Goal: Task Accomplishment & Management: Manage account settings

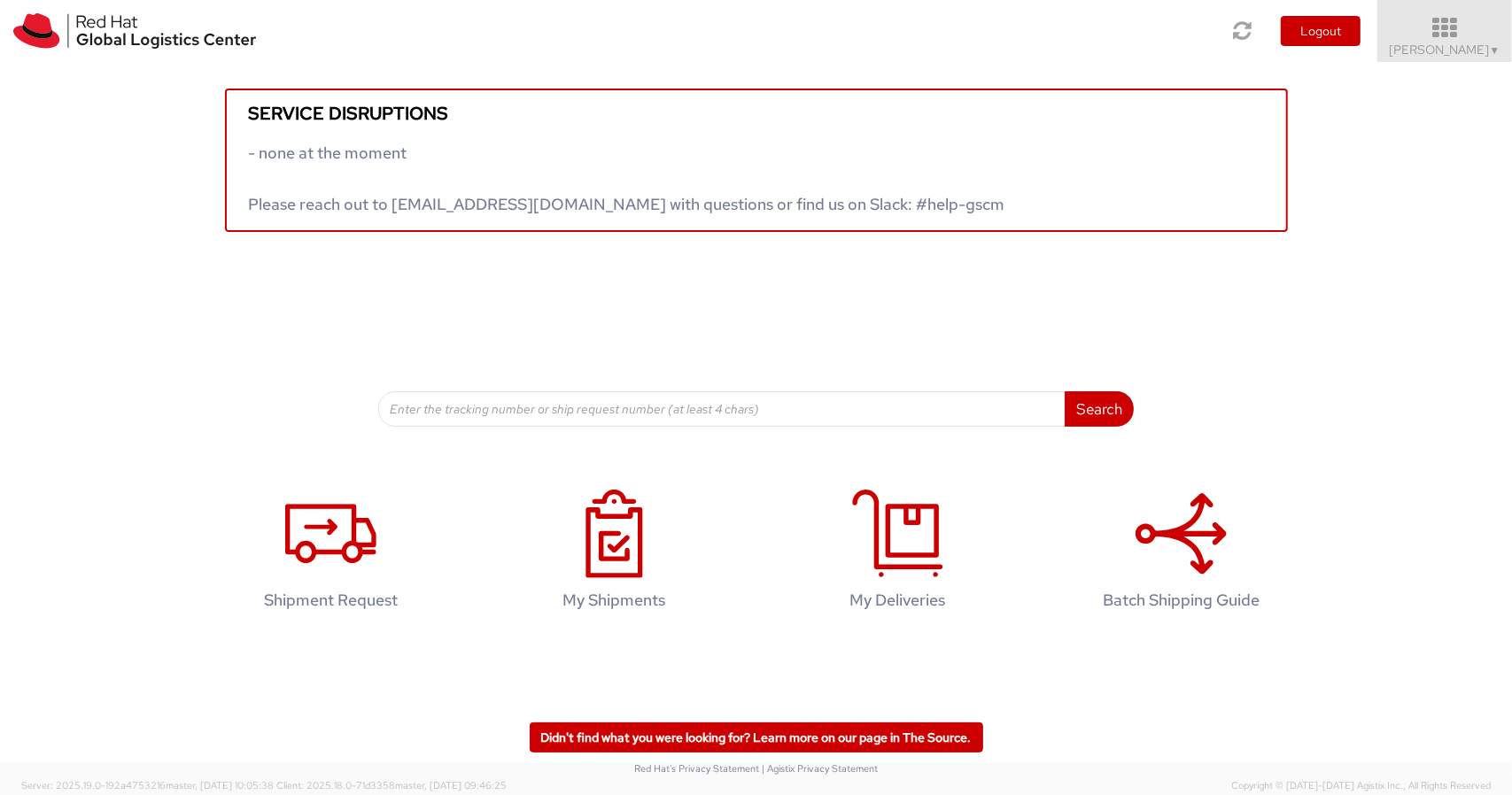
click at [1493, 22] on icon at bounding box center [1445, 28] width 155 height 25
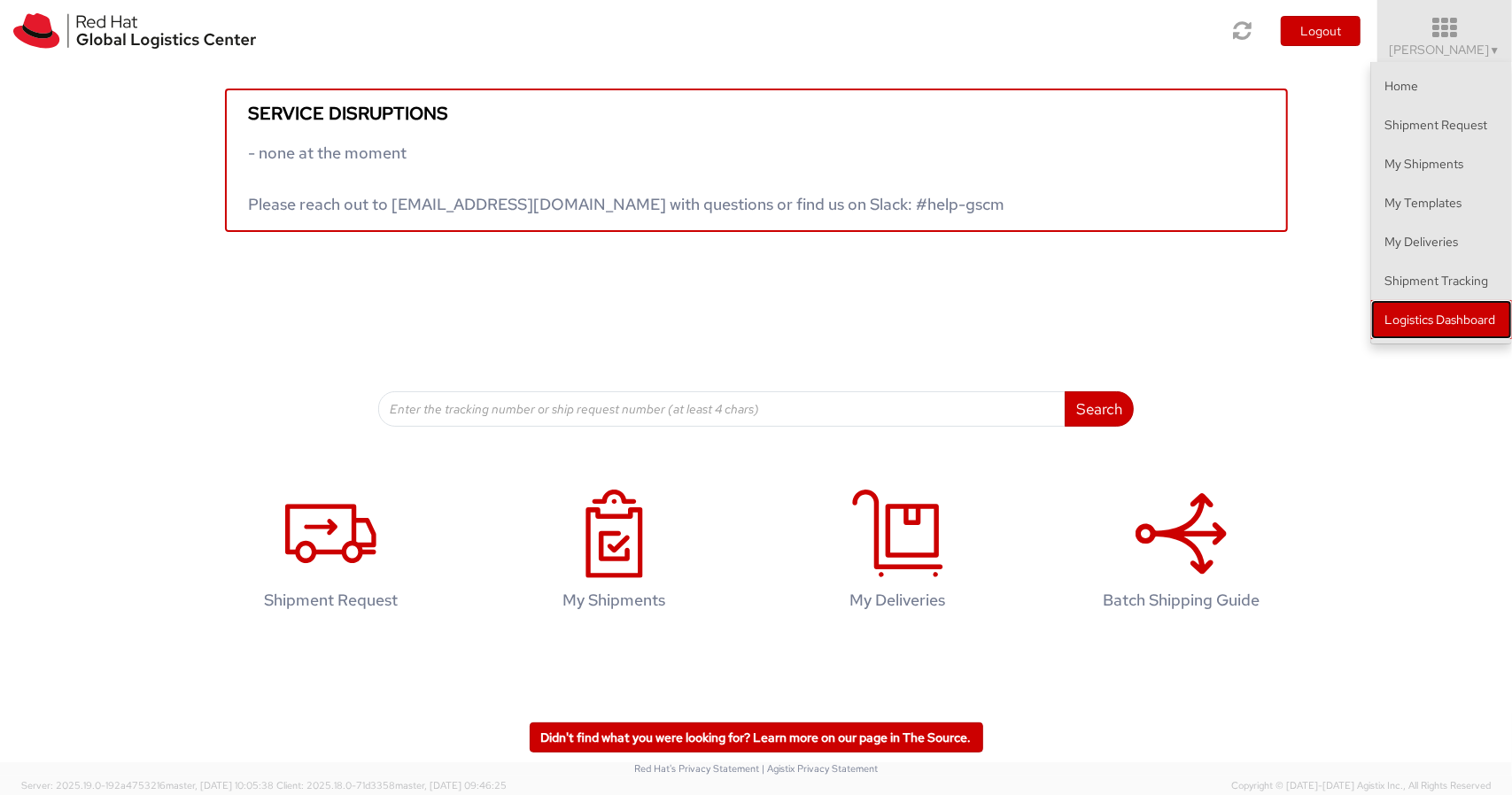
click at [1442, 321] on link "Logistics Dashboard" at bounding box center [1441, 319] width 141 height 39
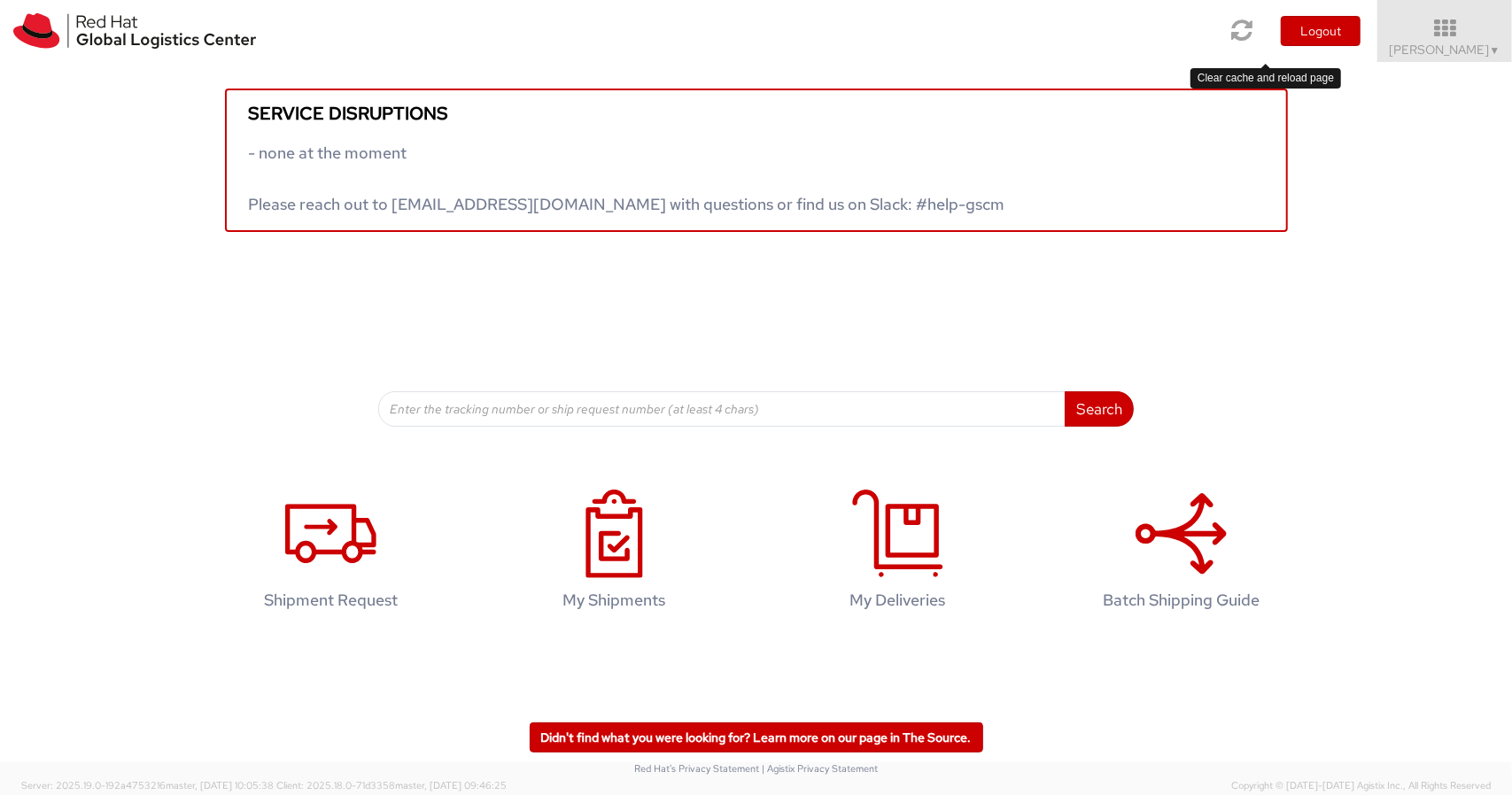
click at [1254, 33] on icon at bounding box center [1242, 30] width 21 height 25
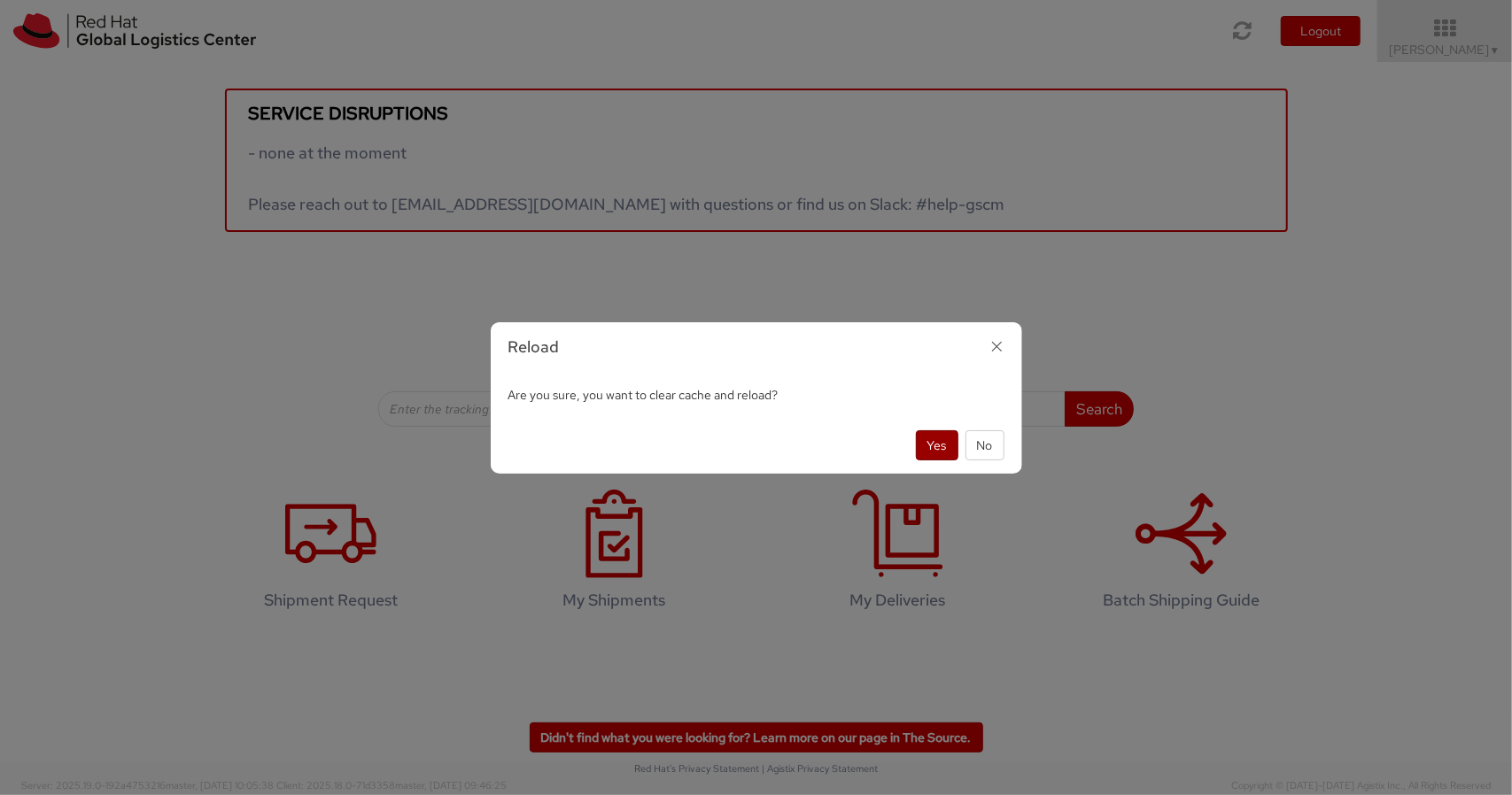
click at [939, 447] on button "Yes" at bounding box center [937, 445] width 43 height 30
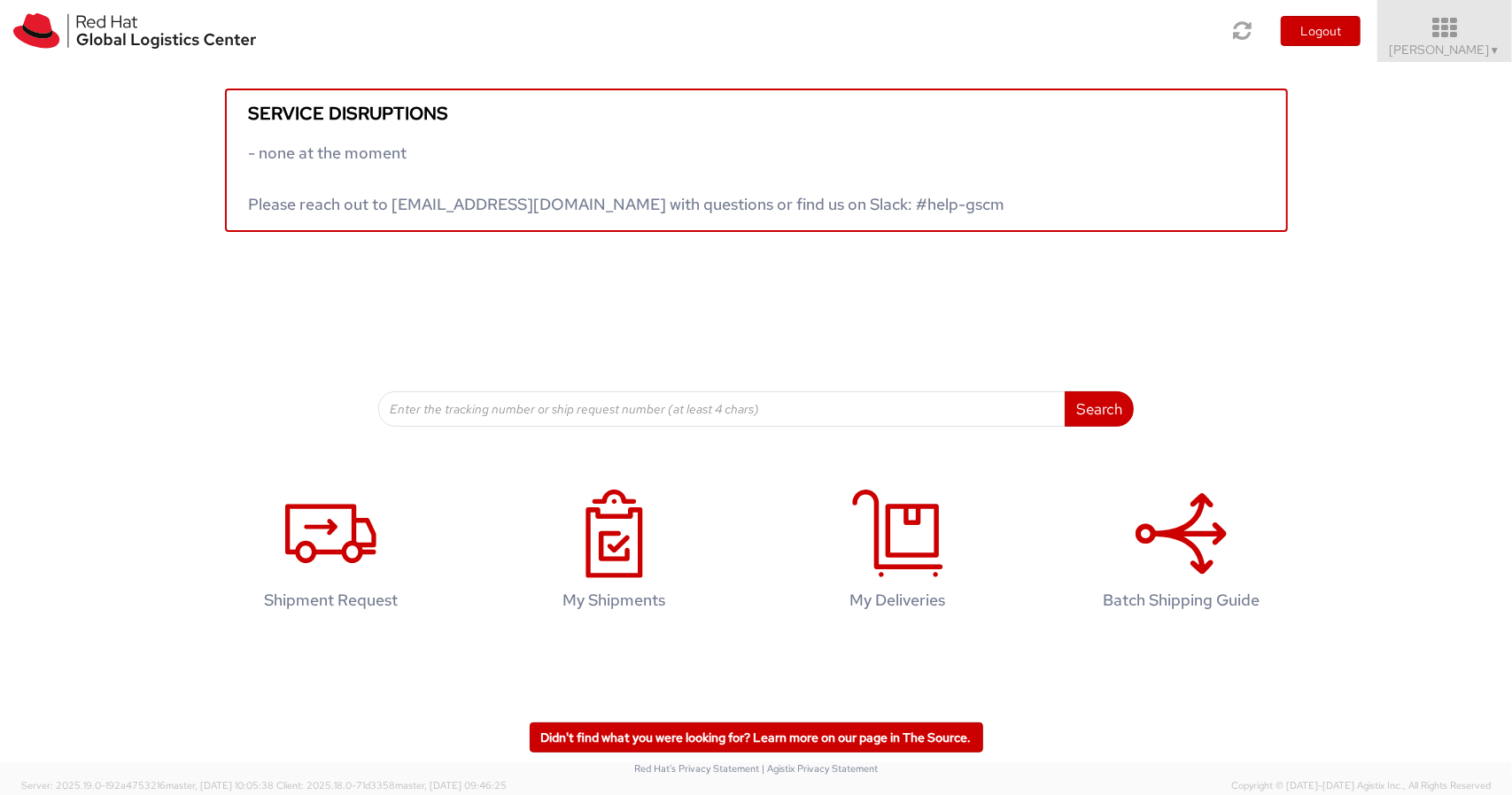
click at [1448, 38] on icon at bounding box center [1445, 28] width 155 height 25
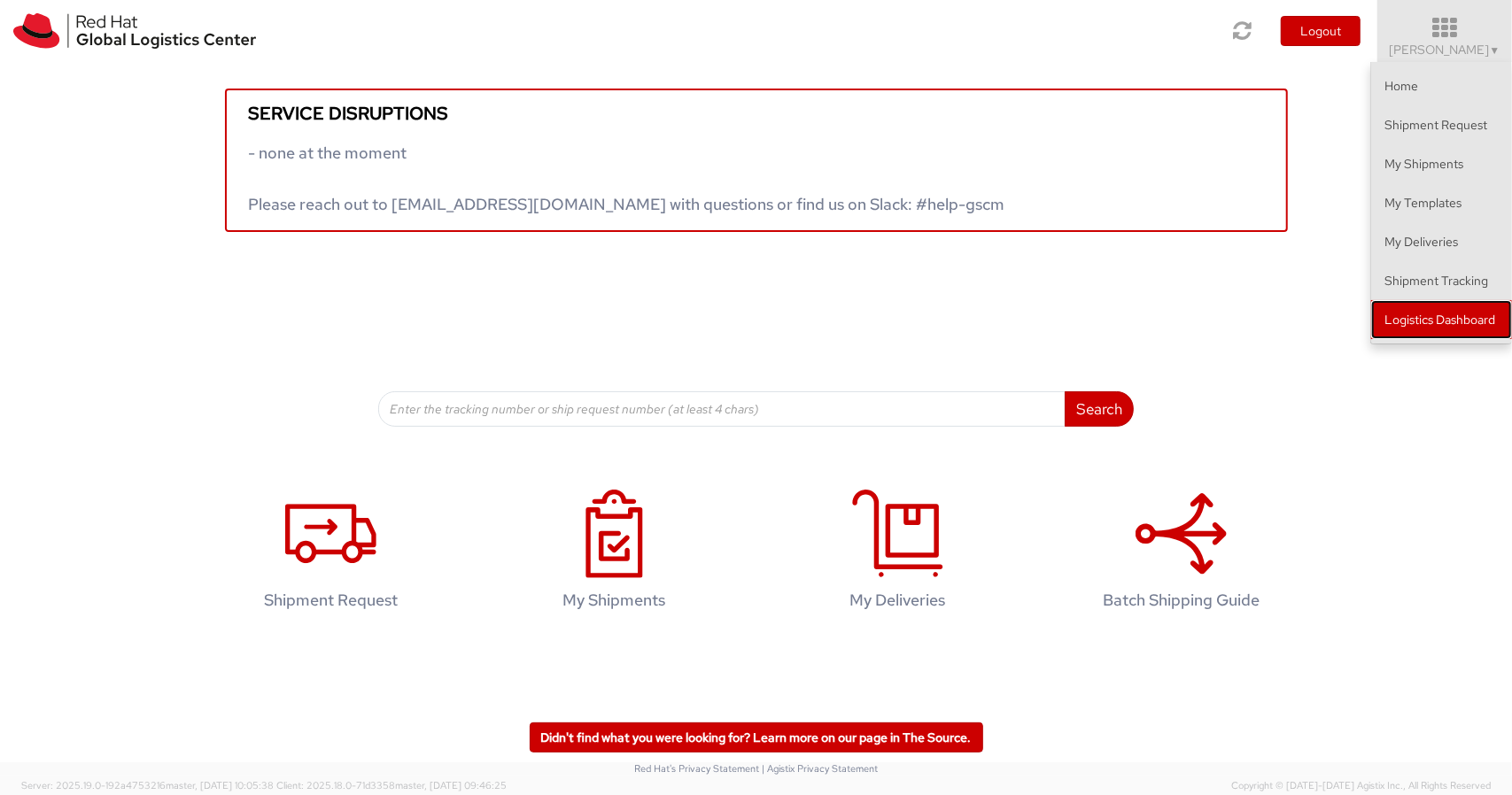
click at [1422, 323] on link "Logistics Dashboard" at bounding box center [1441, 319] width 141 height 39
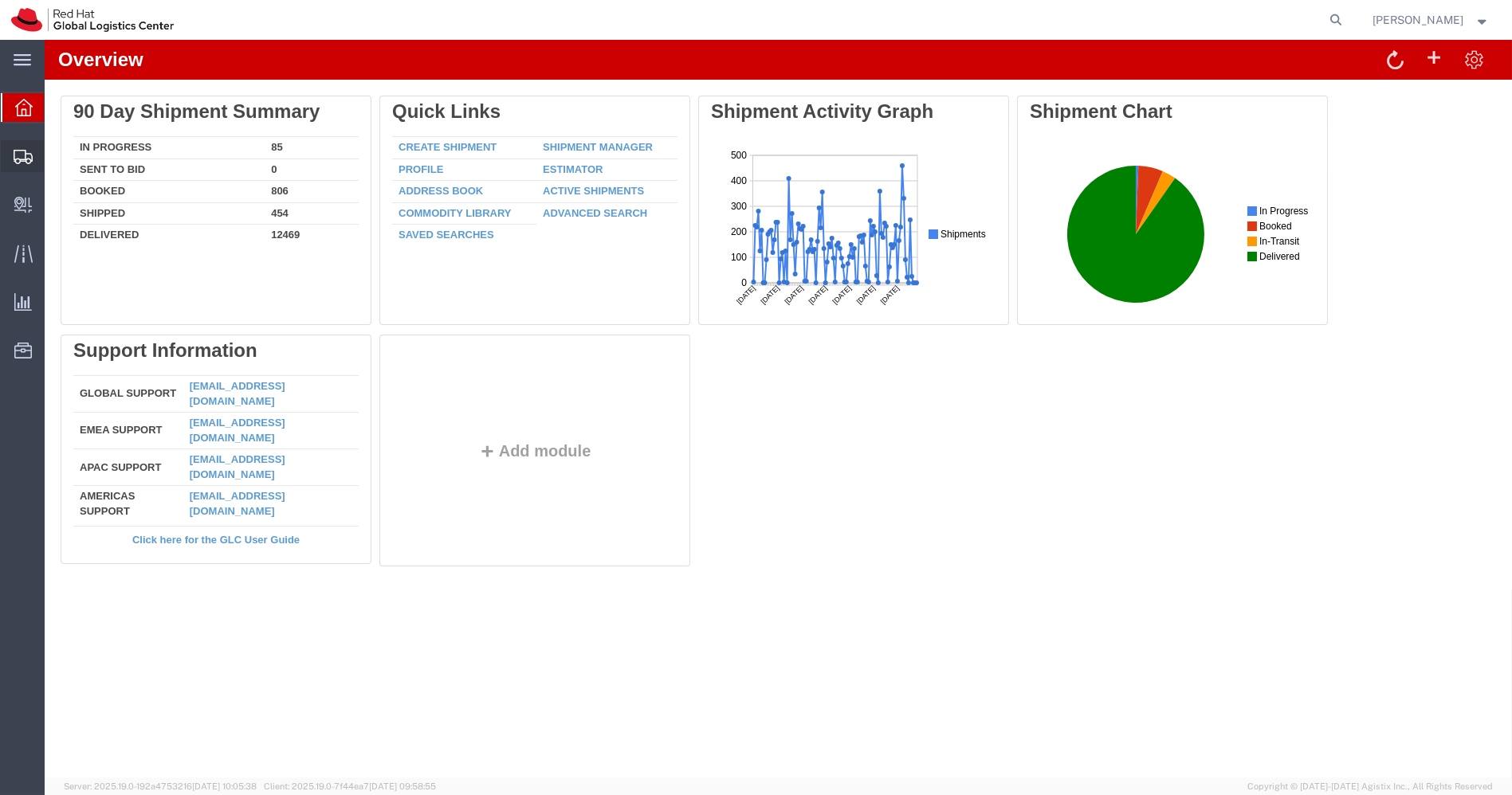
click at [55, 156] on span "Shipments" at bounding box center [49, 156] width 11 height 32
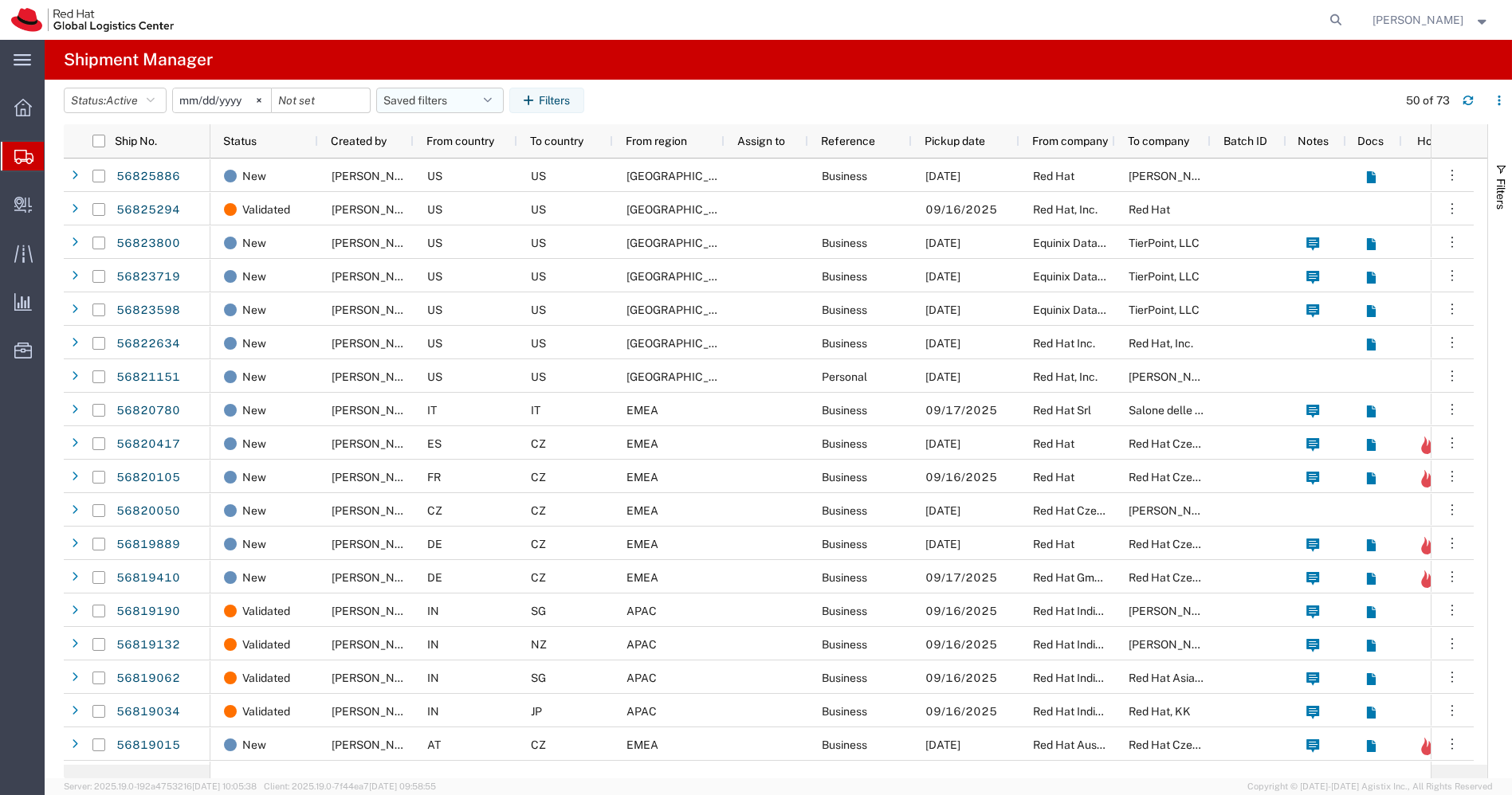
click at [498, 105] on button "Saved filters" at bounding box center [440, 100] width 127 height 25
click at [494, 106] on button "Saved filters" at bounding box center [440, 100] width 127 height 25
click at [450, 171] on span "APAC" at bounding box center [483, 170] width 209 height 29
type input "2023-12-07"
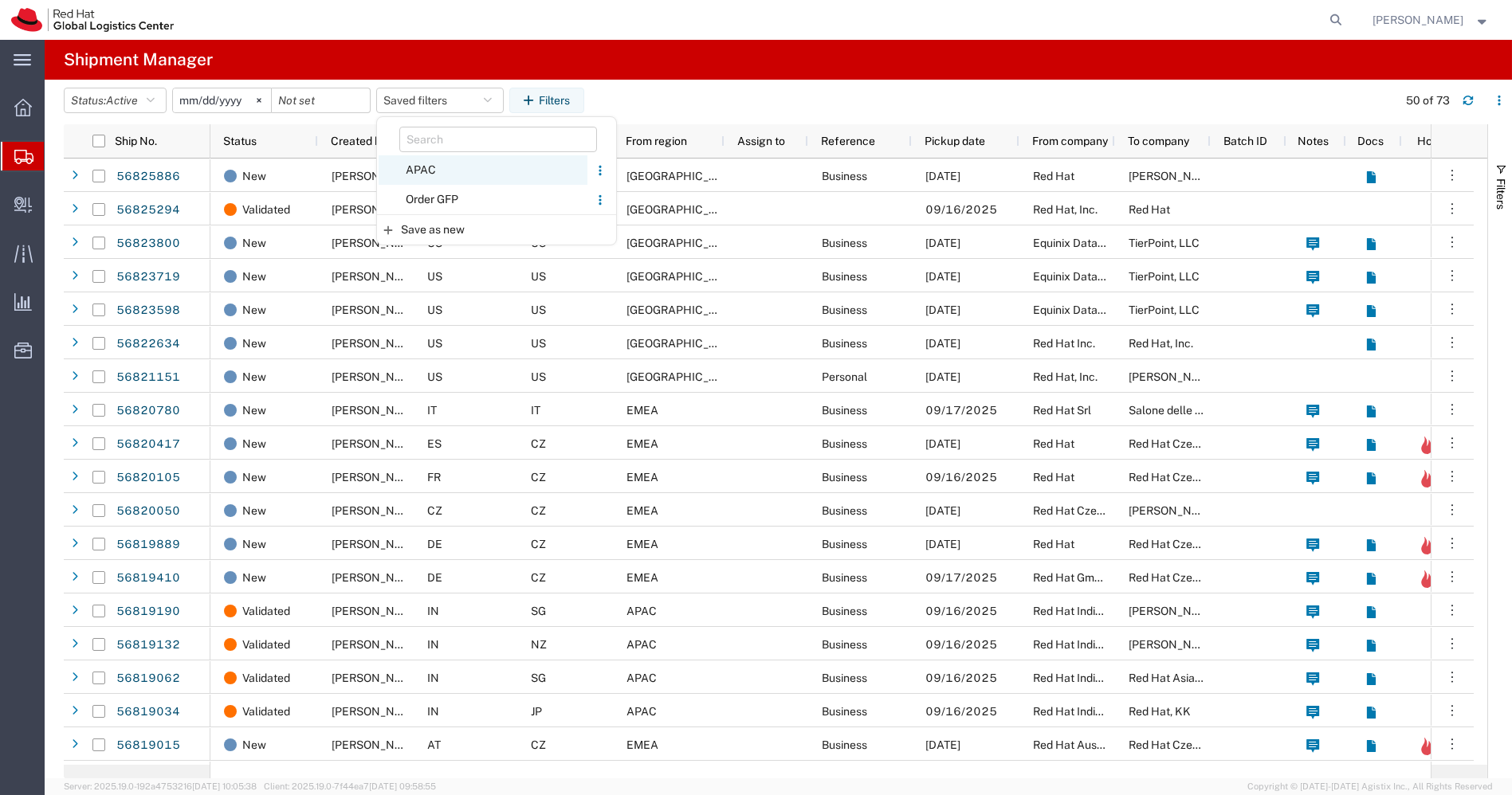
type input "2030-12-31"
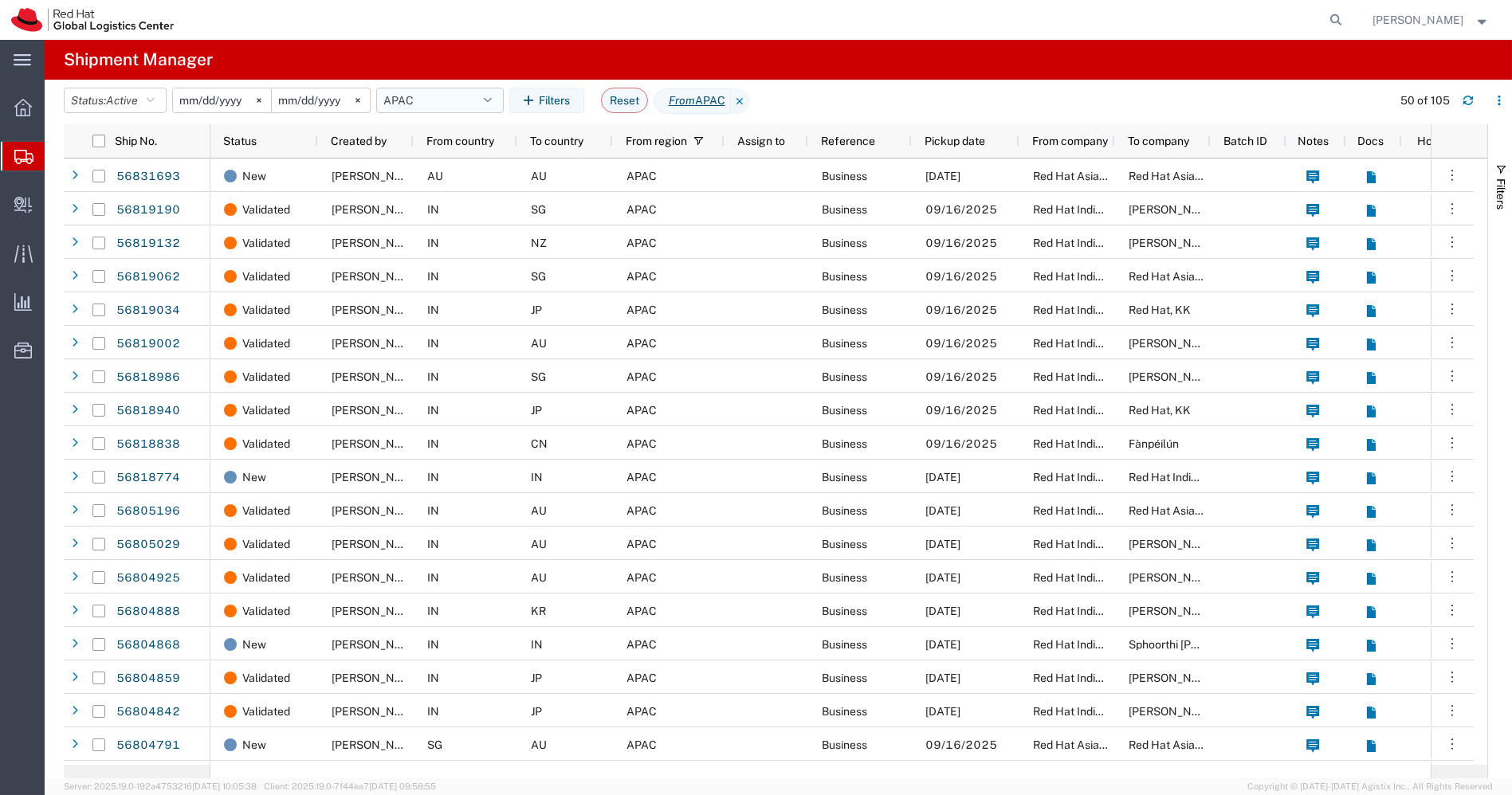
click at [488, 101] on button "APAC" at bounding box center [440, 100] width 127 height 25
click at [446, 161] on span "APAC" at bounding box center [483, 170] width 209 height 29
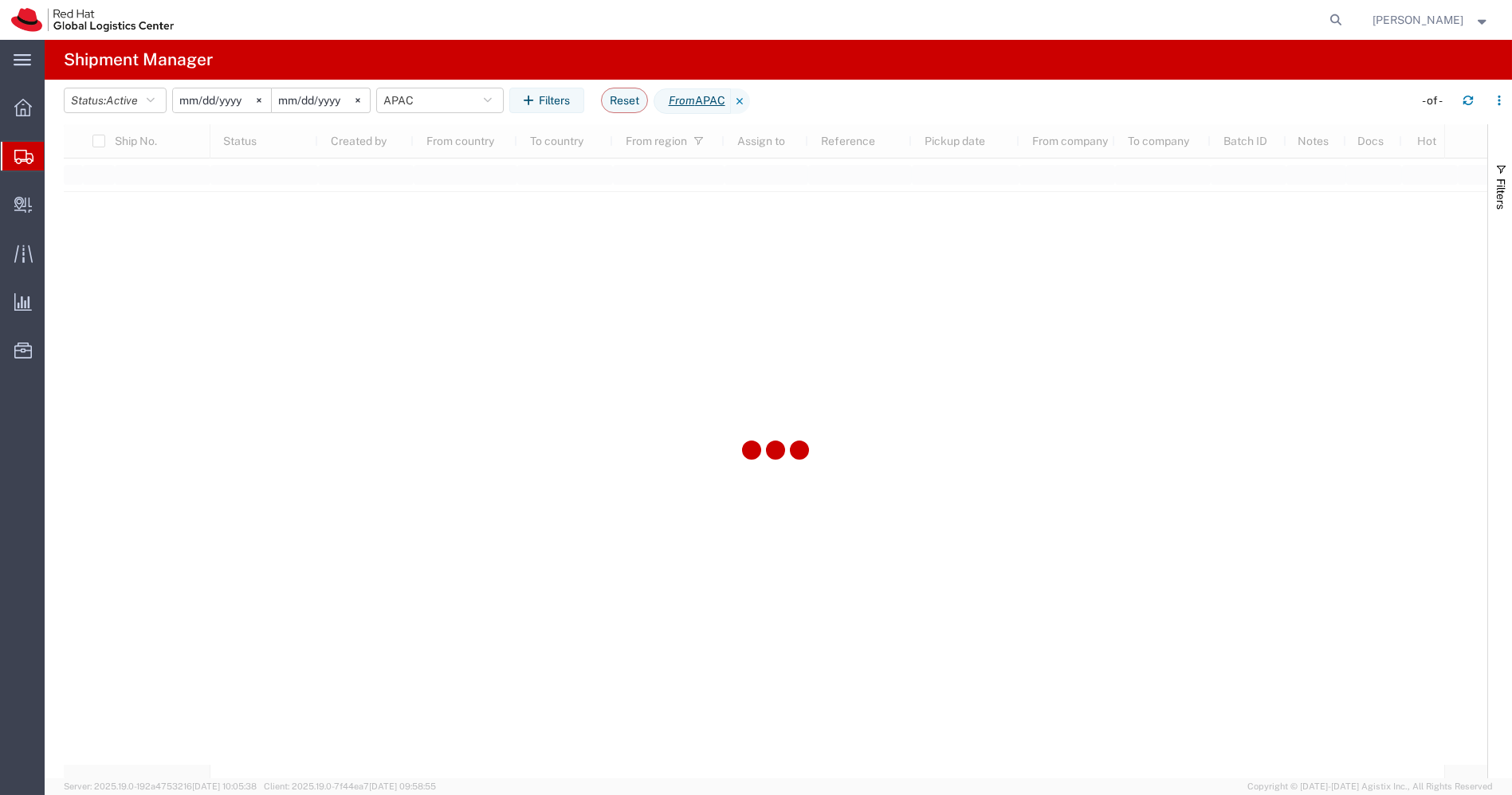
click at [446, 161] on div at bounding box center [775, 451] width 1423 height 654
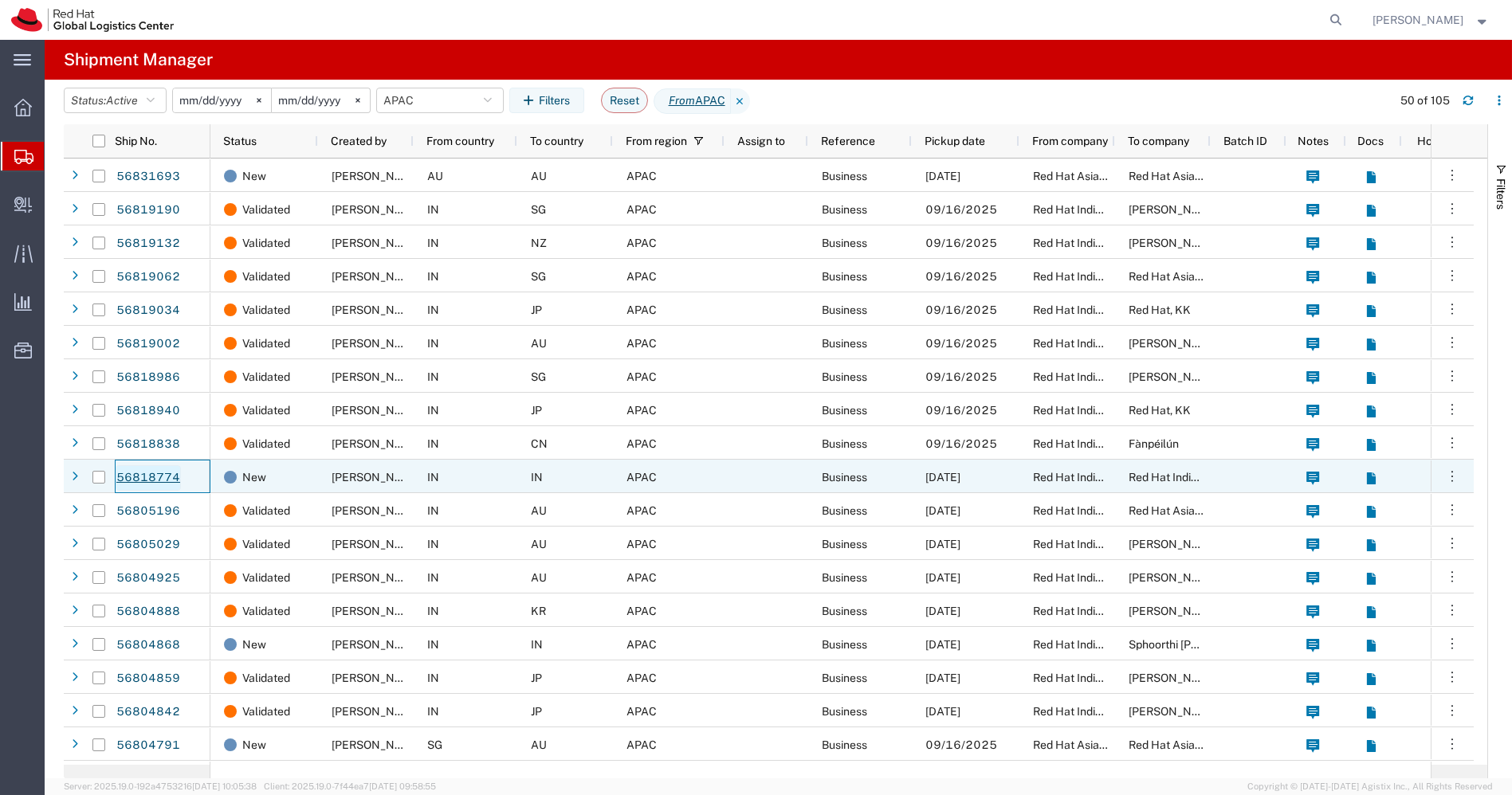
click at [136, 474] on link "56818774" at bounding box center [148, 478] width 65 height 25
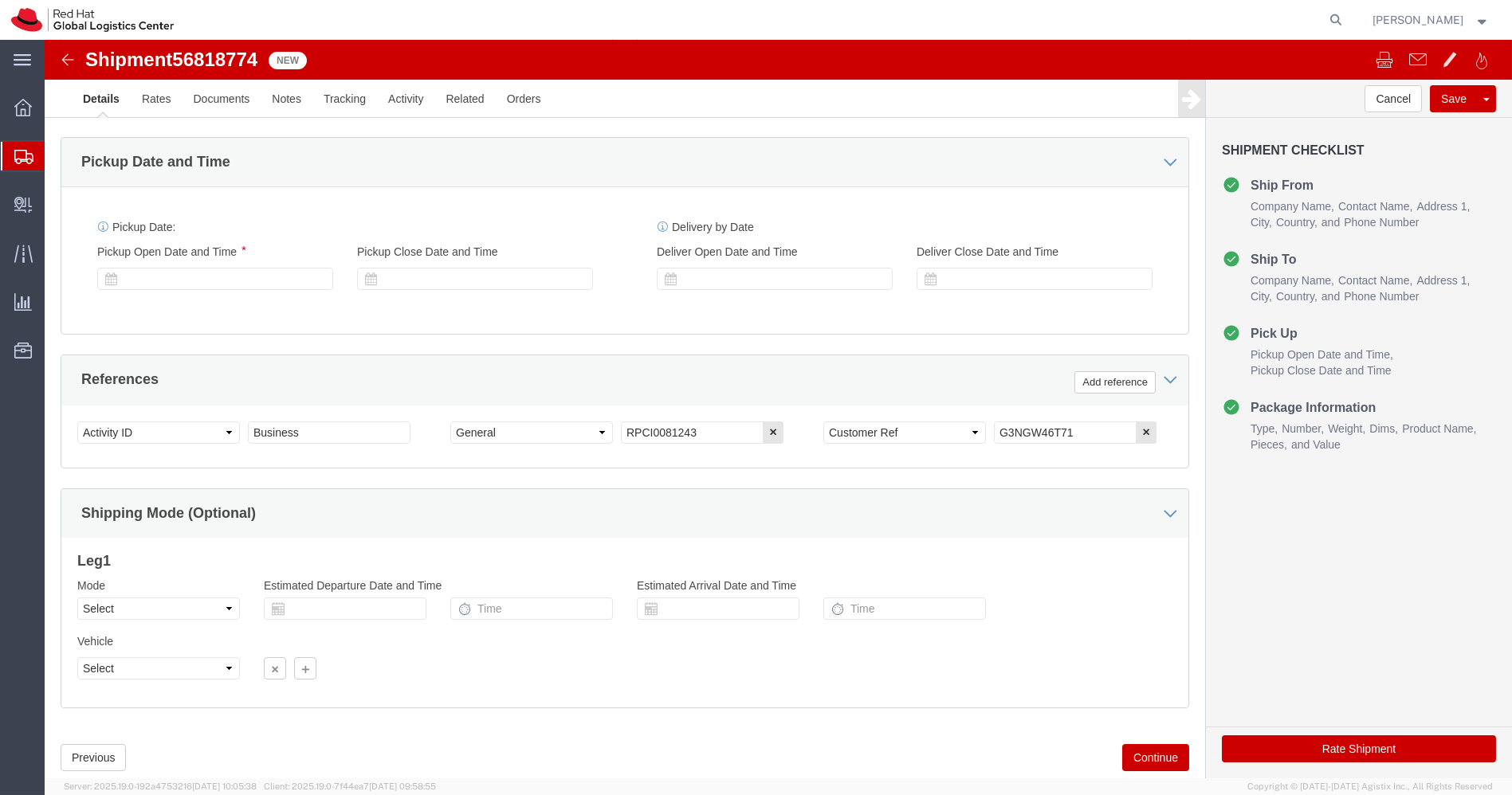
scroll to position [446, 0]
drag, startPoint x: 1034, startPoint y: 385, endPoint x: 831, endPoint y: 389, distance: 203.0
click div "Select Account Type Activity ID Airline Appointment Number ASN Batch Request # …"
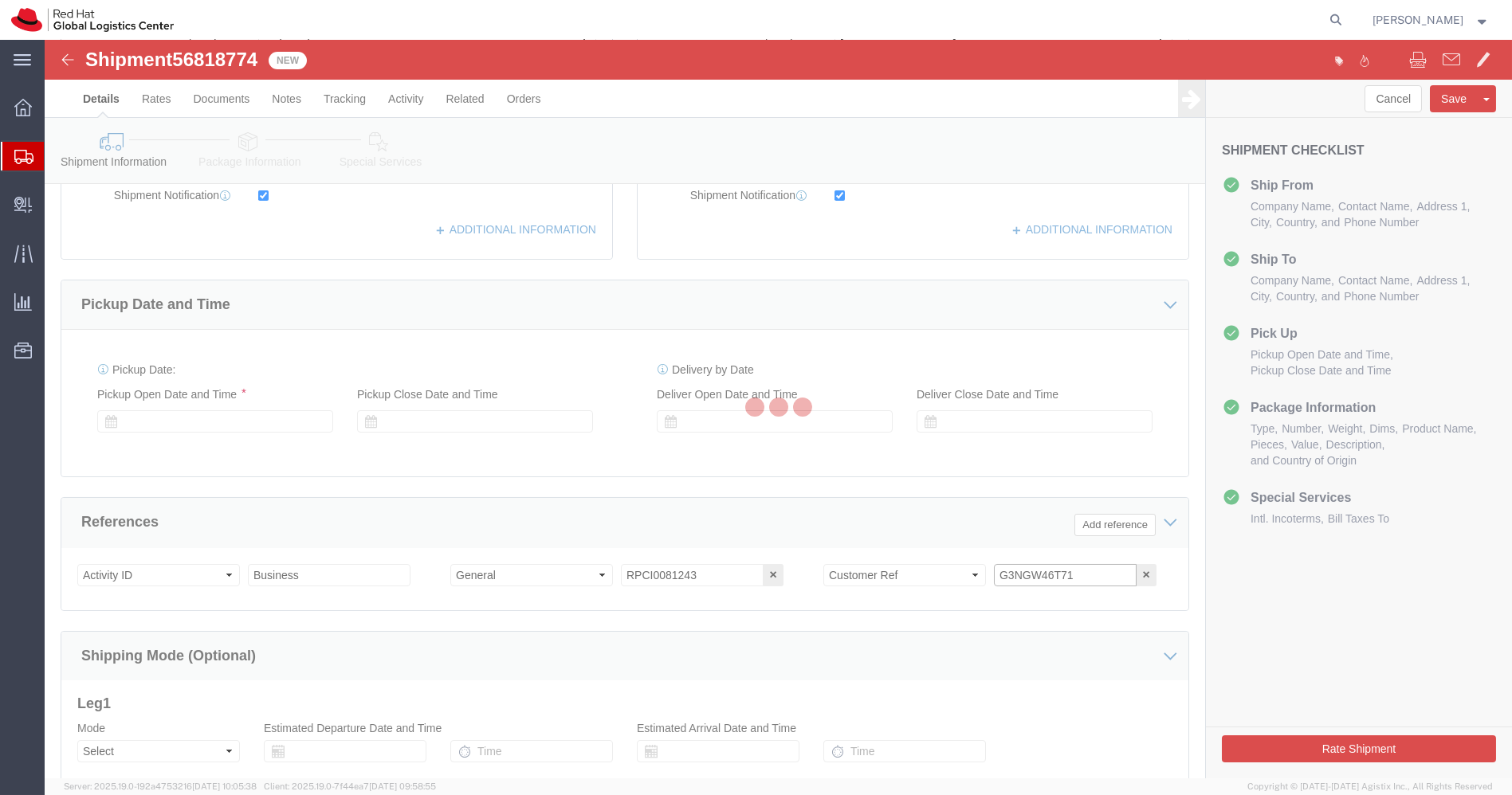
scroll to position [589, 0]
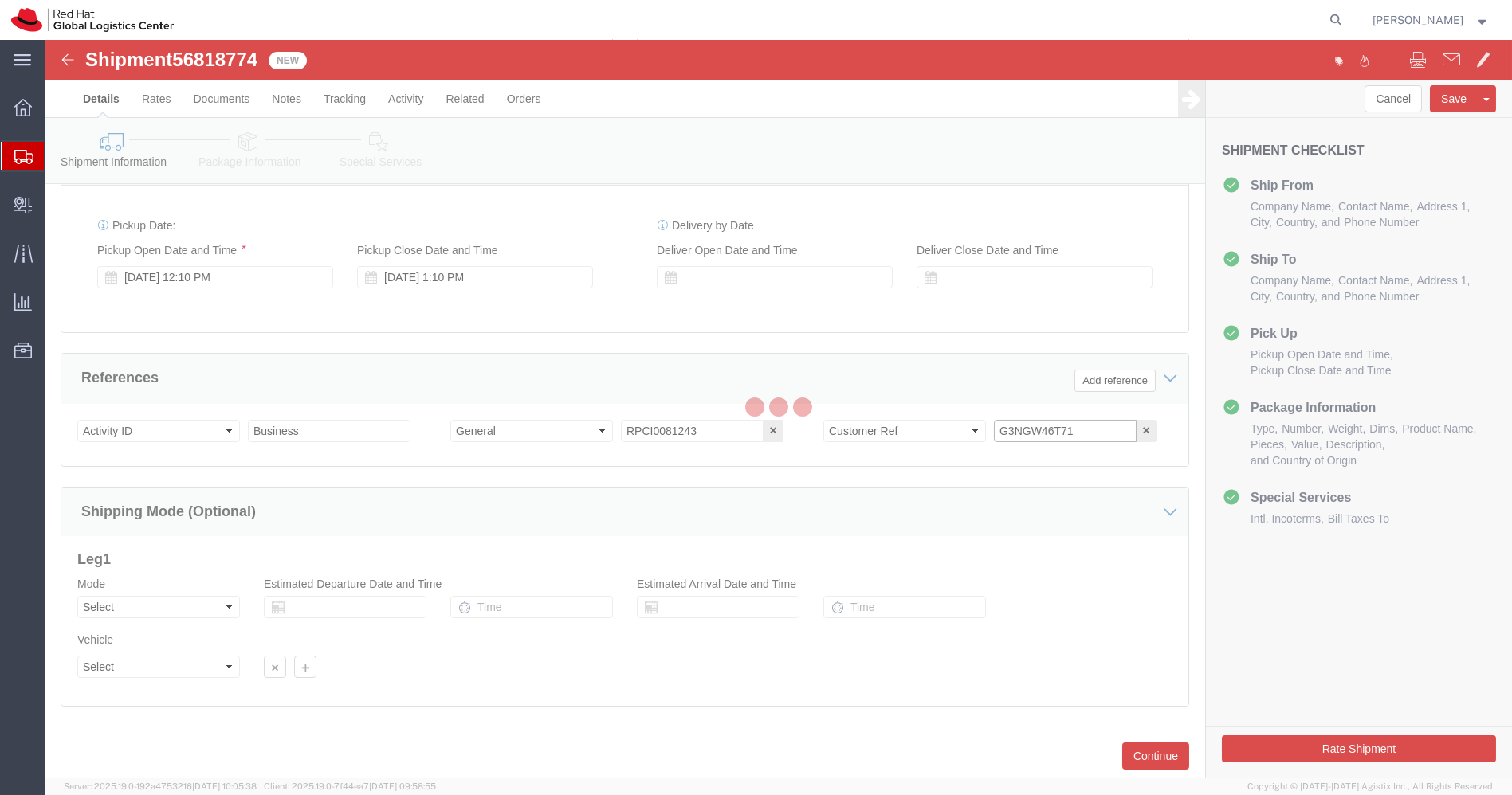
select select "38432"
select select "37925"
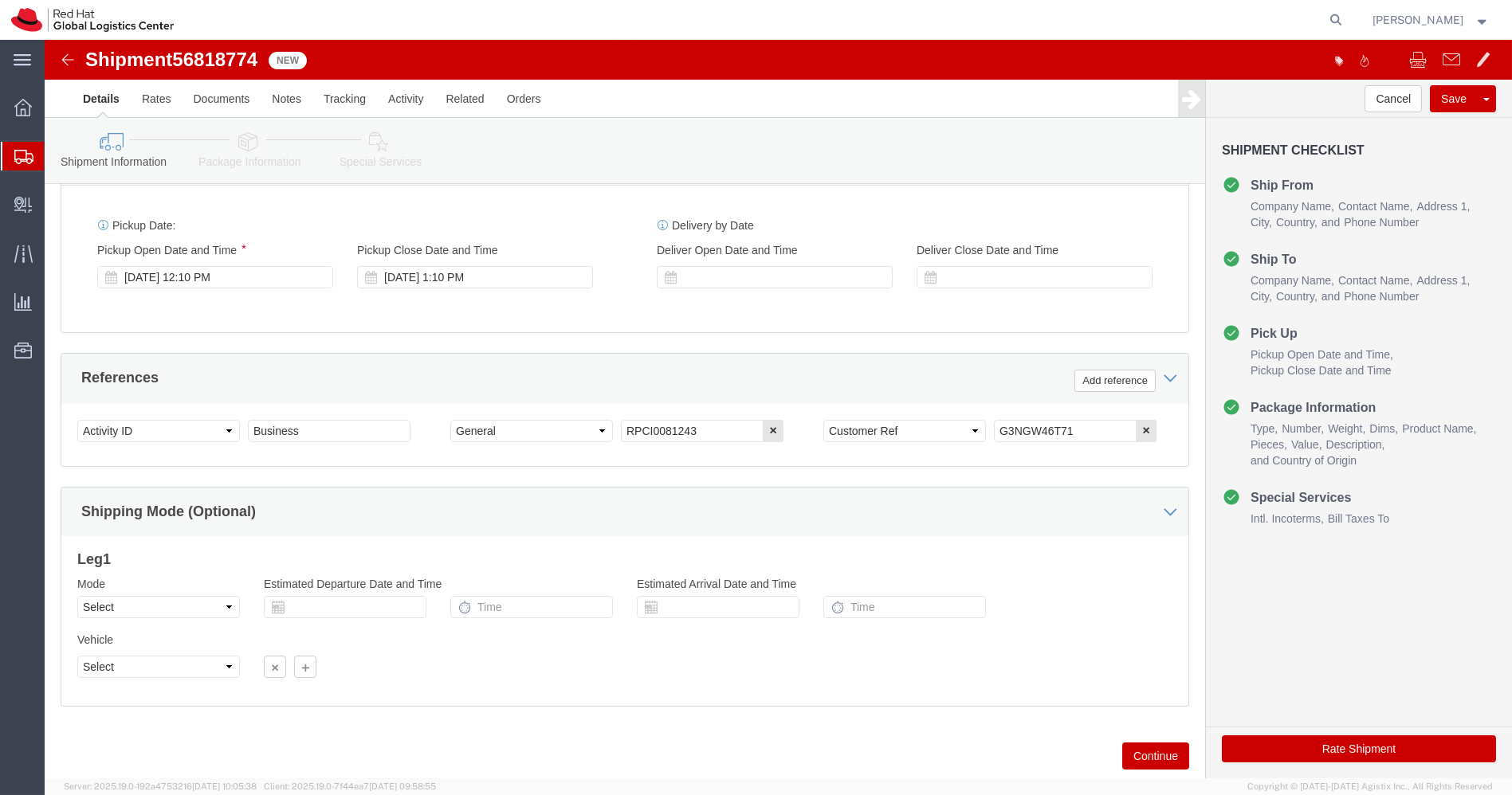
drag, startPoint x: 248, startPoint y: 139, endPoint x: 203, endPoint y: 99, distance: 60.2
click icon
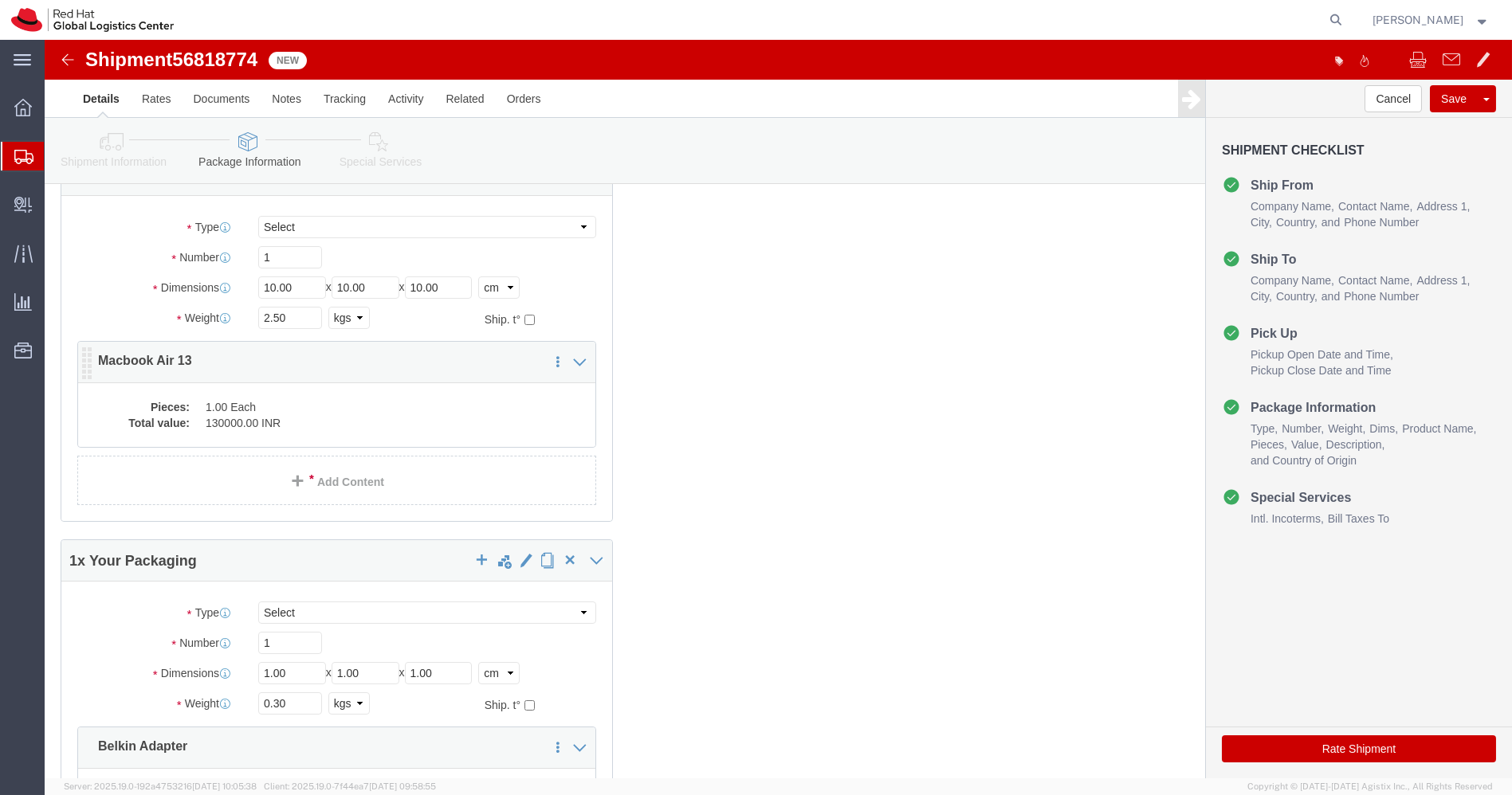
scroll to position [87, 0]
click input "10.00"
type input "55"
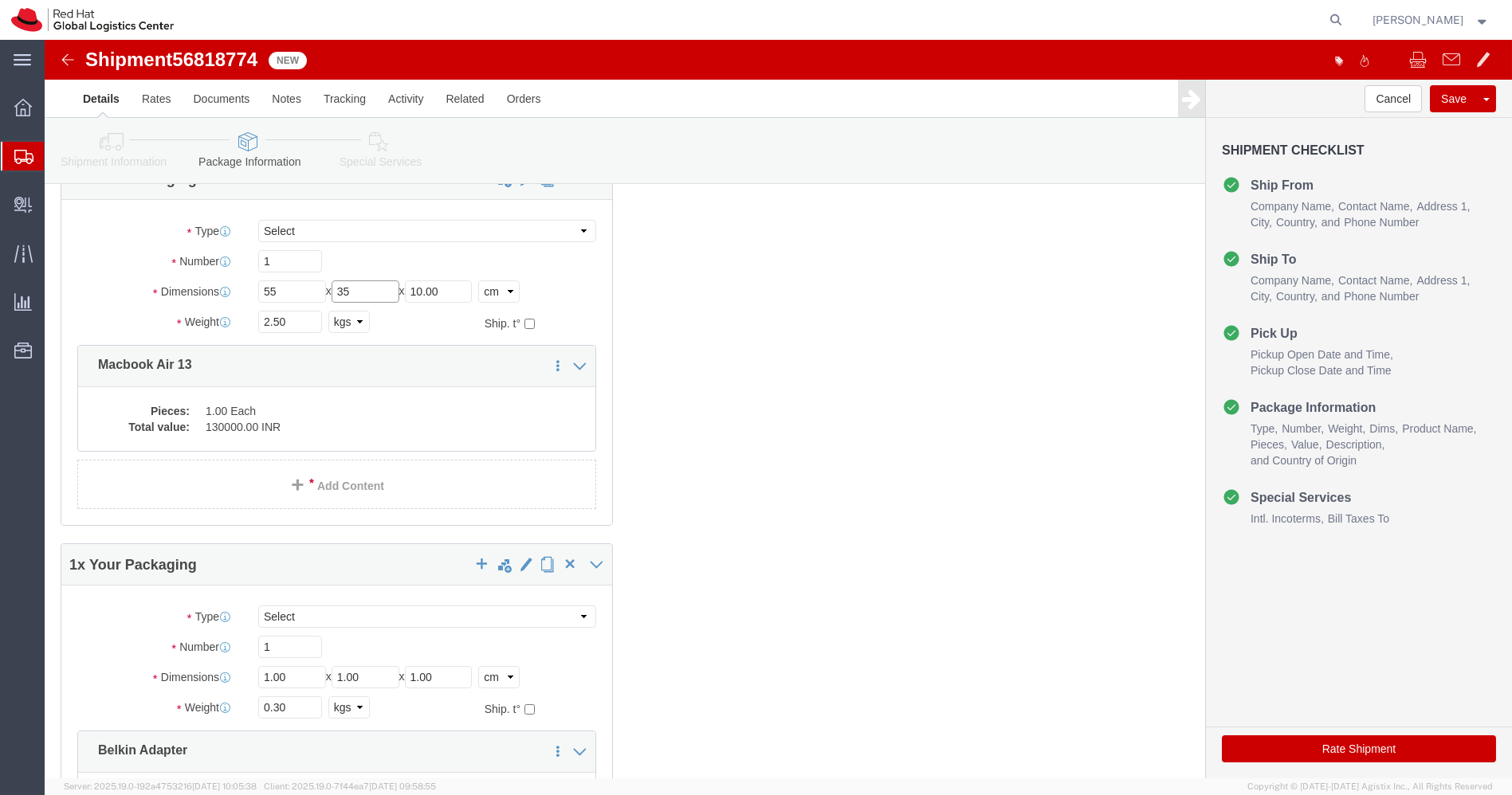
type input "35"
type input "20"
click input "2.50"
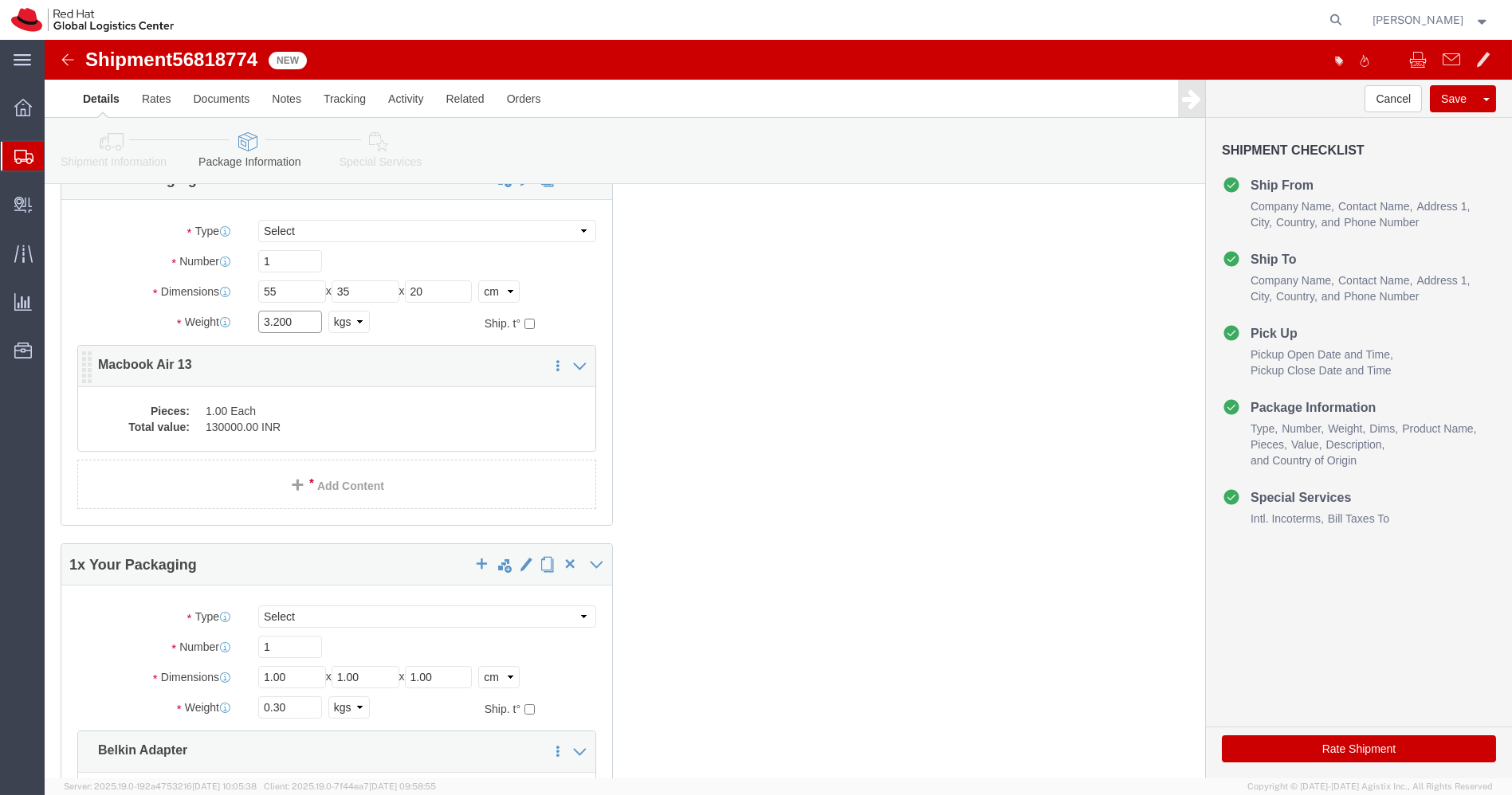
type input "3.200"
click dd "130000.00 INR"
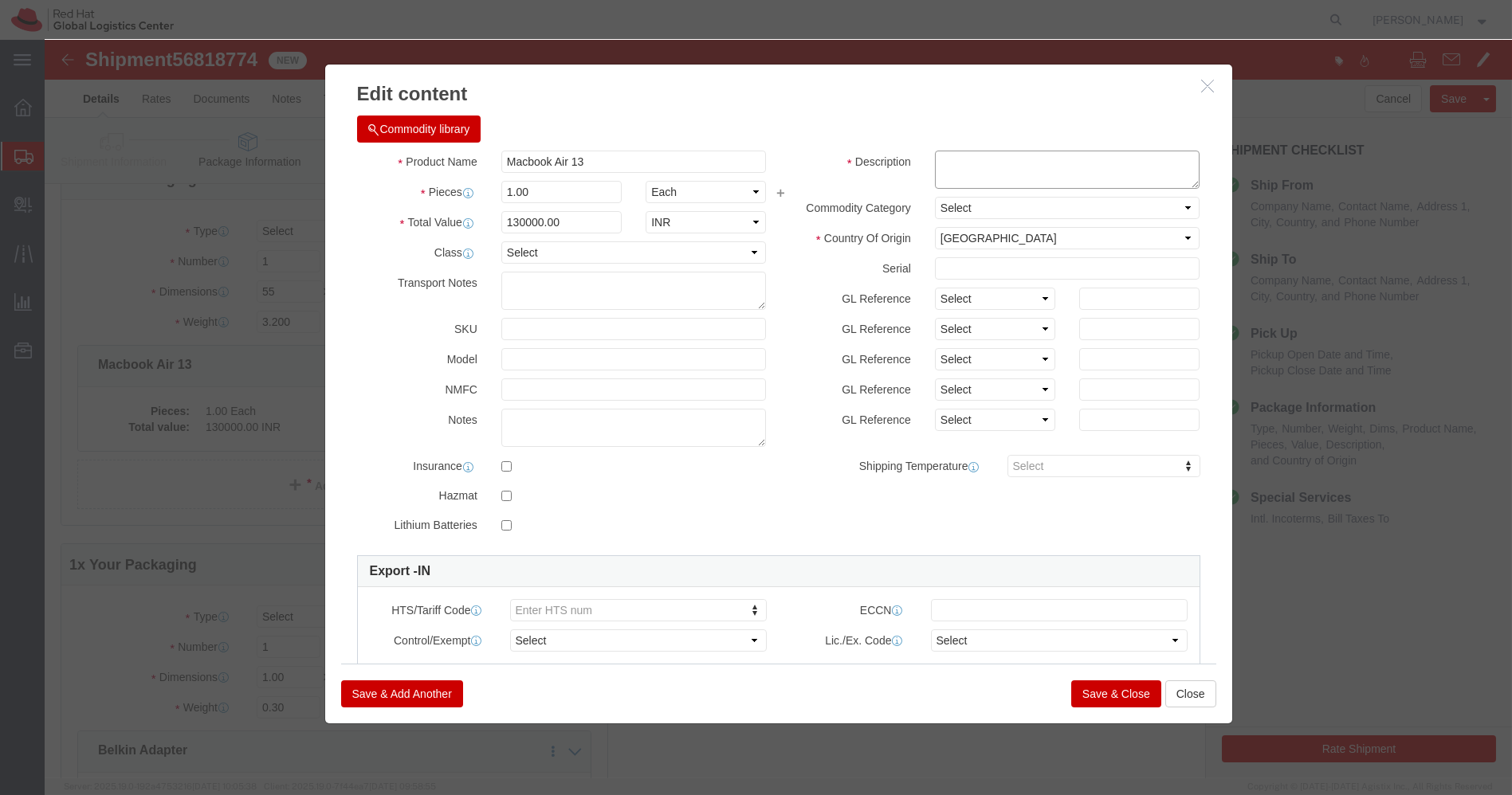
click textarea
paste textarea "G3NGW46T71"
type textarea "G3NGW46T71"
click input "130000.00"
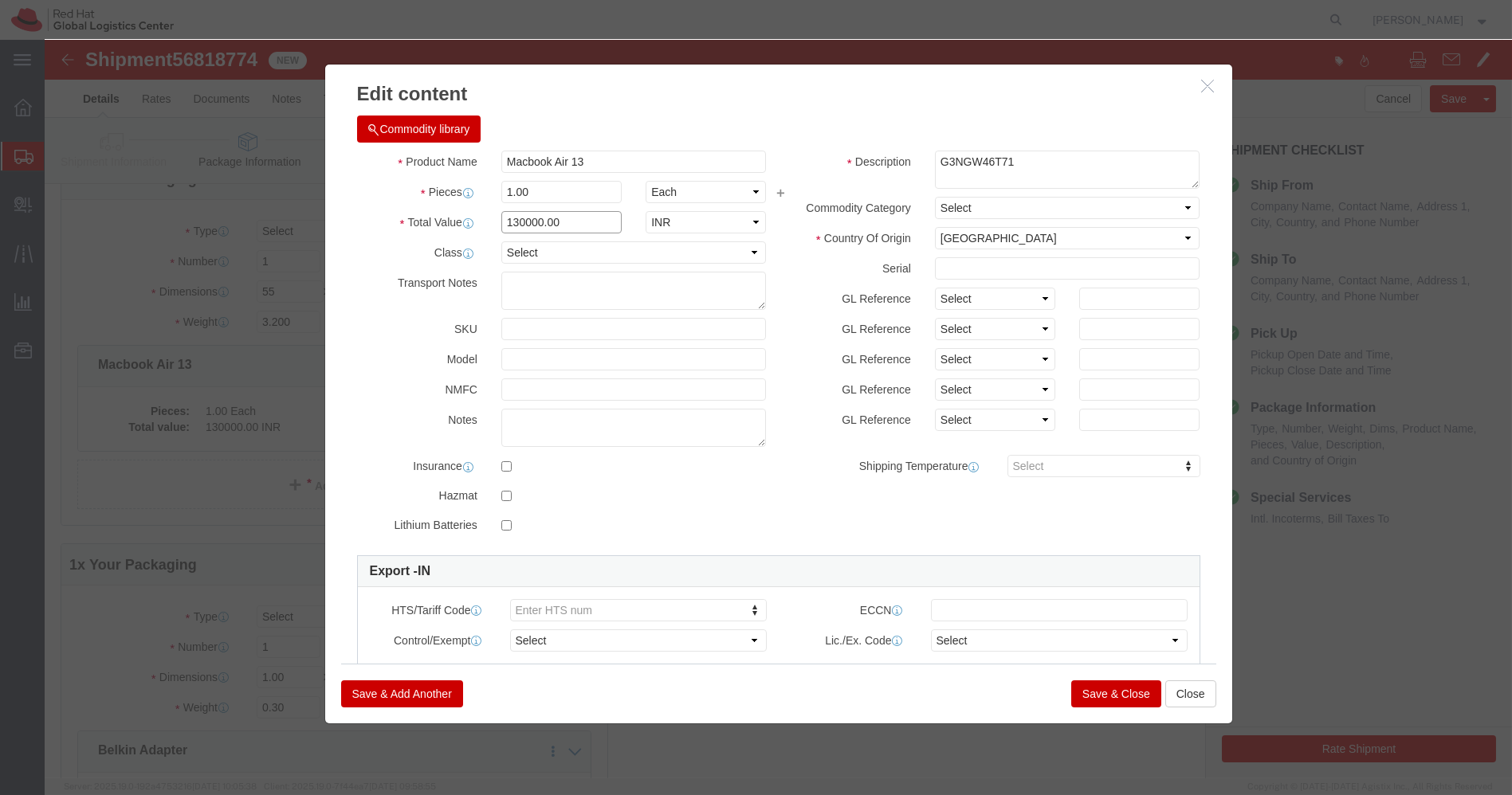
click input "130000.00"
type input "43200"
click button "Save & Close"
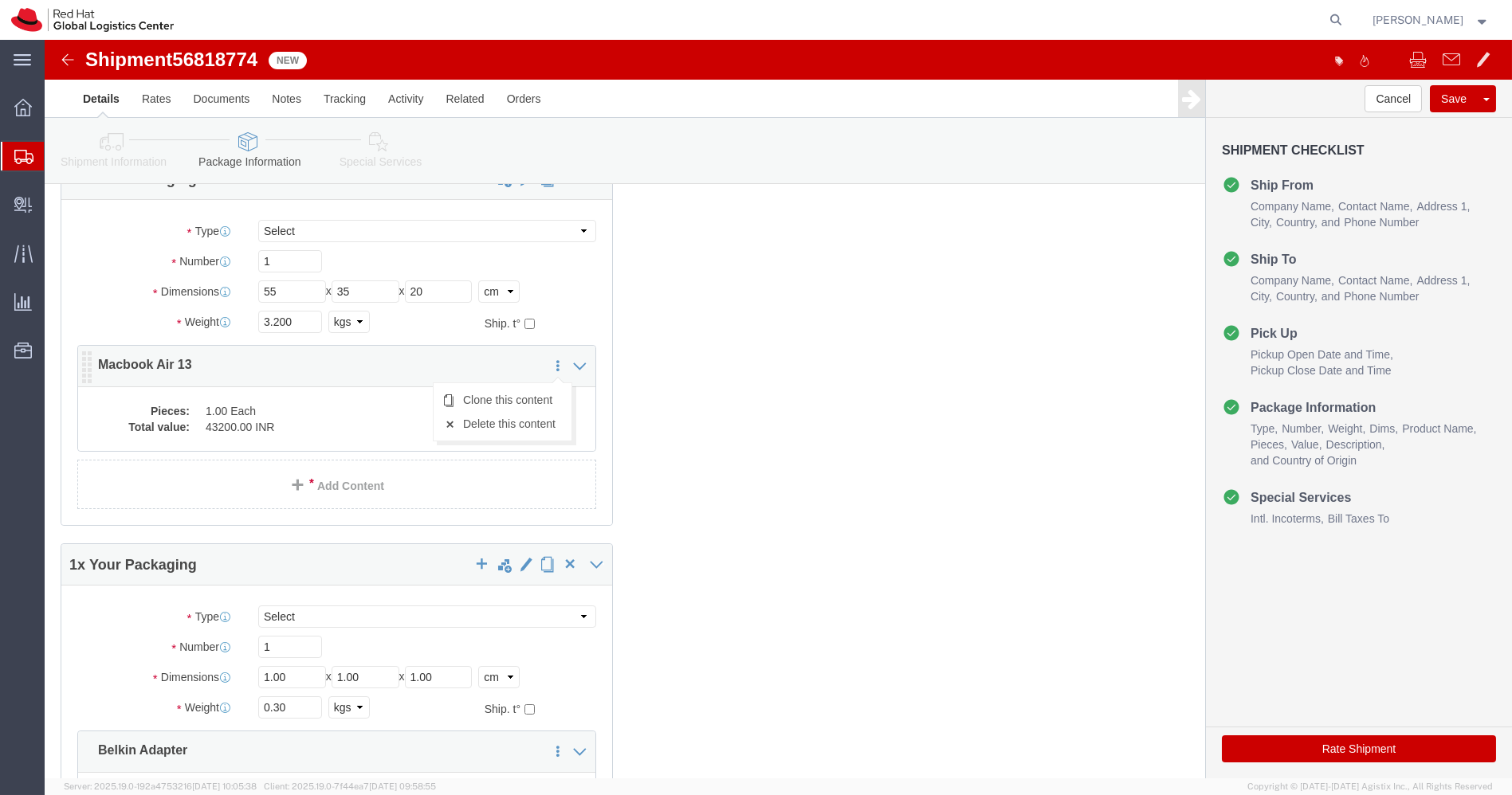
click icon
click link "Clone this content"
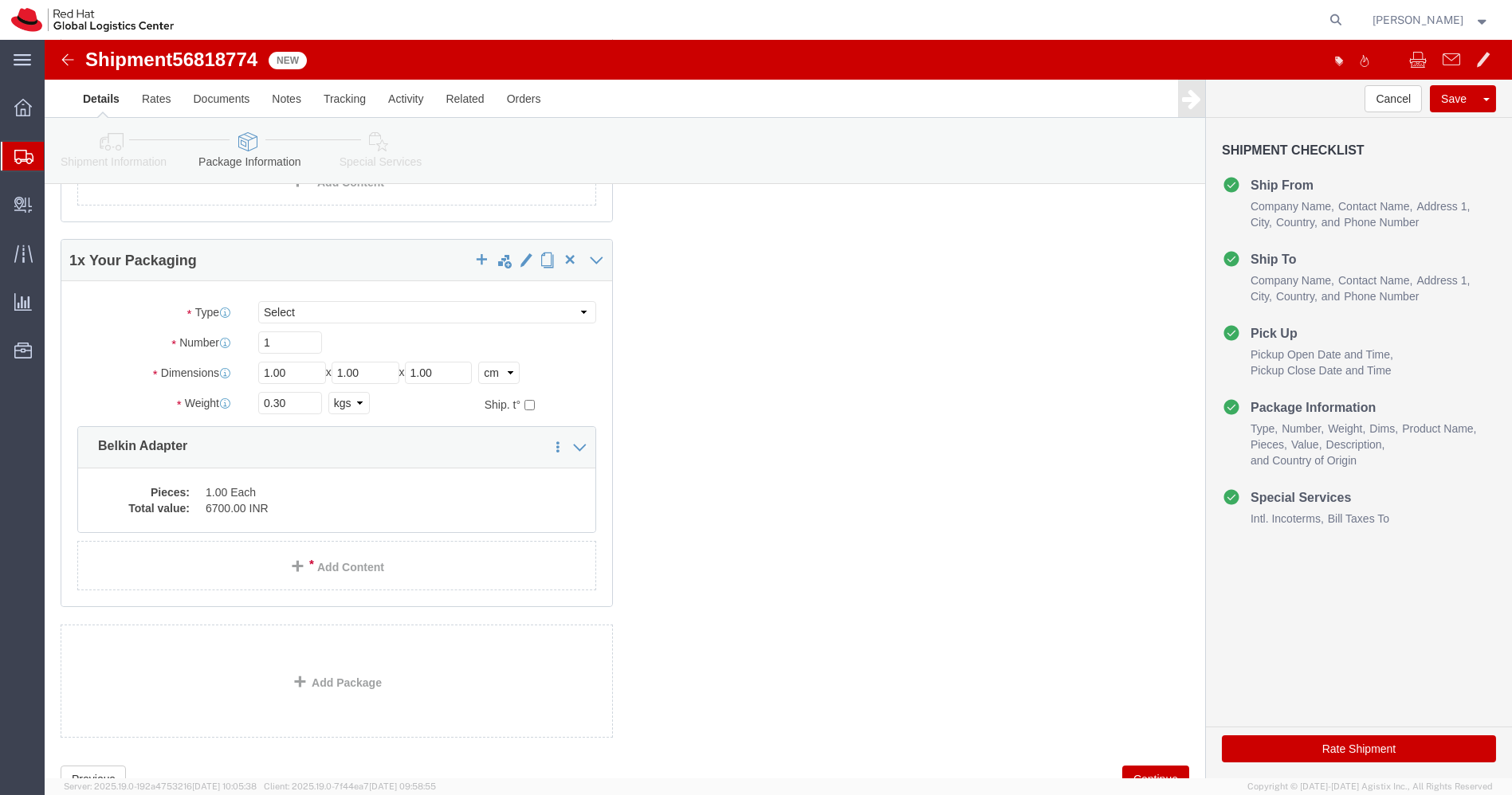
scroll to position [505, 0]
click dd "6700.00 INR"
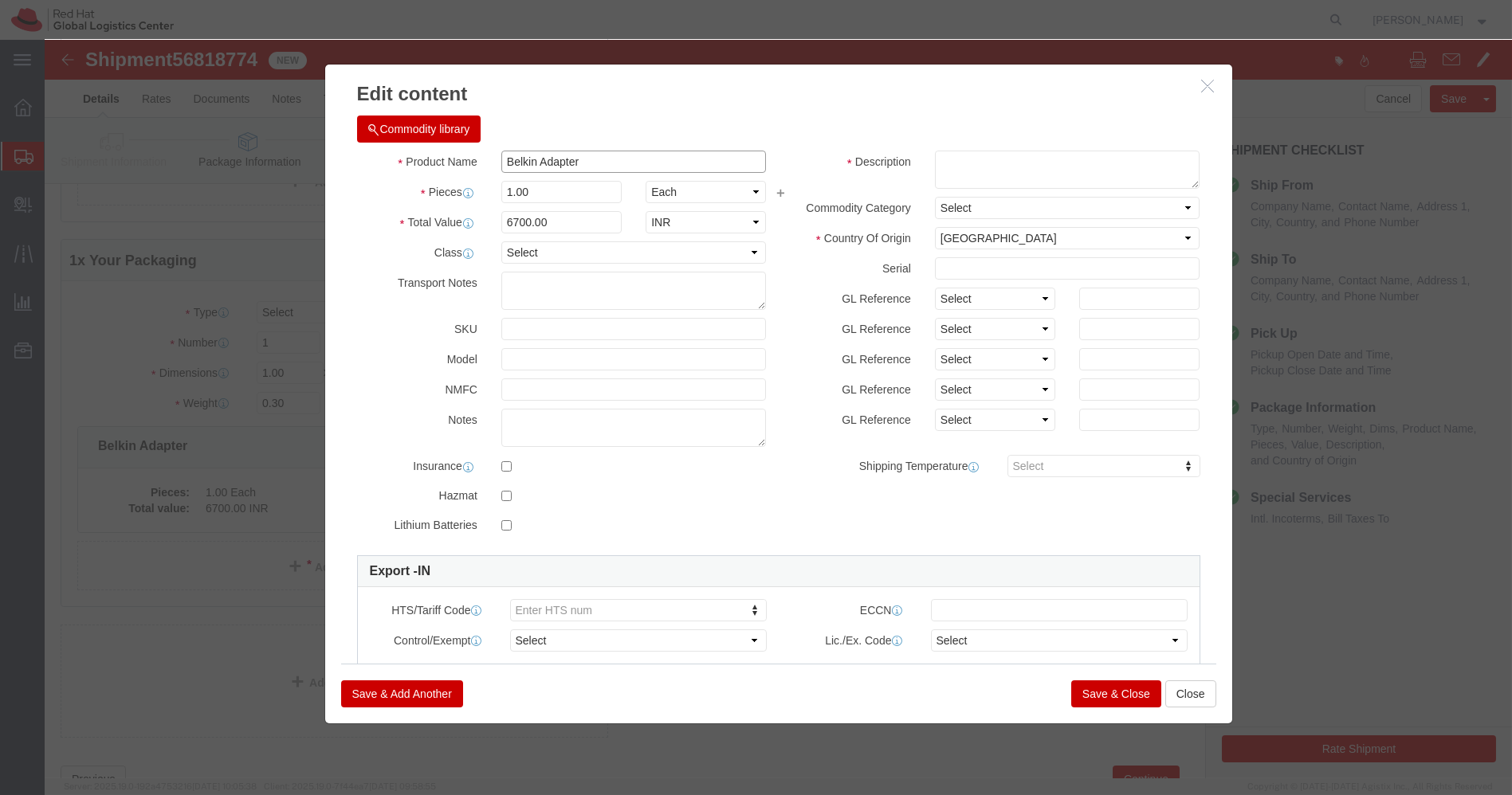
drag, startPoint x: 580, startPoint y: 121, endPoint x: 335, endPoint y: 127, distance: 245.1
click div "Product Name Belkin Adapter"
click button "Close"
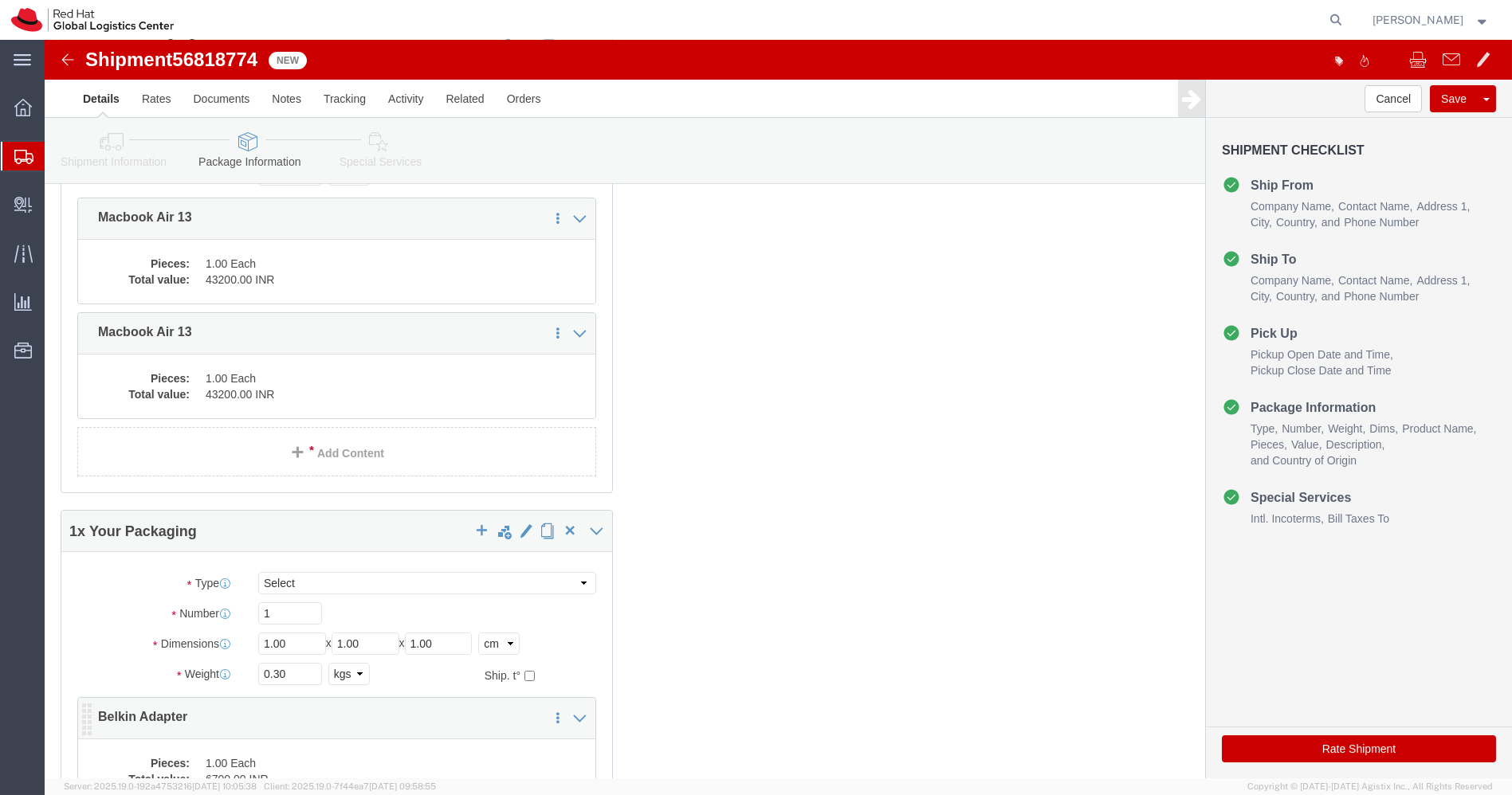
scroll to position [232, 0]
click dd "1.00 Each"
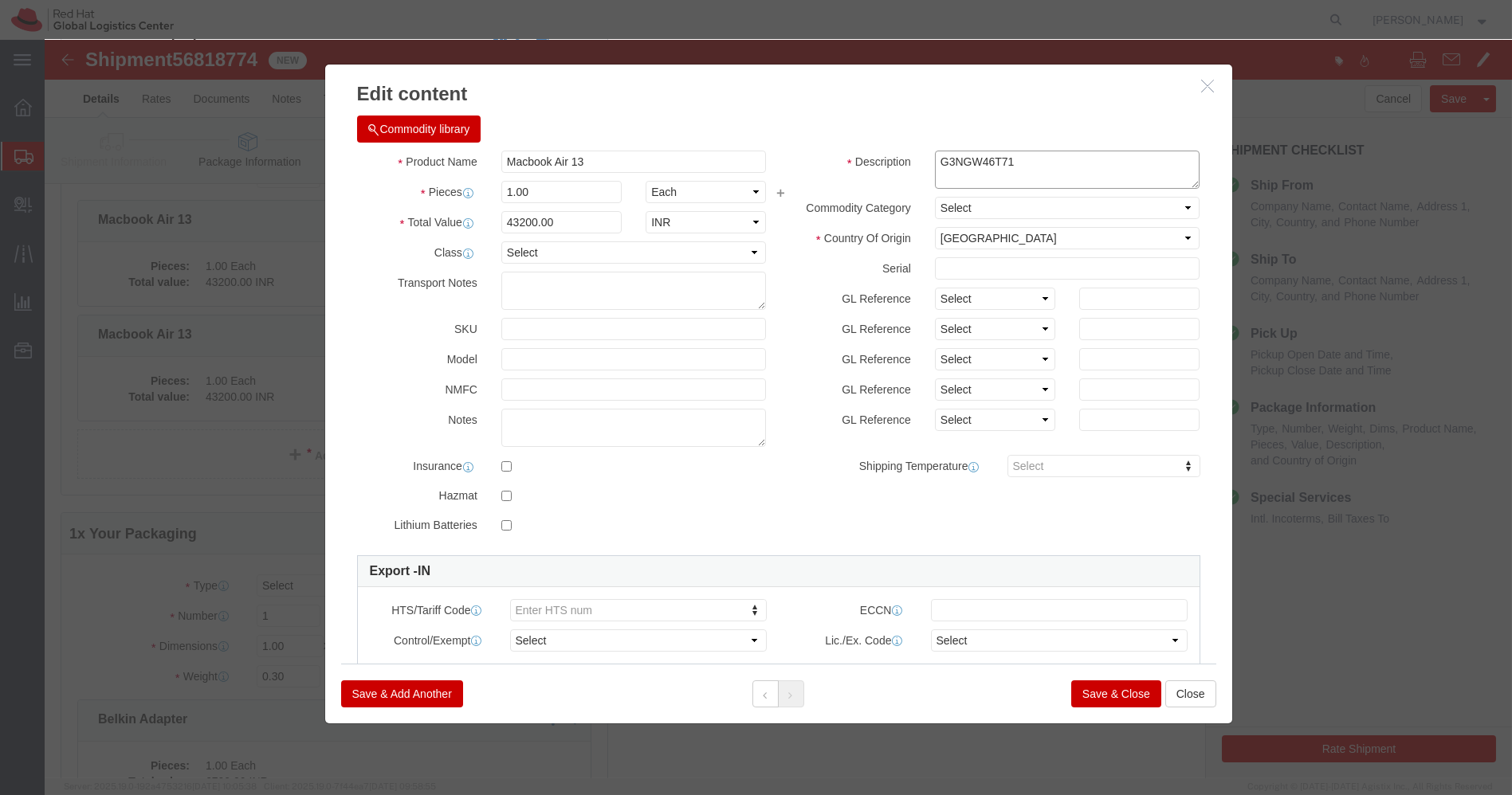
click textarea "G3NGW46T71"
paste textarea "Belkin Adapter"
type textarea "Belkin Adapter"
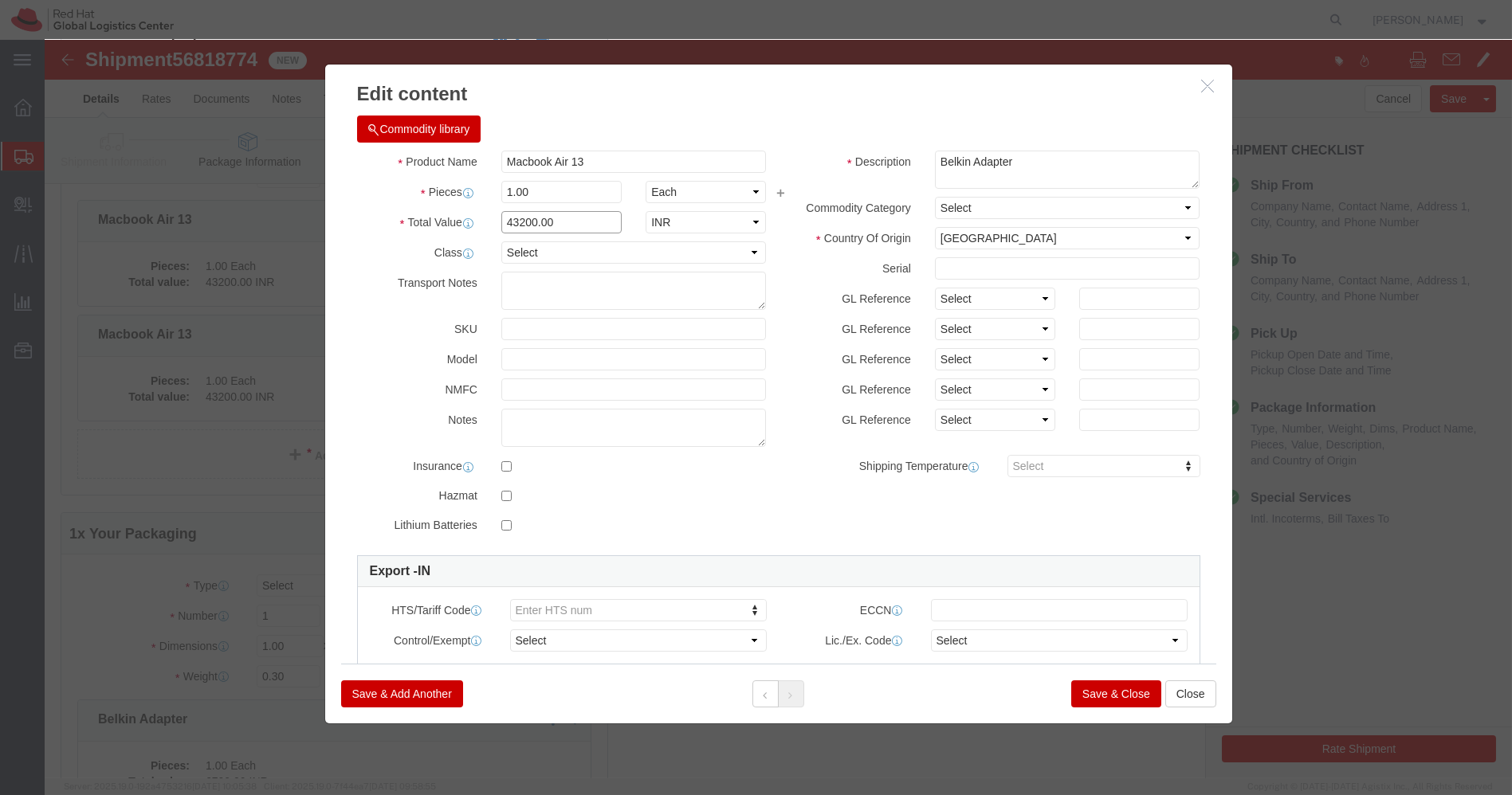
click input "43200.00"
type input "6700.00"
click button "Save & Close"
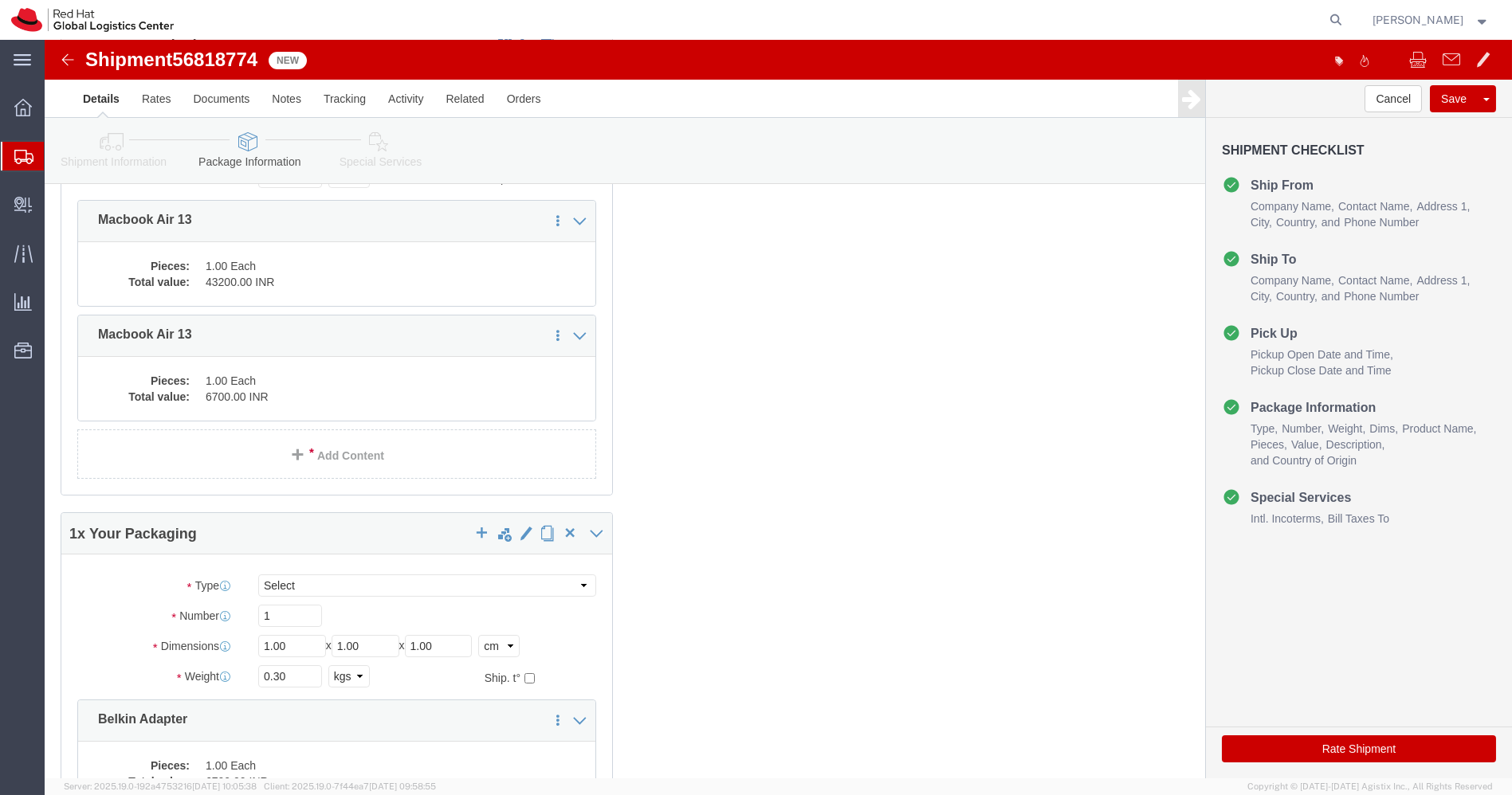
scroll to position [568, 0]
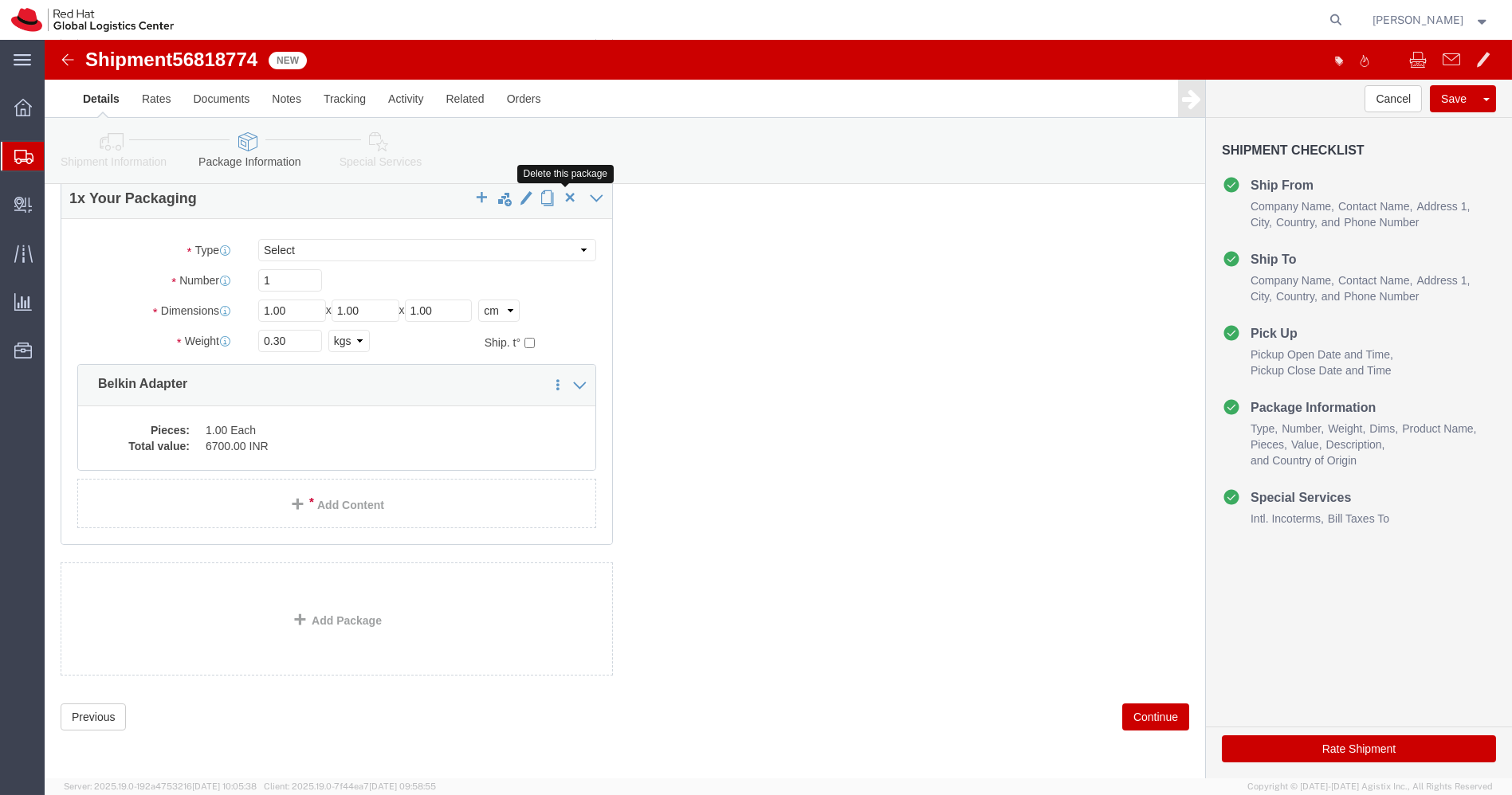
click span "button"
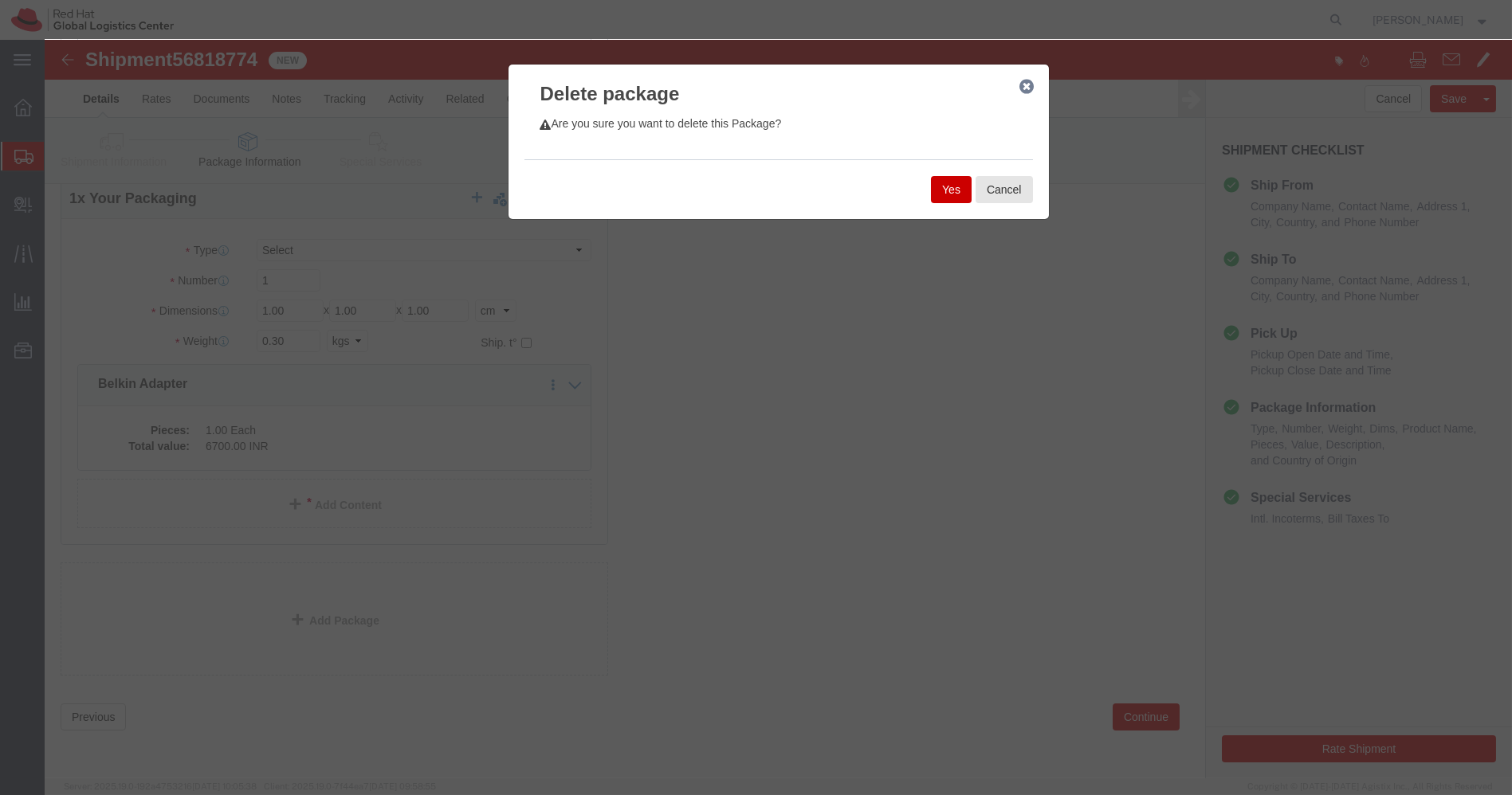
click button "Yes"
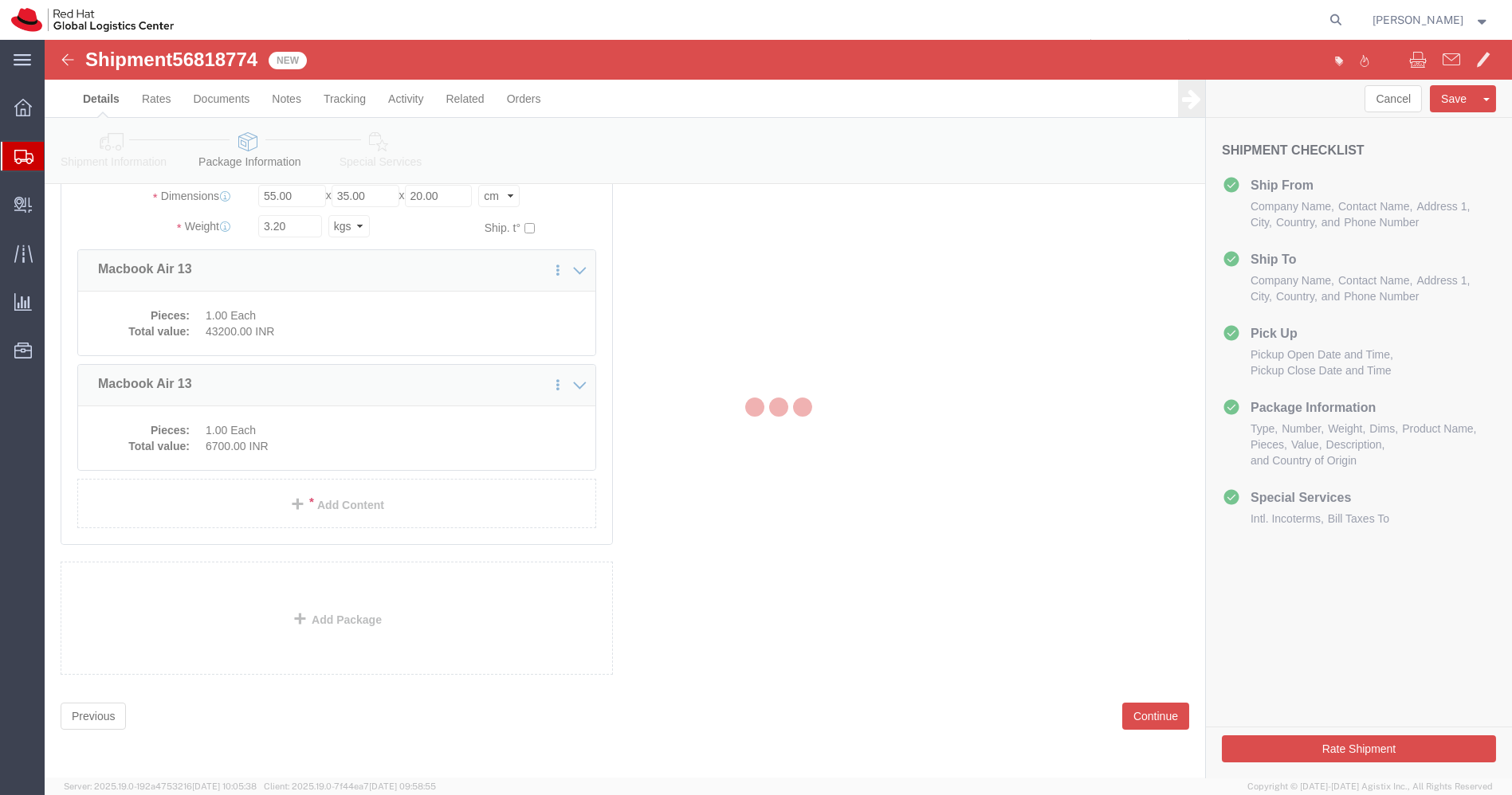
scroll to position [0, 0]
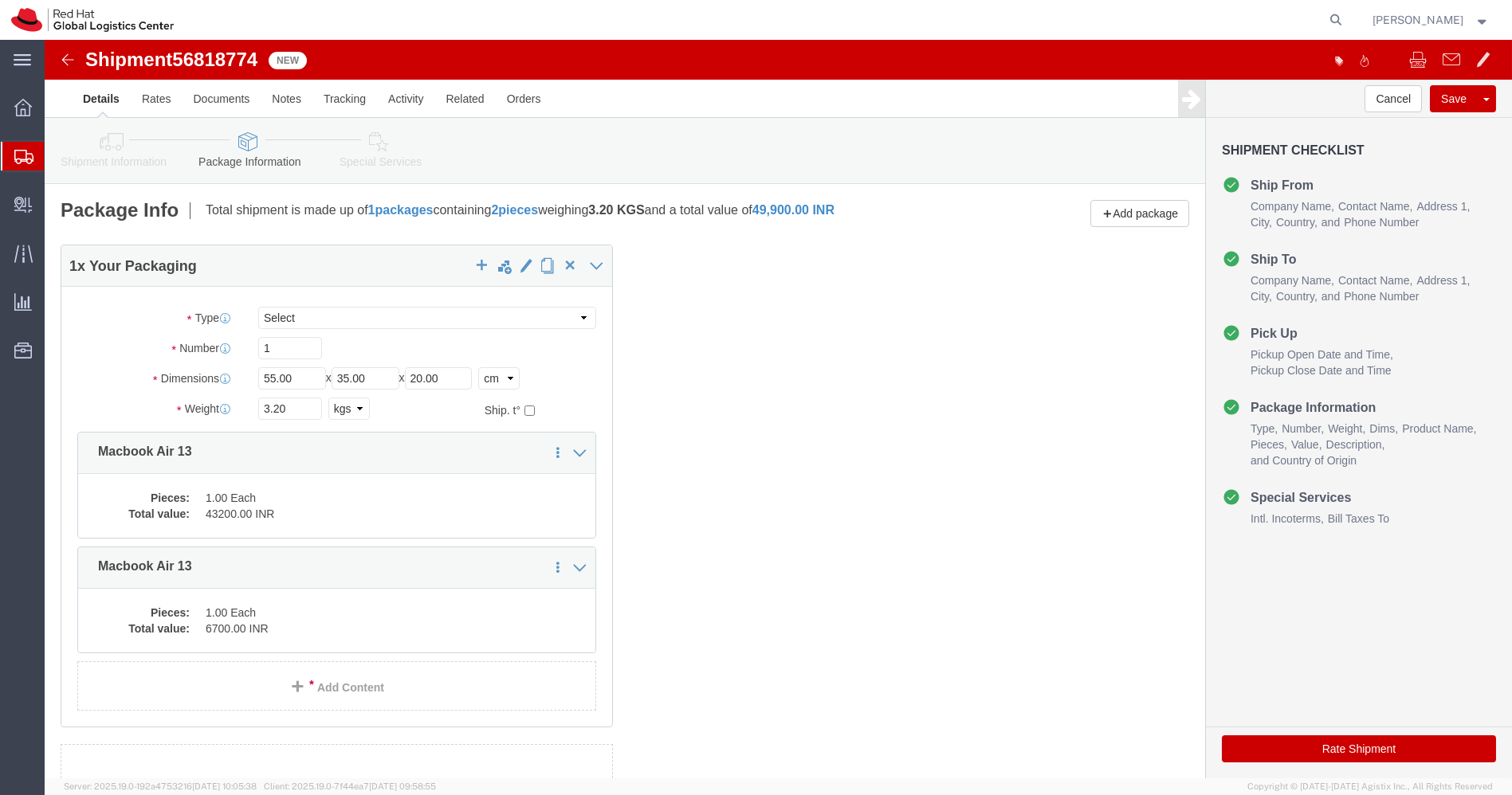
click link "Special Services"
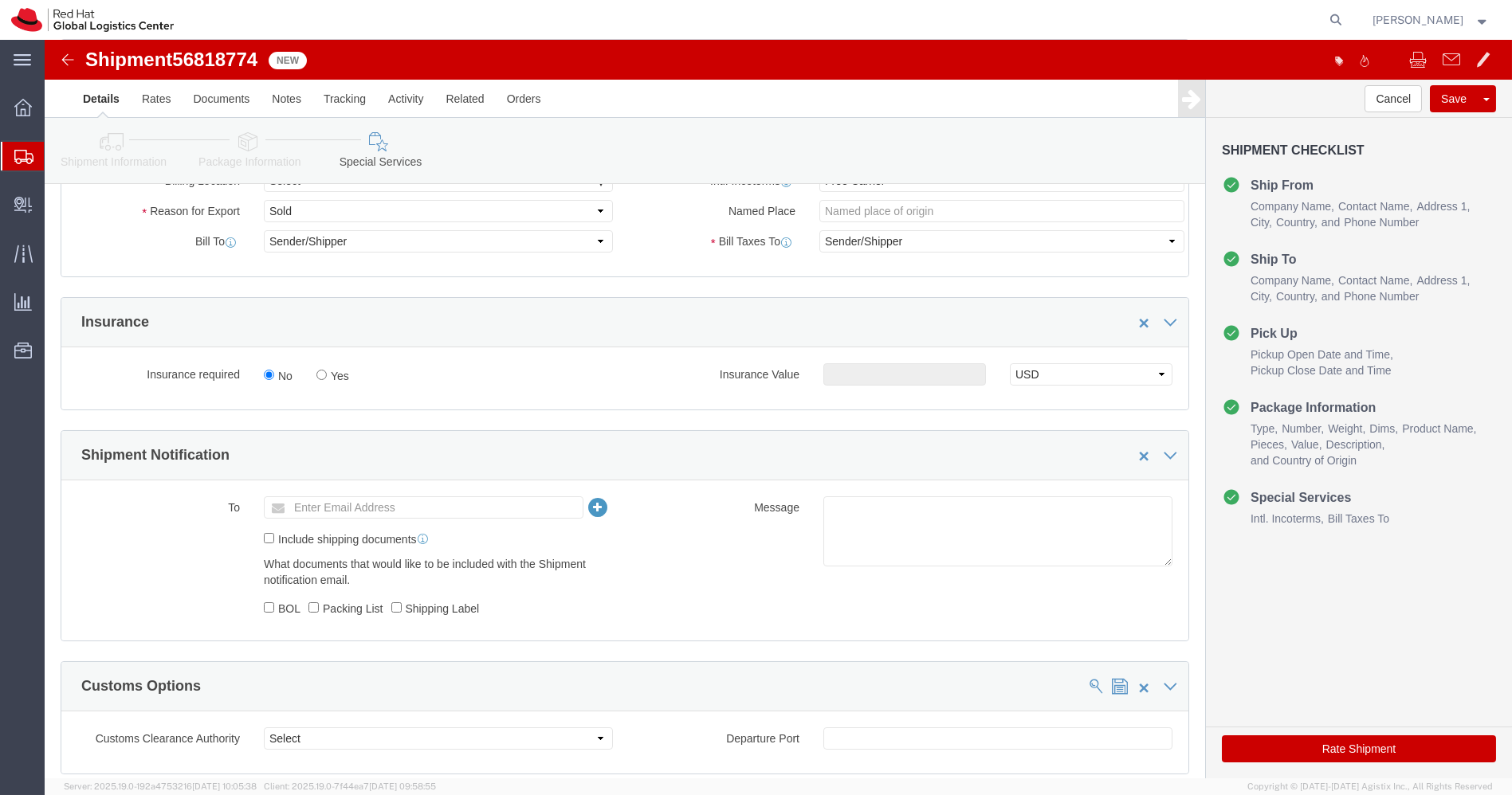
scroll to position [339, 0]
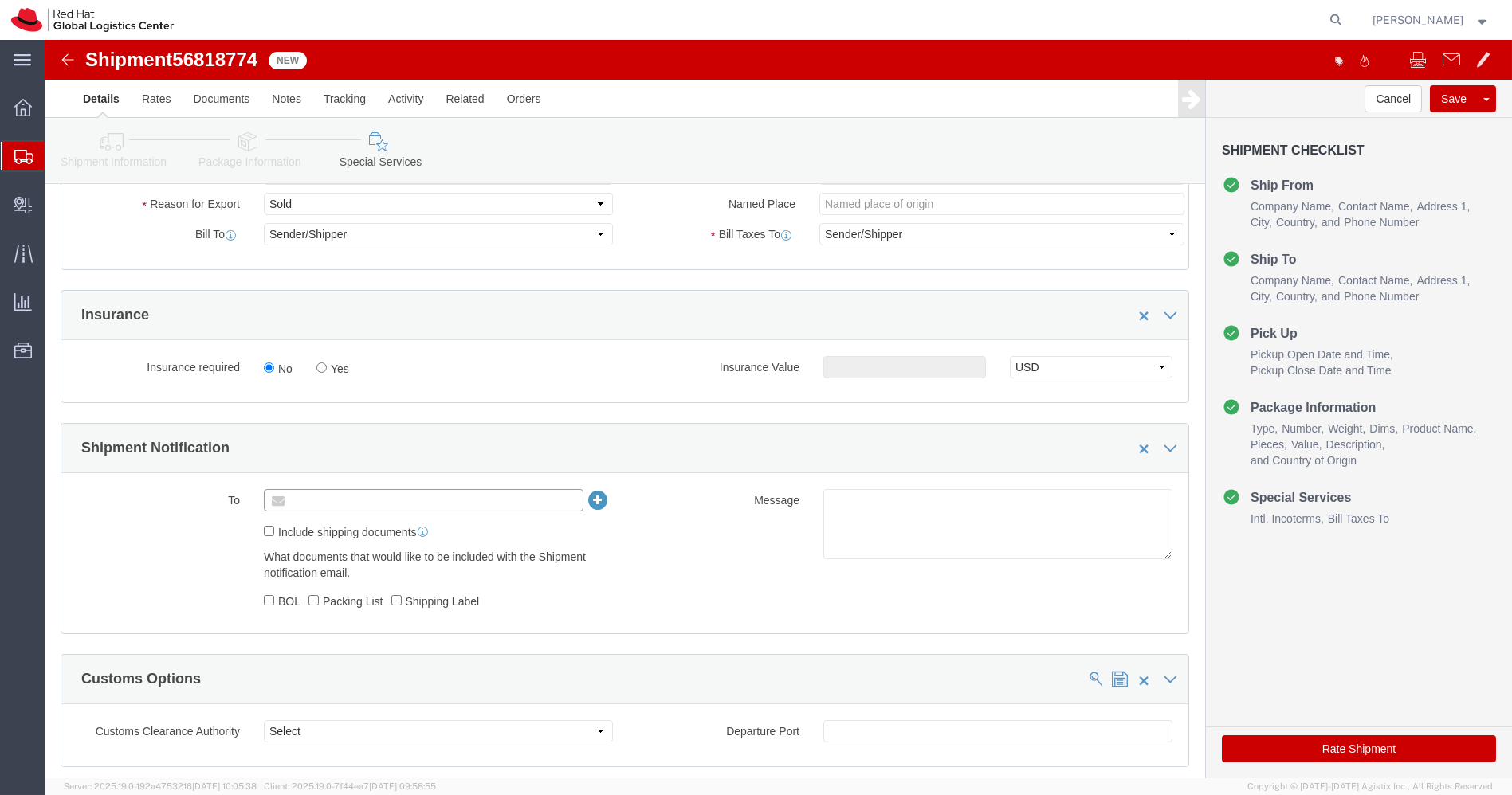
click input "text"
type input "[EMAIL_ADDRESS][DOMAIN_NAME]"
click textarea
paste textarea "Laptop Shipment for Internal Associate Transfer."
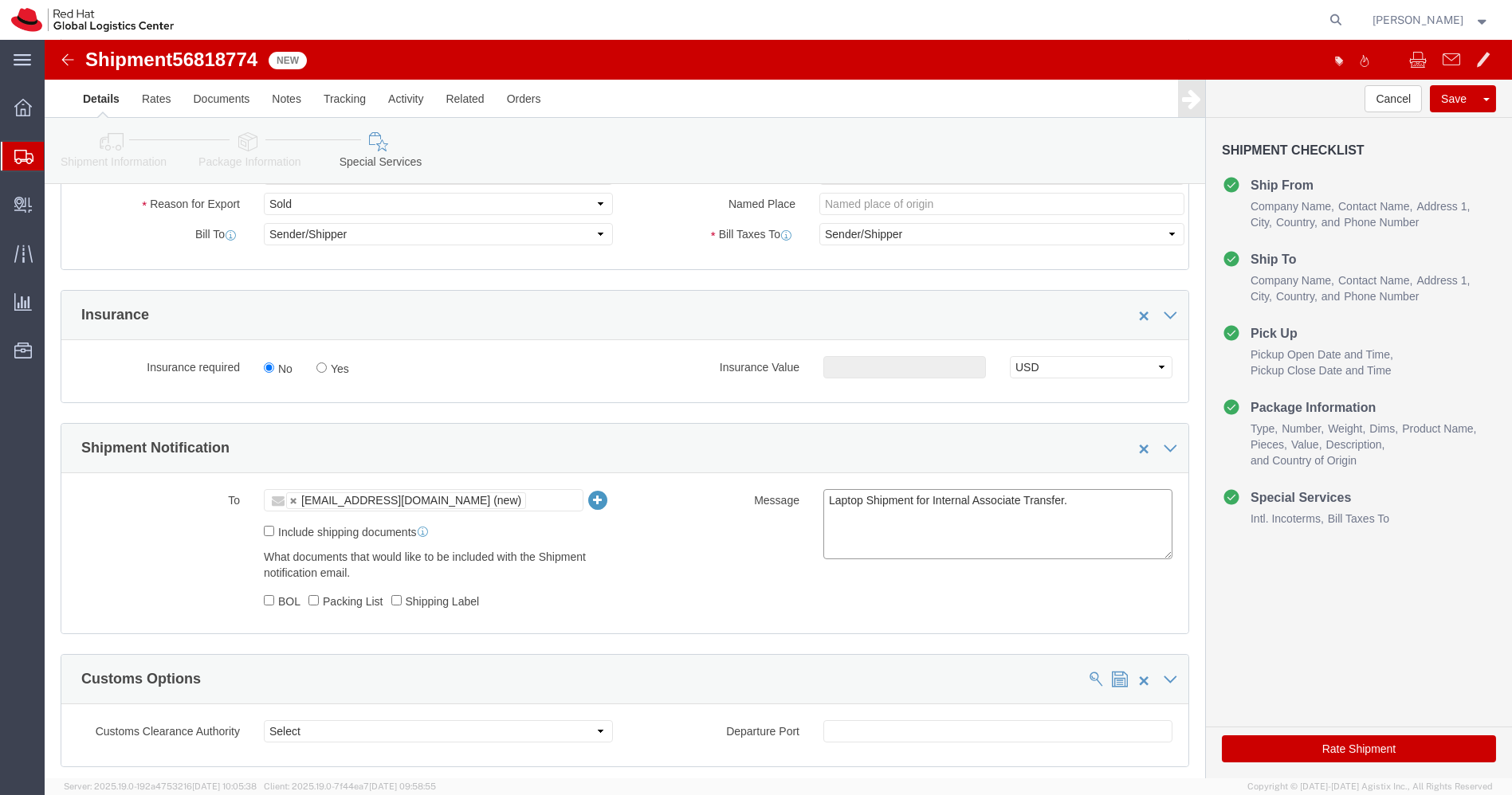
type textarea "Laptop Shipment for Internal Associate Transfer."
click button "Rate Shipment"
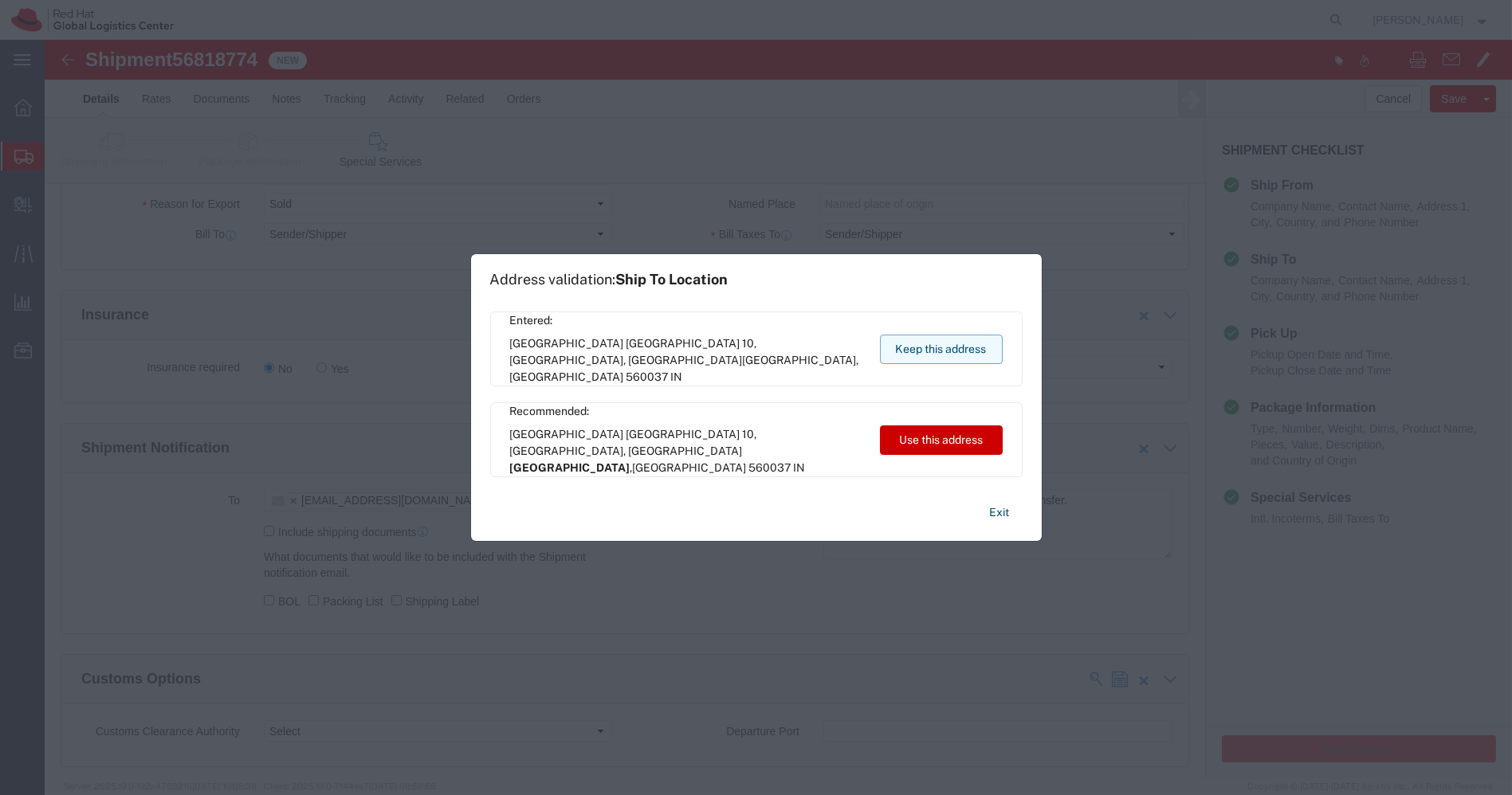
click at [970, 354] on button "Keep this address" at bounding box center [941, 349] width 123 height 29
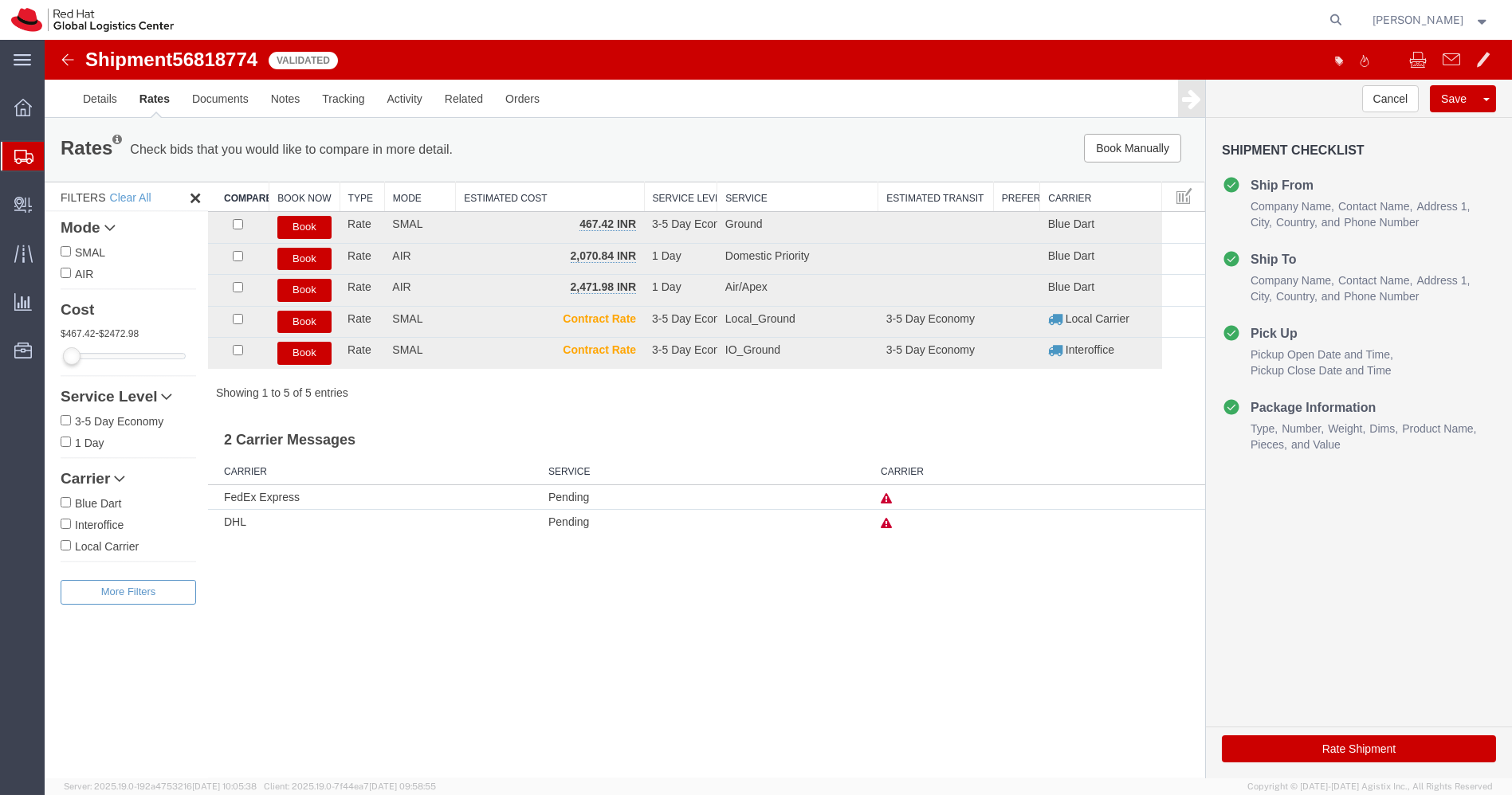
scroll to position [0, 0]
click at [310, 225] on button "Book" at bounding box center [304, 227] width 54 height 23
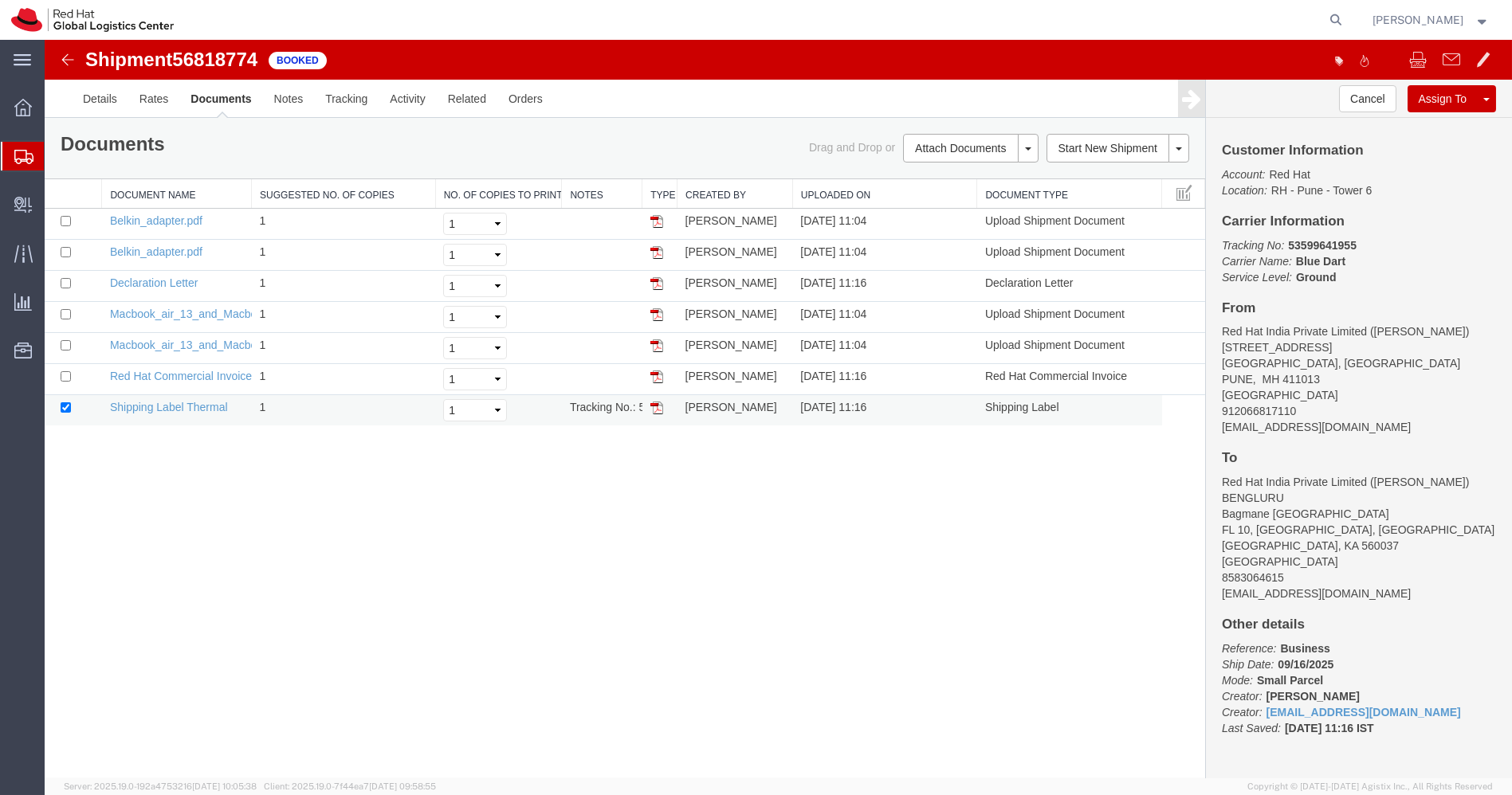
click at [660, 406] on img at bounding box center [656, 407] width 13 height 13
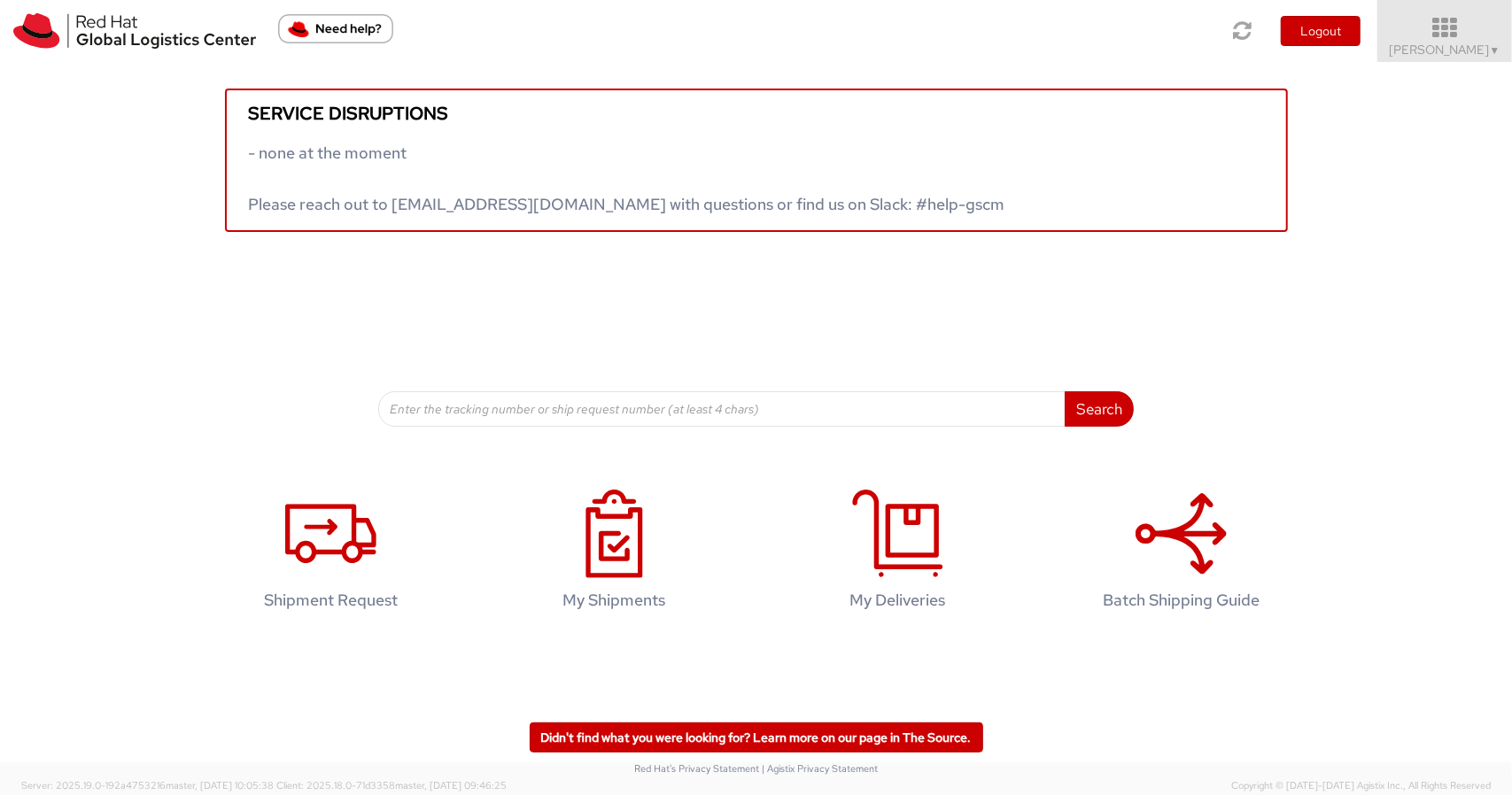
click at [1444, 31] on icon at bounding box center [1445, 28] width 155 height 25
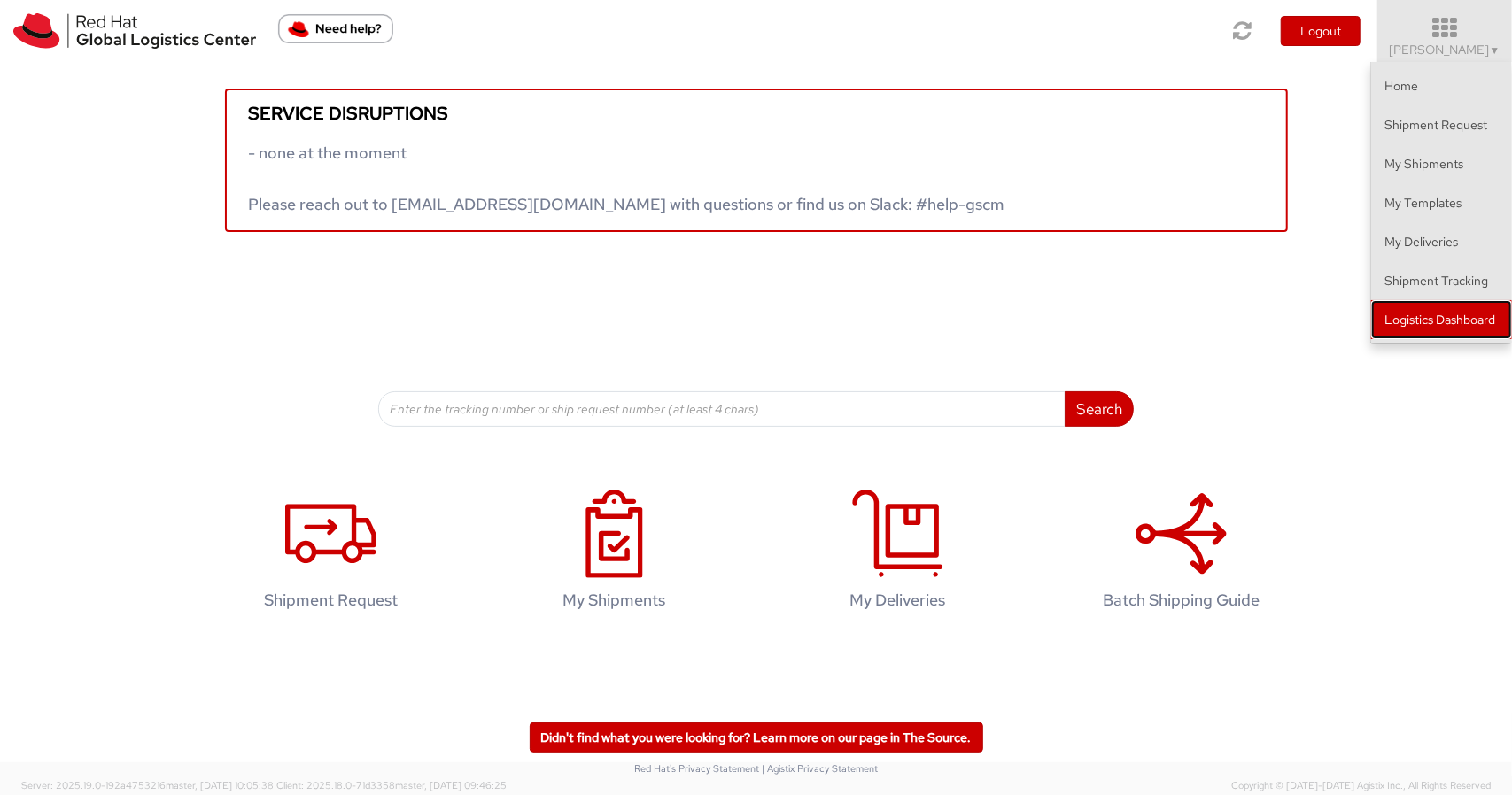
click at [1425, 321] on link "Logistics Dashboard" at bounding box center [1441, 319] width 141 height 39
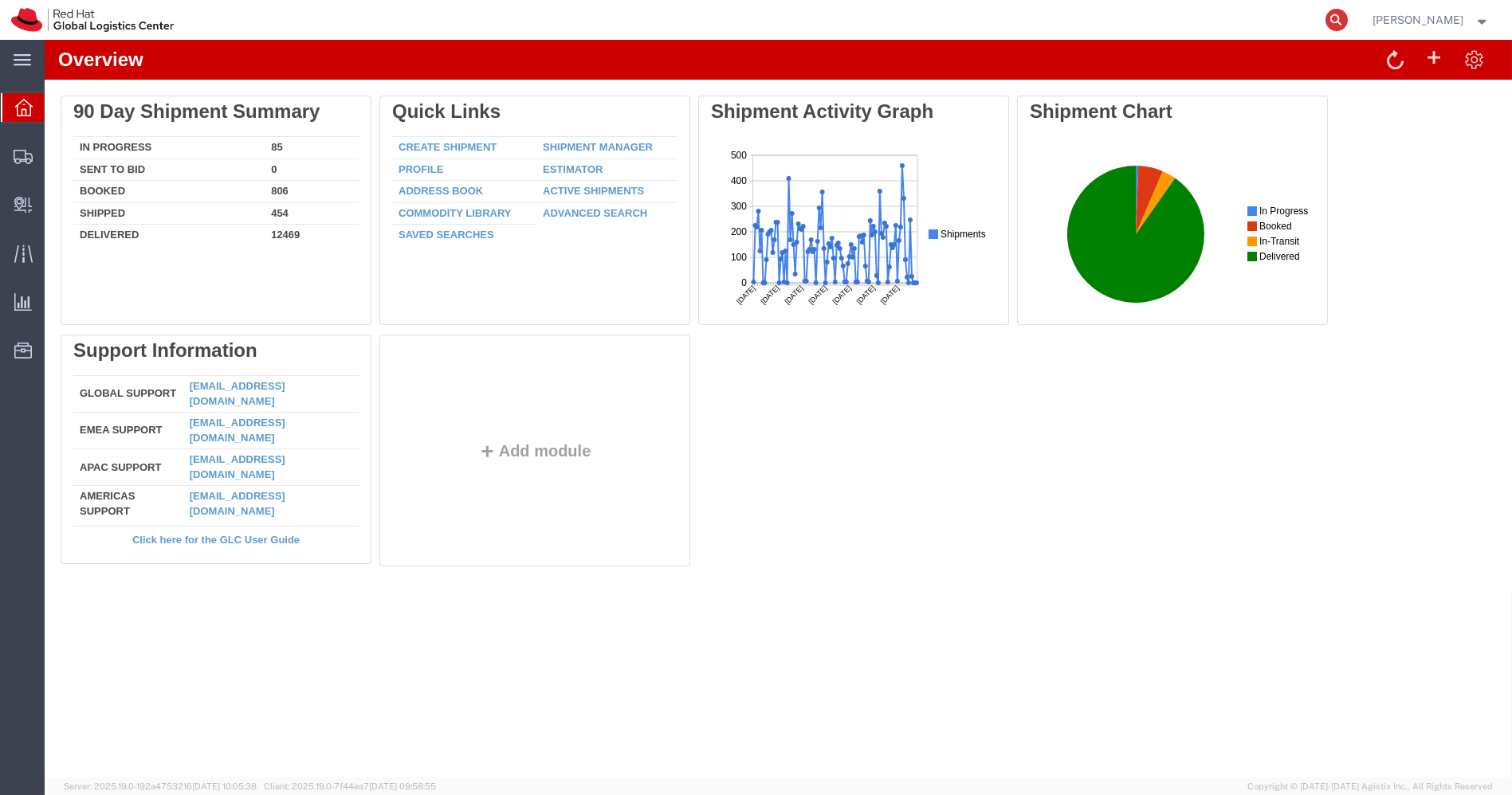
click at [1348, 23] on icon at bounding box center [1336, 19] width 23 height 23
paste input "Tracking Number: 53599641955"
click at [970, 16] on input "Tracking Number: 53599641955" at bounding box center [1082, 20] width 484 height 38
type input "53599641955"
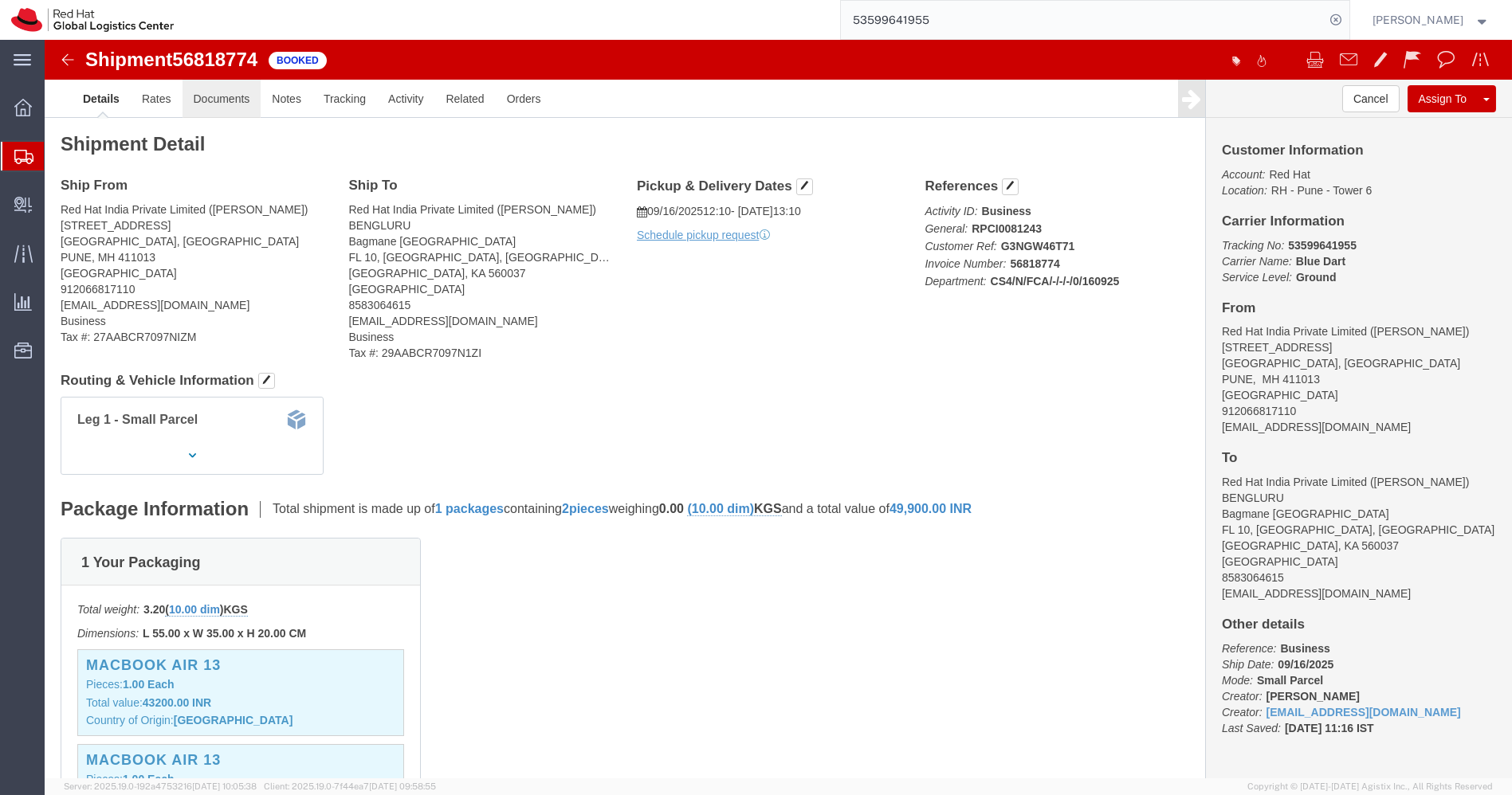
click link "Documents"
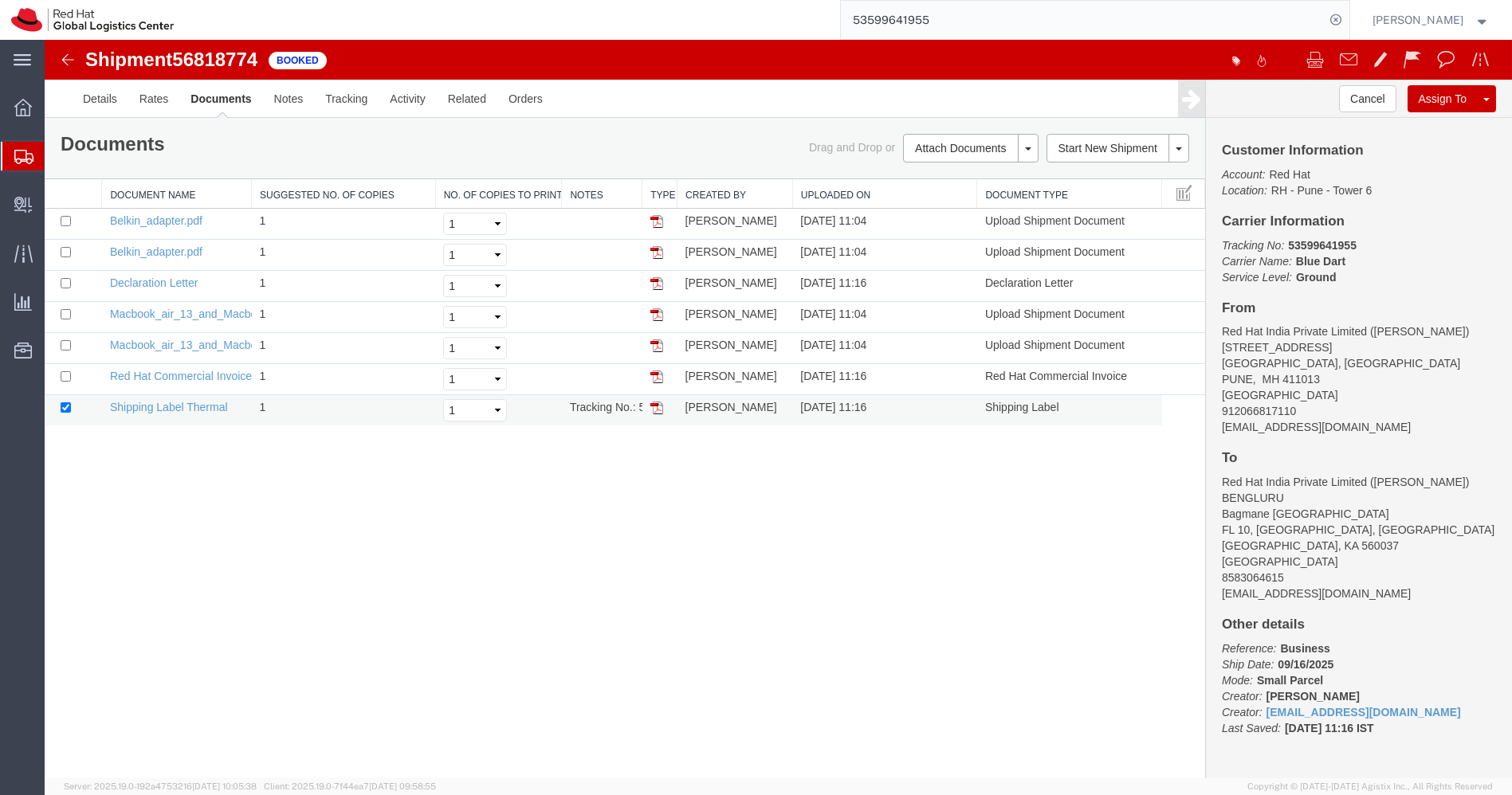
click at [658, 408] on img at bounding box center [656, 407] width 13 height 13
click at [11, 155] on div at bounding box center [23, 156] width 44 height 28
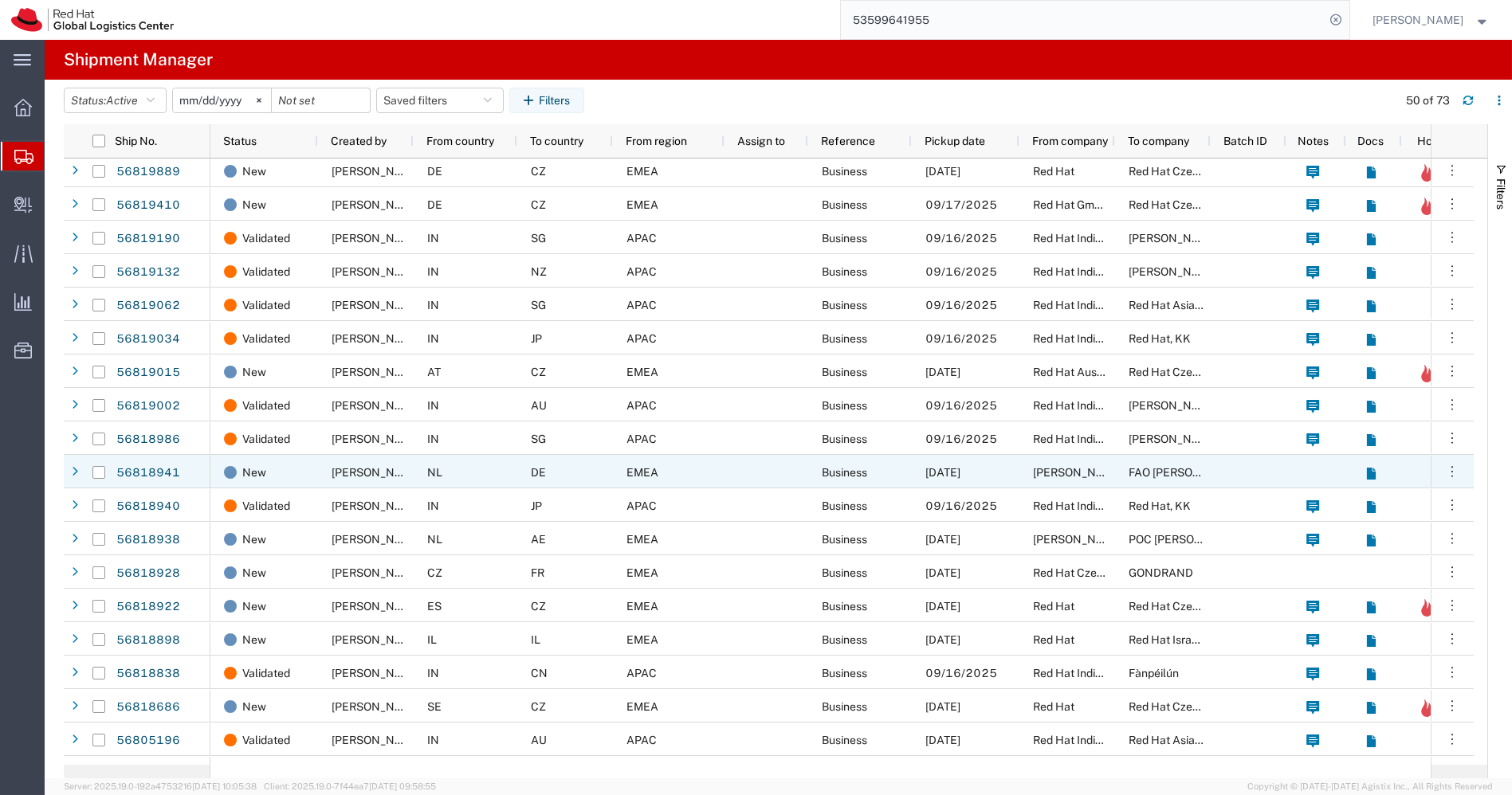
scroll to position [414, 0]
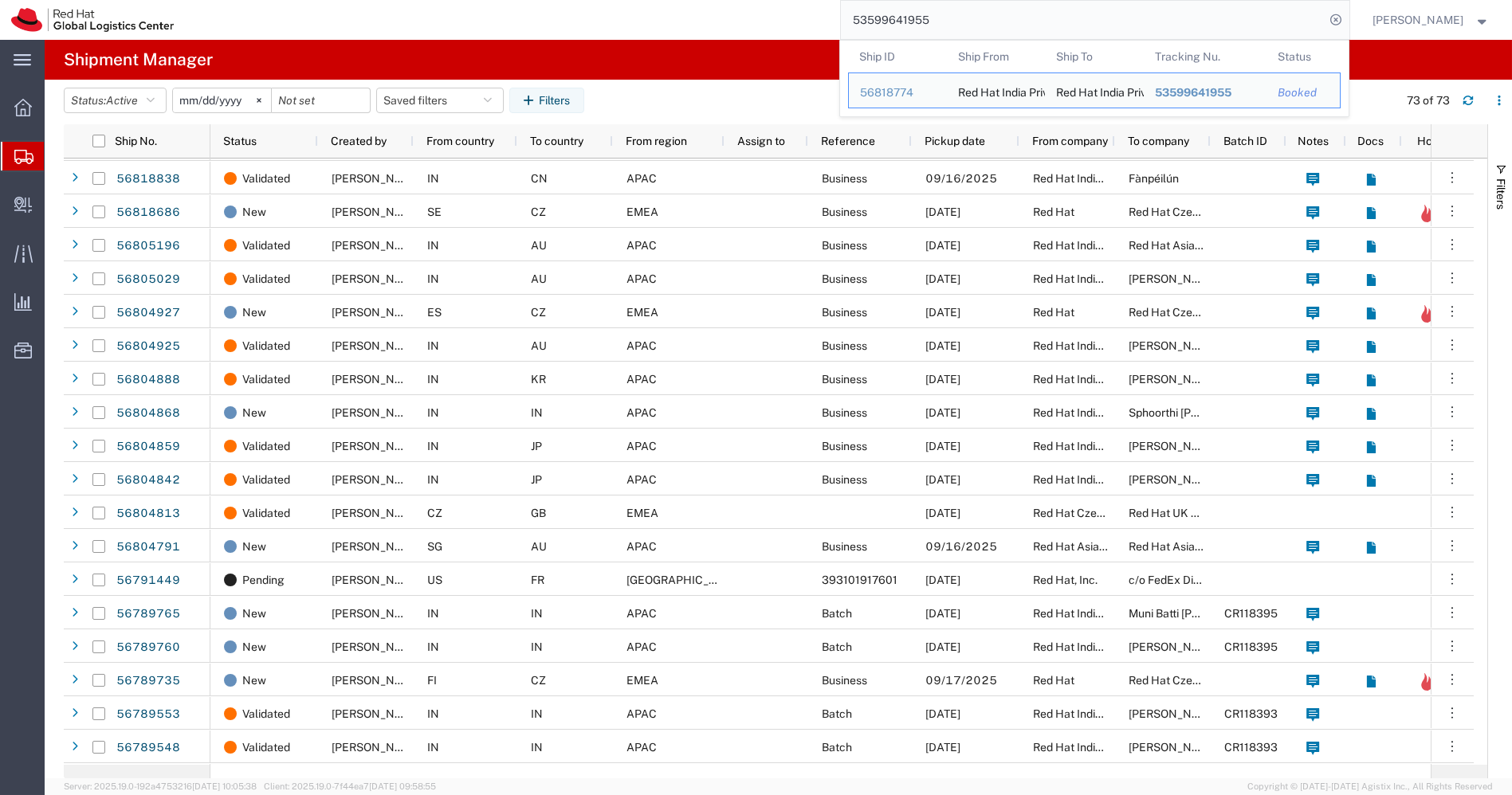
click at [999, 20] on input "53599641955" at bounding box center [1082, 20] width 484 height 38
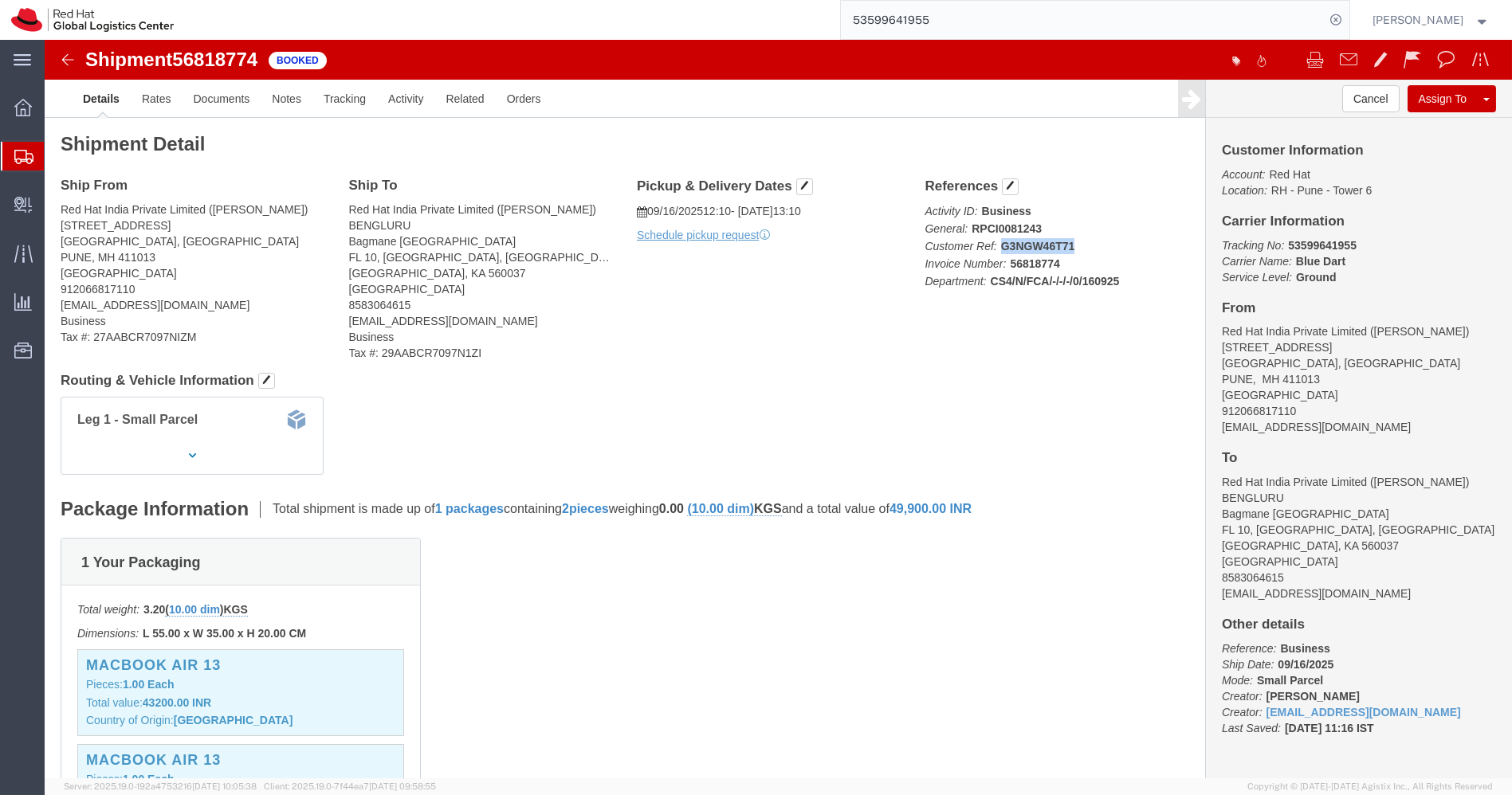
click p "Activity ID: Business General: RPCI0081243 Customer Ref: G3NGW46T71 Invoice Num…"
copy b "G3NGW46T71"
click at [28, 155] on icon at bounding box center [23, 156] width 19 height 14
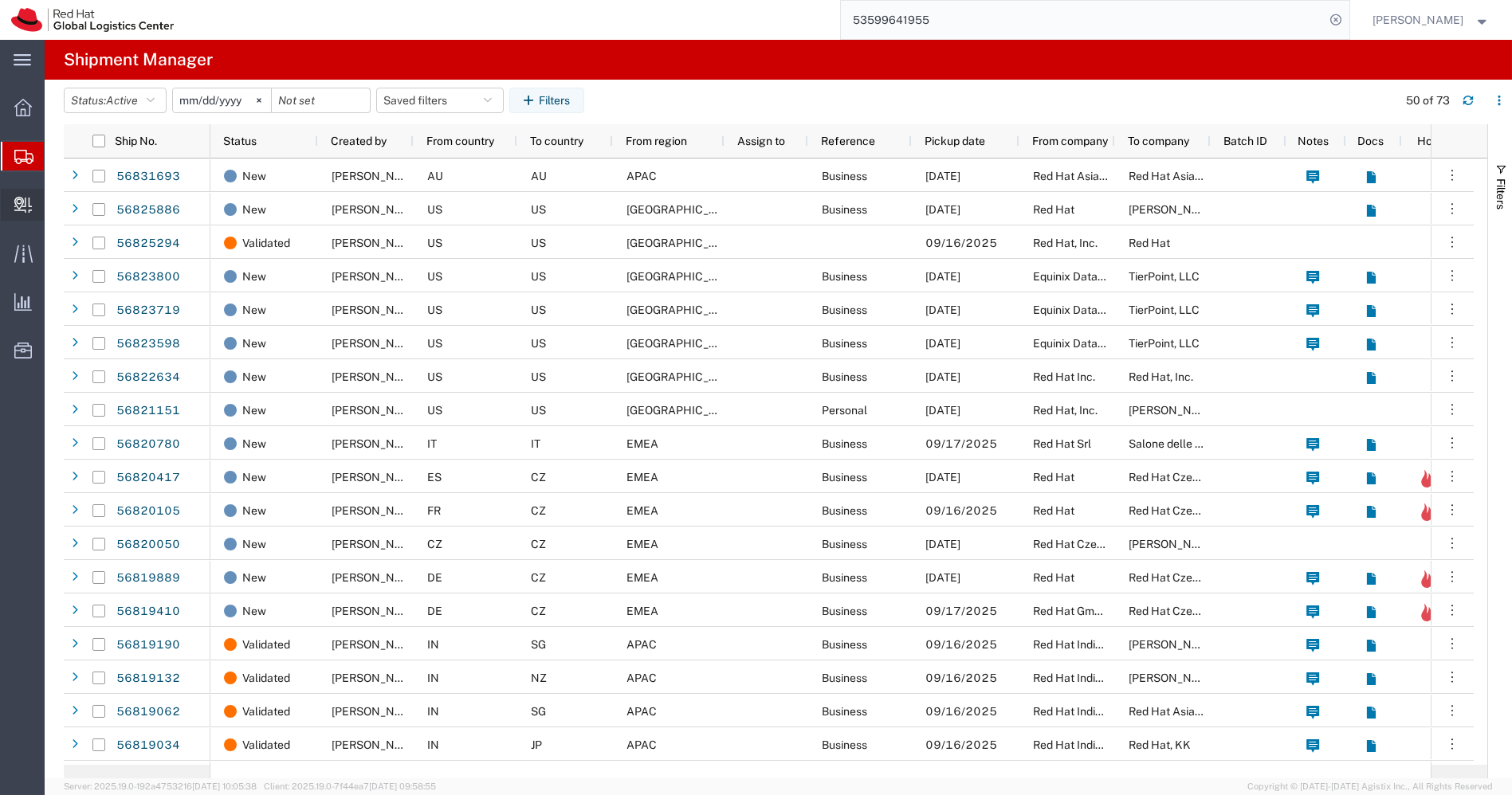
click at [0, 0] on span "Create Delivery" at bounding box center [0, 0] width 0 height 0
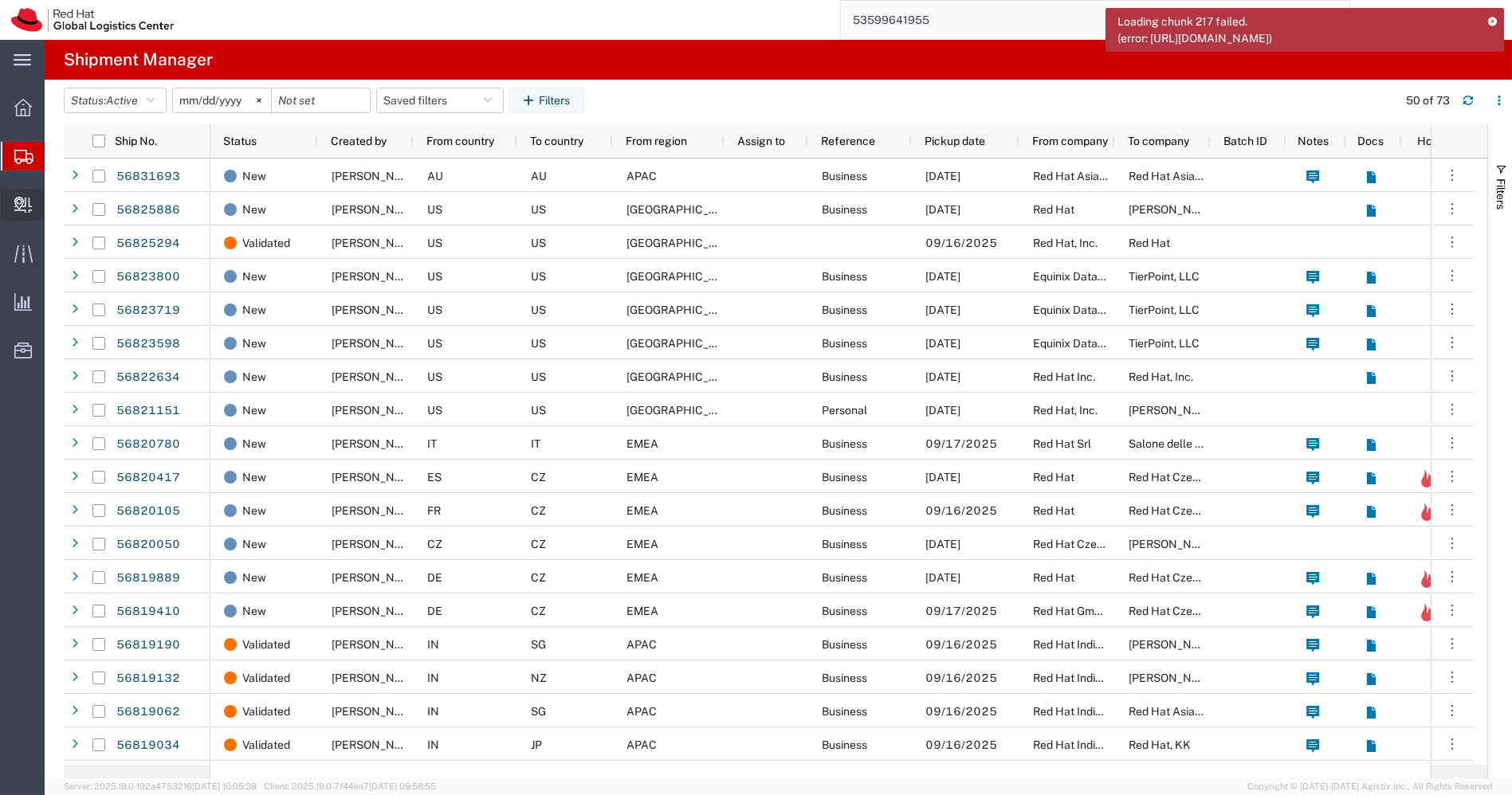
click at [0, 0] on span "Create Delivery" at bounding box center [0, 0] width 0 height 0
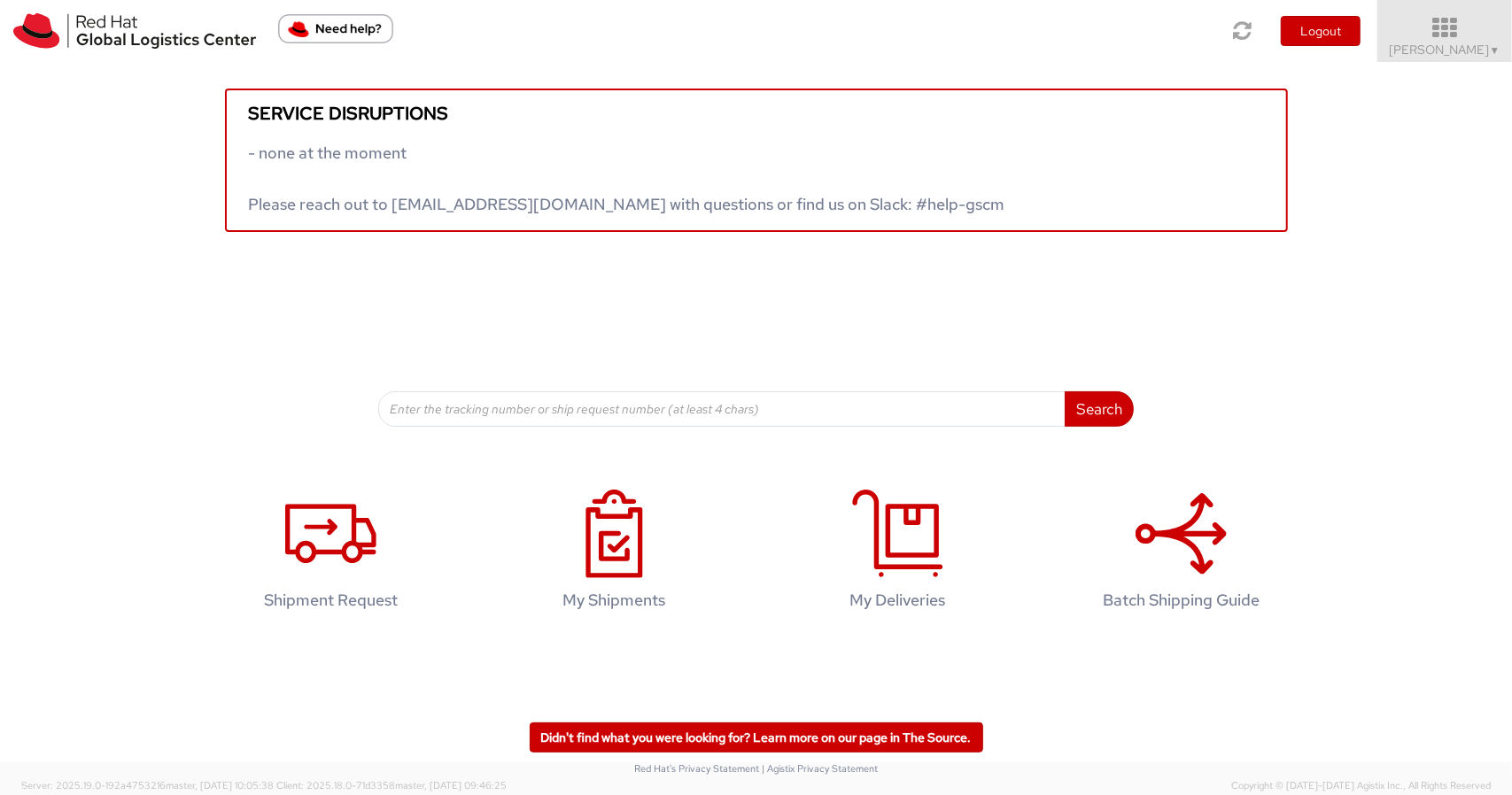
click at [1463, 38] on icon at bounding box center [1445, 28] width 155 height 25
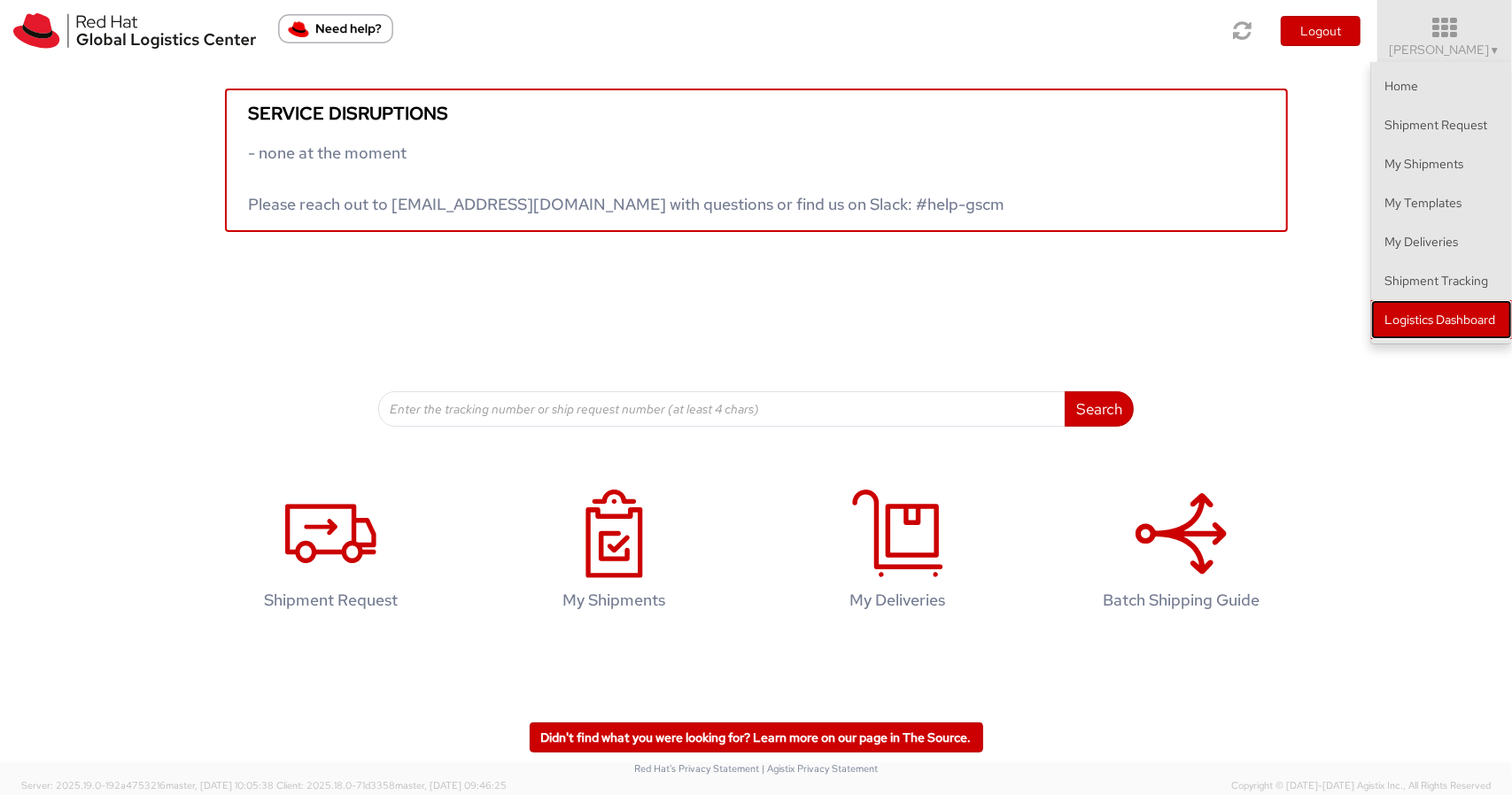
click at [1458, 307] on link "Logistics Dashboard" at bounding box center [1441, 319] width 141 height 39
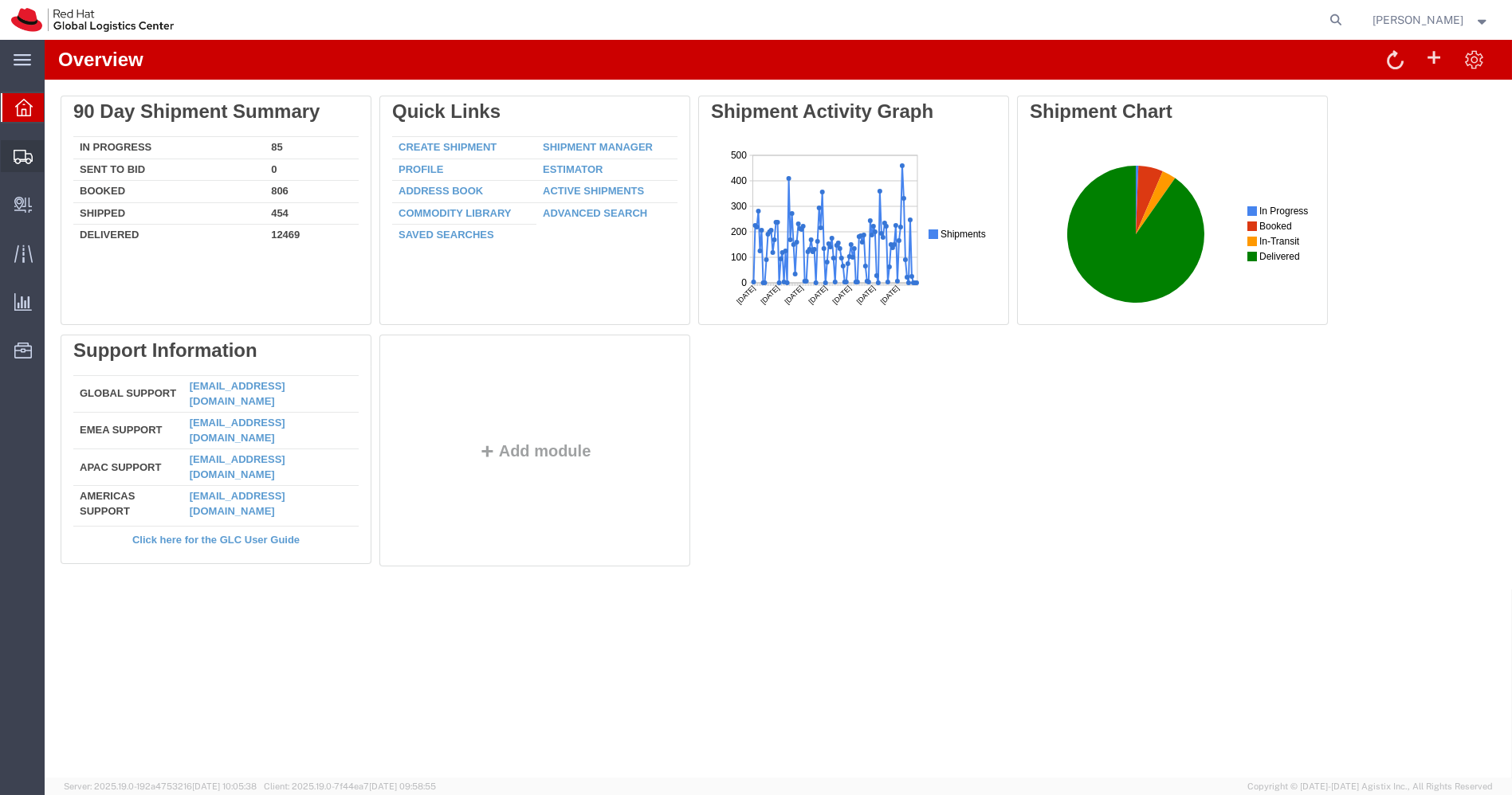
click at [55, 155] on span "Shipments" at bounding box center [49, 156] width 11 height 32
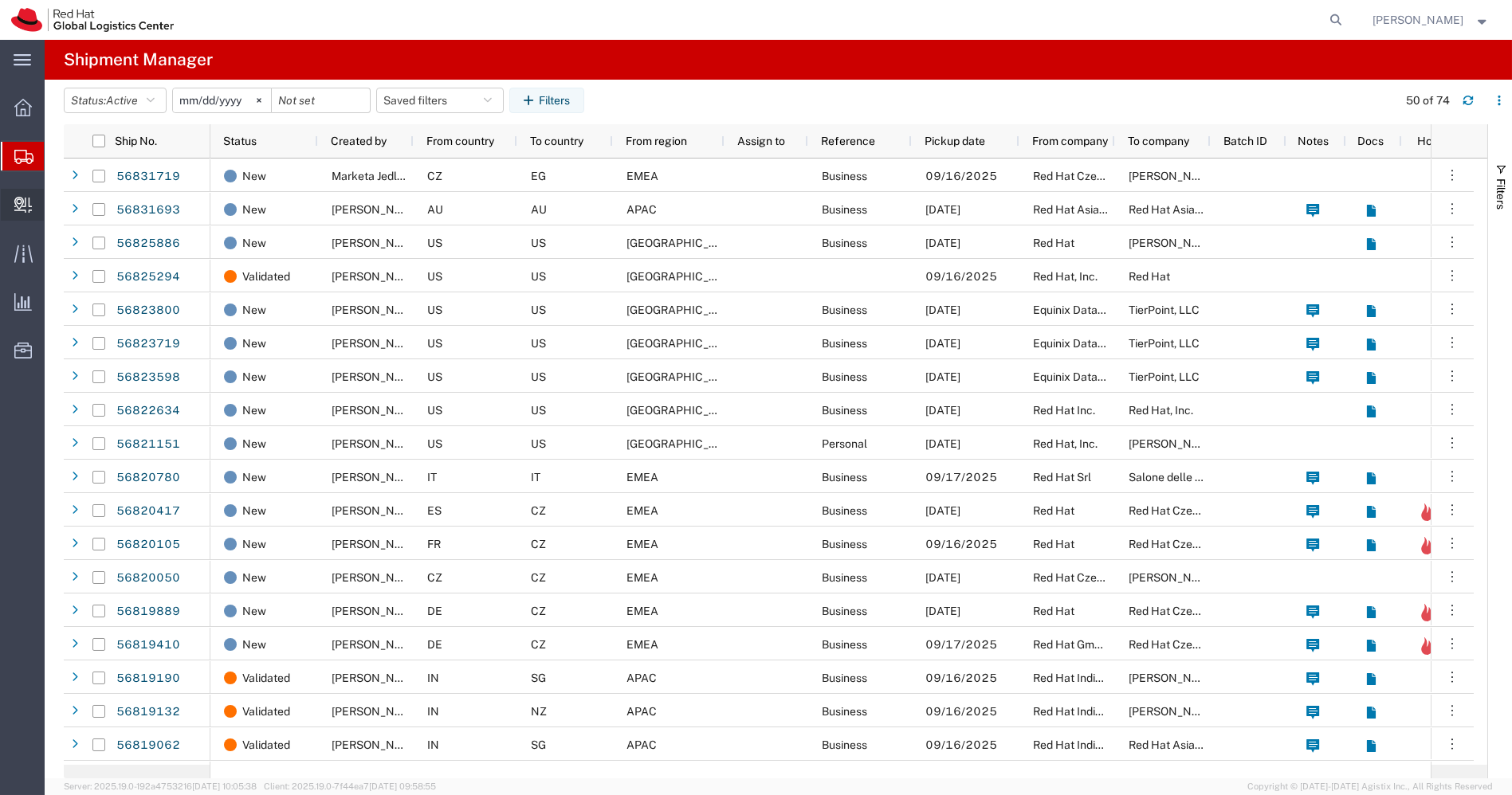
click at [0, 0] on span "Create Delivery" at bounding box center [0, 0] width 0 height 0
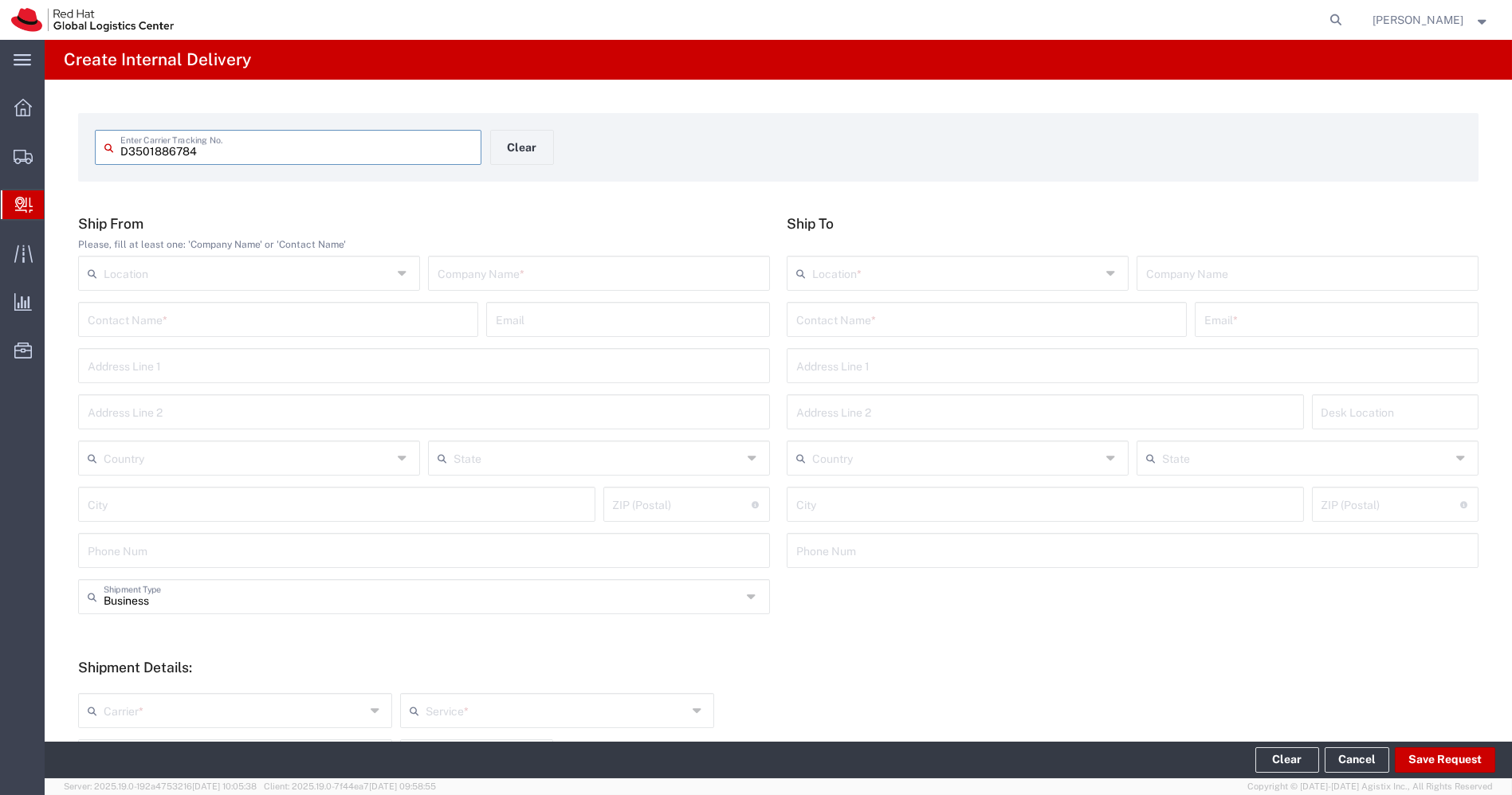
type input "D3501886784"
click at [479, 270] on input "text" at bounding box center [599, 272] width 323 height 28
click at [565, 278] on input "CHRIT Managed Service india Pvt ltd" at bounding box center [599, 272] width 323 height 28
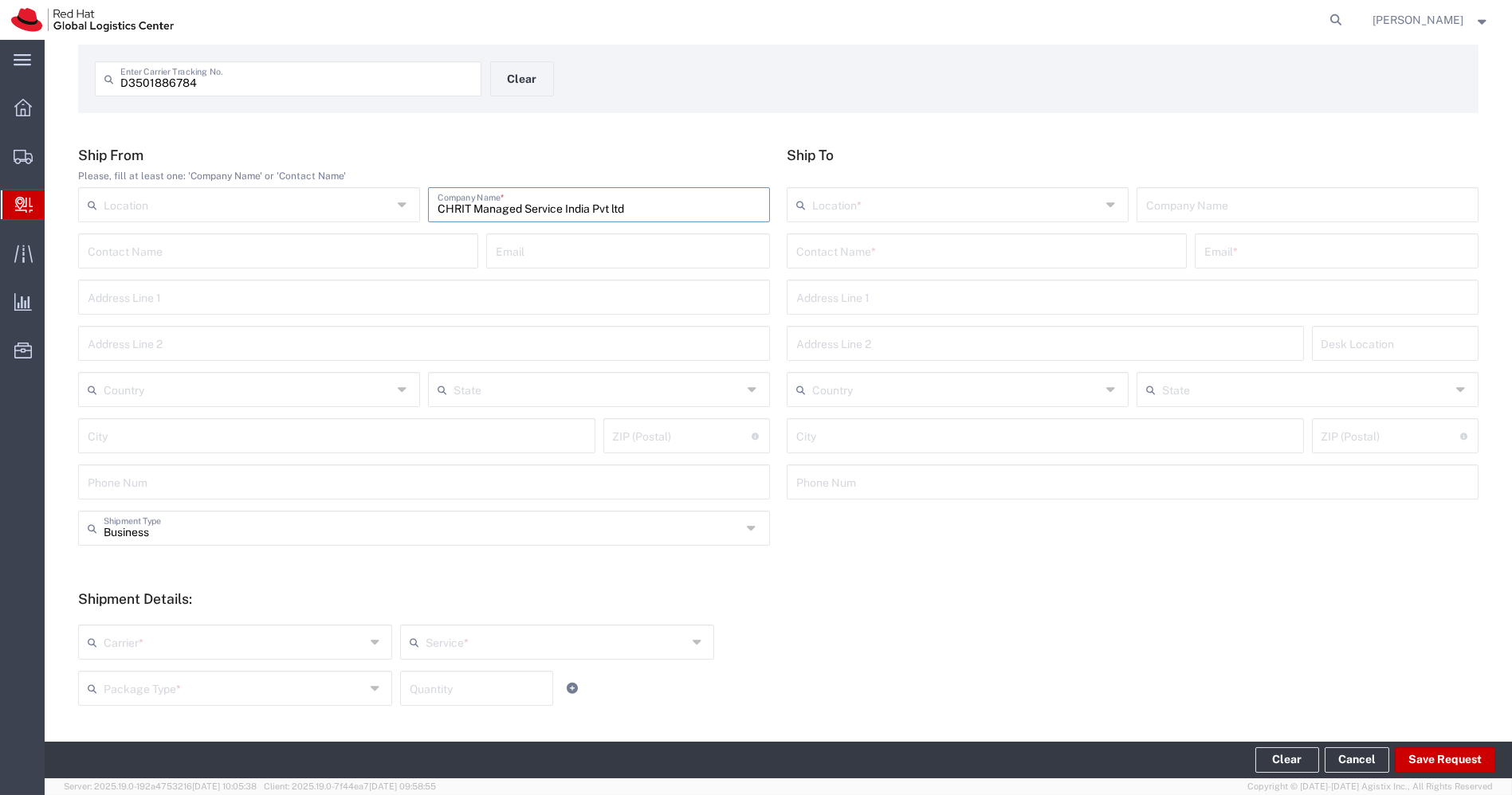
type input "CHRIT Managed Service India Pvt ltd"
click at [883, 257] on input "text" at bounding box center [987, 249] width 381 height 28
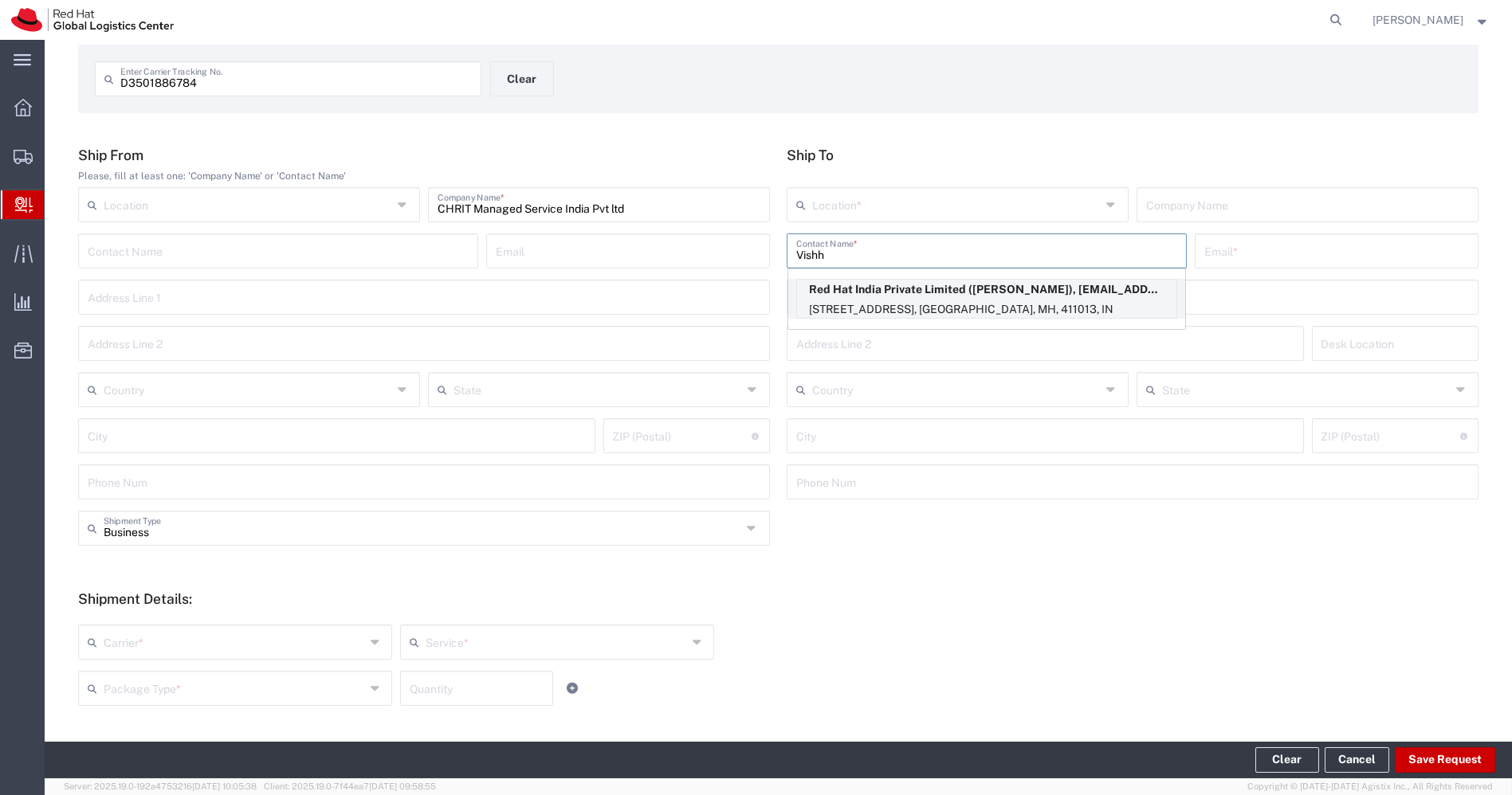
type input "Vishh"
click at [958, 307] on p "[STREET_ADDRESS], [GEOGRAPHIC_DATA], MH, 411013, IN" at bounding box center [987, 309] width 380 height 20
type input "RH - Pune - Tower 6"
type input "Red Hat India Private Limited"
type input "[PERSON_NAME]"
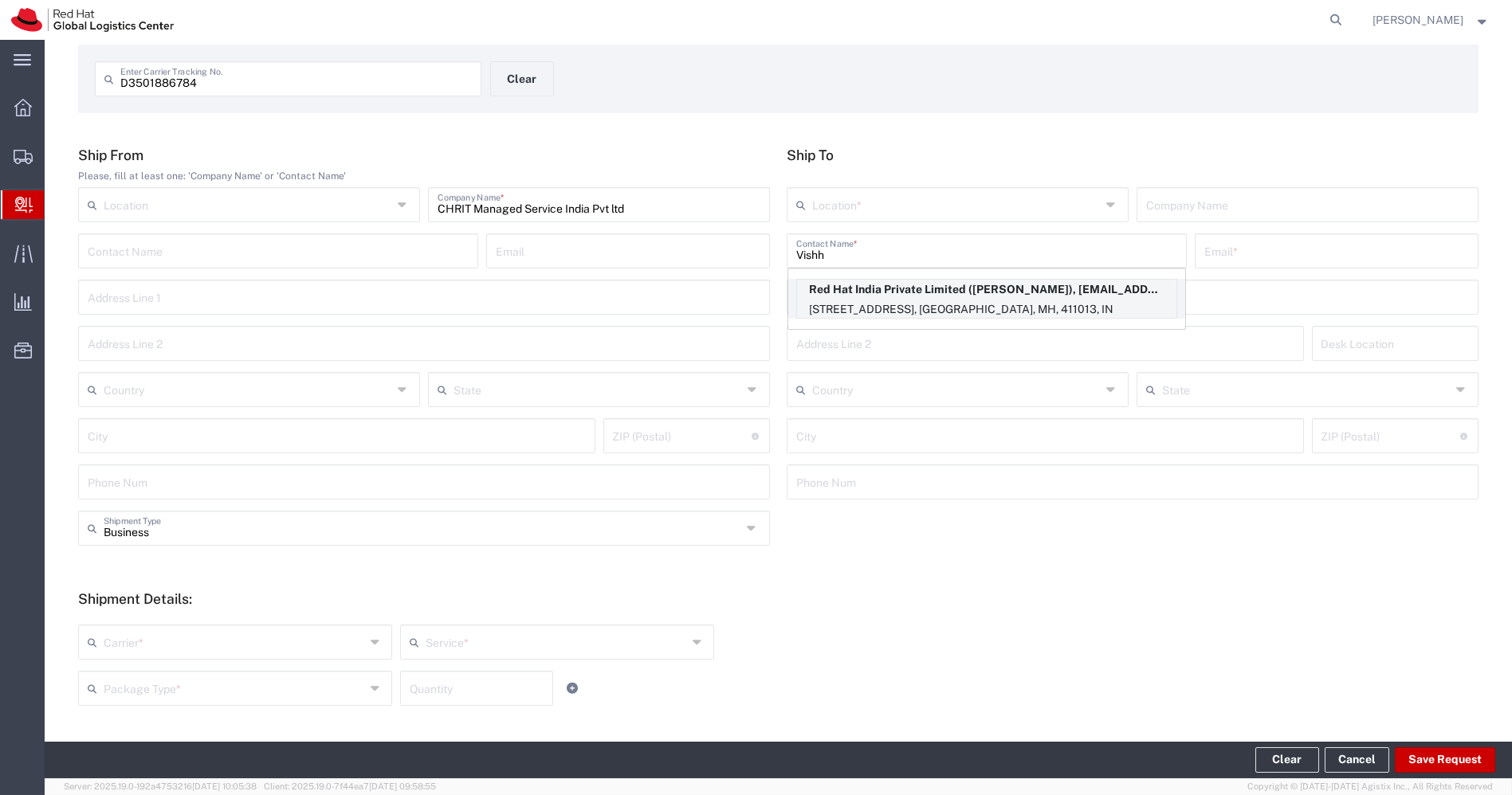
type input "[EMAIL_ADDRESS][DOMAIN_NAME]"
type input "[STREET_ADDRESS]"
type input "[GEOGRAPHIC_DATA], [GEOGRAPHIC_DATA]"
type input "FLEX"
type input "[GEOGRAPHIC_DATA]"
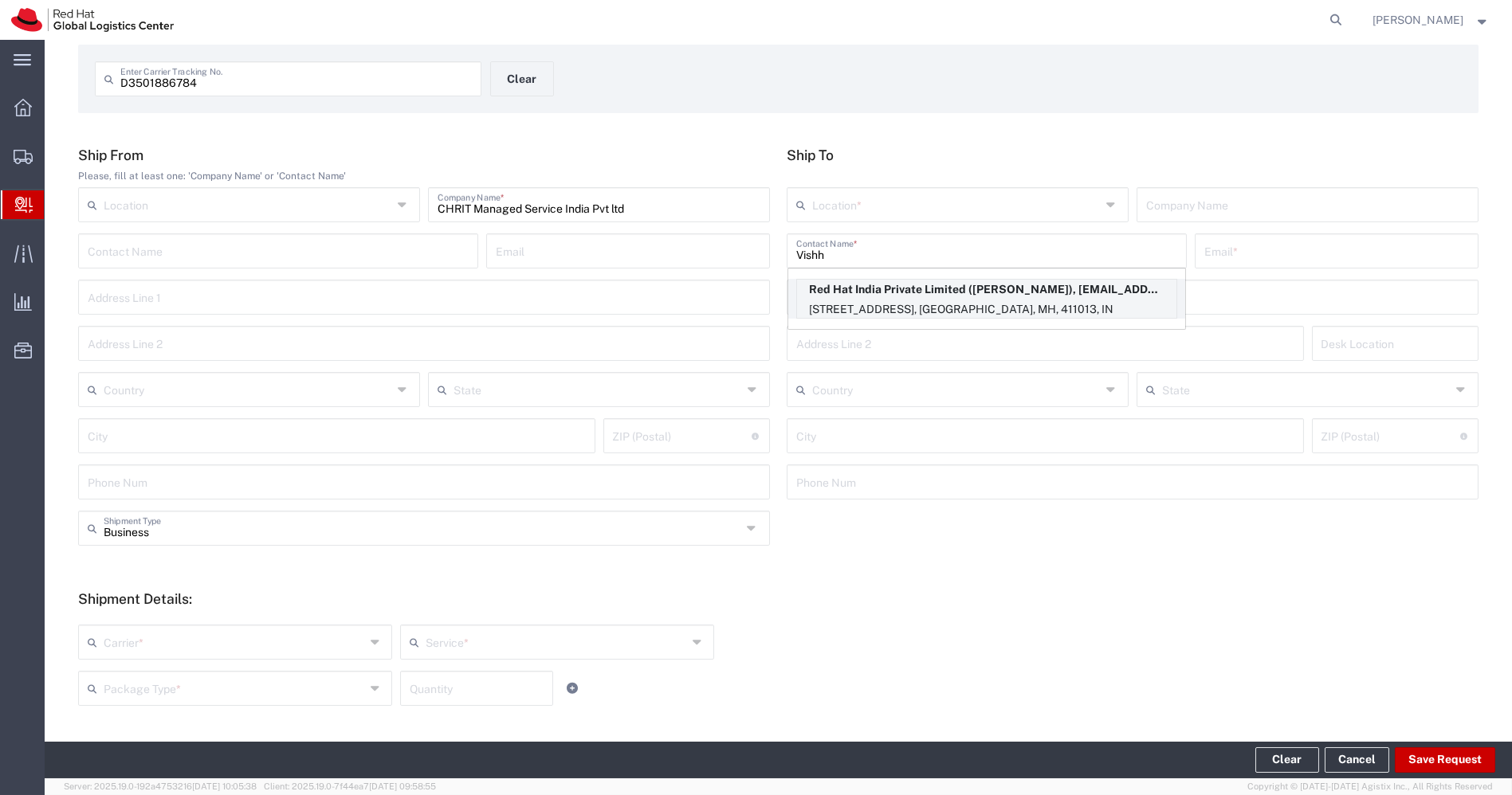
type input "[GEOGRAPHIC_DATA]"
type input "411013"
type input "912066817054"
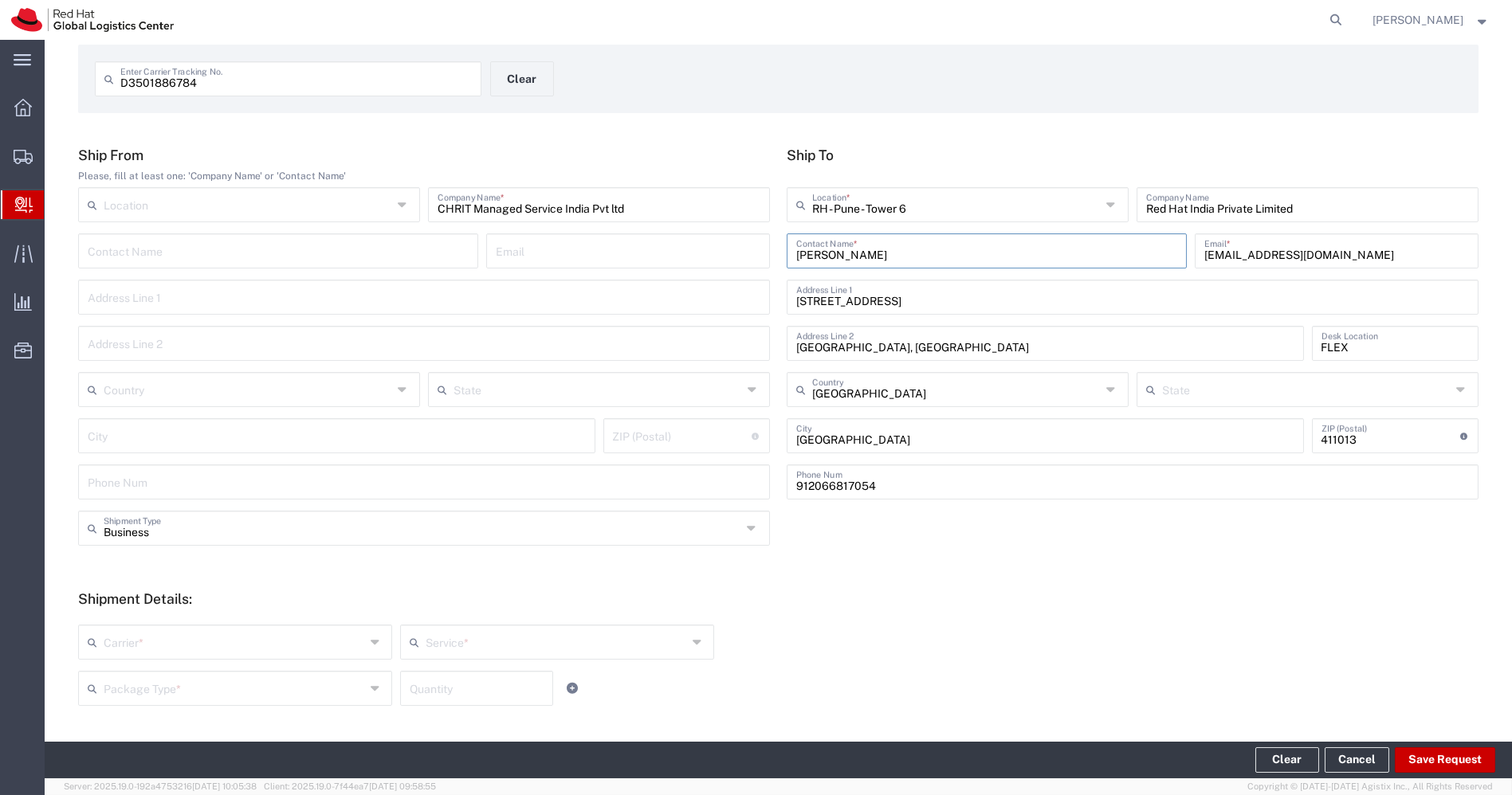
type input "Mahārāshtra"
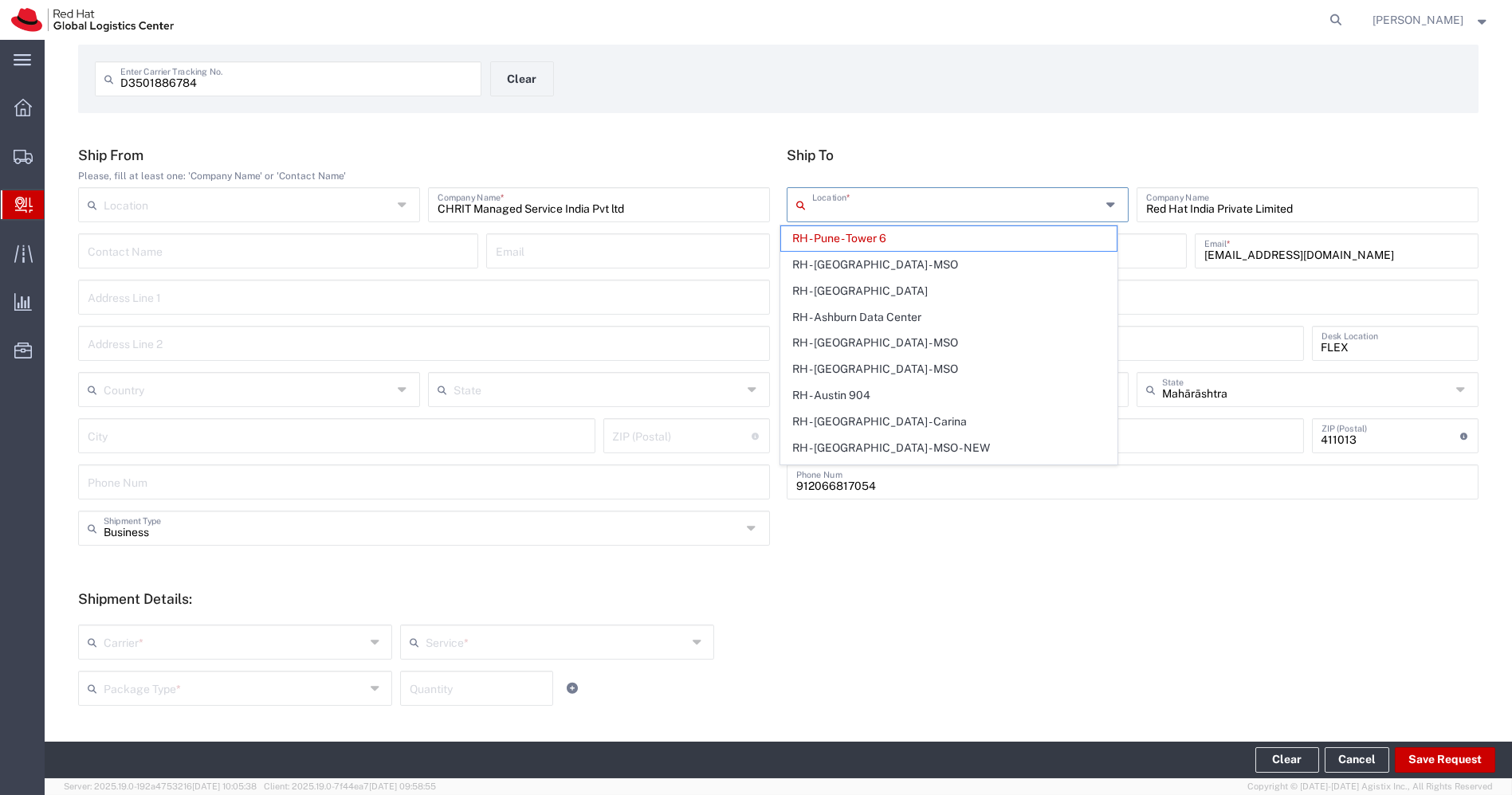
click at [969, 208] on input "text" at bounding box center [956, 203] width 289 height 28
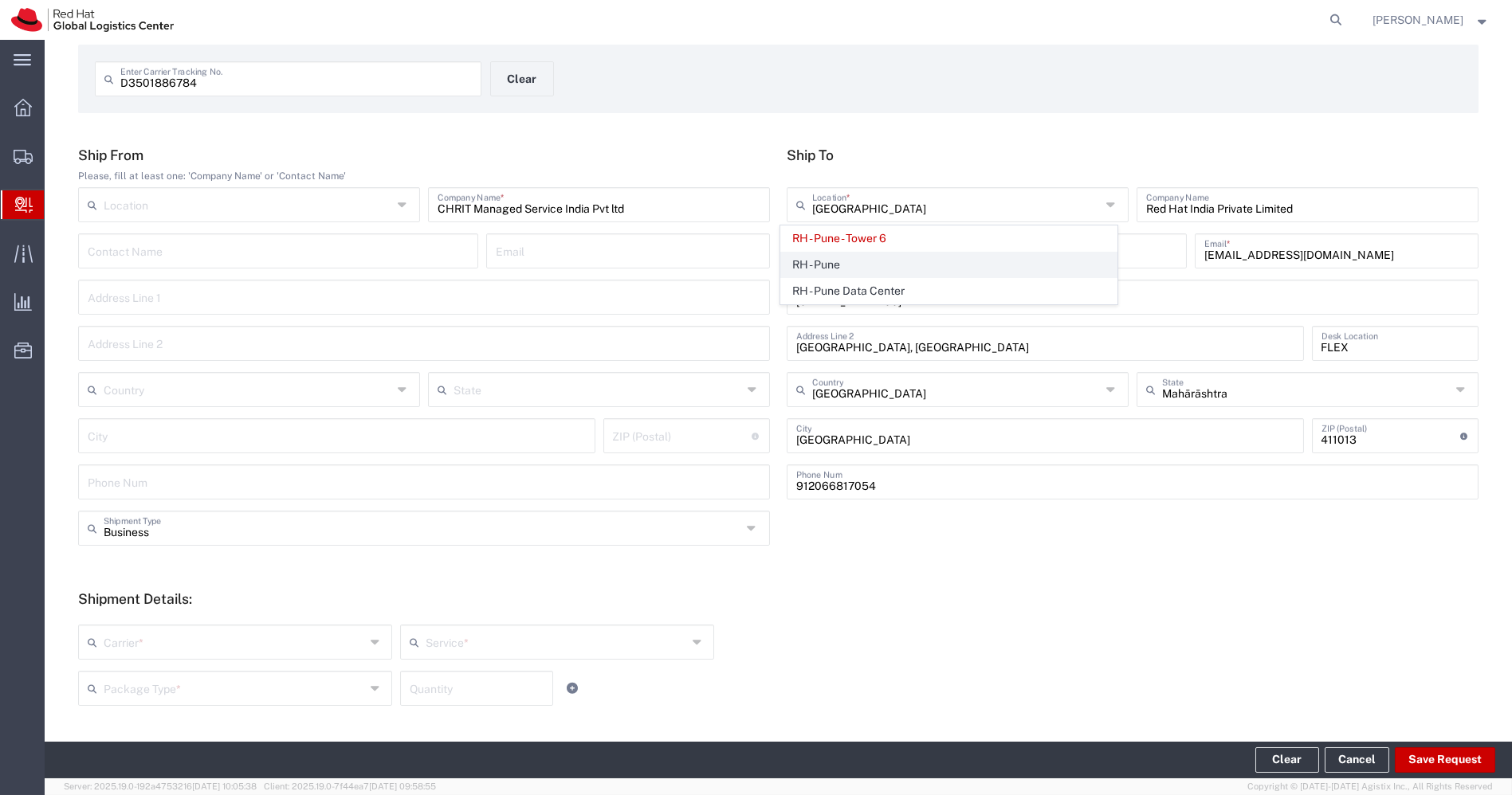
click at [872, 261] on span "RH - Pune" at bounding box center [948, 265] width 335 height 25
type input "RH - Pune"
type input "Tower-X Level 1, [GEOGRAPHIC_DATA]"
type input "2066817173"
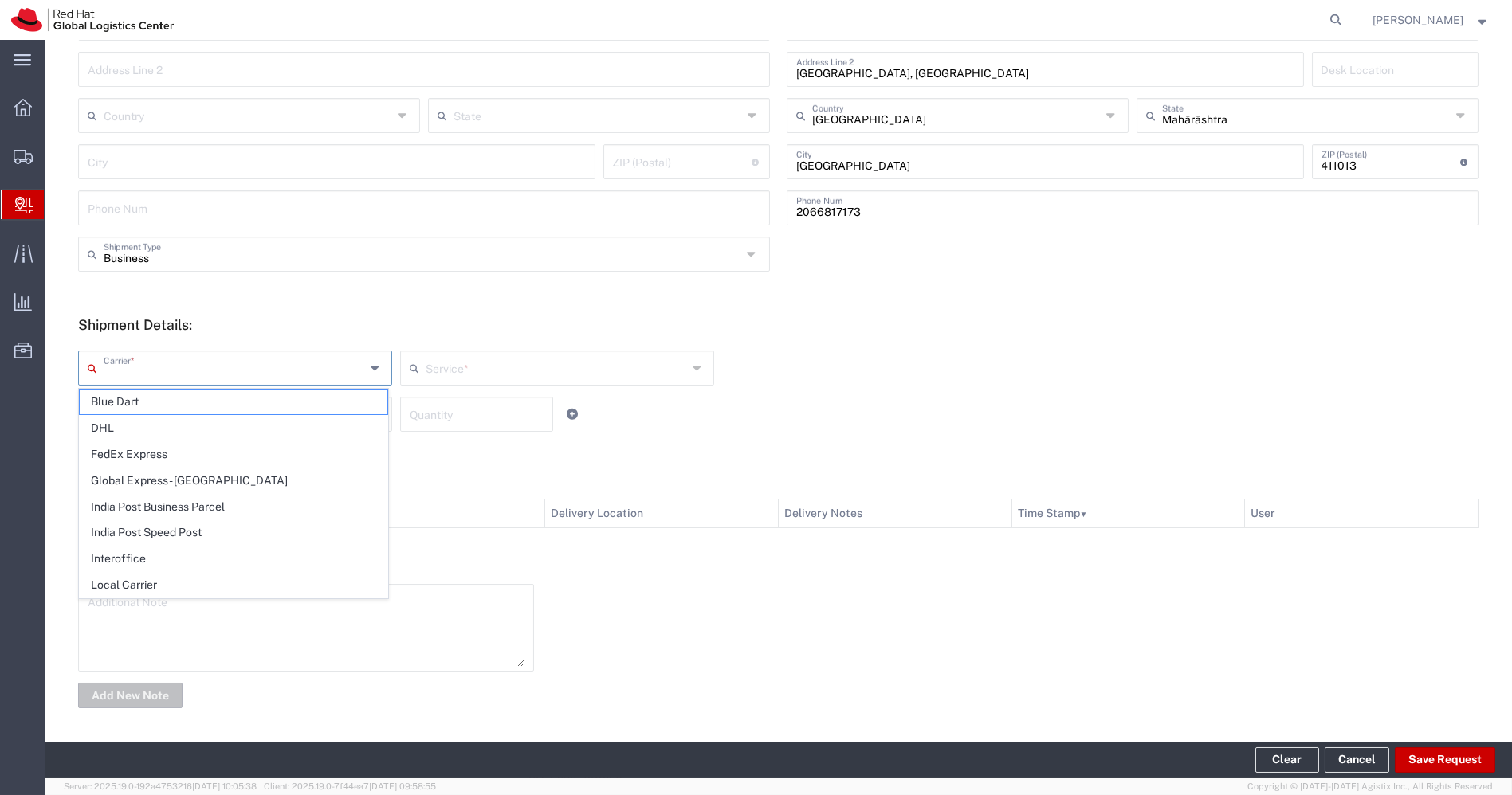
click at [331, 375] on input "text" at bounding box center [234, 366] width 262 height 28
click at [136, 577] on span "Local Carrier" at bounding box center [233, 585] width 308 height 25
type input "Local Carrier"
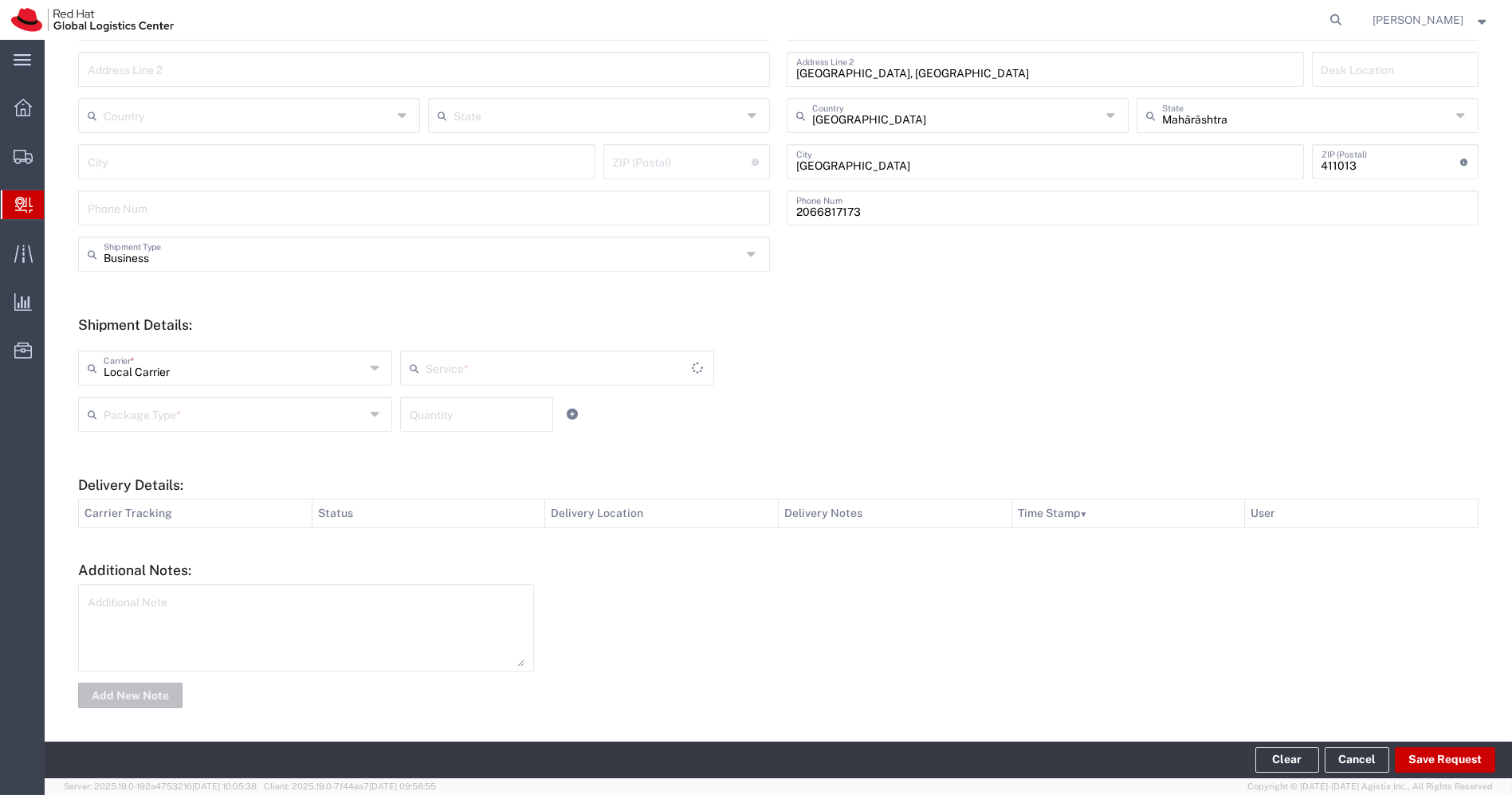
type input "Local_Ground"
click at [605, 376] on input "text" at bounding box center [556, 366] width 262 height 28
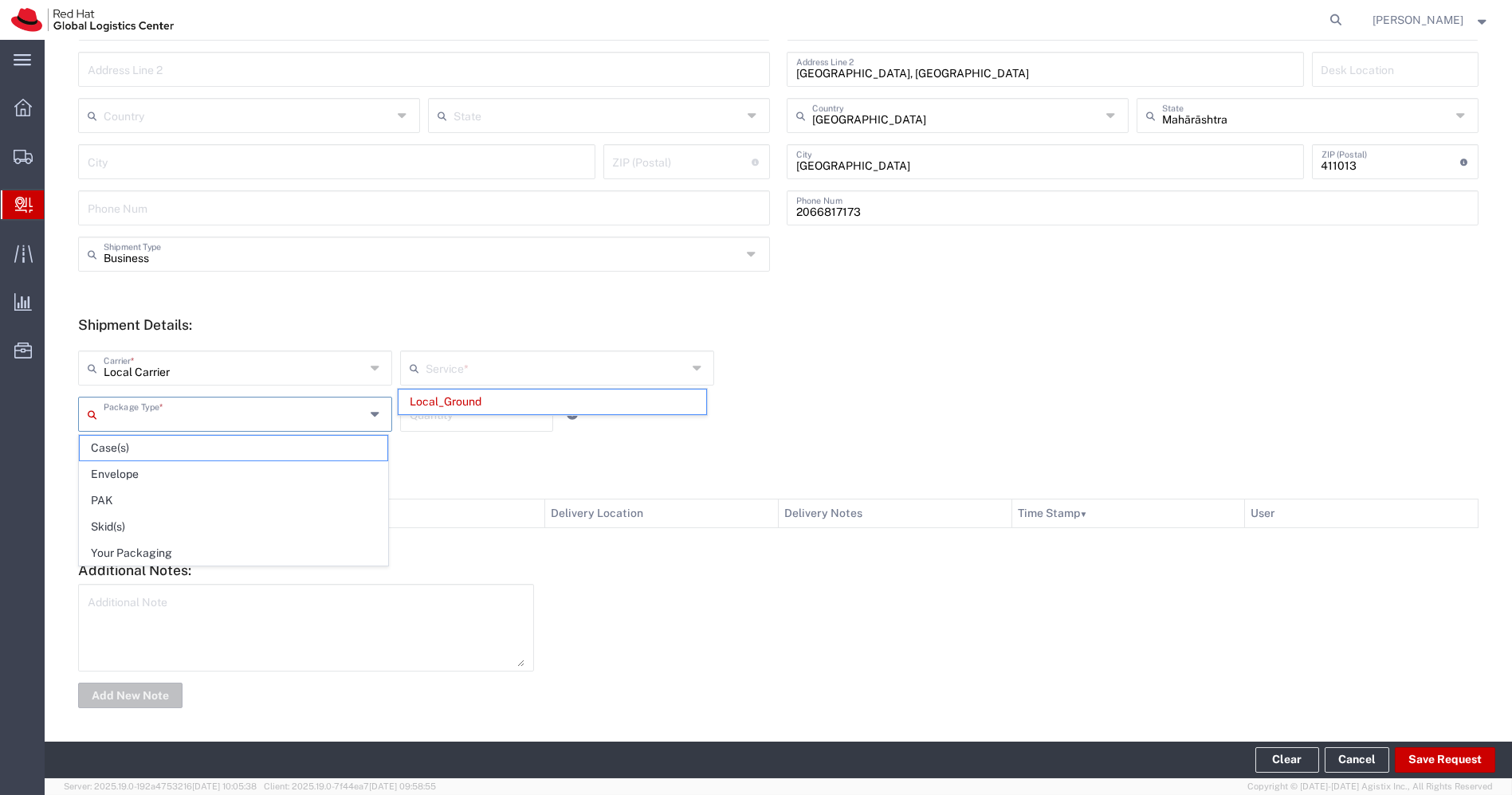
click at [338, 413] on input "text" at bounding box center [234, 412] width 262 height 28
type input "Local_Ground"
click at [338, 413] on input "text" at bounding box center [234, 412] width 262 height 28
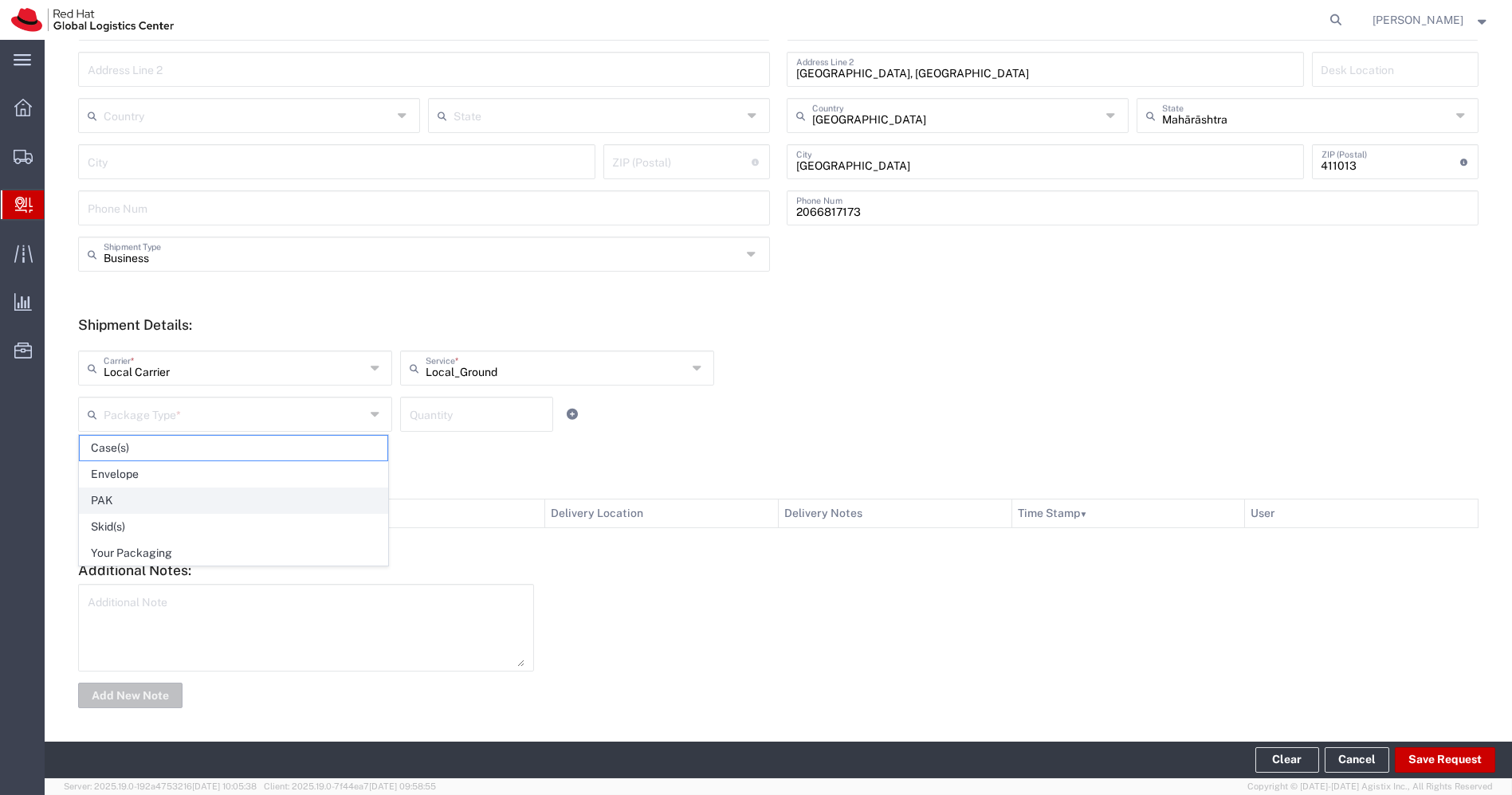
click at [227, 487] on li "PAK" at bounding box center [233, 500] width 309 height 26
type input "PAK"
click at [502, 398] on div "Quantity" at bounding box center [476, 415] width 153 height 35
type input "1"
click at [429, 609] on textarea at bounding box center [306, 627] width 437 height 78
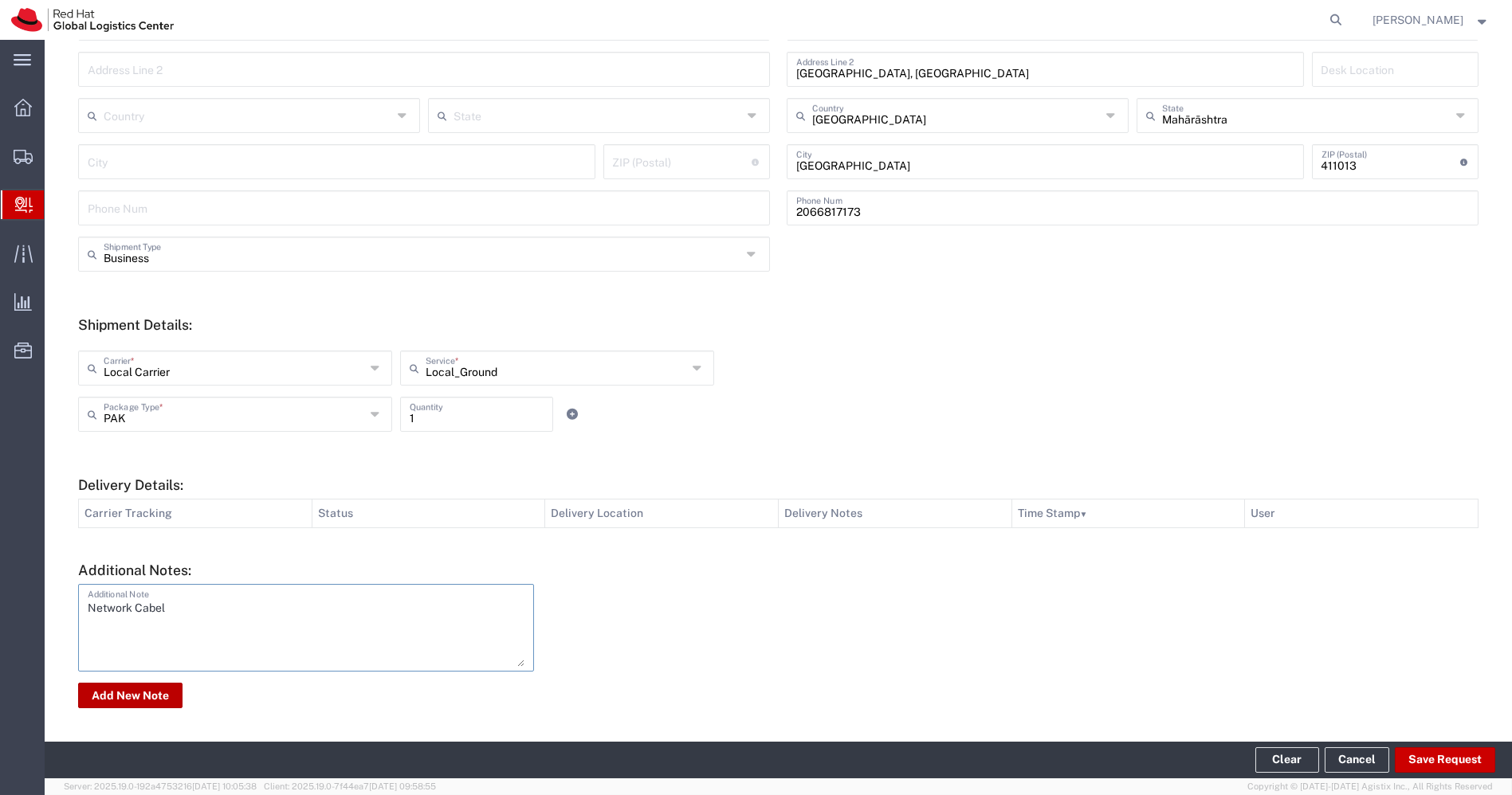
type textarea "Network Cabel"
click at [145, 696] on button "Add New Note" at bounding box center [130, 696] width 105 height 25
click at [1448, 762] on button "Save Request" at bounding box center [1445, 760] width 100 height 25
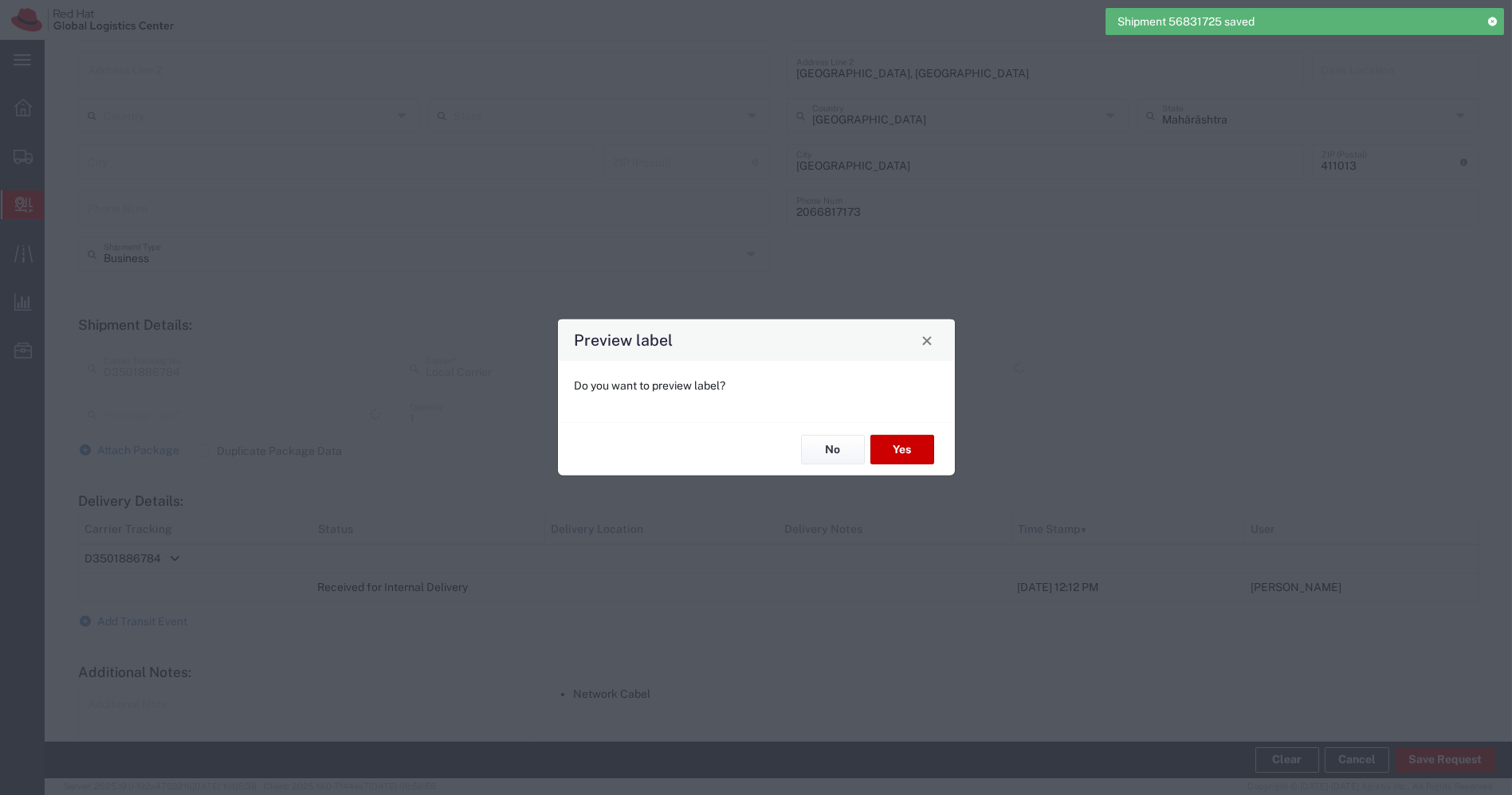
type input "PAK"
type input "Local_Ground"
click at [843, 457] on button "No" at bounding box center [833, 449] width 64 height 29
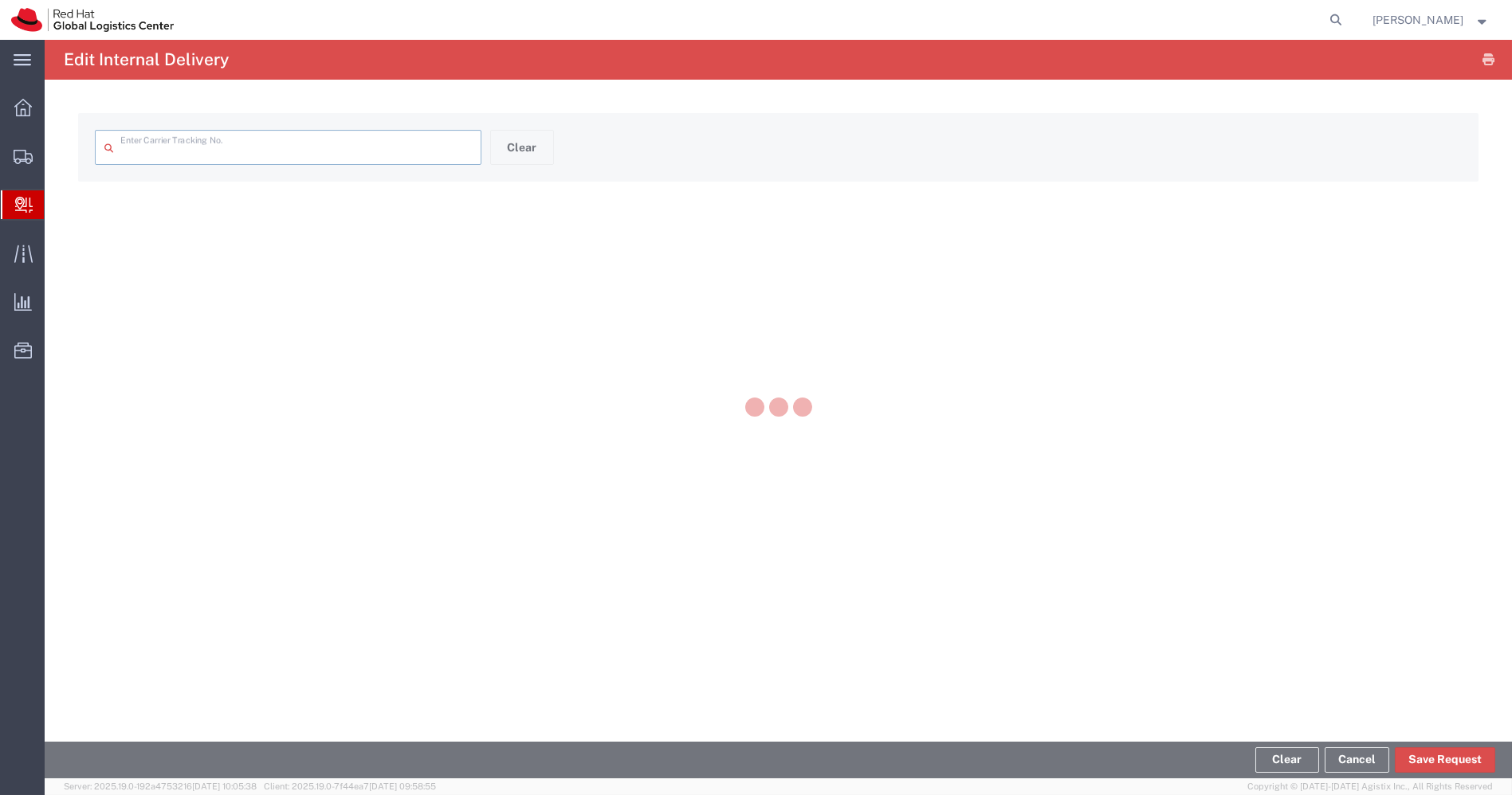
type input "D3501886784"
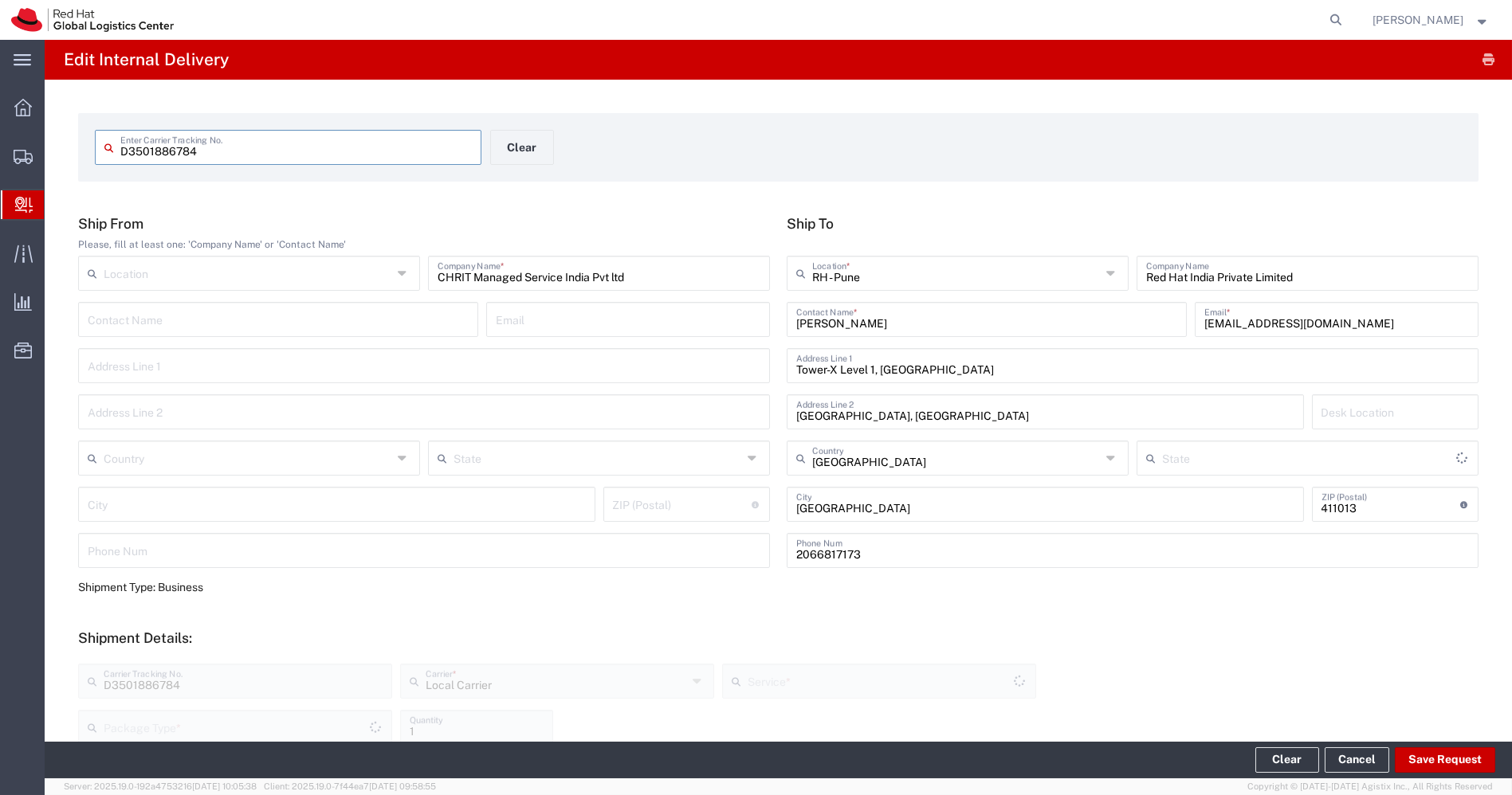
type input "PAK"
type input "Local_Ground"
type input "Mahārāshtra"
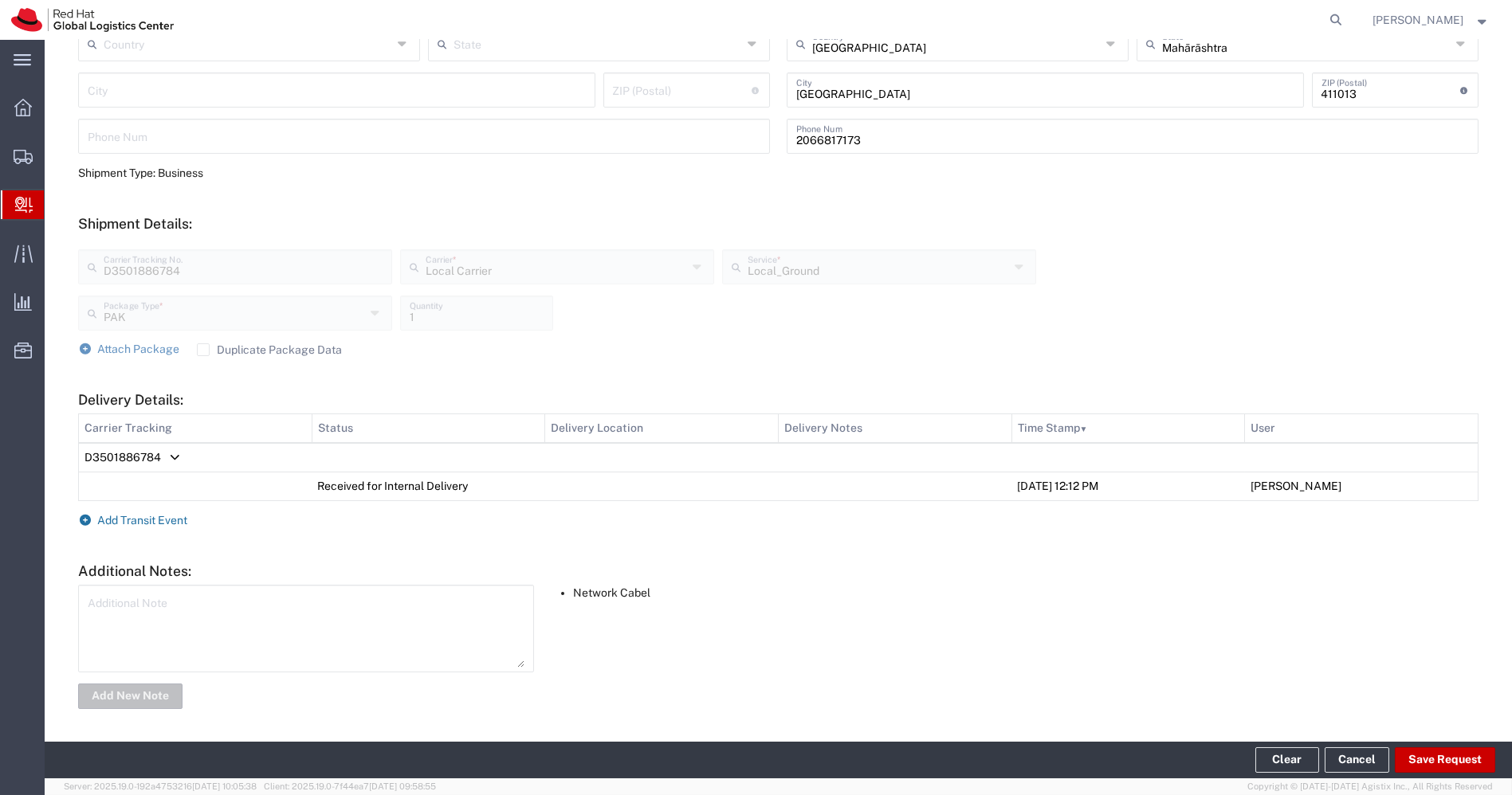
click at [168, 517] on span "Add Transit Event" at bounding box center [143, 520] width 90 height 13
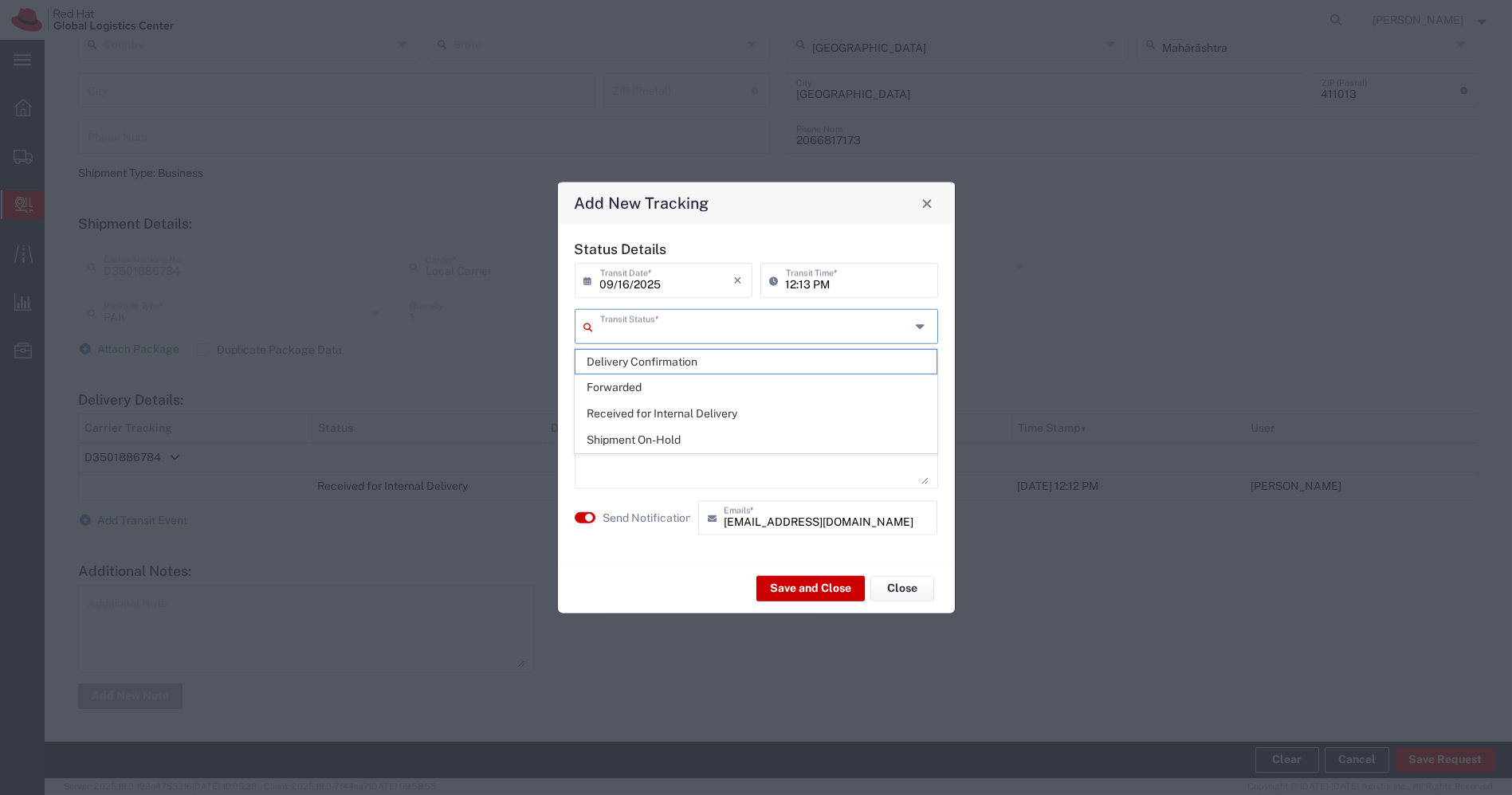
click at [801, 335] on input "text" at bounding box center [755, 325] width 310 height 28
click at [660, 435] on span "Shipment On-Hold" at bounding box center [756, 441] width 361 height 25
type input "Shipment On-Hold"
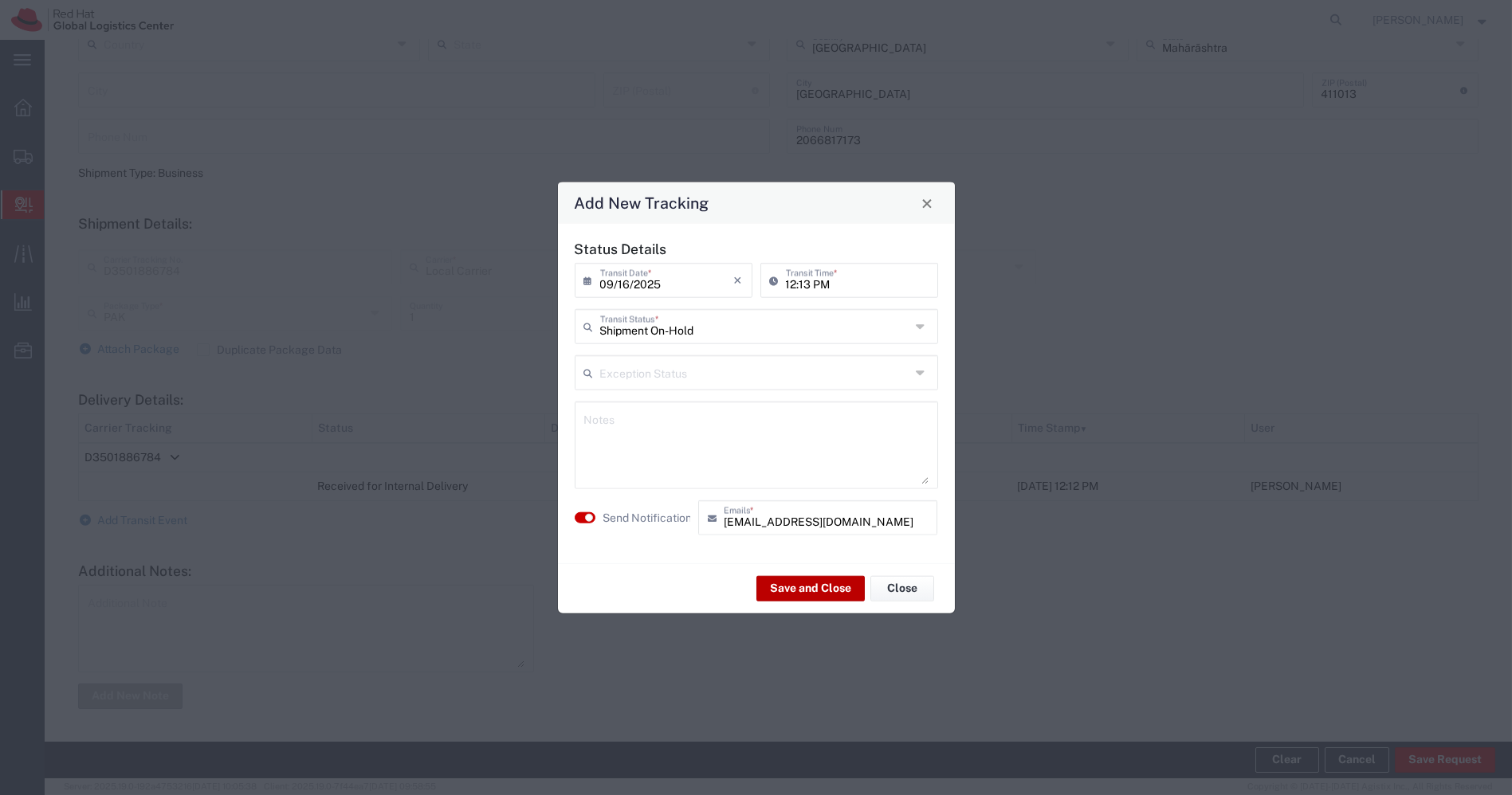
click at [779, 581] on button "Save and Close" at bounding box center [810, 588] width 109 height 25
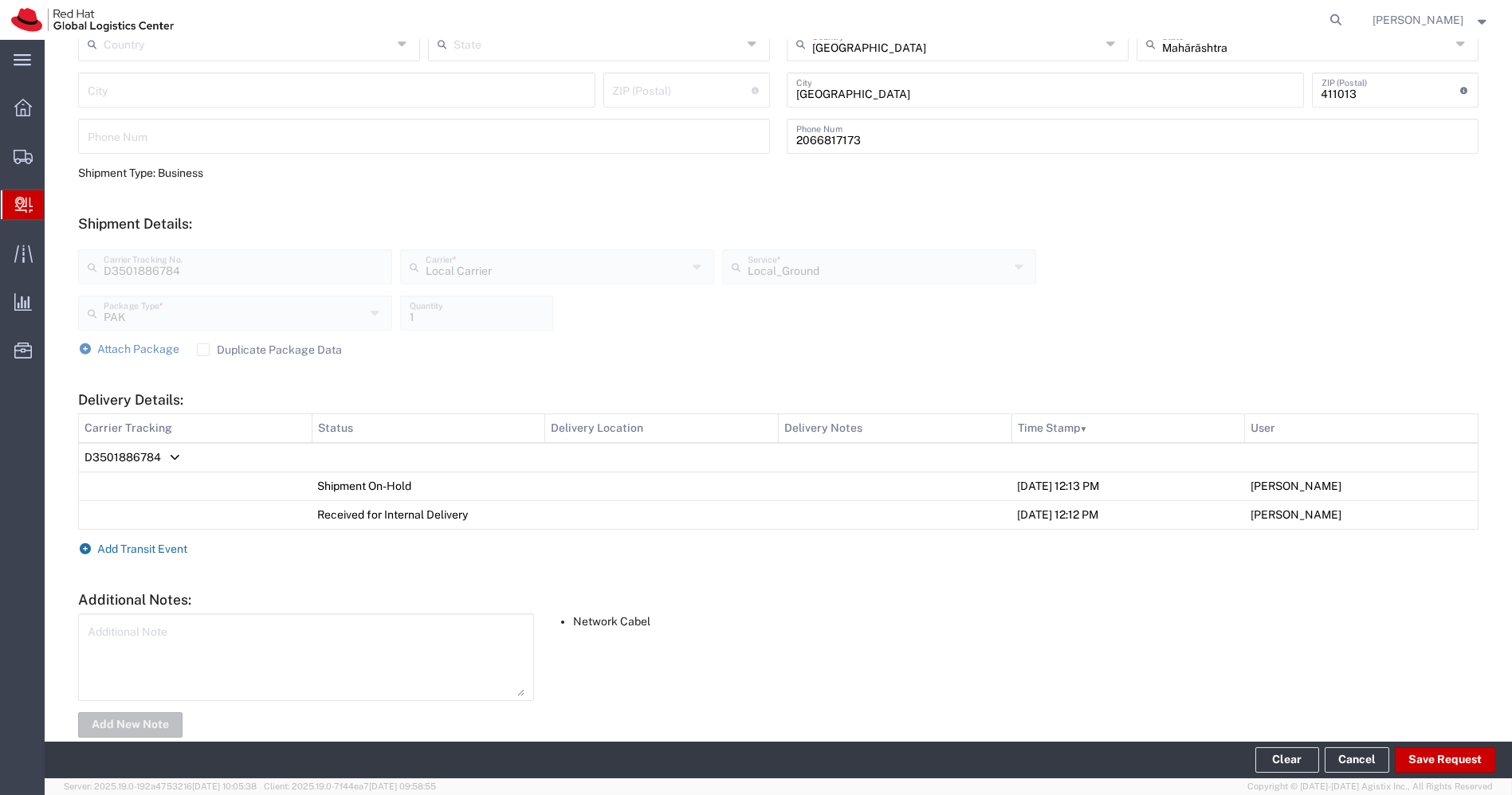
click at [177, 551] on span "Add Transit Event" at bounding box center [143, 548] width 90 height 13
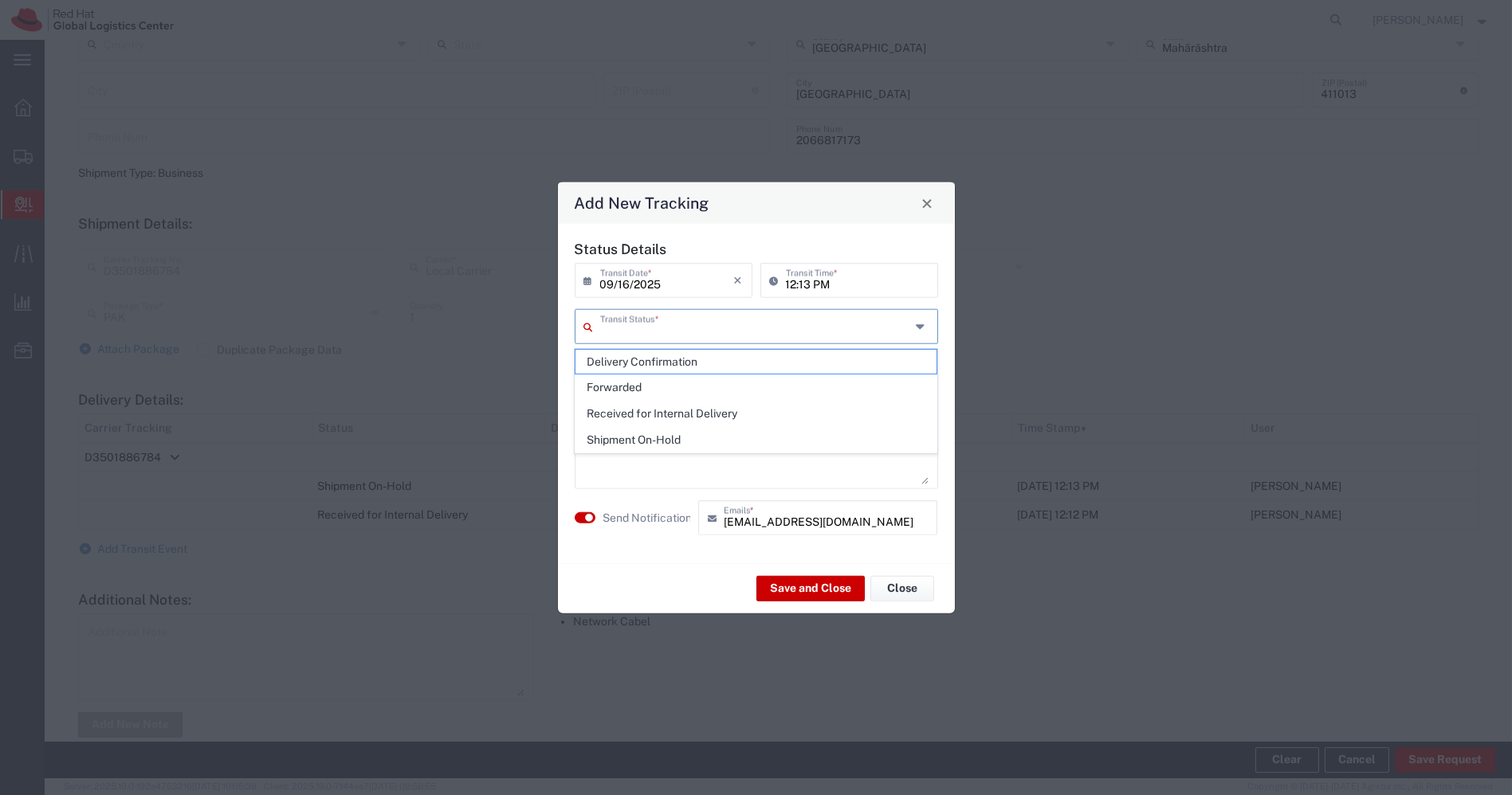
click at [678, 335] on input "text" at bounding box center [755, 325] width 310 height 28
click at [642, 357] on span "Delivery Confirmation" at bounding box center [756, 362] width 361 height 25
type input "Delivery Confirmation"
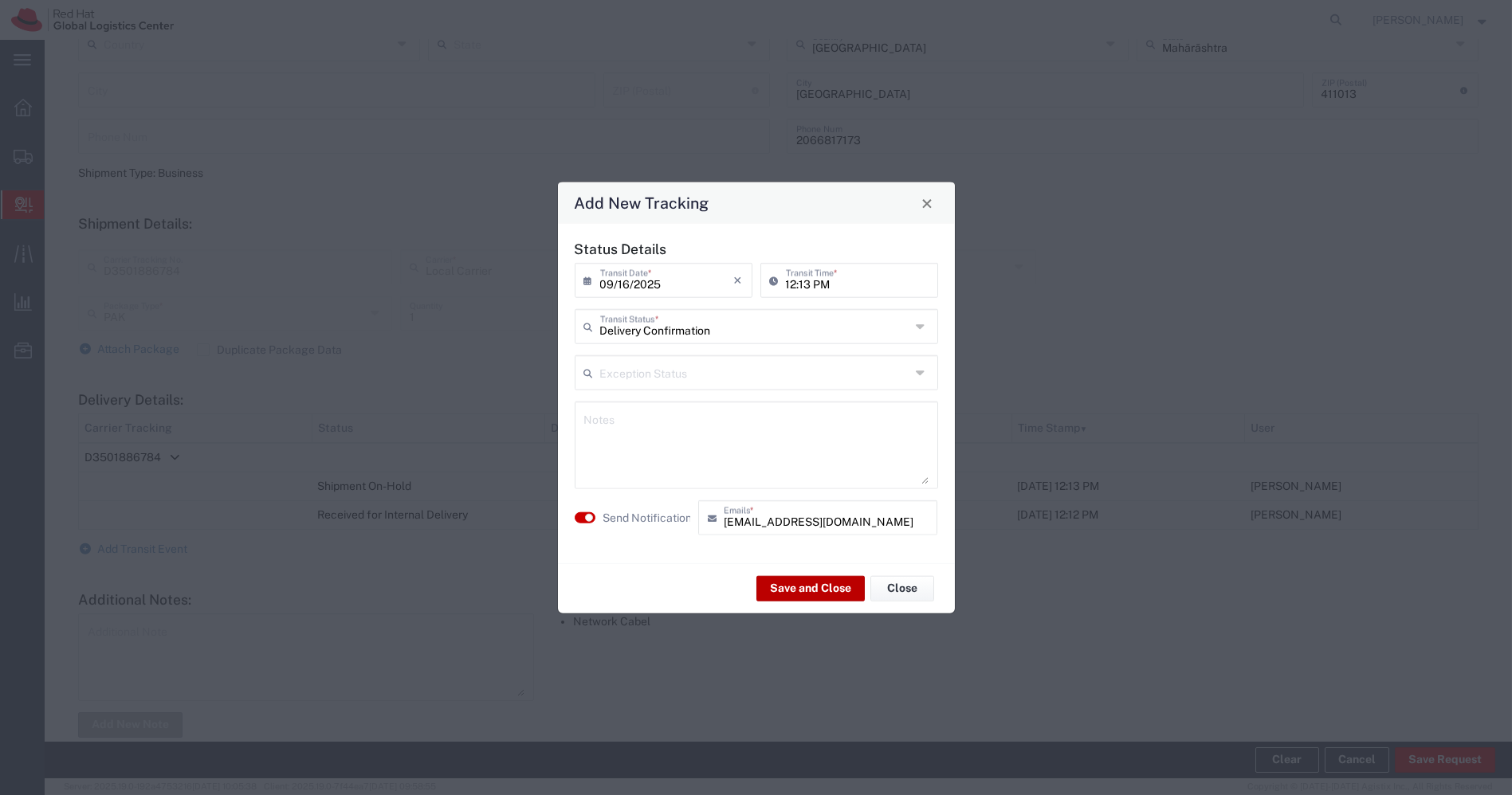
click at [827, 586] on button "Save and Close" at bounding box center [810, 588] width 109 height 25
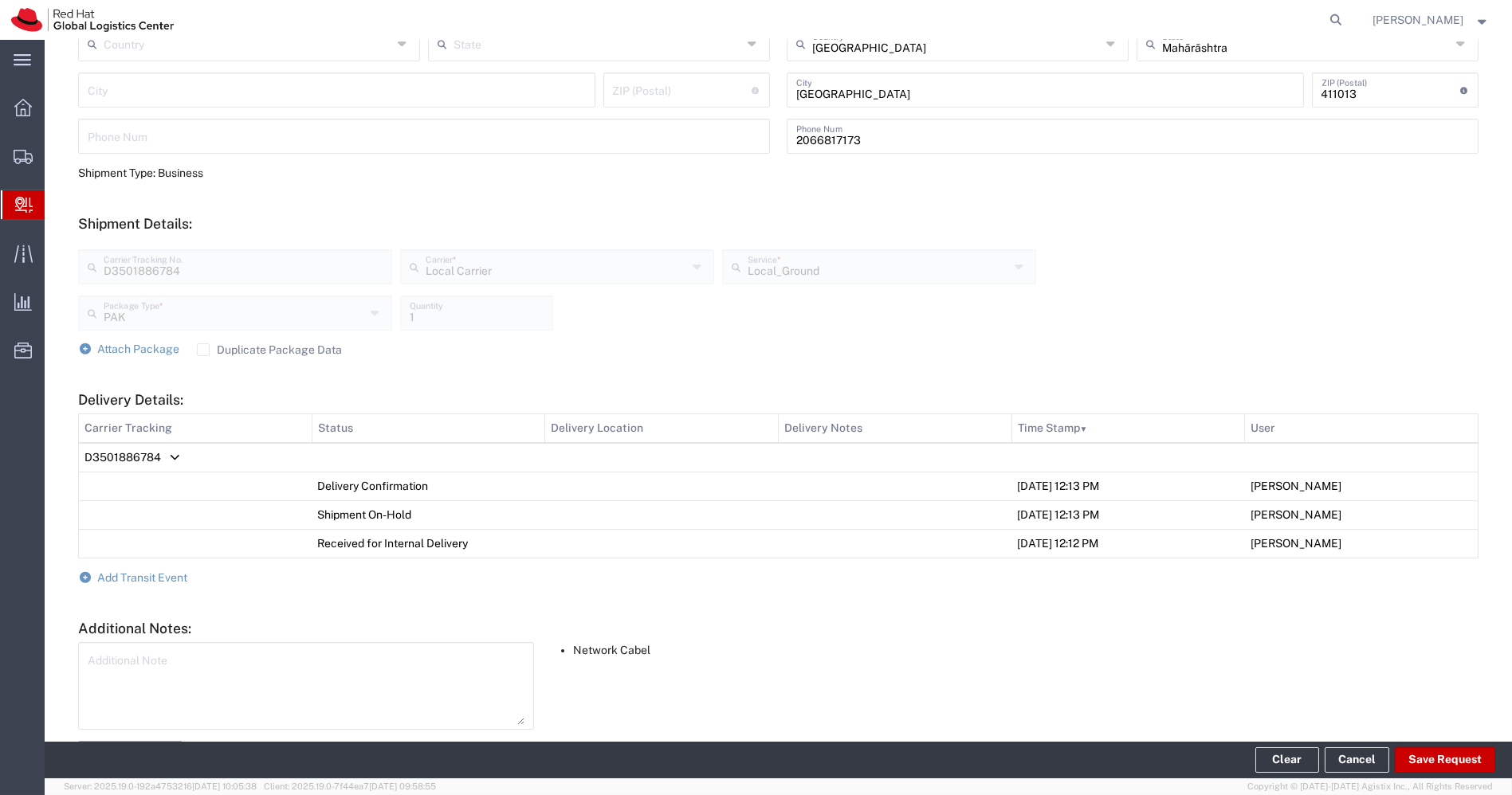
scroll to position [0, 0]
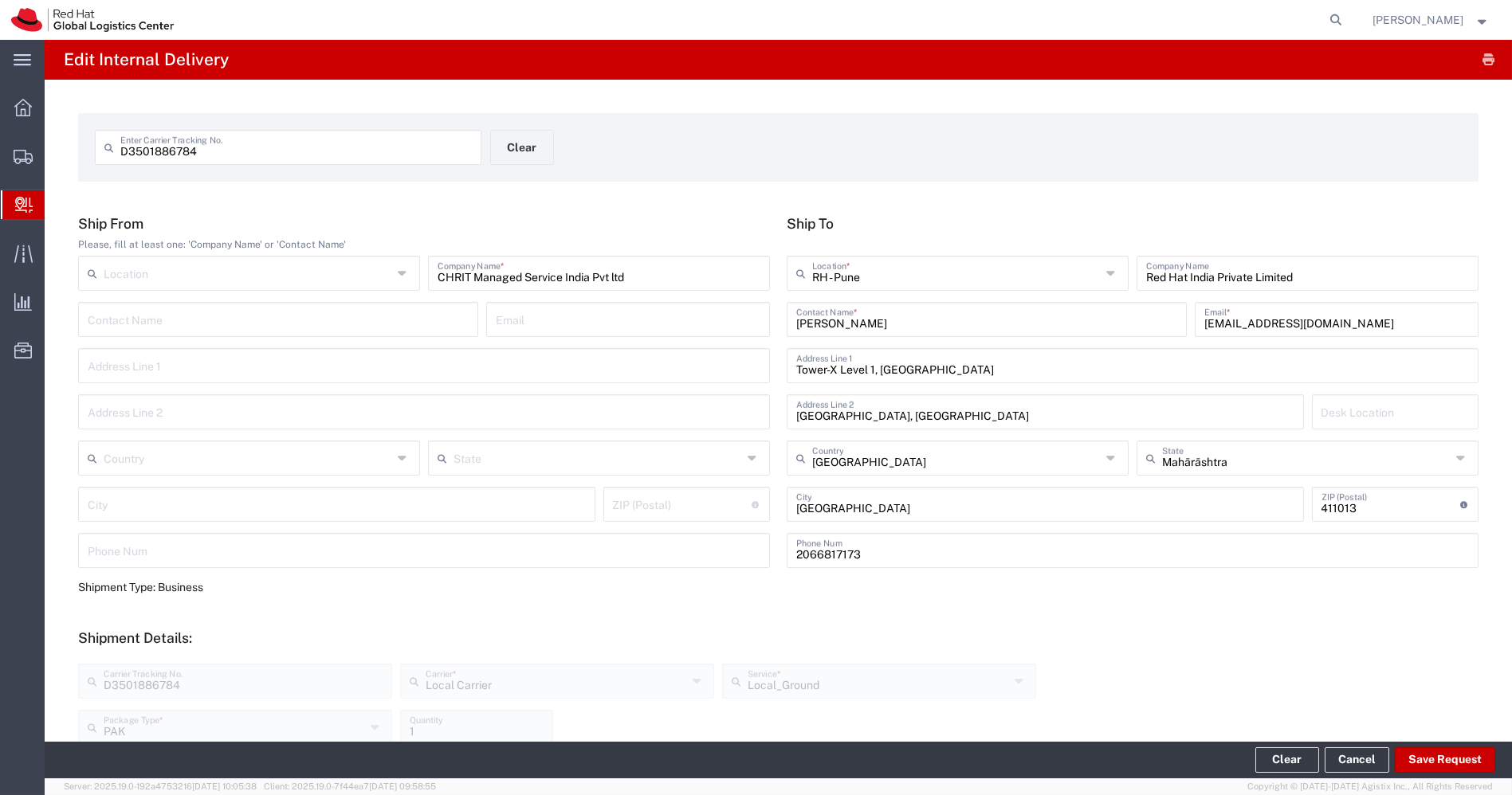
click at [0, 0] on span "Create Delivery" at bounding box center [0, 0] width 0 height 0
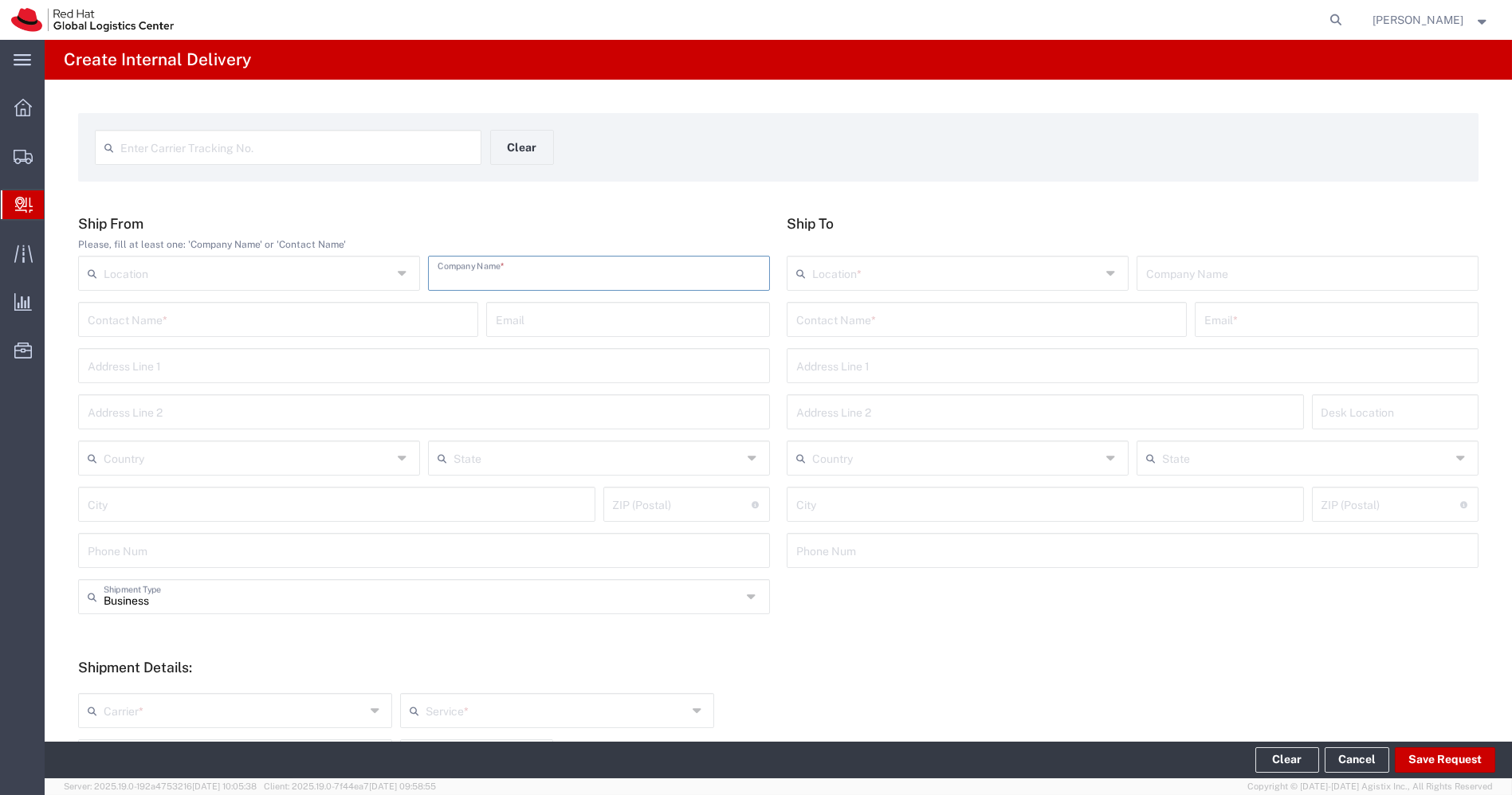
click at [451, 279] on input "text" at bounding box center [599, 272] width 323 height 28
paste input "lothing Company"
type input "Shadesh lothing Company"
click at [883, 324] on input "text" at bounding box center [987, 318] width 381 height 28
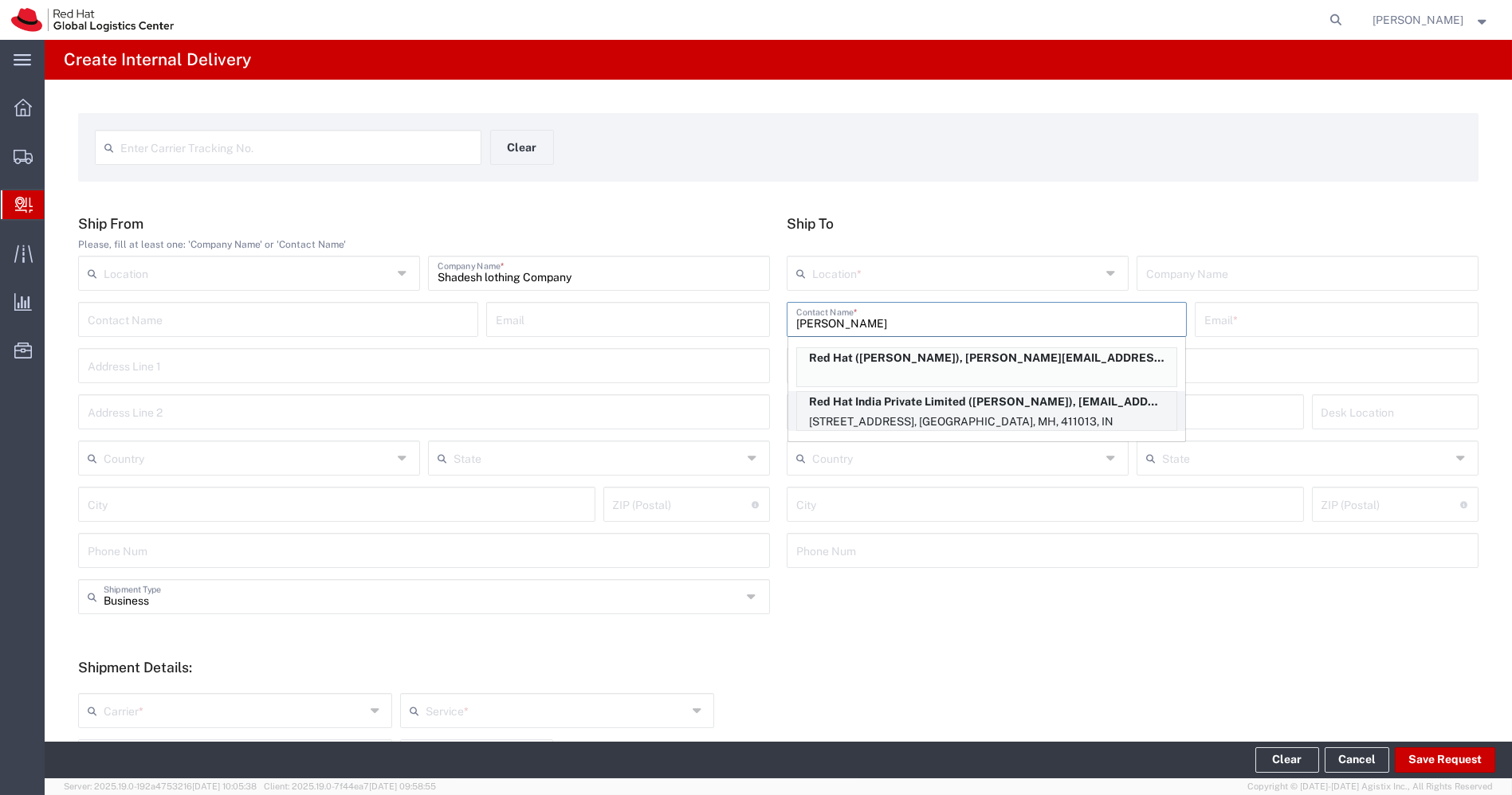
type input "[PERSON_NAME]"
click at [994, 416] on p "[STREET_ADDRESS], [GEOGRAPHIC_DATA], MH, 411013, IN" at bounding box center [987, 422] width 380 height 20
type input "RH - Pune - Tower 6"
type input "Red Hat India Private Limited"
type input "[PERSON_NAME]"
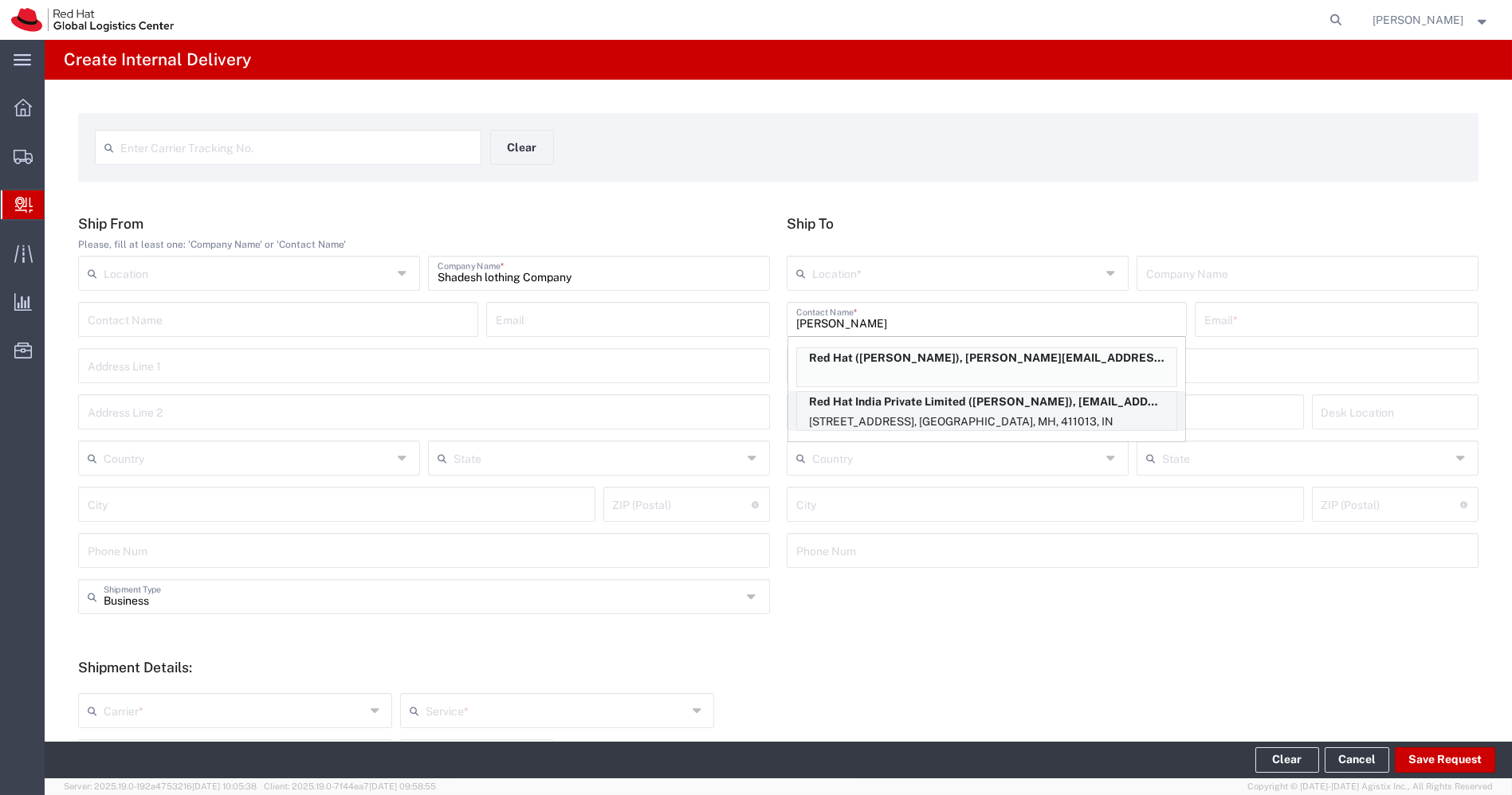
type input "[EMAIL_ADDRESS][DOMAIN_NAME]"
type input "[STREET_ADDRESS]"
type input "[GEOGRAPHIC_DATA], [GEOGRAPHIC_DATA]"
type input "3N195"
type input "[GEOGRAPHIC_DATA]"
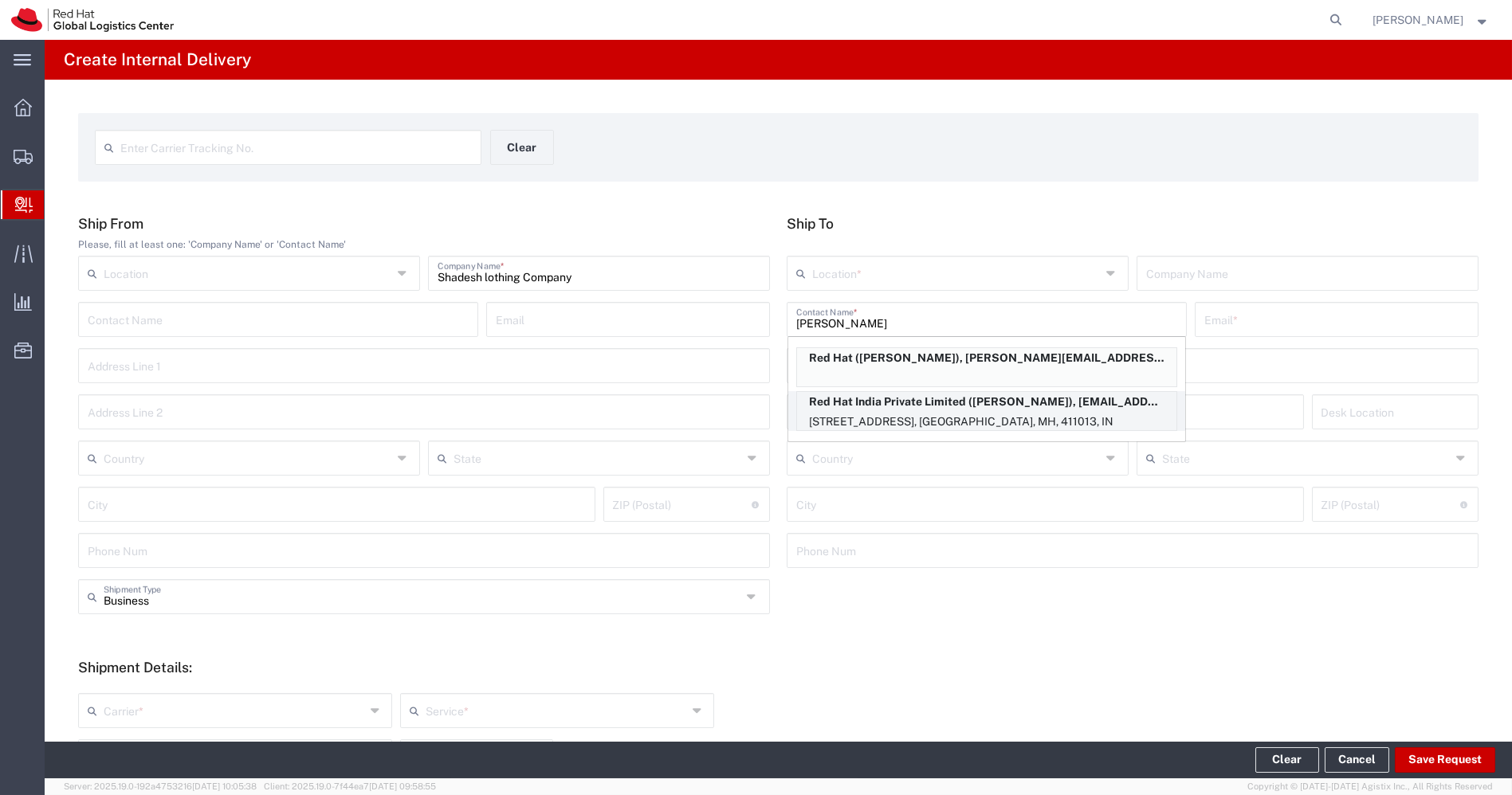
type input "[GEOGRAPHIC_DATA]"
type input "411013"
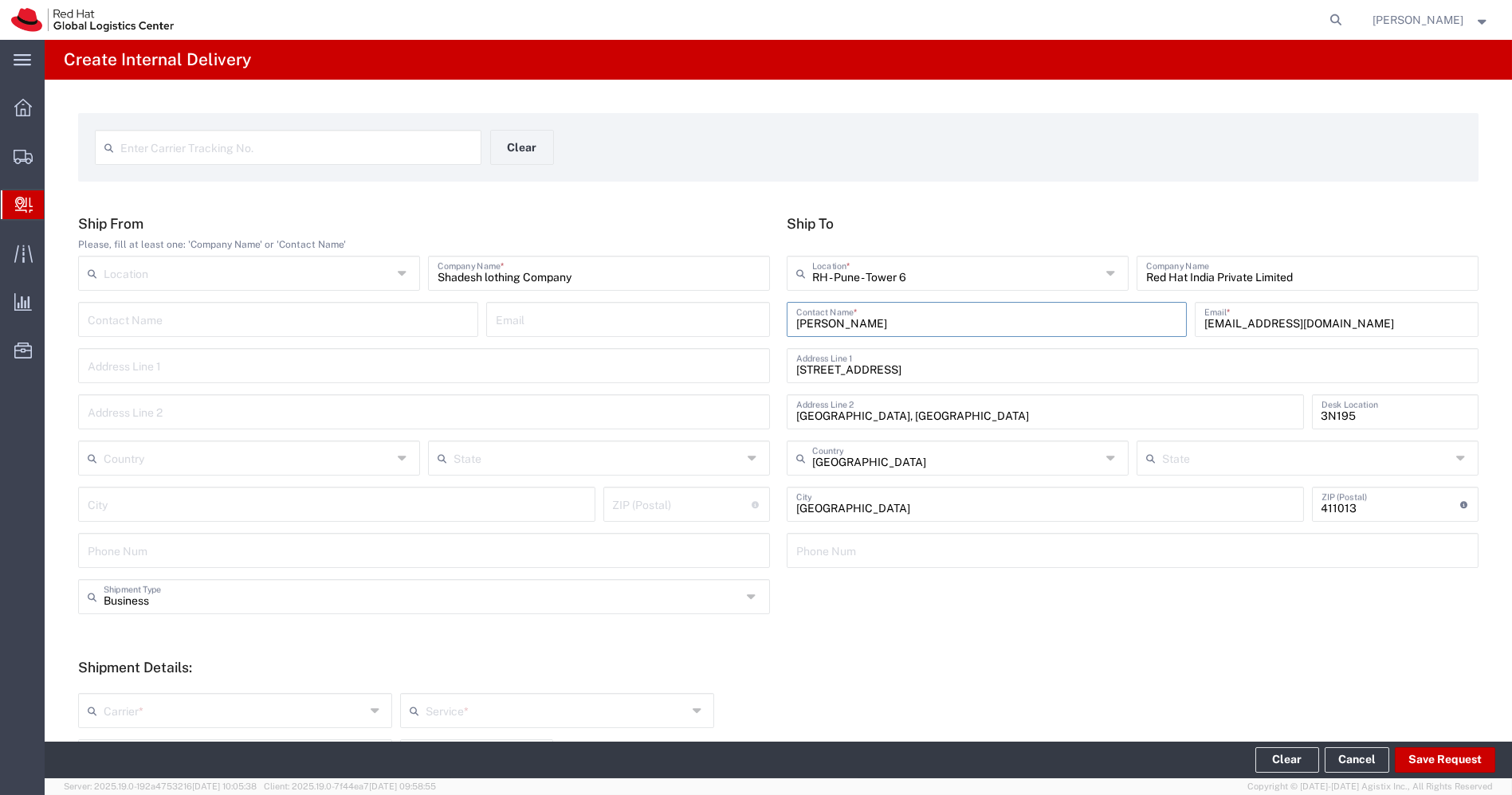
type input "Mahārāshtra"
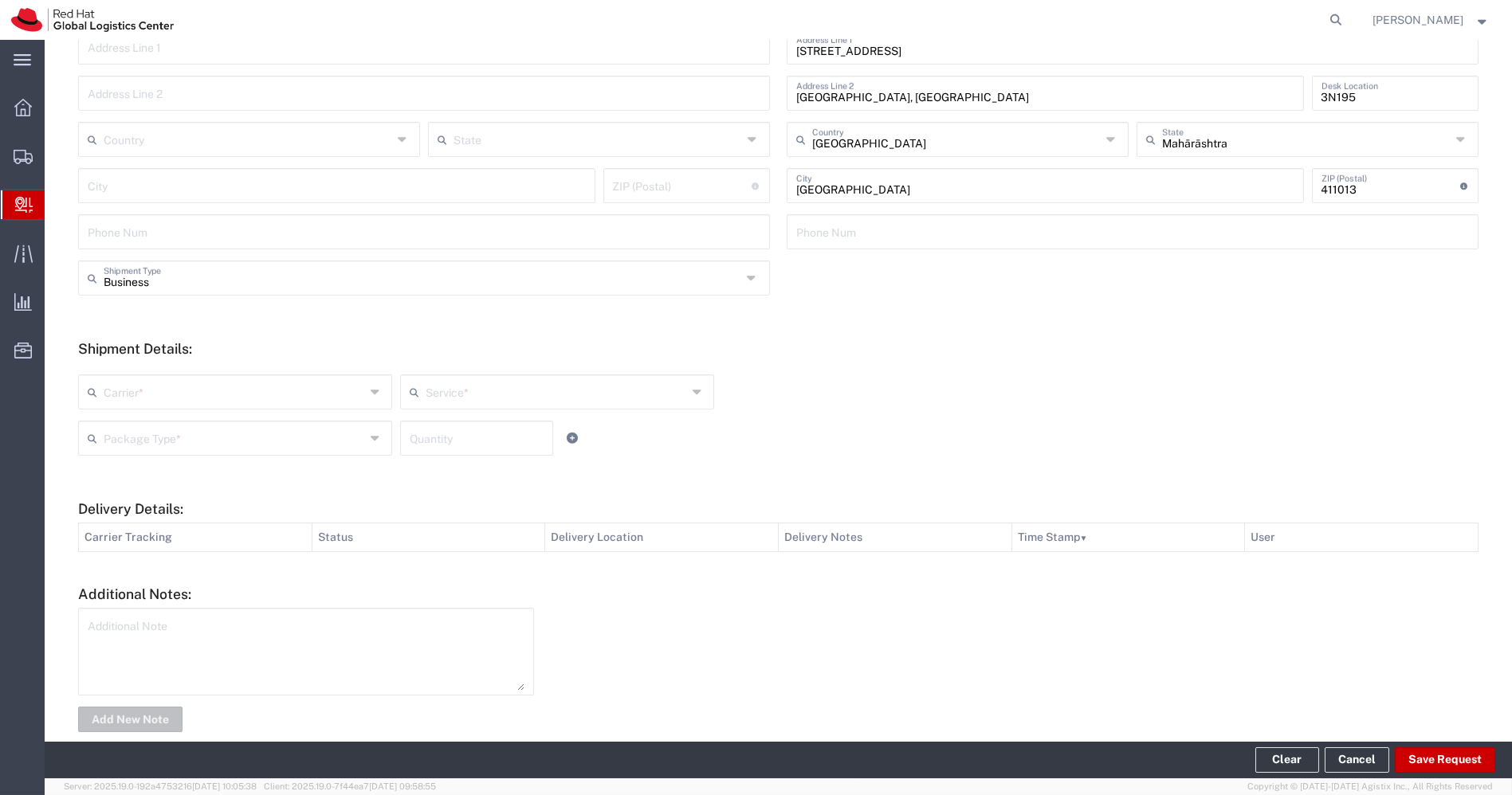
scroll to position [343, 0]
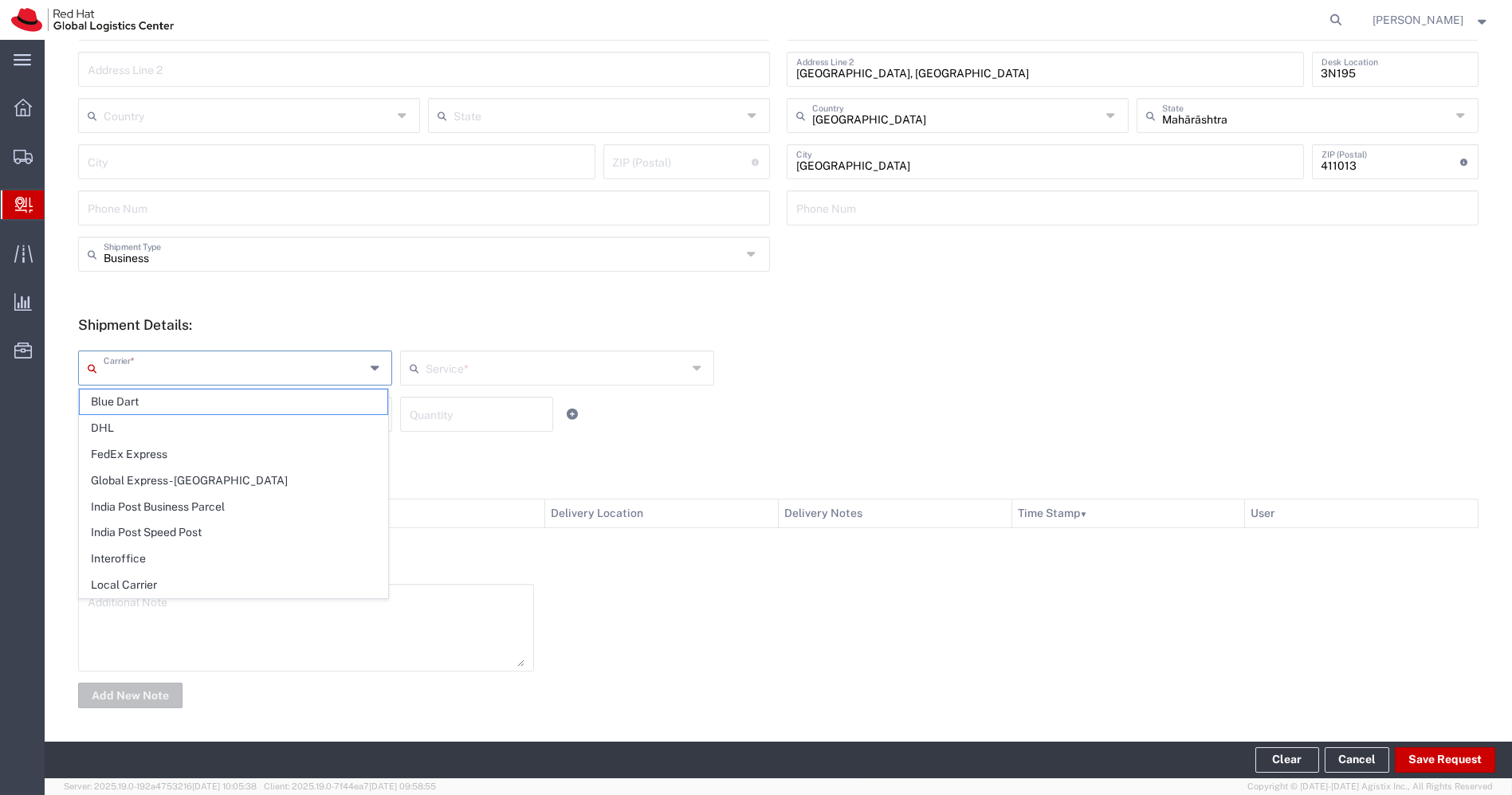
click at [278, 369] on input "text" at bounding box center [234, 366] width 262 height 28
click at [143, 552] on span "Interoffice" at bounding box center [233, 559] width 308 height 25
type input "Interoffice"
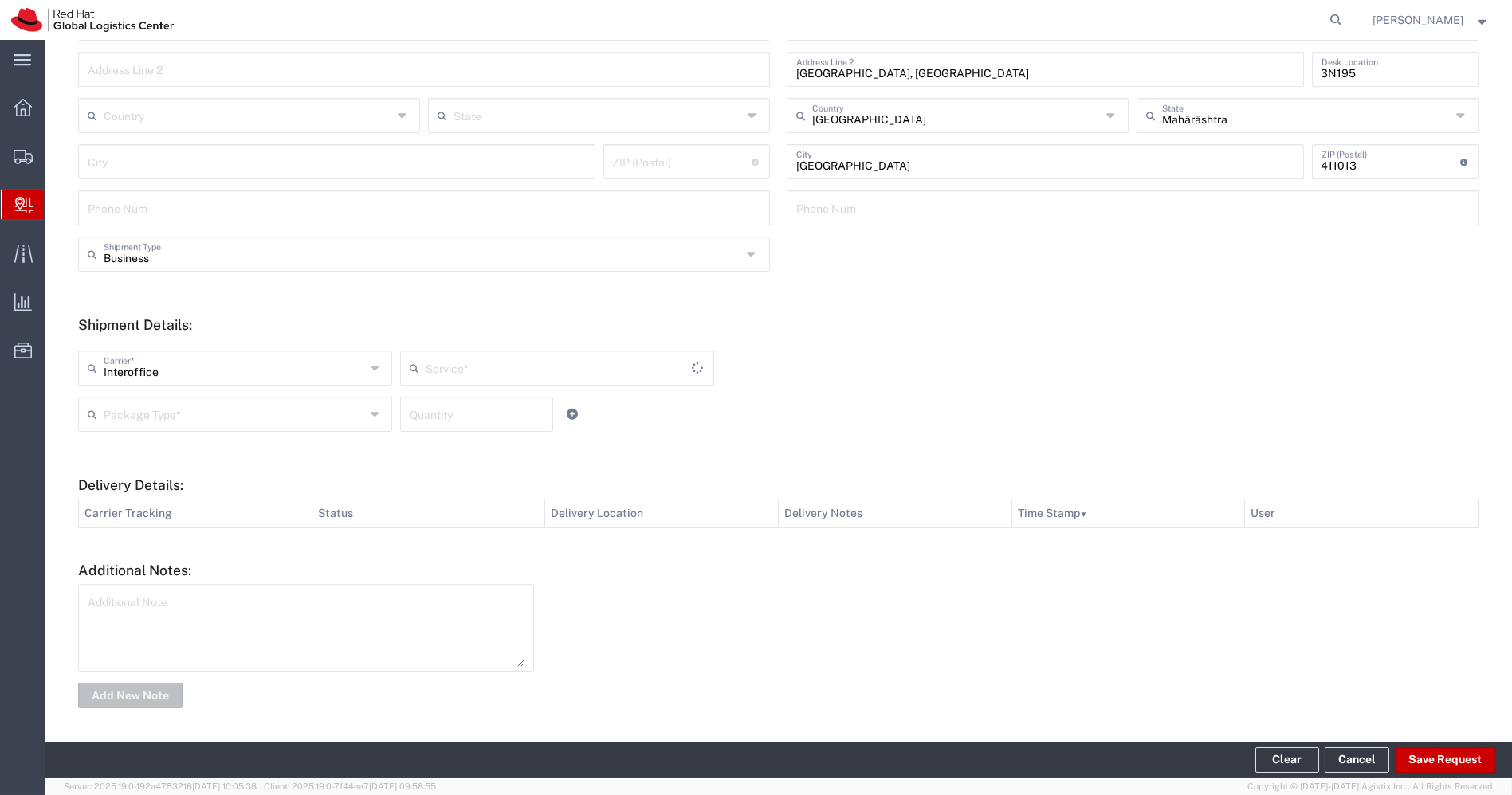
type input "IO_Ground"
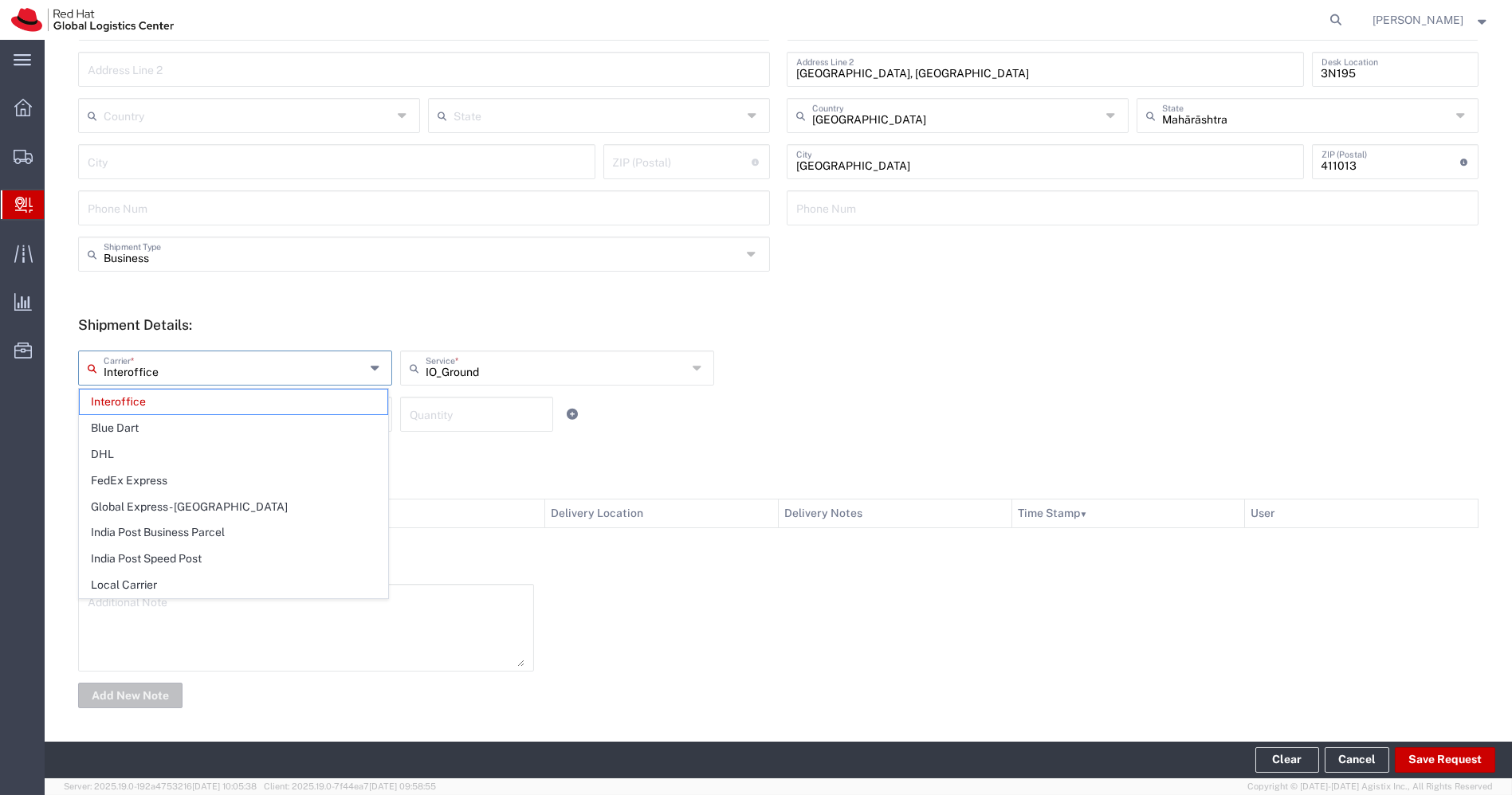
click at [263, 367] on input "Interoffice" at bounding box center [234, 366] width 262 height 28
click at [163, 581] on span "Local Carrier" at bounding box center [233, 585] width 308 height 25
type input "Local Carrier"
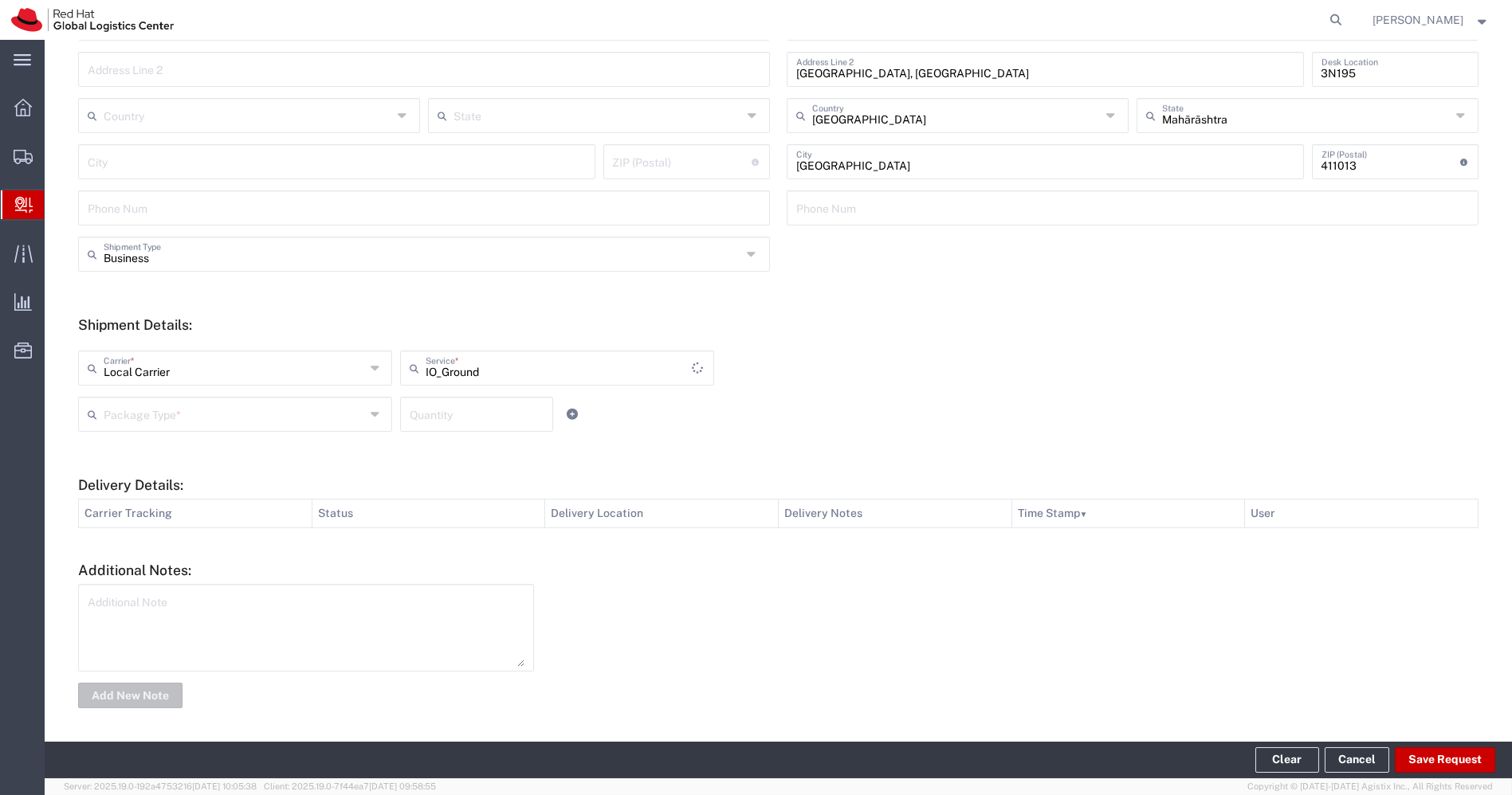
type input "Local_Ground"
click at [298, 406] on input "text" at bounding box center [234, 412] width 262 height 28
click at [143, 501] on span "PAK" at bounding box center [233, 501] width 308 height 25
type input "PAK"
click at [470, 416] on input "number" at bounding box center [477, 412] width 134 height 28
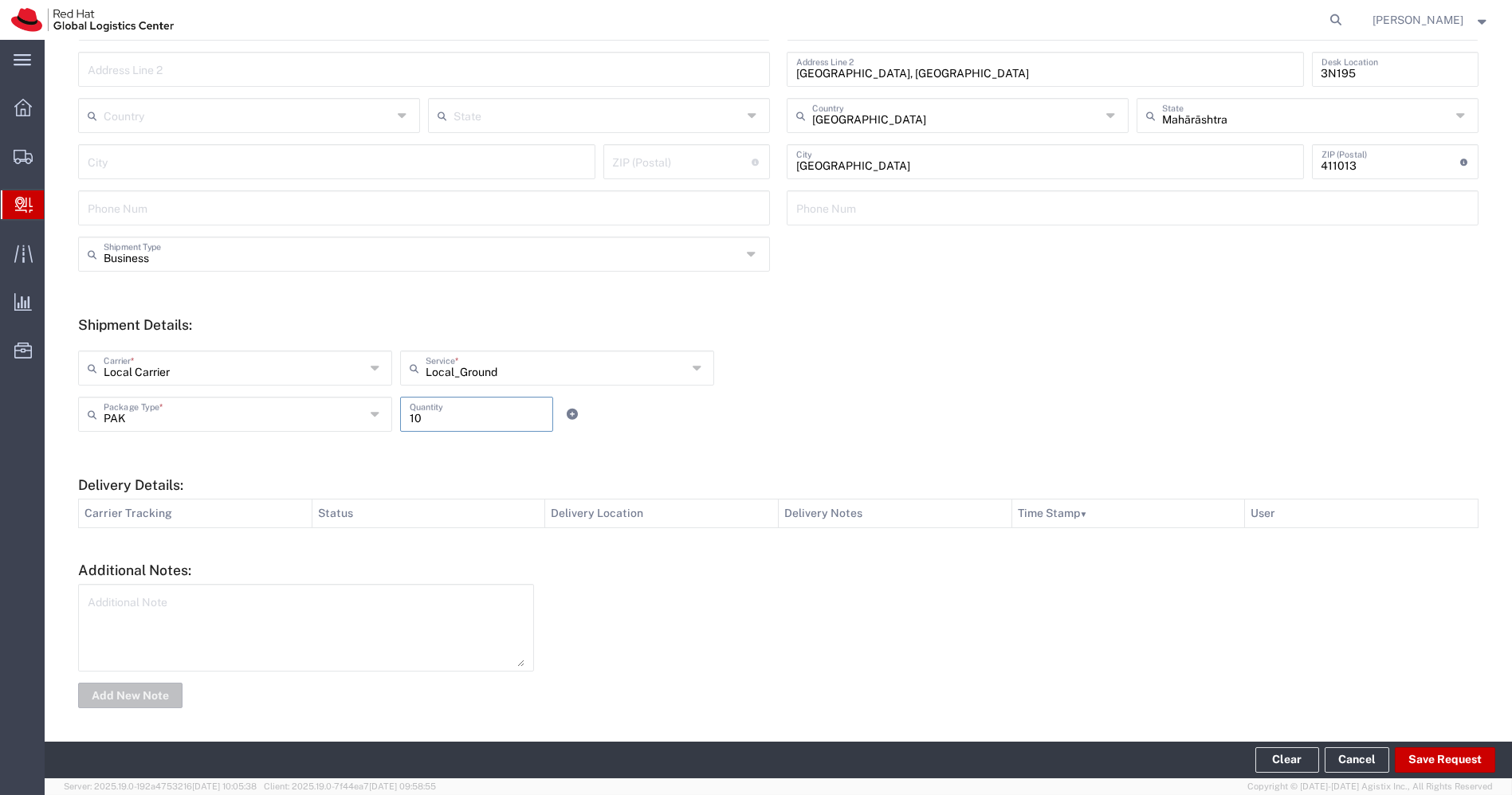
type input "10"
click at [364, 607] on textarea at bounding box center [306, 627] width 437 height 78
type textarea "Event Swag"
click at [144, 691] on button "Add New Note" at bounding box center [130, 696] width 105 height 25
click at [1448, 764] on button "Save Request" at bounding box center [1445, 760] width 100 height 25
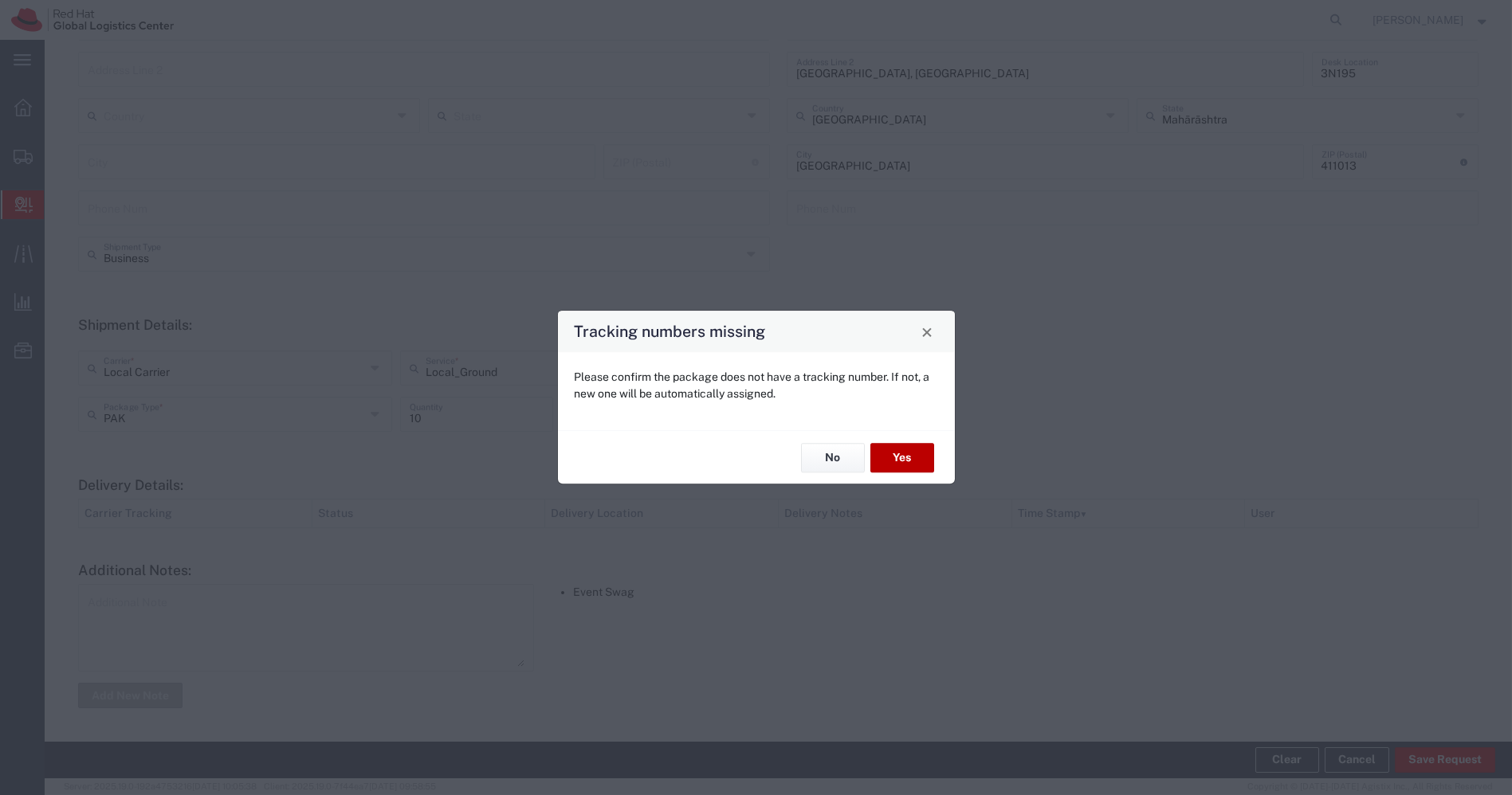
click at [905, 461] on button "Yes" at bounding box center [902, 457] width 64 height 29
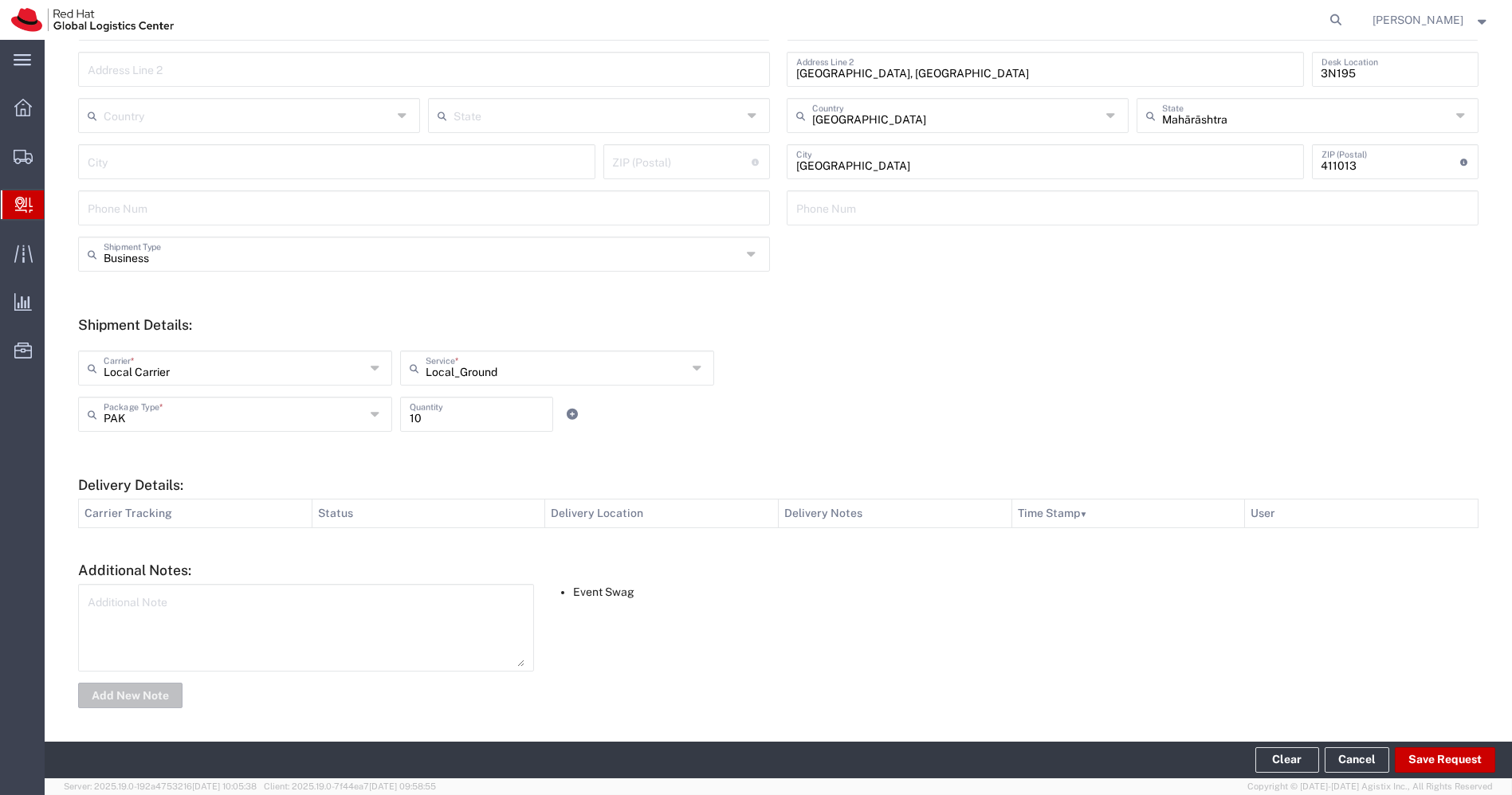
type input "Shadesh lothing Company"
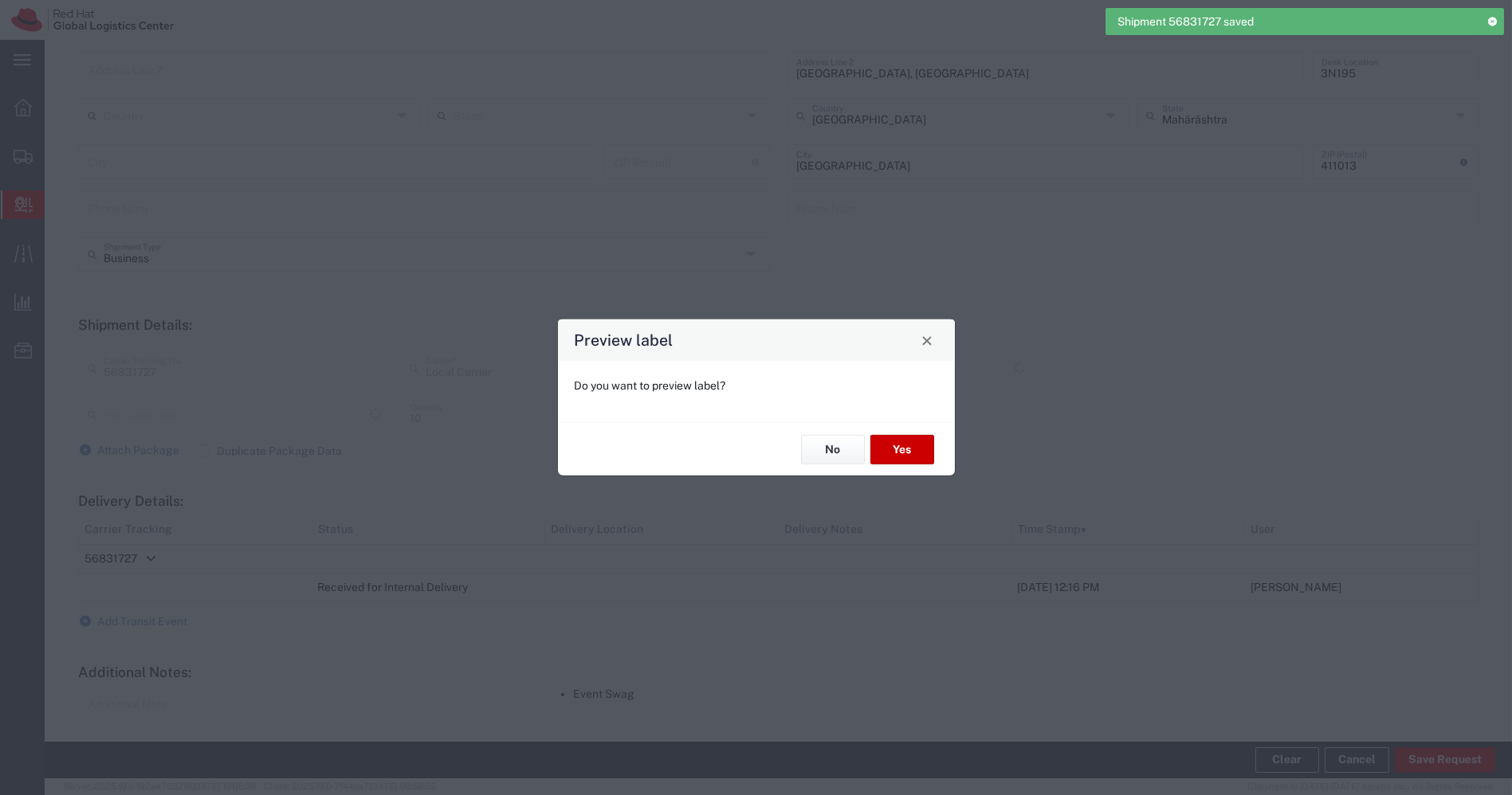
type input "Local_Ground"
type input "PAK"
click at [838, 451] on button "No" at bounding box center [833, 449] width 64 height 29
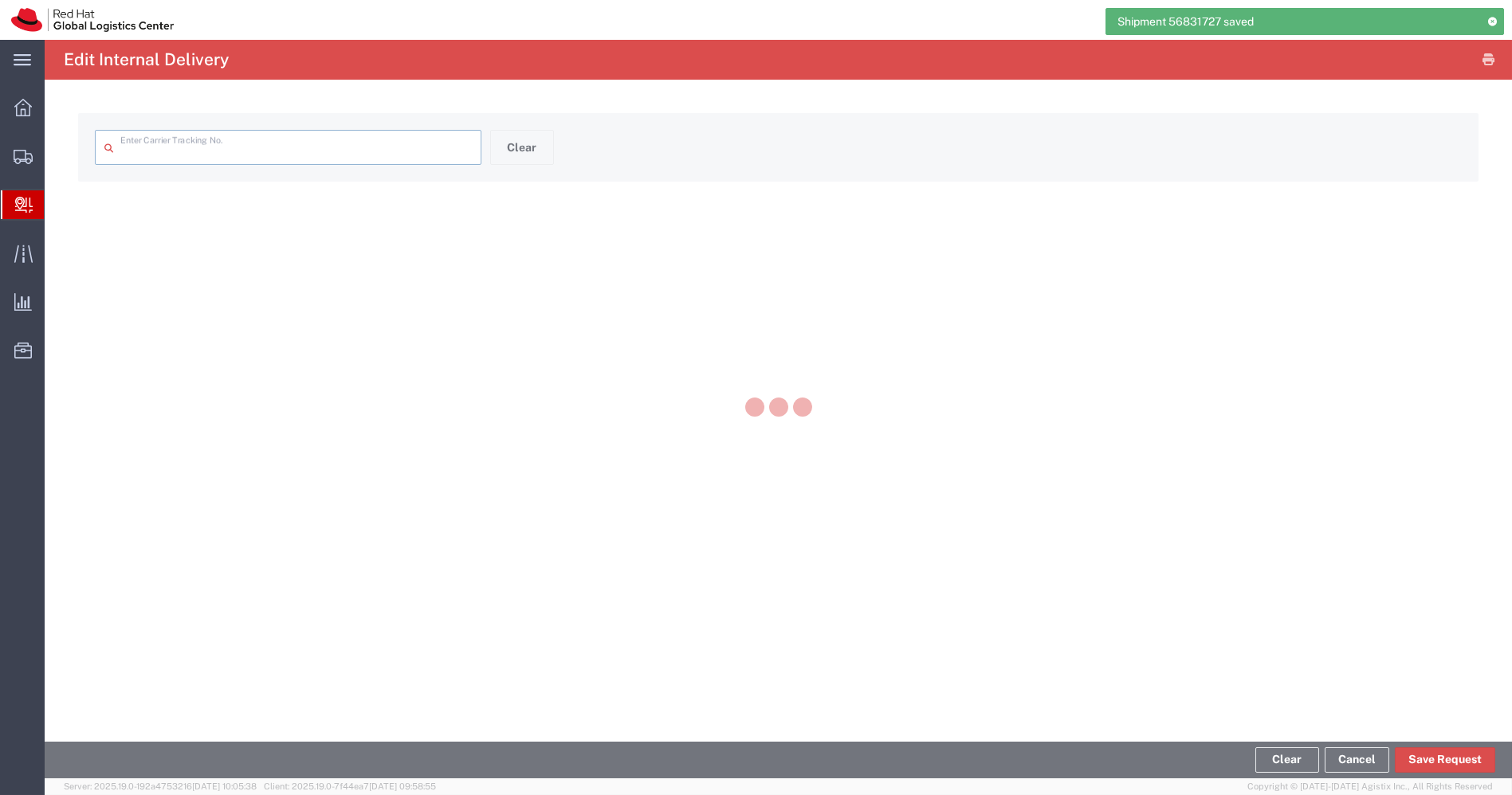
type input "56831727"
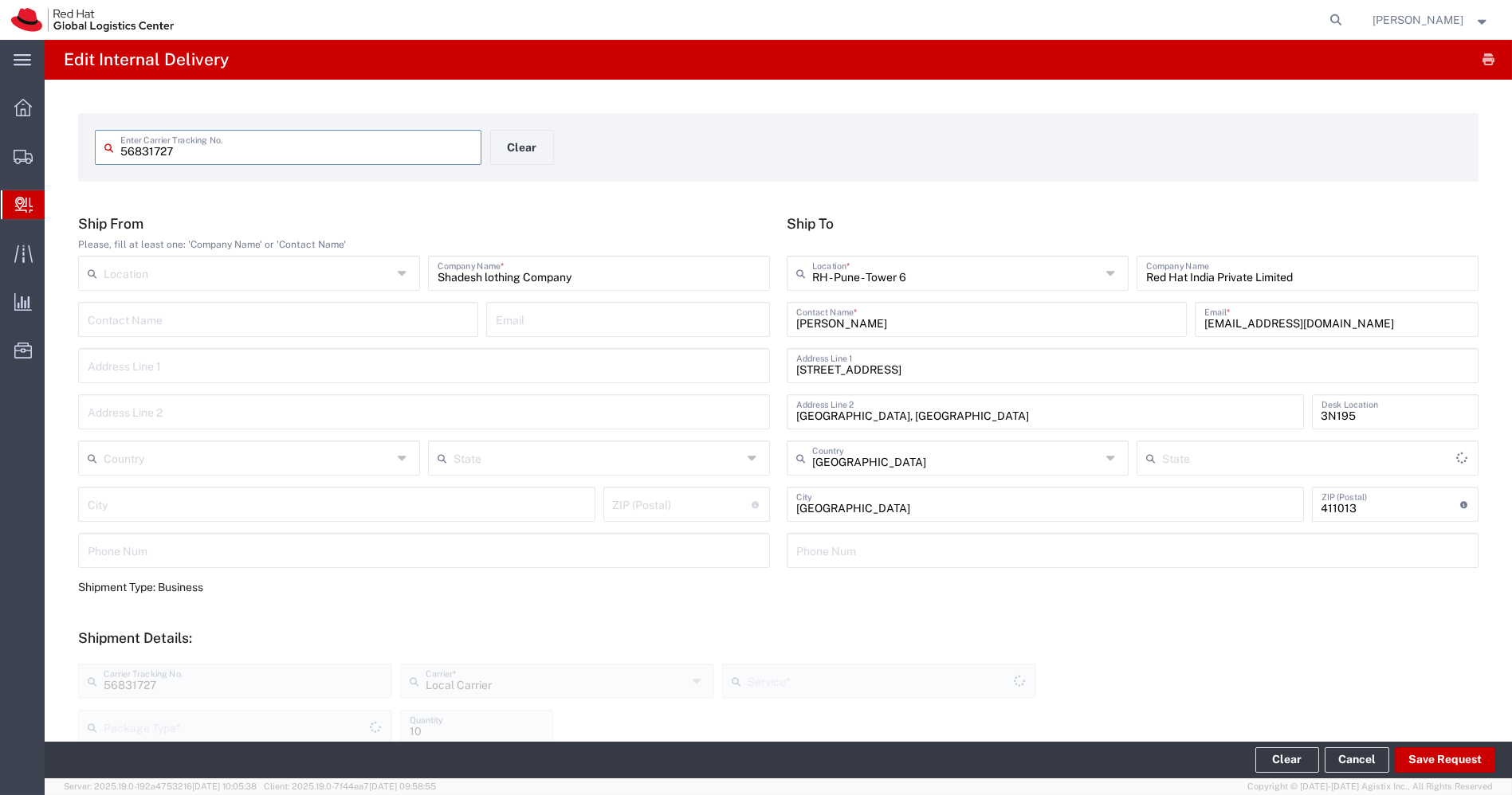
type input "PAK"
type input "Local_Ground"
type input "Mahārāshtra"
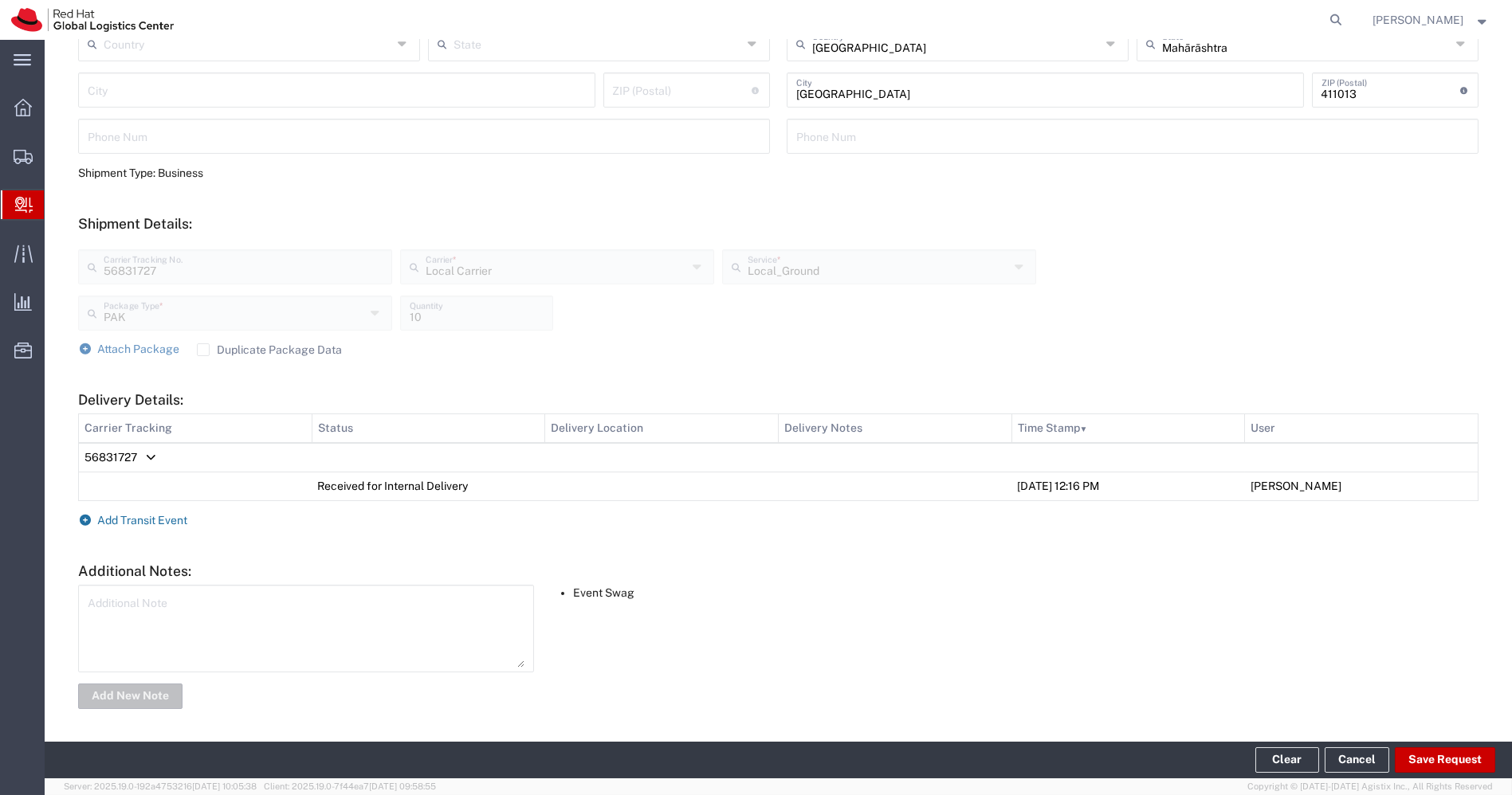
click at [167, 517] on span "Add Transit Event" at bounding box center [143, 520] width 90 height 13
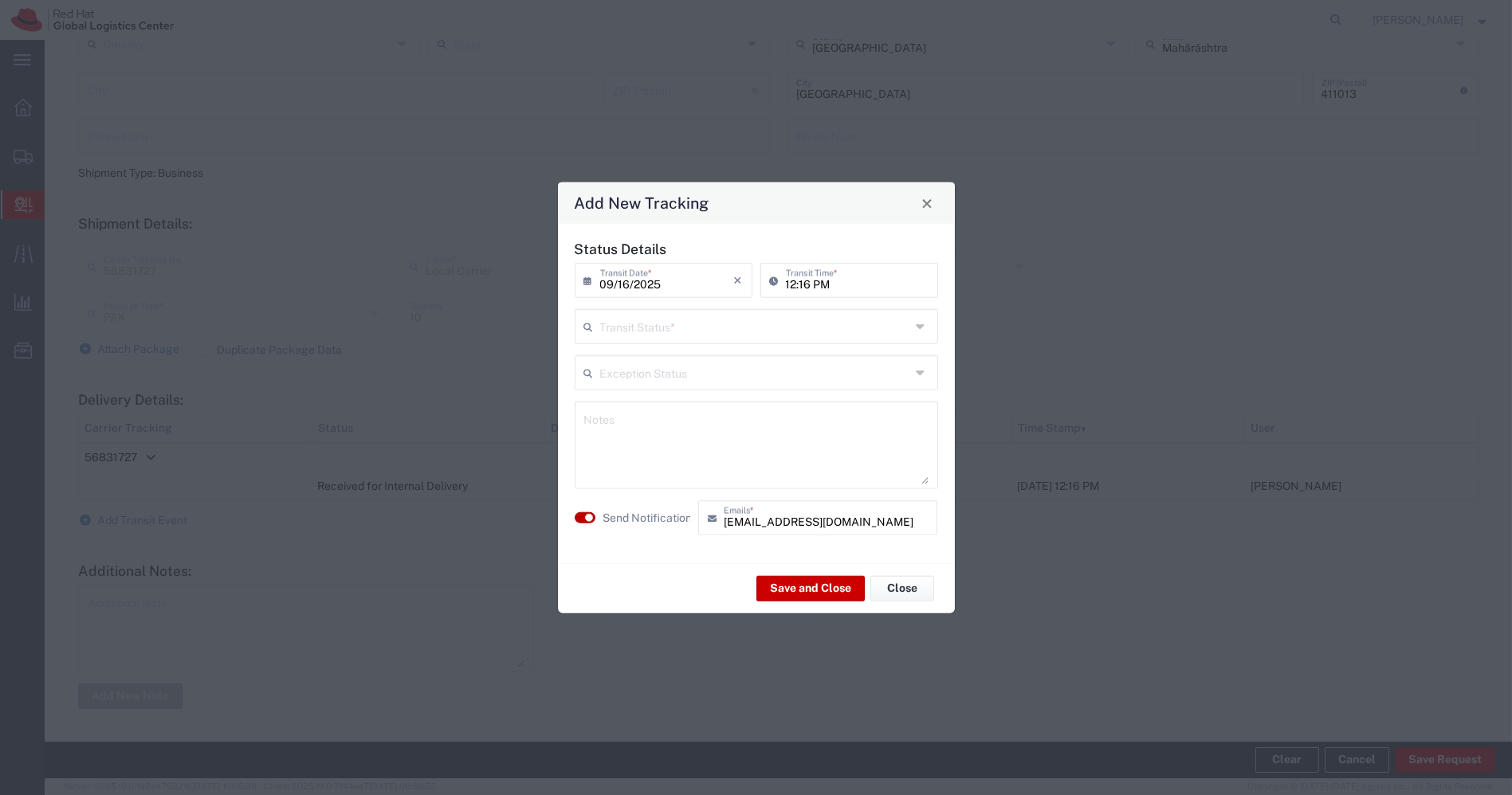
click at [583, 521] on button "button" at bounding box center [585, 517] width 21 height 11
click at [832, 327] on input "text" at bounding box center [755, 325] width 310 height 28
click at [721, 438] on span "Shipment On-Hold" at bounding box center [756, 441] width 361 height 25
type input "Shipment On-Hold"
click at [779, 585] on button "Save and Close" at bounding box center [810, 588] width 109 height 25
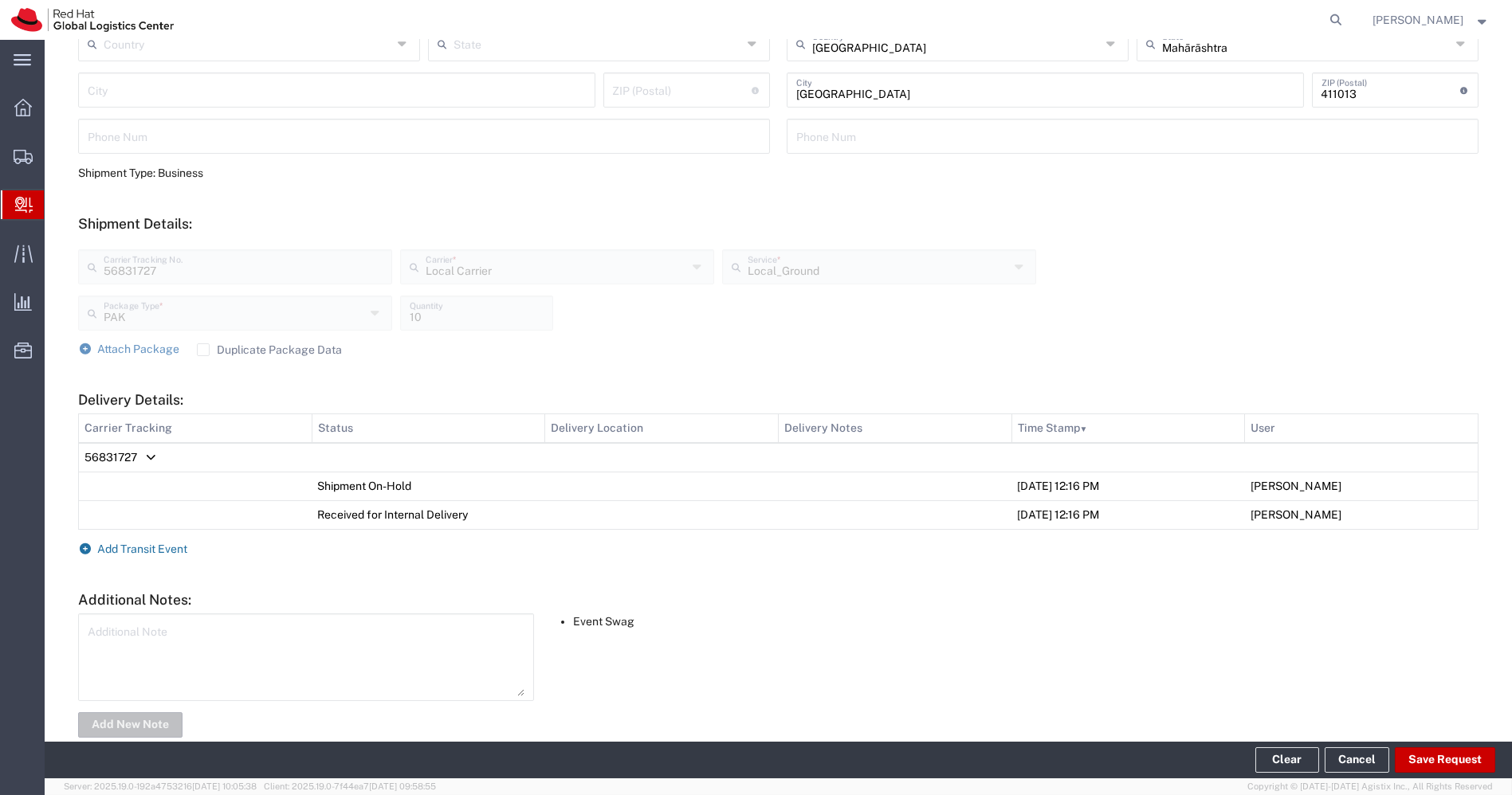
click at [168, 548] on span "Add Transit Event" at bounding box center [143, 548] width 90 height 13
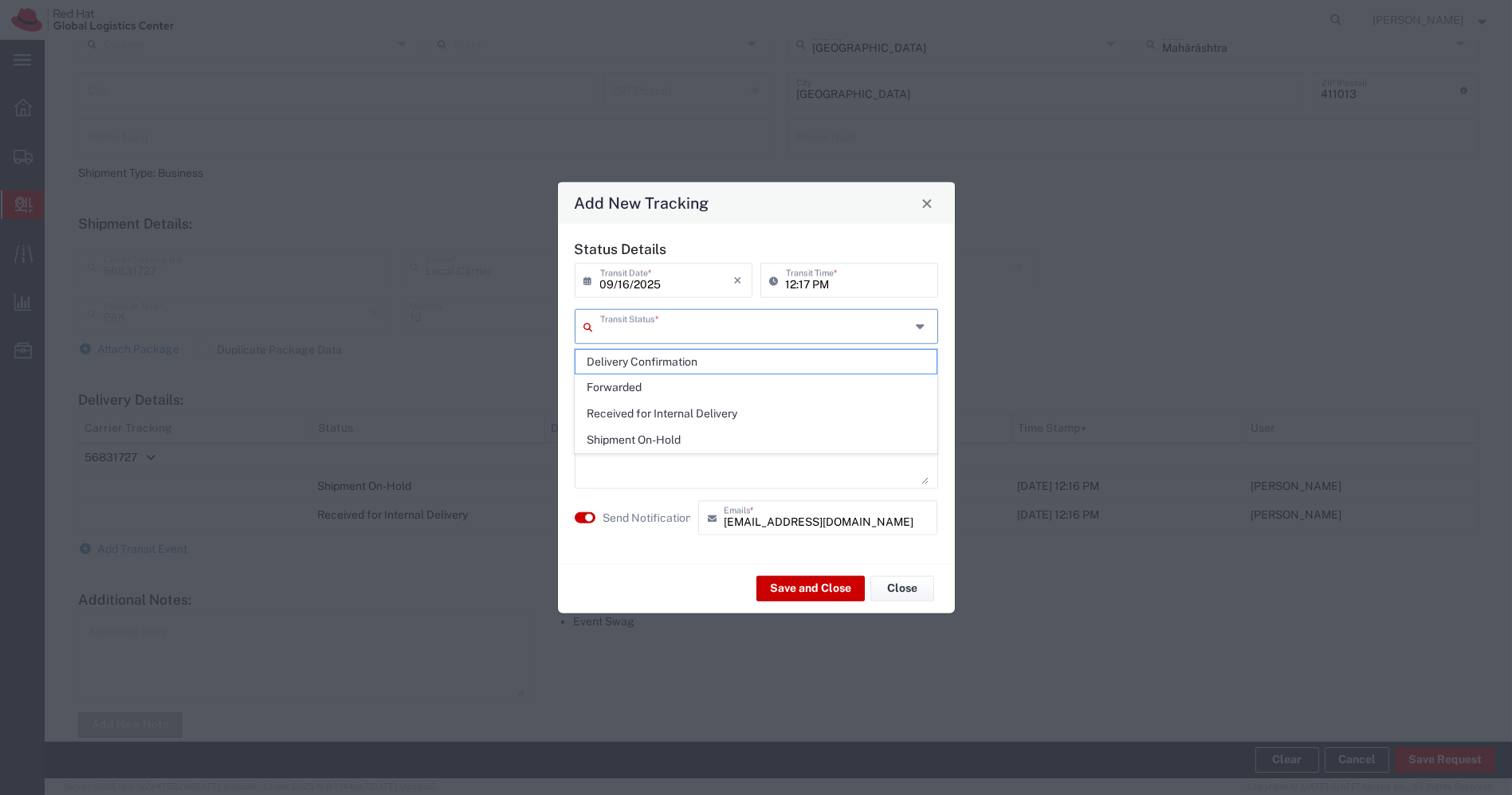
click at [704, 317] on input "text" at bounding box center [755, 325] width 310 height 28
click at [654, 362] on span "Delivery Confirmation" at bounding box center [756, 362] width 361 height 25
type input "Delivery Confirmation"
click at [579, 516] on button "button" at bounding box center [585, 517] width 21 height 11
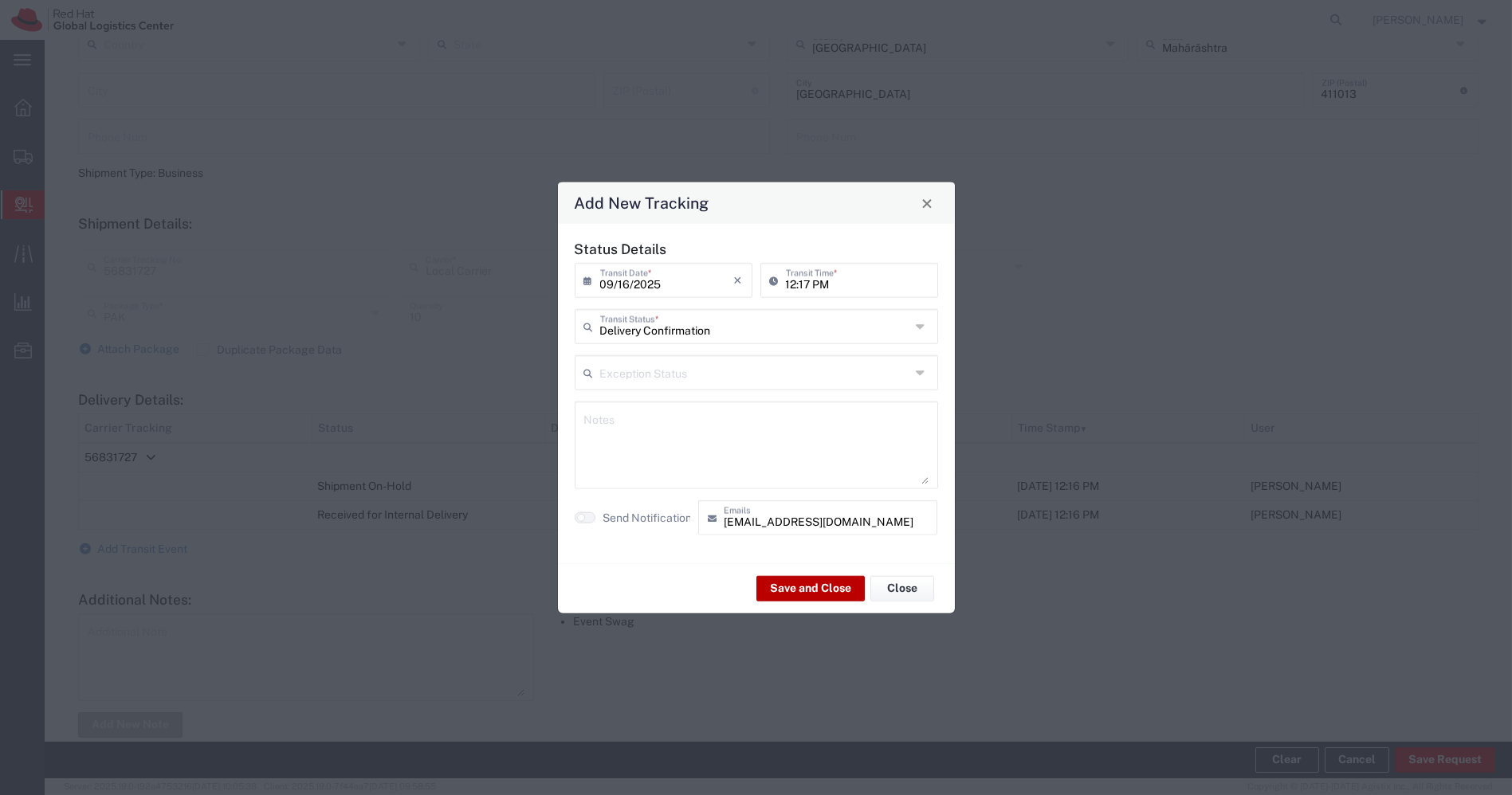
click at [786, 593] on button "Save and Close" at bounding box center [810, 588] width 109 height 25
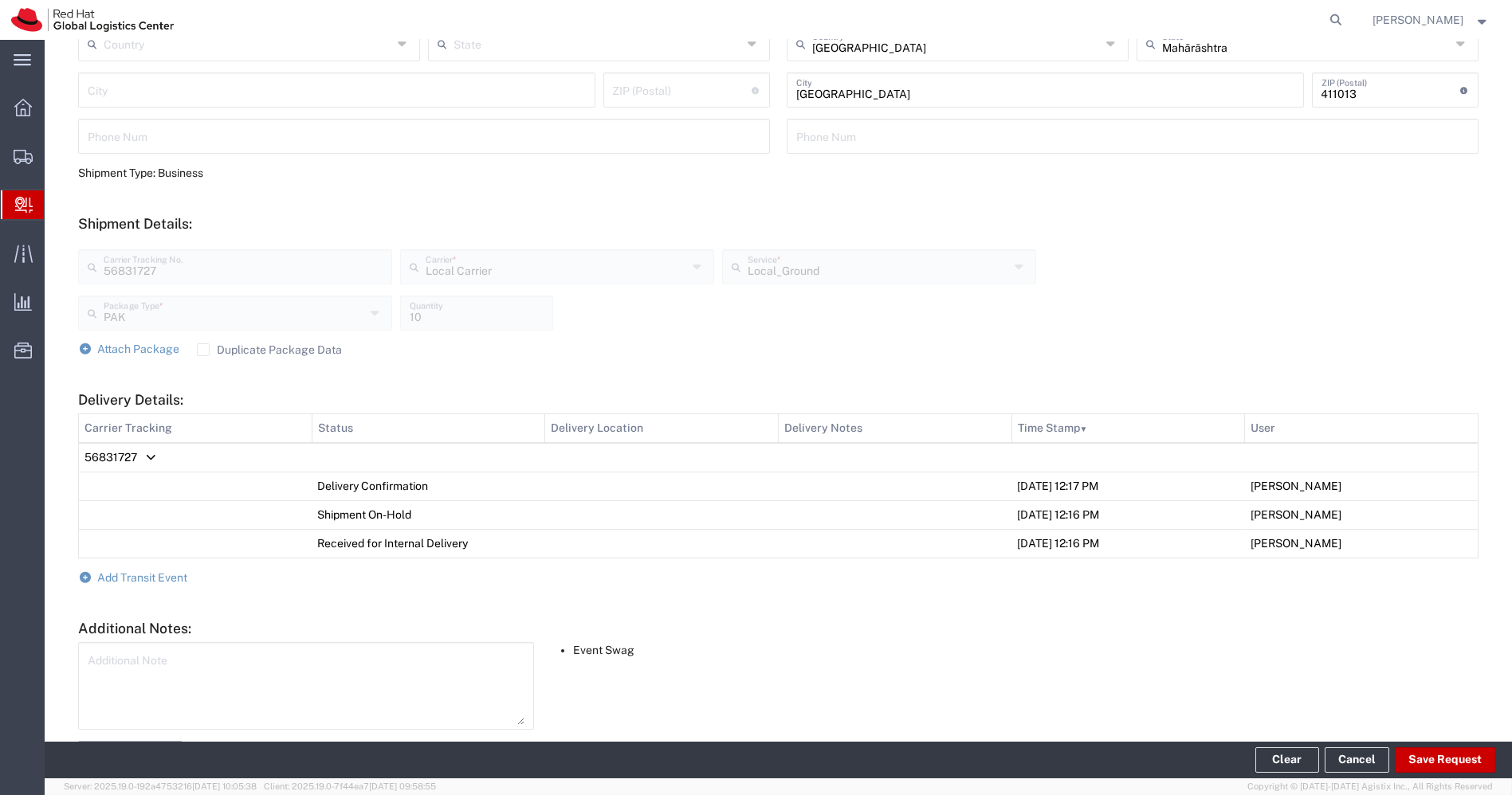
scroll to position [0, 0]
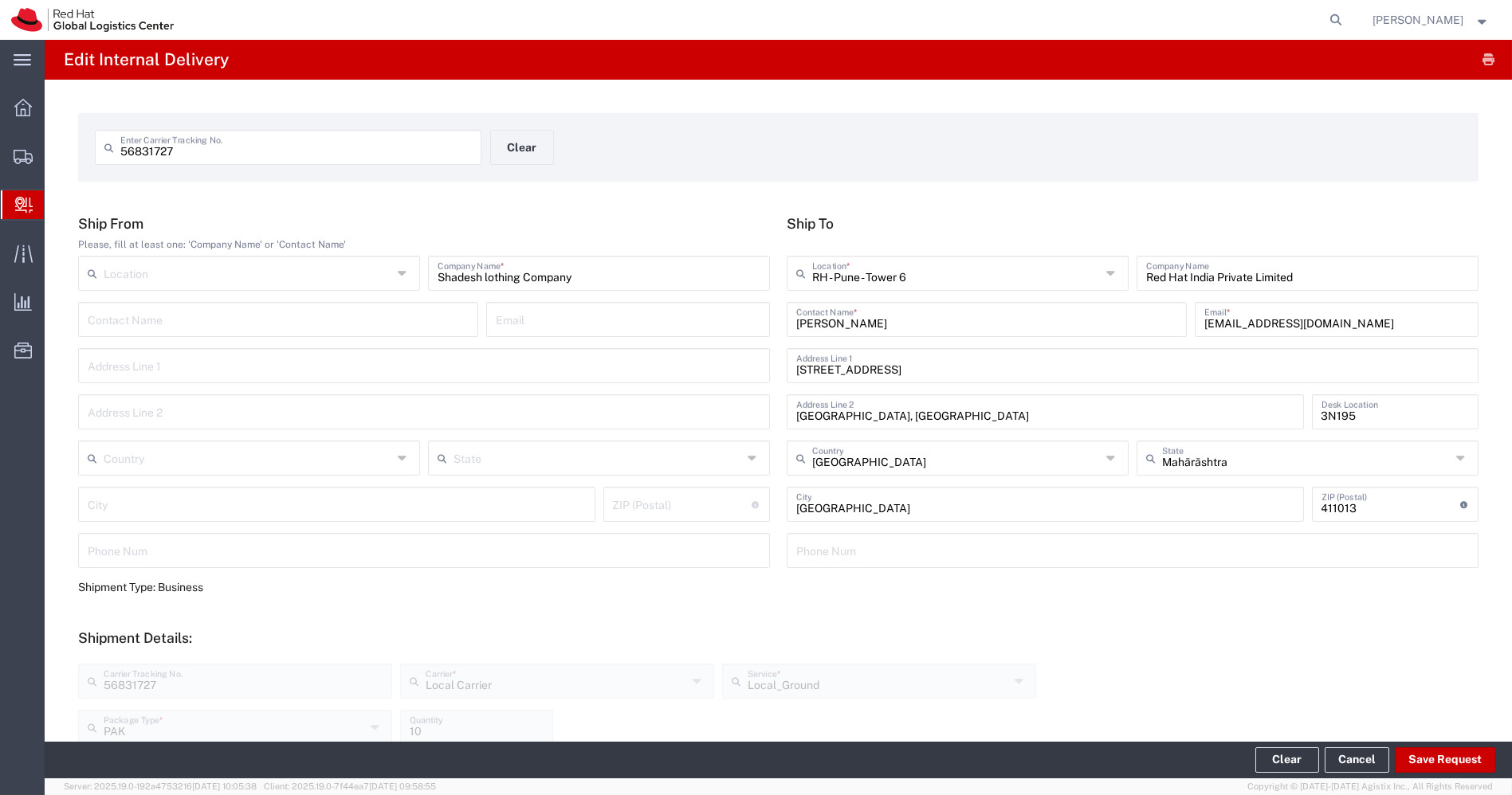
click at [0, 0] on span "Create Delivery" at bounding box center [0, 0] width 0 height 0
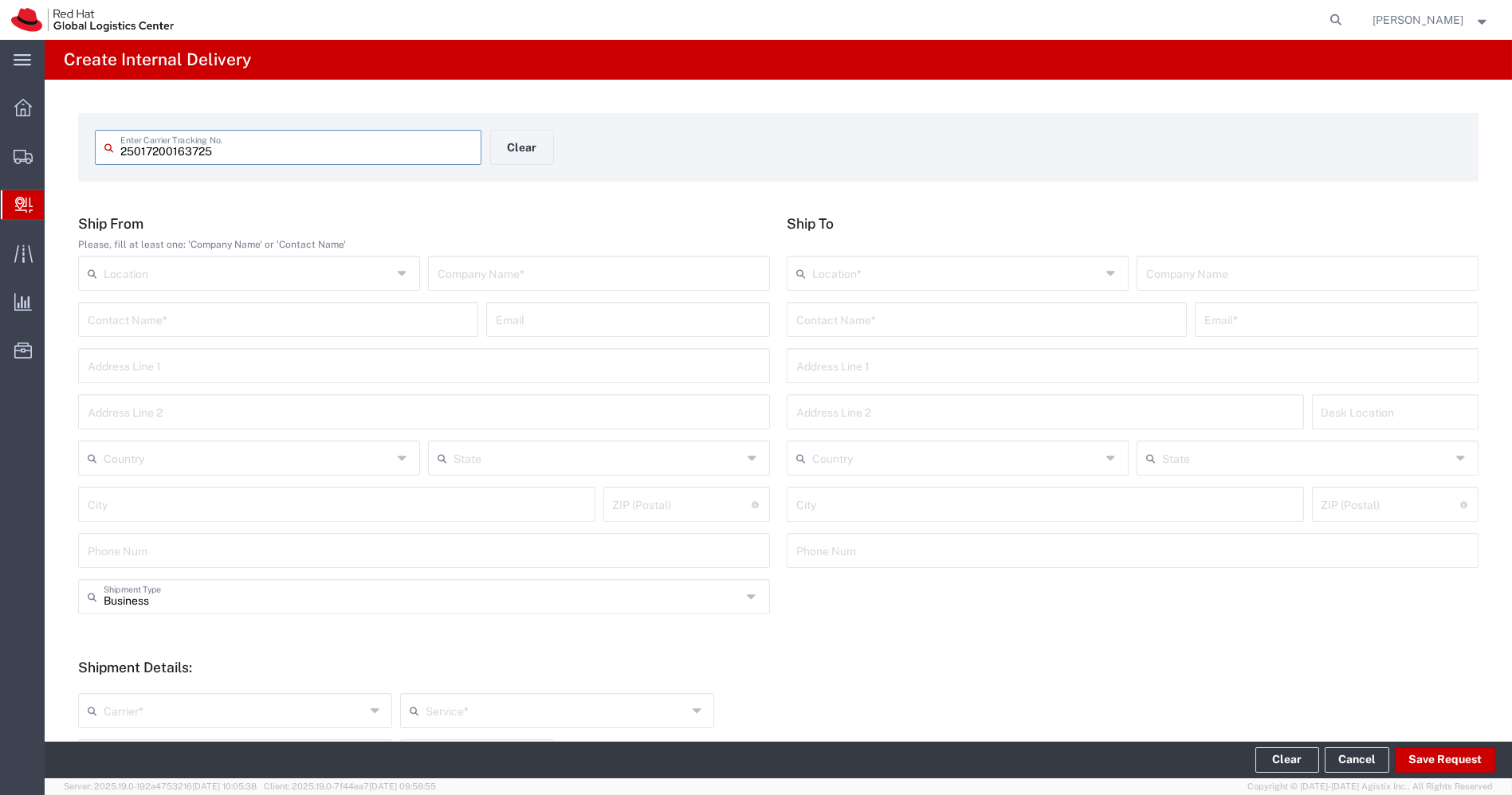
type input "25017200163725"
click at [537, 274] on input "text" at bounding box center [599, 272] width 323 height 28
type input "[PERSON_NAME]"
click at [890, 327] on input "text" at bounding box center [987, 318] width 381 height 28
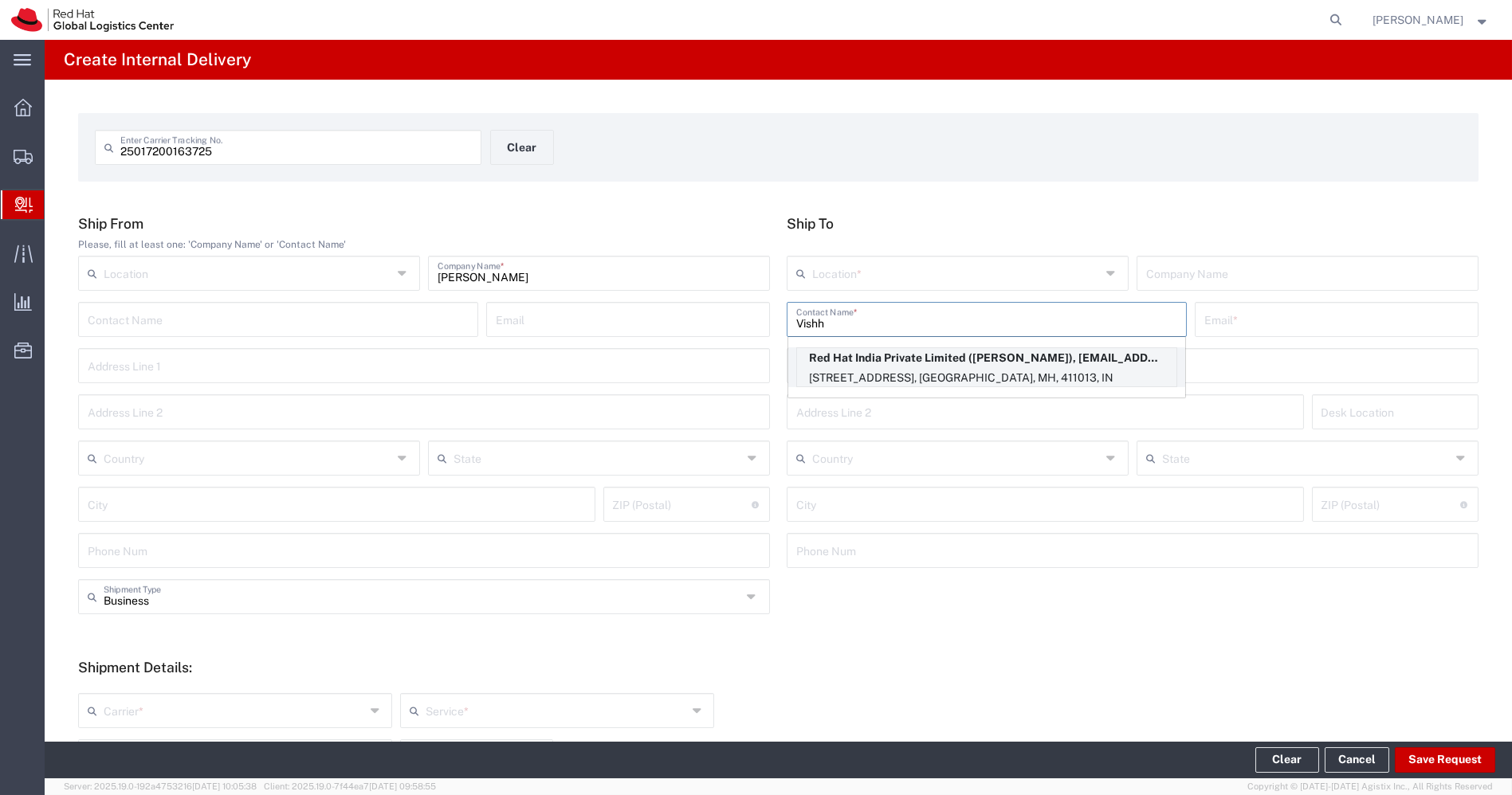
type input "Vishh"
click at [968, 376] on p "[STREET_ADDRESS], [GEOGRAPHIC_DATA], MH, 411013, IN" at bounding box center [987, 378] width 380 height 20
type input "RH - Pune - Tower 6"
type input "Red Hat India Private Limited"
type input "[PERSON_NAME]"
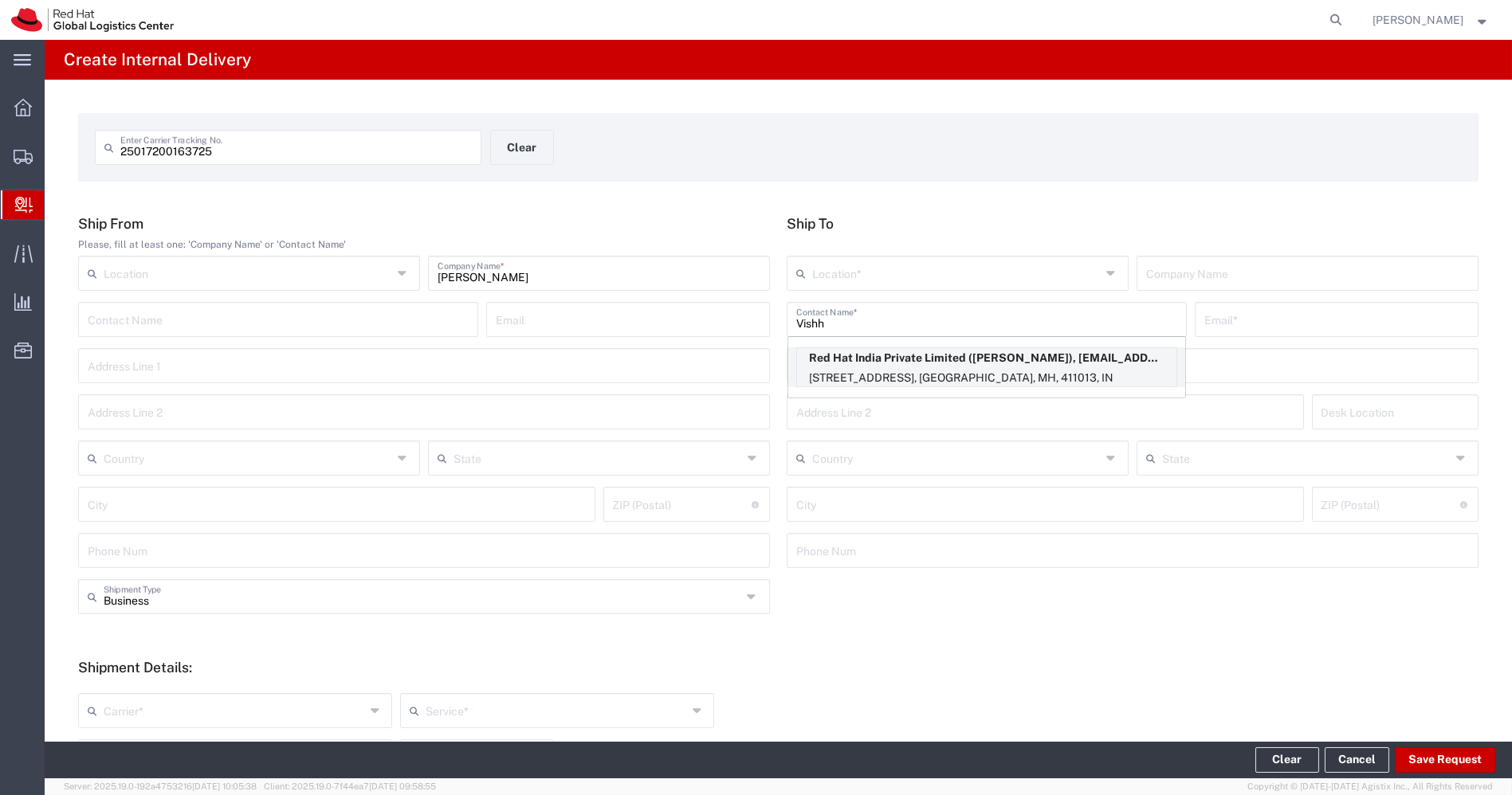
type input "[EMAIL_ADDRESS][DOMAIN_NAME]"
type input "[STREET_ADDRESS]"
type input "[GEOGRAPHIC_DATA], [GEOGRAPHIC_DATA]"
type input "FLEX"
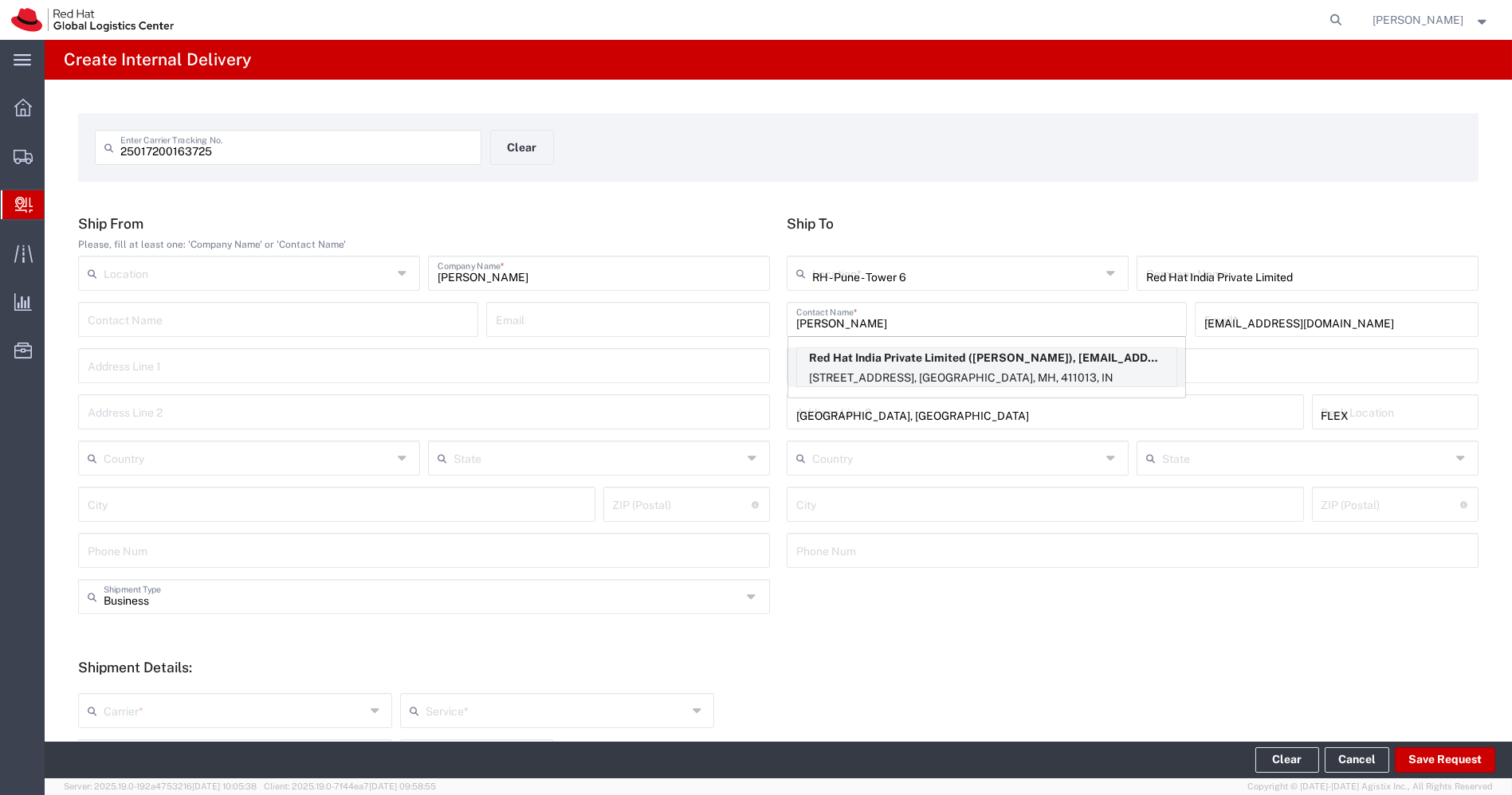
type input "[GEOGRAPHIC_DATA]"
type input "411013"
type input "912066817054"
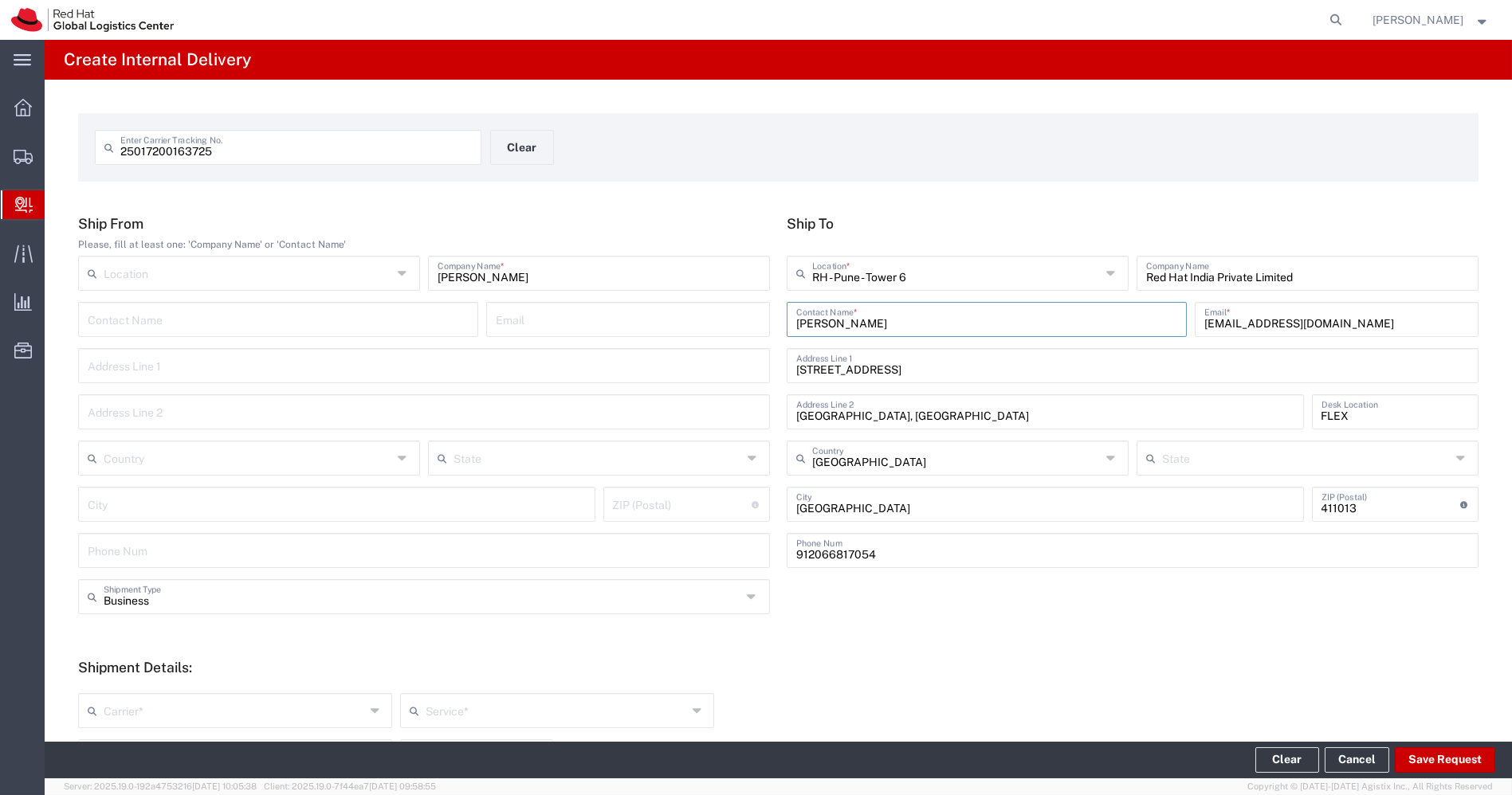
type input "Mahārāshtra"
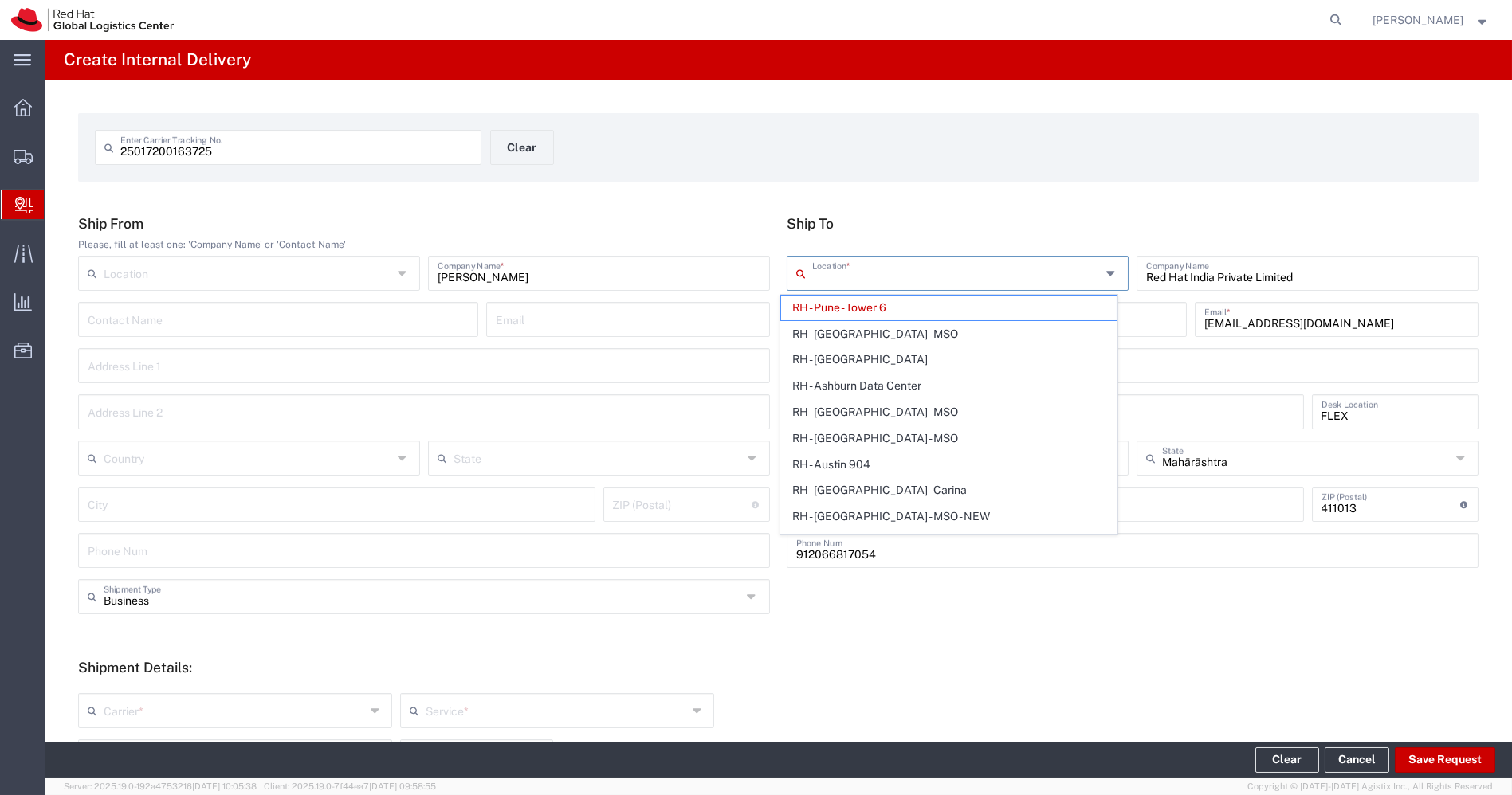
click at [1013, 279] on input "text" at bounding box center [956, 272] width 289 height 28
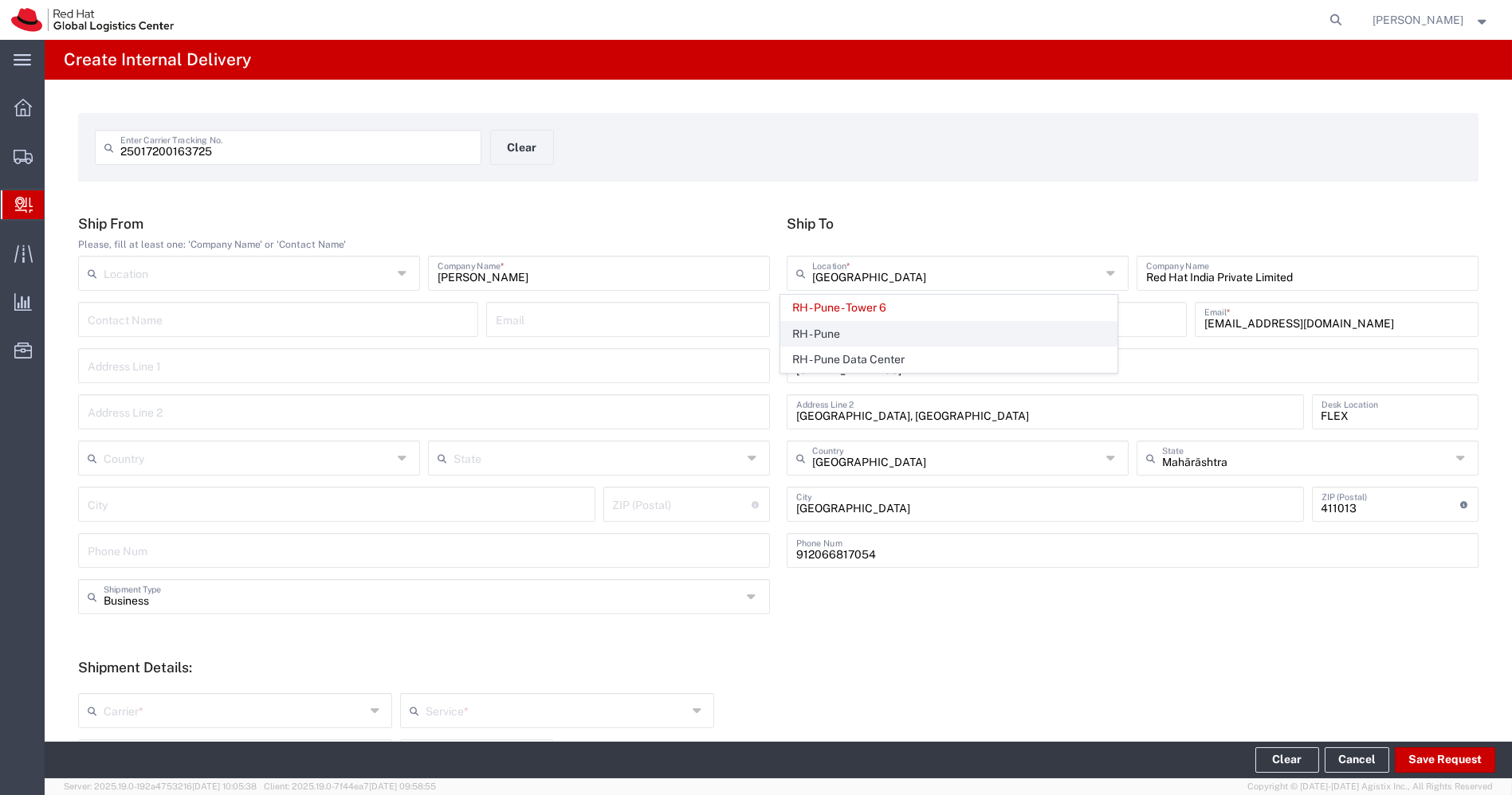
click at [920, 344] on span "RH - Pune" at bounding box center [948, 334] width 335 height 25
type input "RH - Pune"
type input "Tower-X Level 1, [GEOGRAPHIC_DATA]"
type input "2066817173"
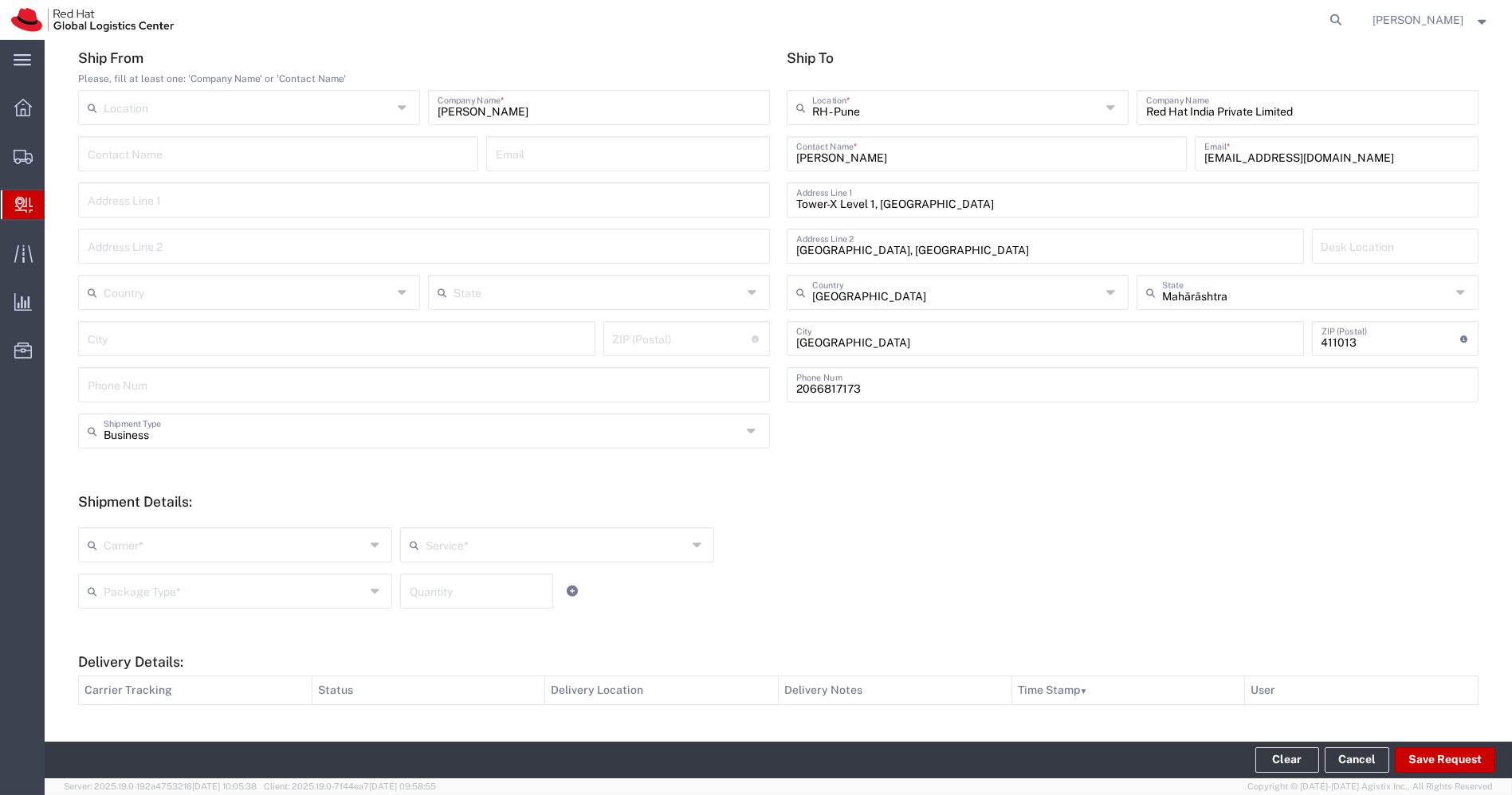
scroll to position [176, 0]
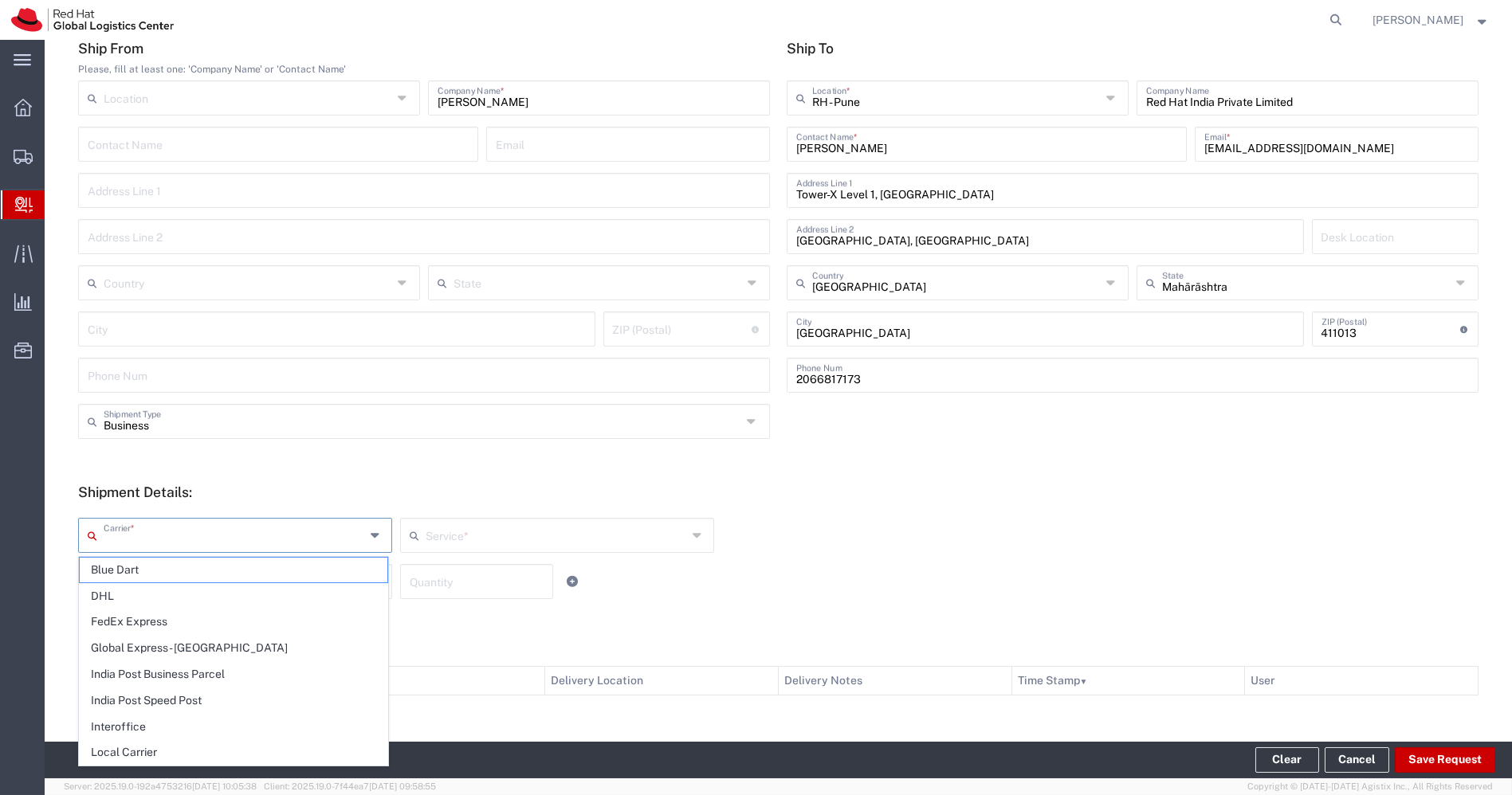
click at [348, 532] on input "text" at bounding box center [234, 533] width 262 height 28
click at [151, 729] on span "Interoffice" at bounding box center [233, 727] width 308 height 25
type input "Interoffice"
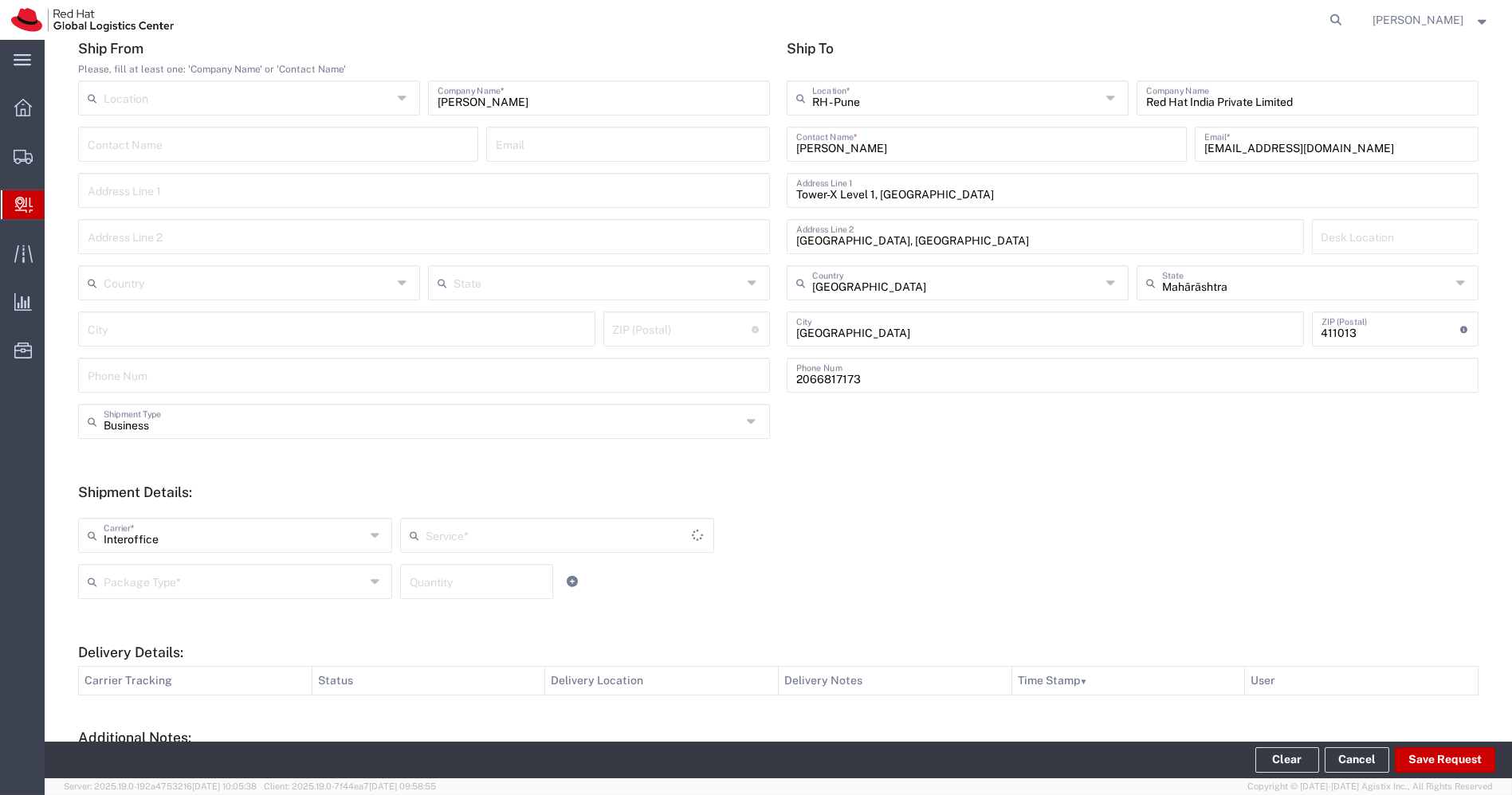
type input "IO_Ground"
click at [649, 526] on input "text" at bounding box center [556, 533] width 262 height 28
click at [723, 471] on form "Ship From Please, fill at least one: 'Company Name' or 'Contact Name' Location …" at bounding box center [778, 460] width 1401 height 839
type input "IO_Ground"
click at [245, 588] on input "text" at bounding box center [234, 580] width 262 height 28
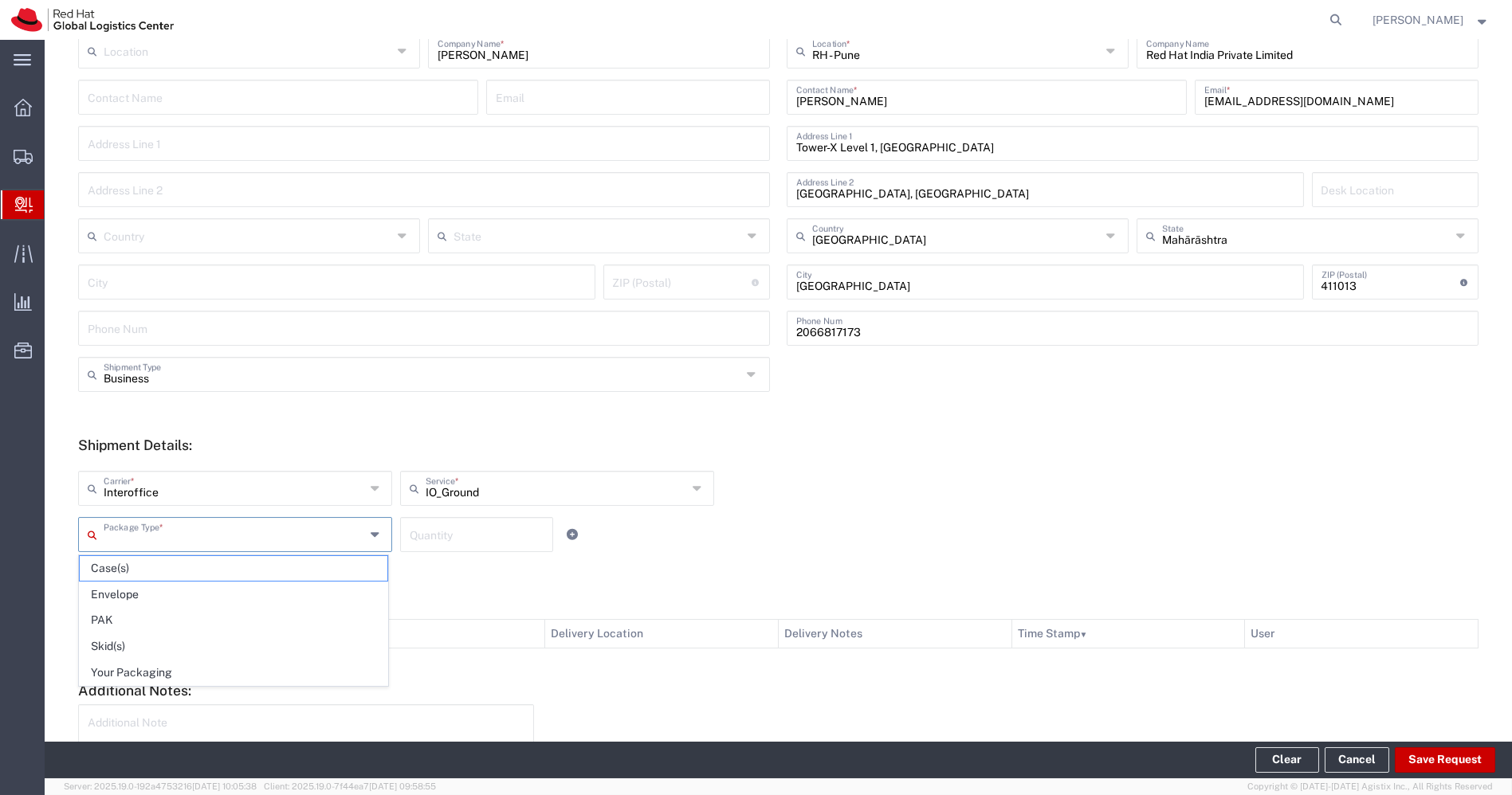
scroll to position [223, 0]
click at [205, 619] on span "PAK" at bounding box center [233, 620] width 308 height 25
type input "PAK"
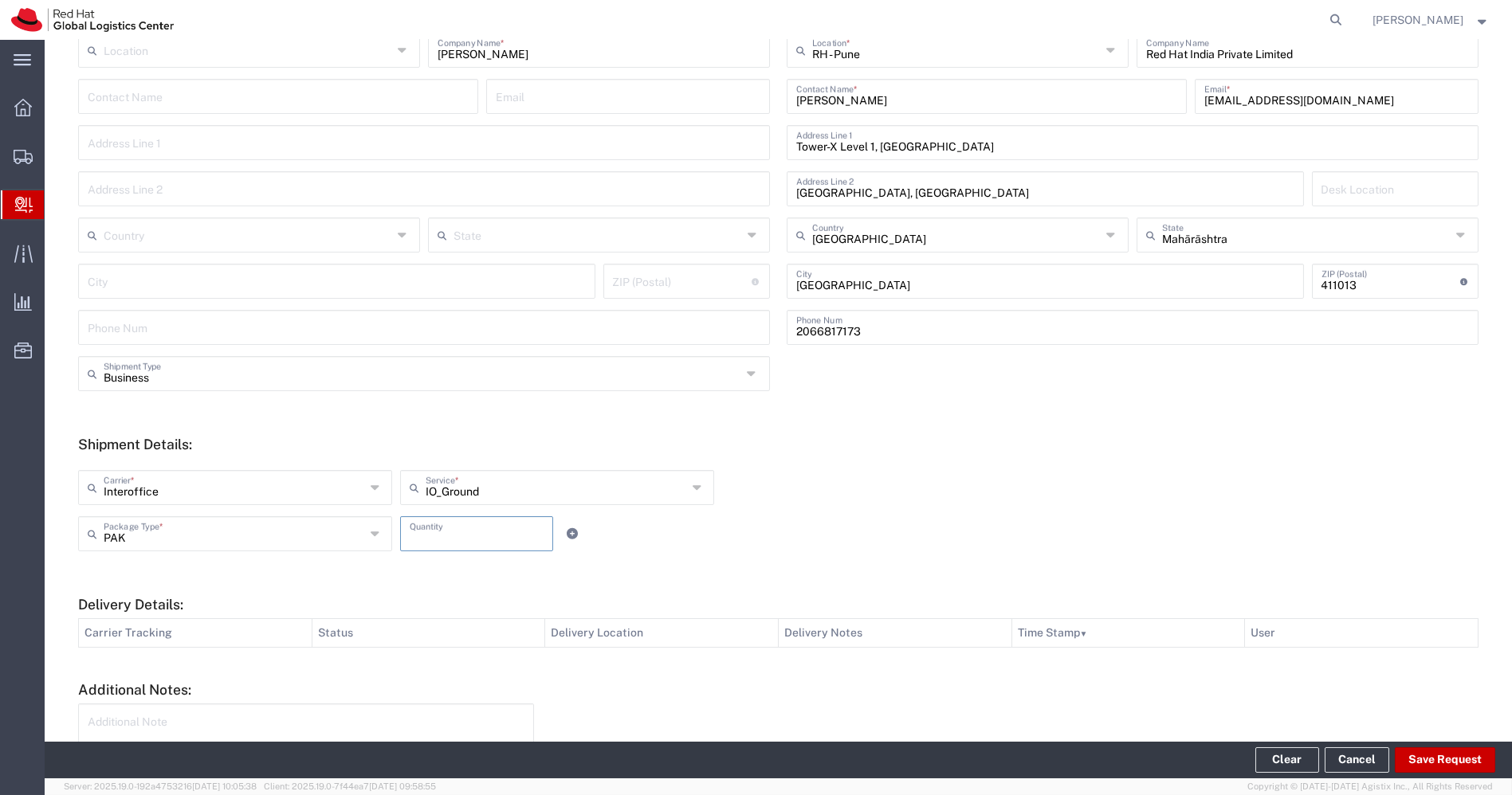
click at [464, 532] on input "number" at bounding box center [477, 532] width 134 height 28
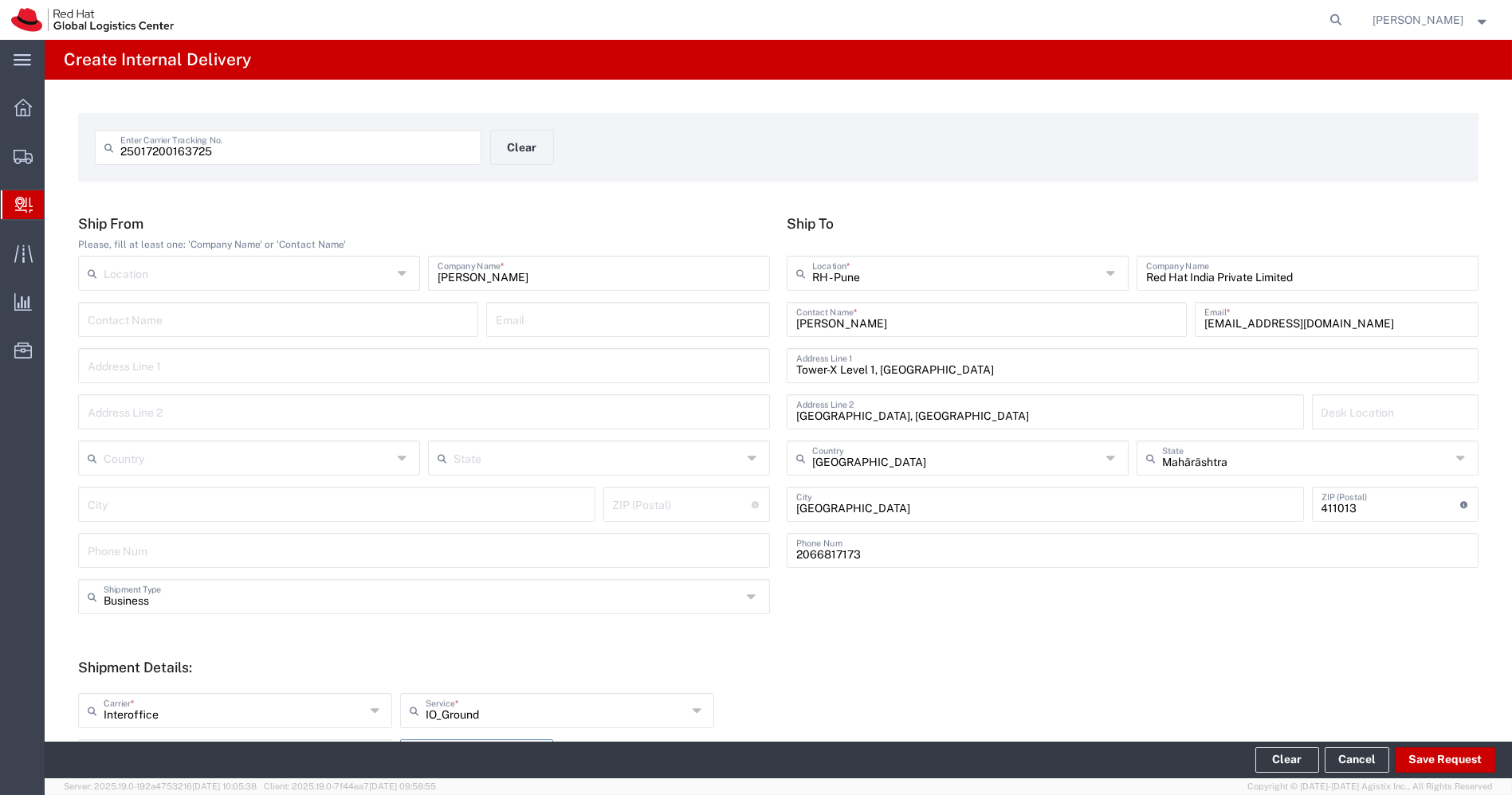
scroll to position [343, 0]
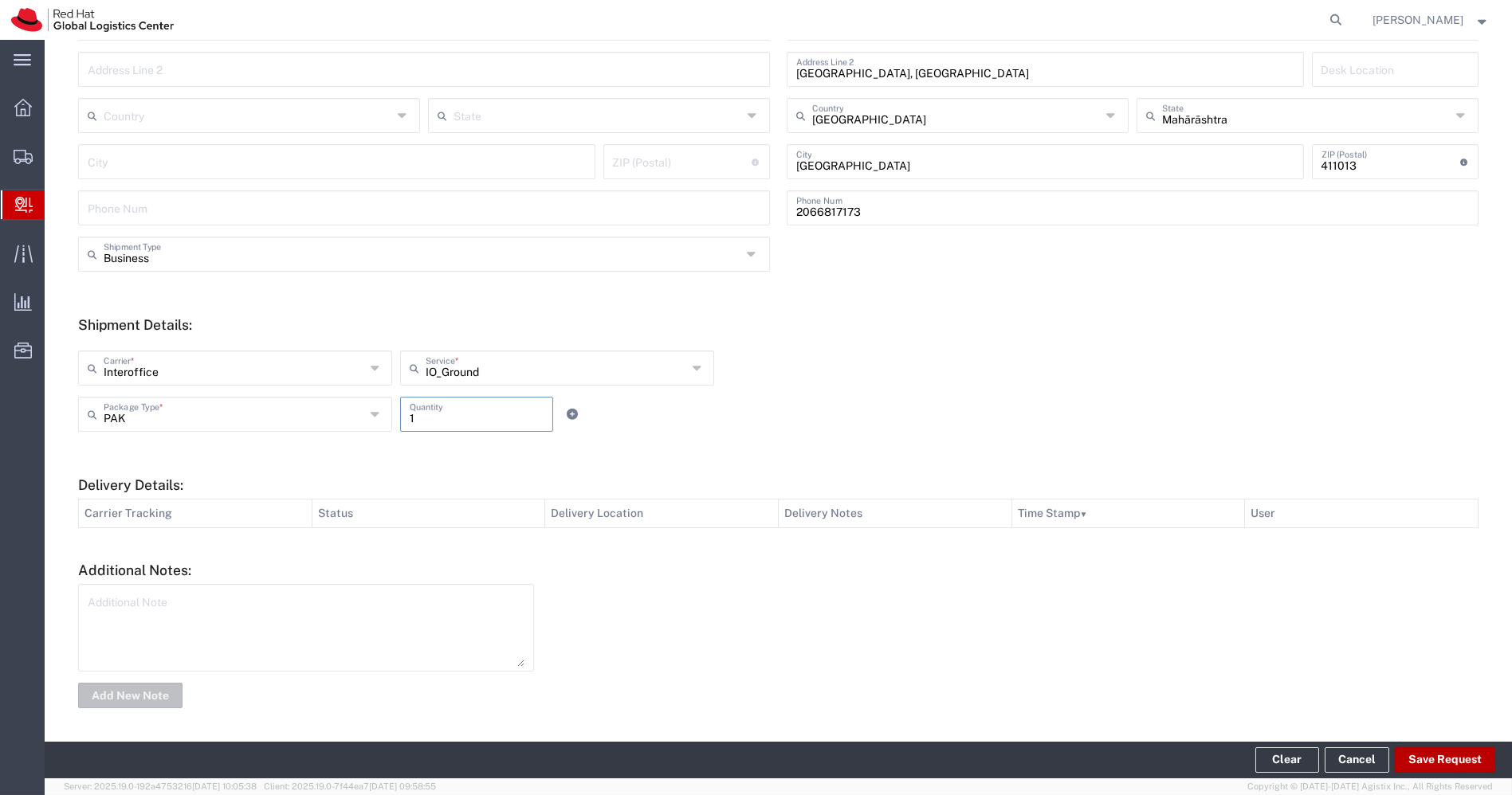
type input "1"
click at [1441, 761] on button "Save Request" at bounding box center [1445, 760] width 100 height 25
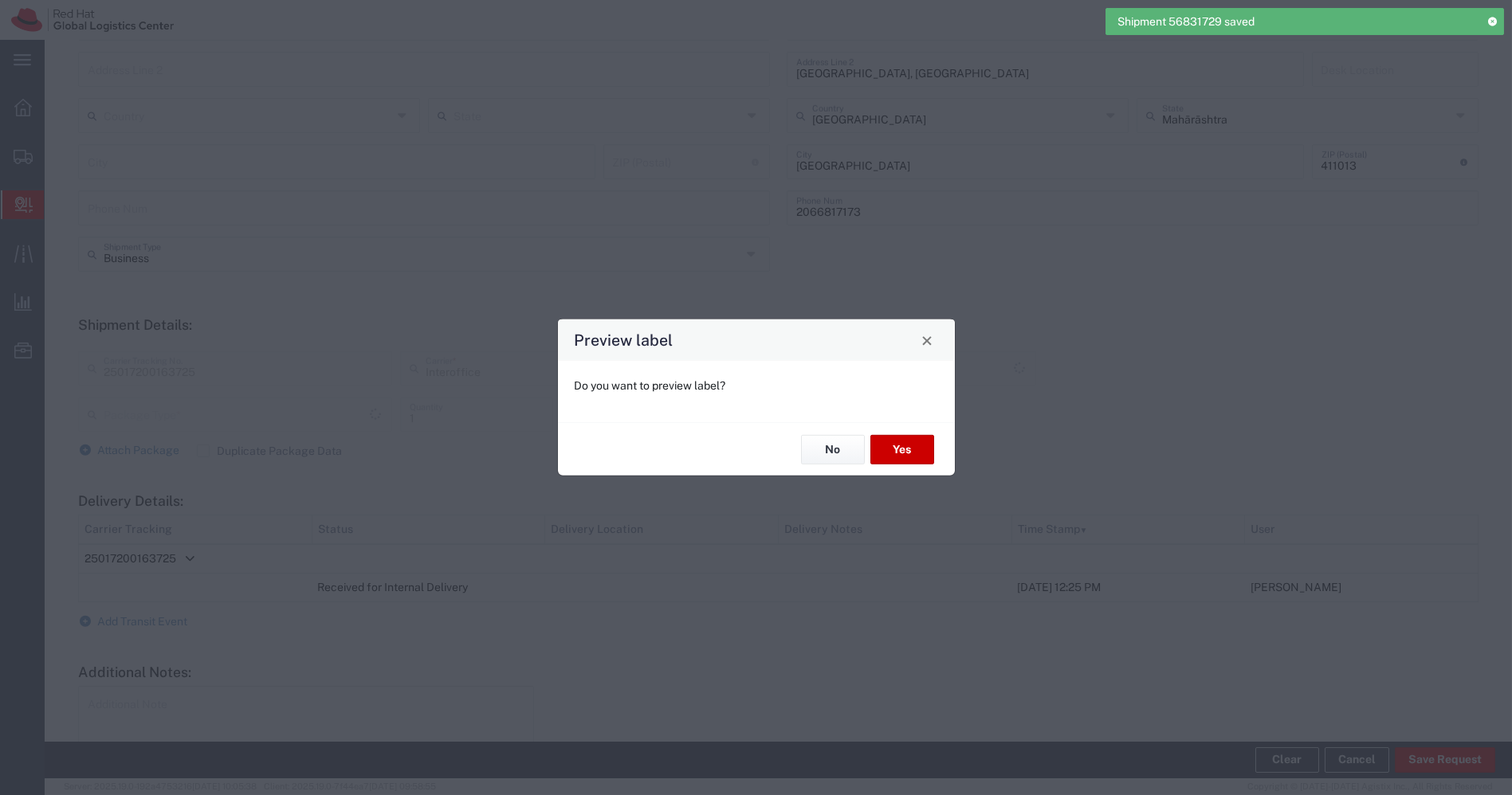
type input "IO_Ground"
type input "PAK"
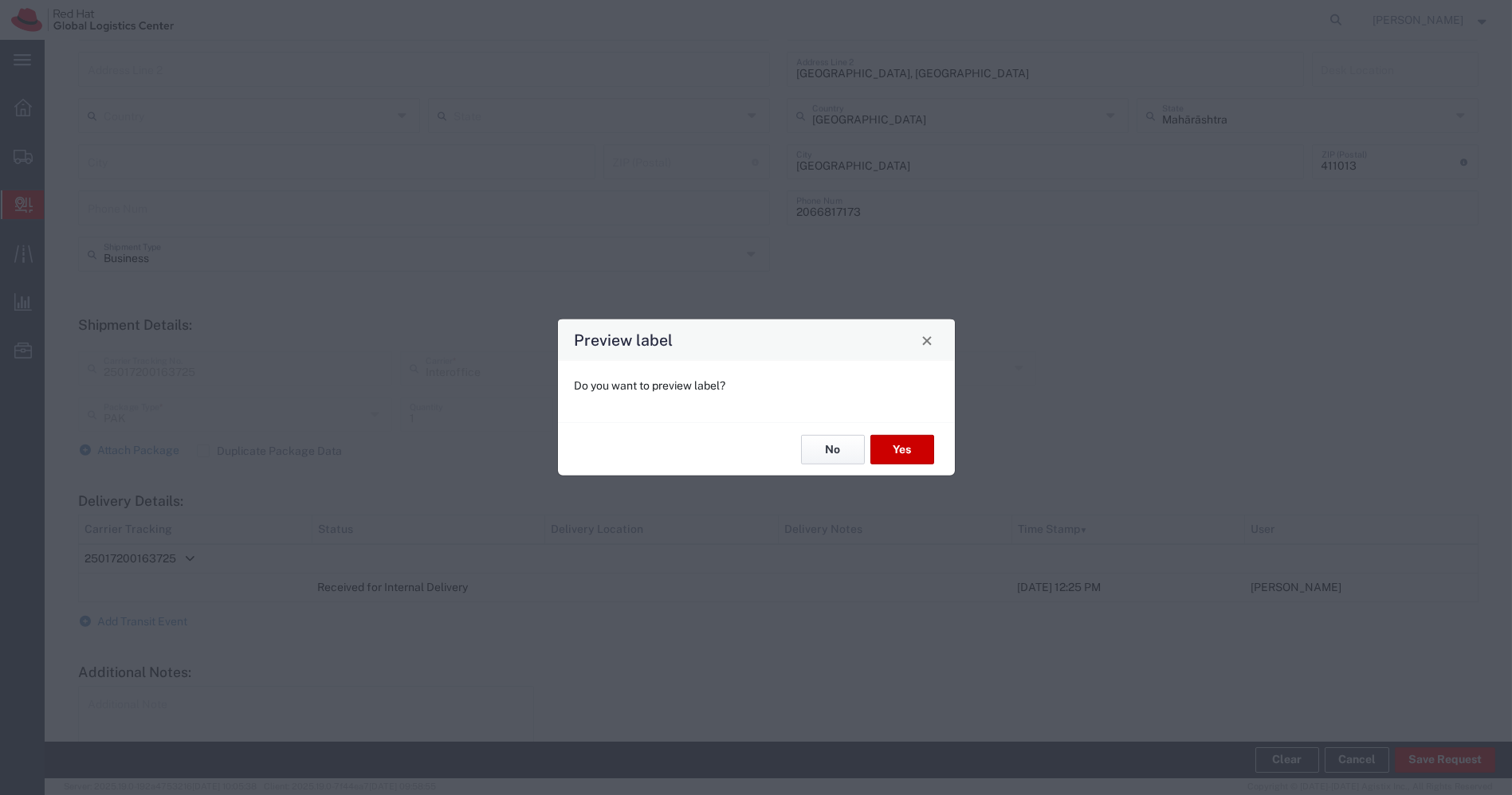
click at [840, 456] on button "No" at bounding box center [833, 449] width 64 height 29
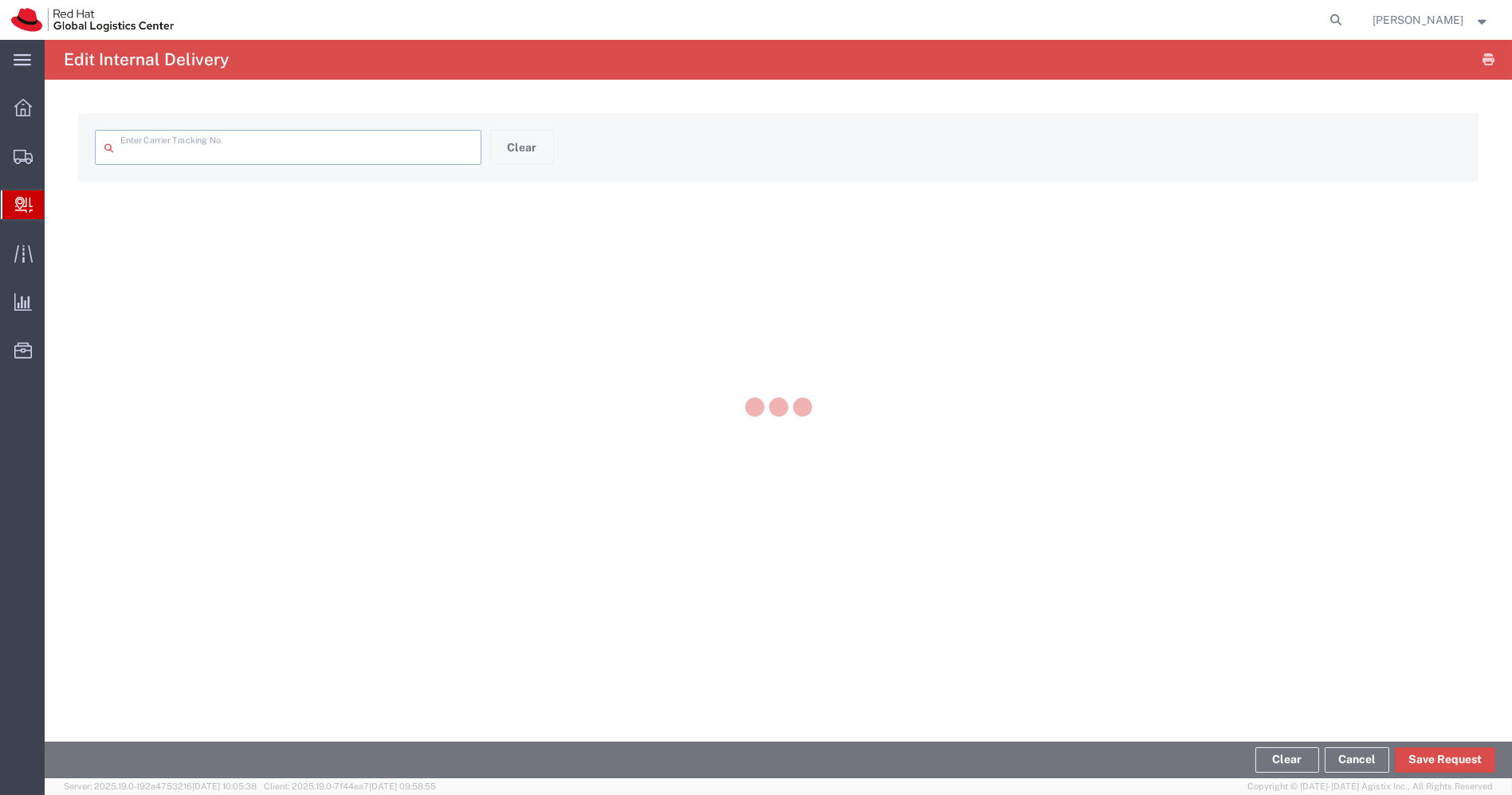
type input "25017200163725"
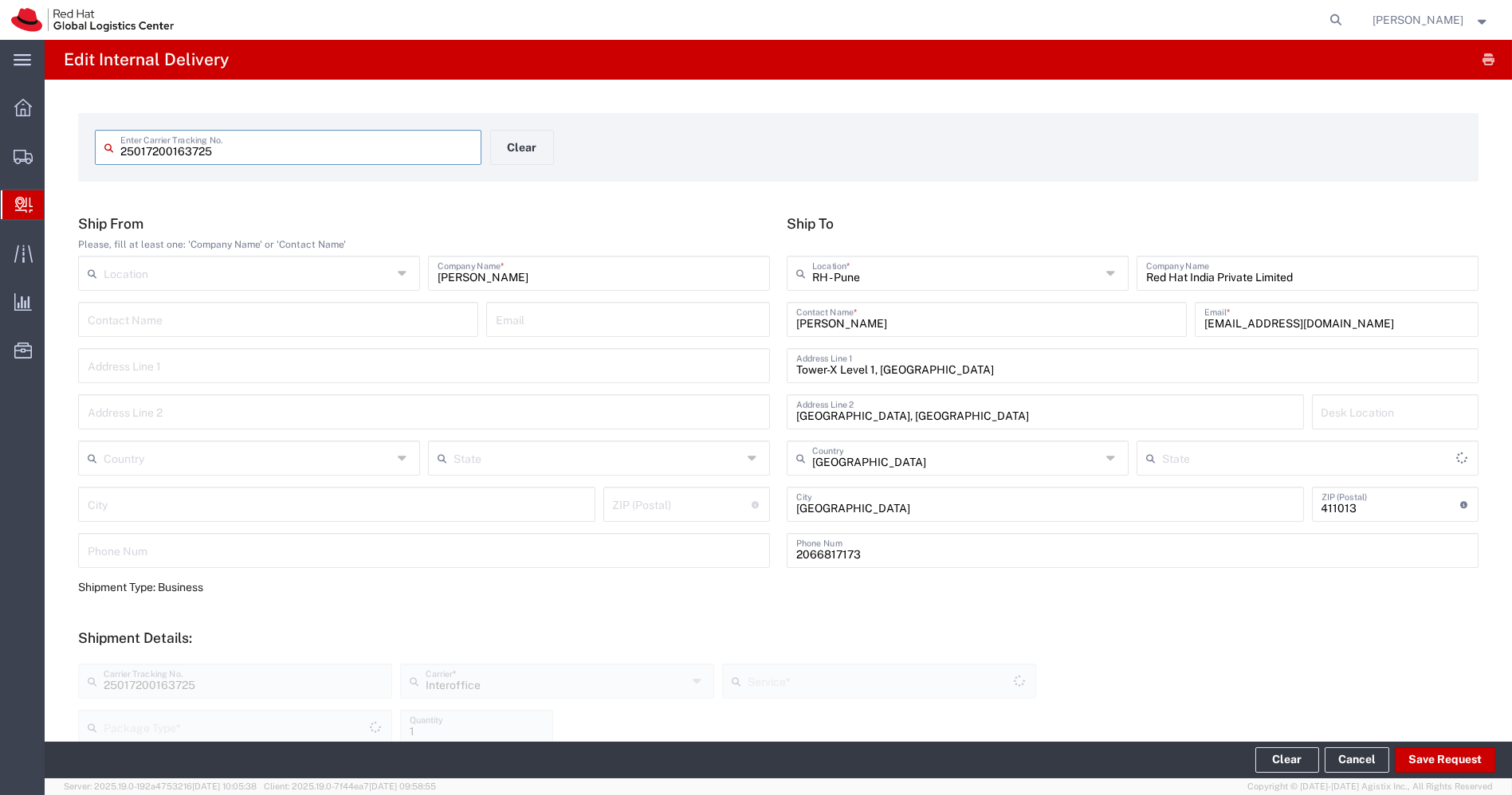
type input "PAK"
type input "IO_Ground"
type input "Mahārāshtra"
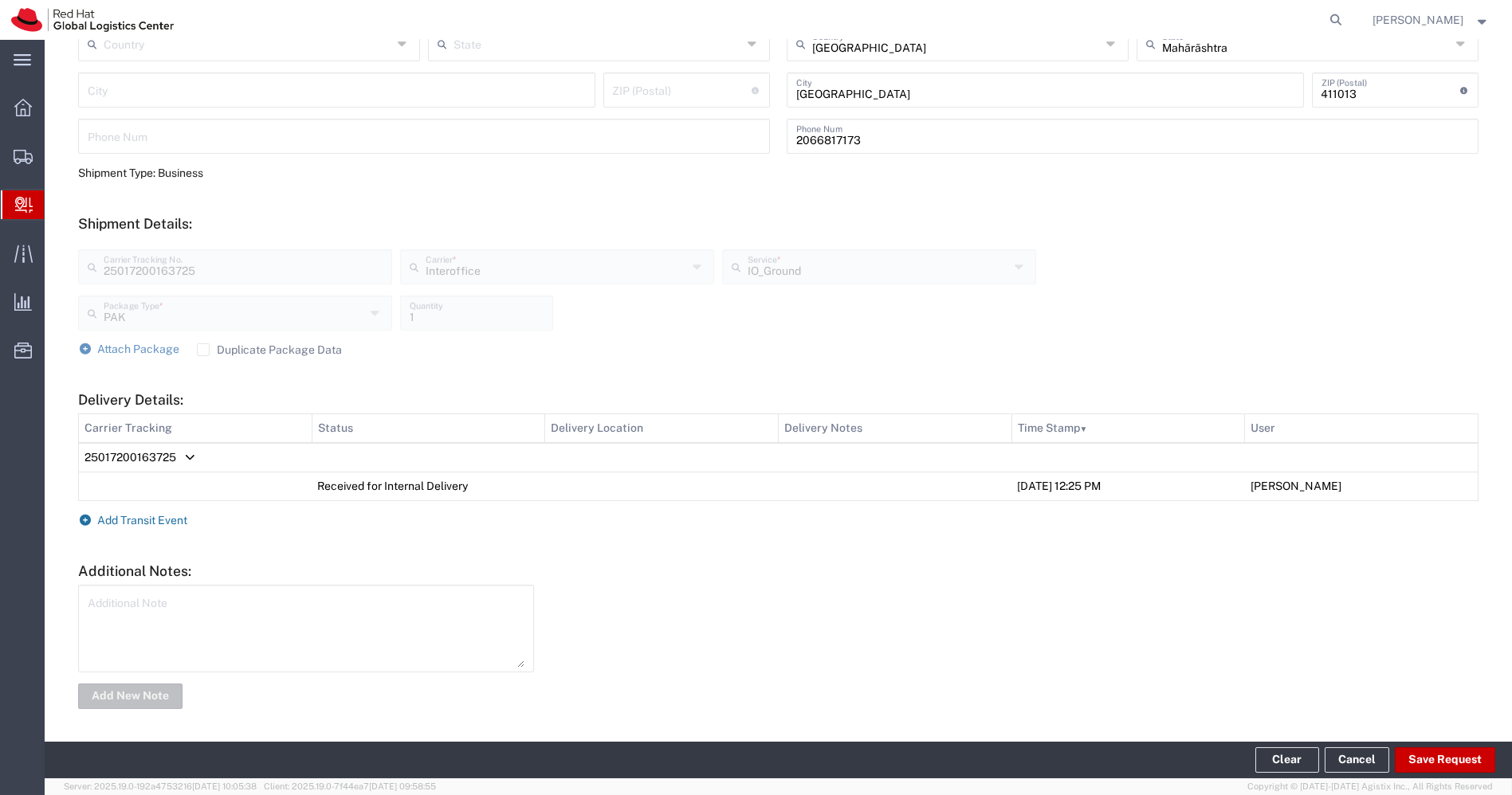
click at [137, 517] on span "Add Transit Event" at bounding box center [143, 520] width 90 height 13
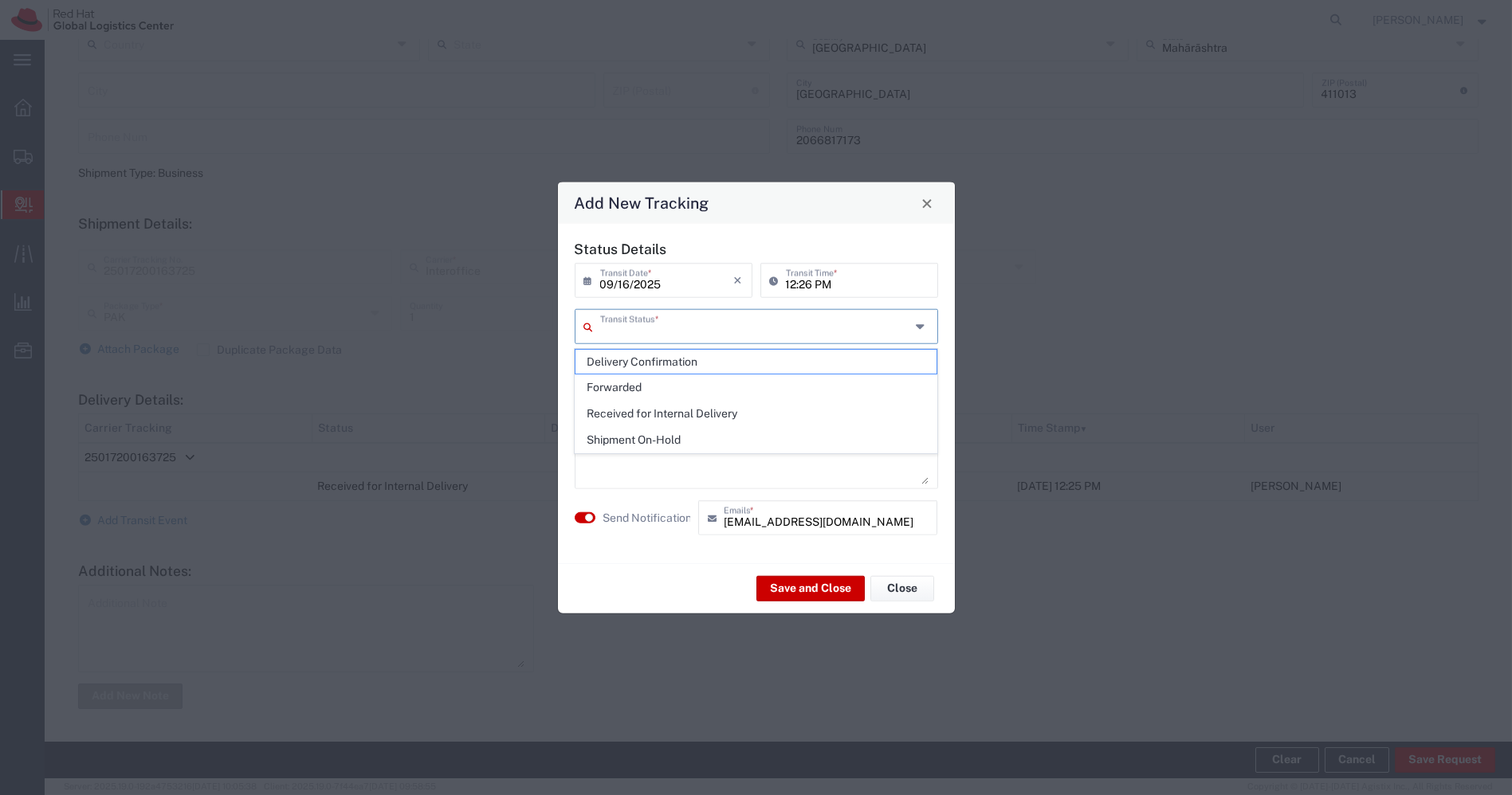
click at [721, 331] on input "text" at bounding box center [755, 325] width 310 height 28
click at [640, 446] on span "Shipment On-Hold" at bounding box center [756, 441] width 361 height 25
type input "Shipment On-Hold"
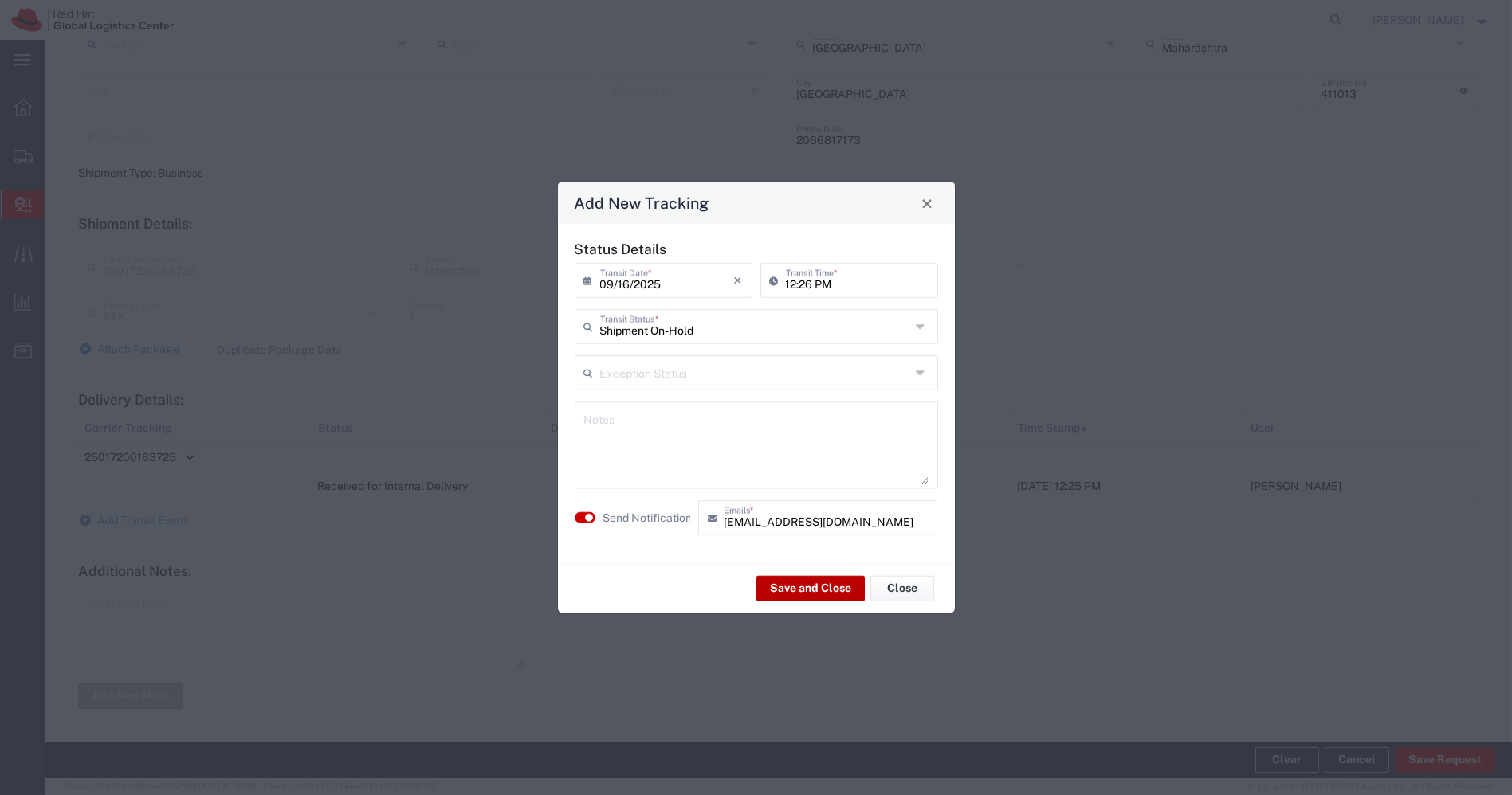
click at [806, 596] on button "Save and Close" at bounding box center [810, 588] width 109 height 25
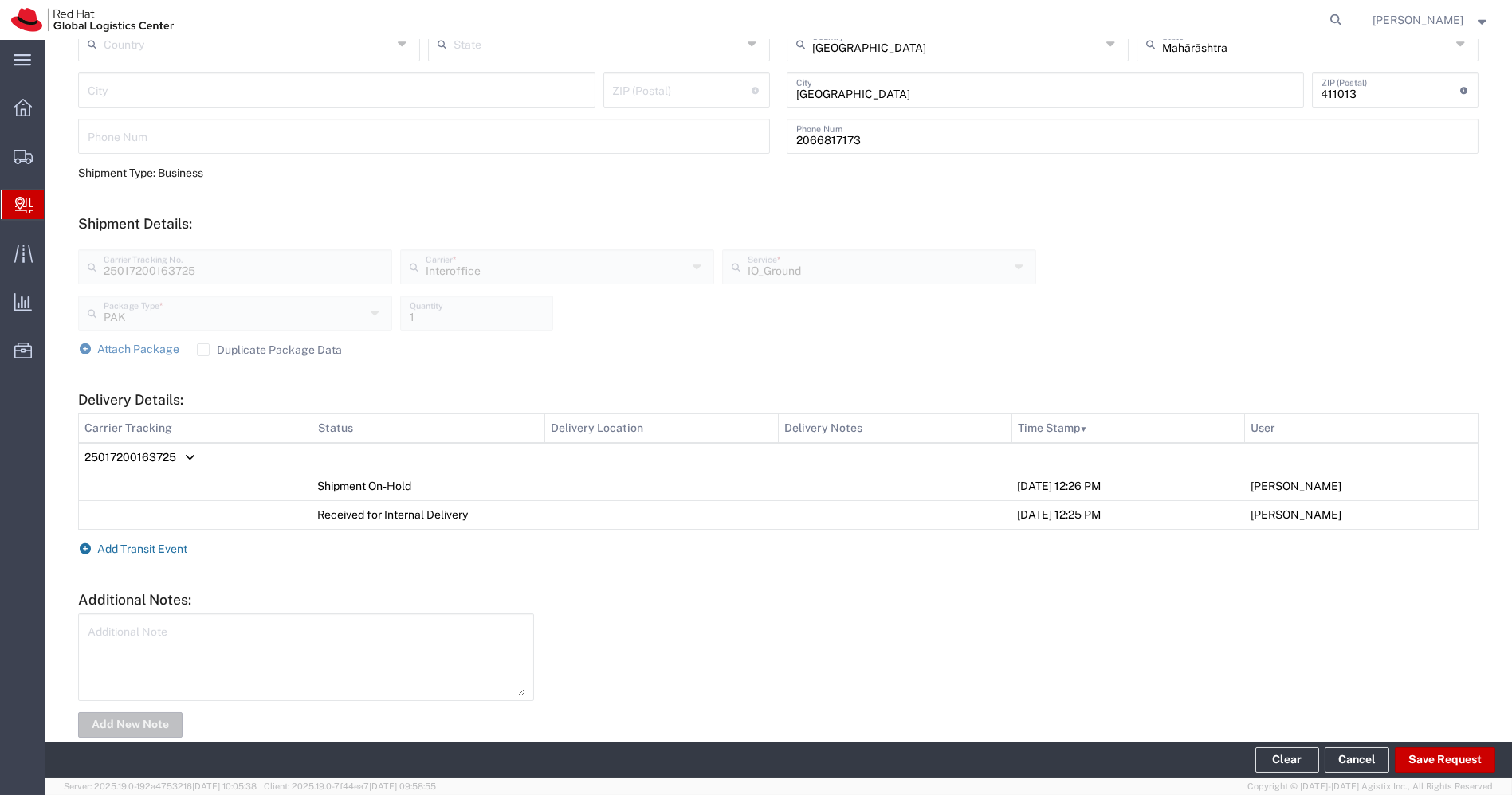
click at [154, 543] on span "Add Transit Event" at bounding box center [143, 548] width 90 height 13
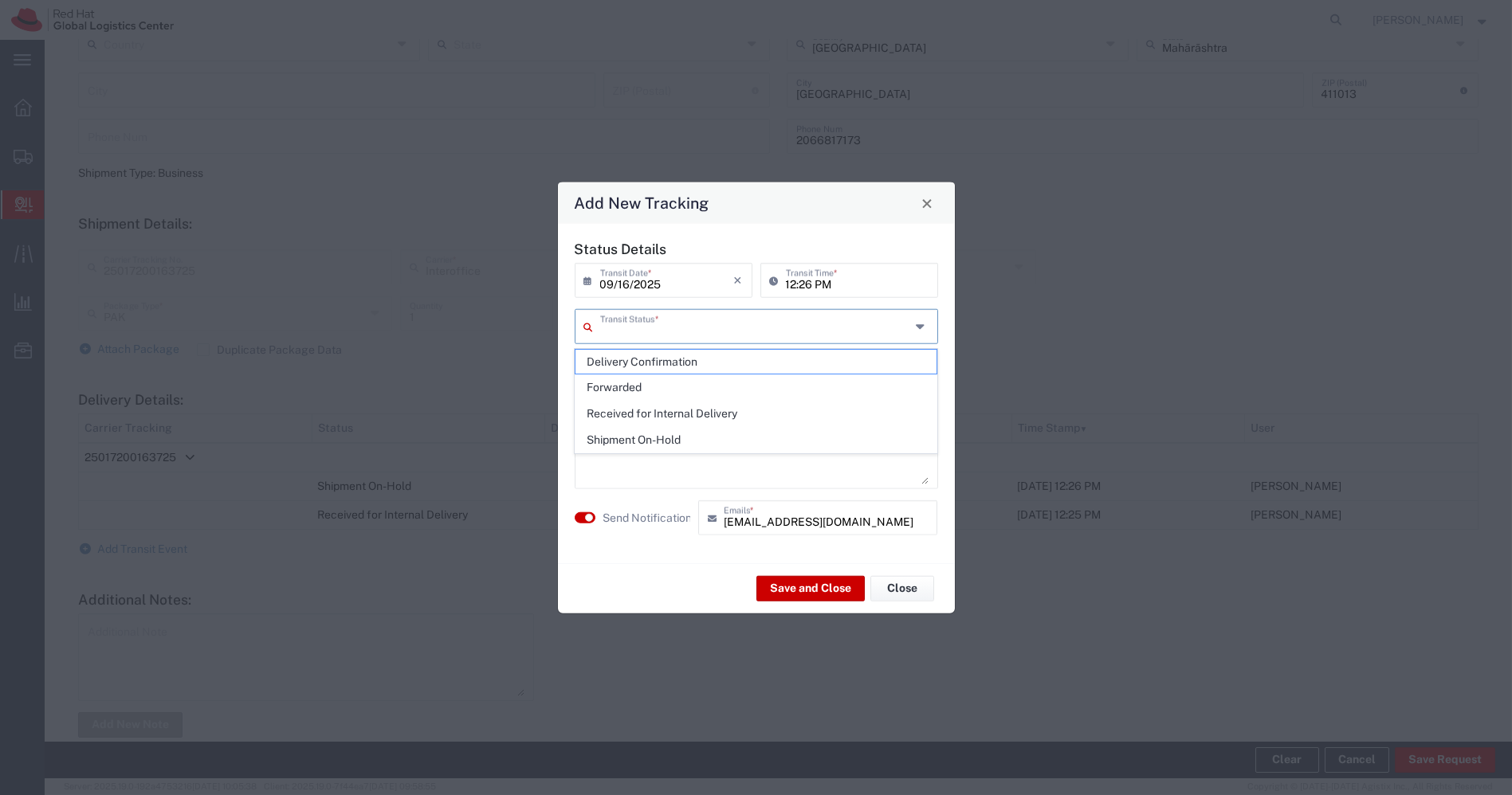
click at [835, 324] on input "text" at bounding box center [755, 325] width 310 height 28
click at [670, 438] on span "Shipment On-Hold" at bounding box center [756, 441] width 361 height 25
type input "Shipment On-Hold"
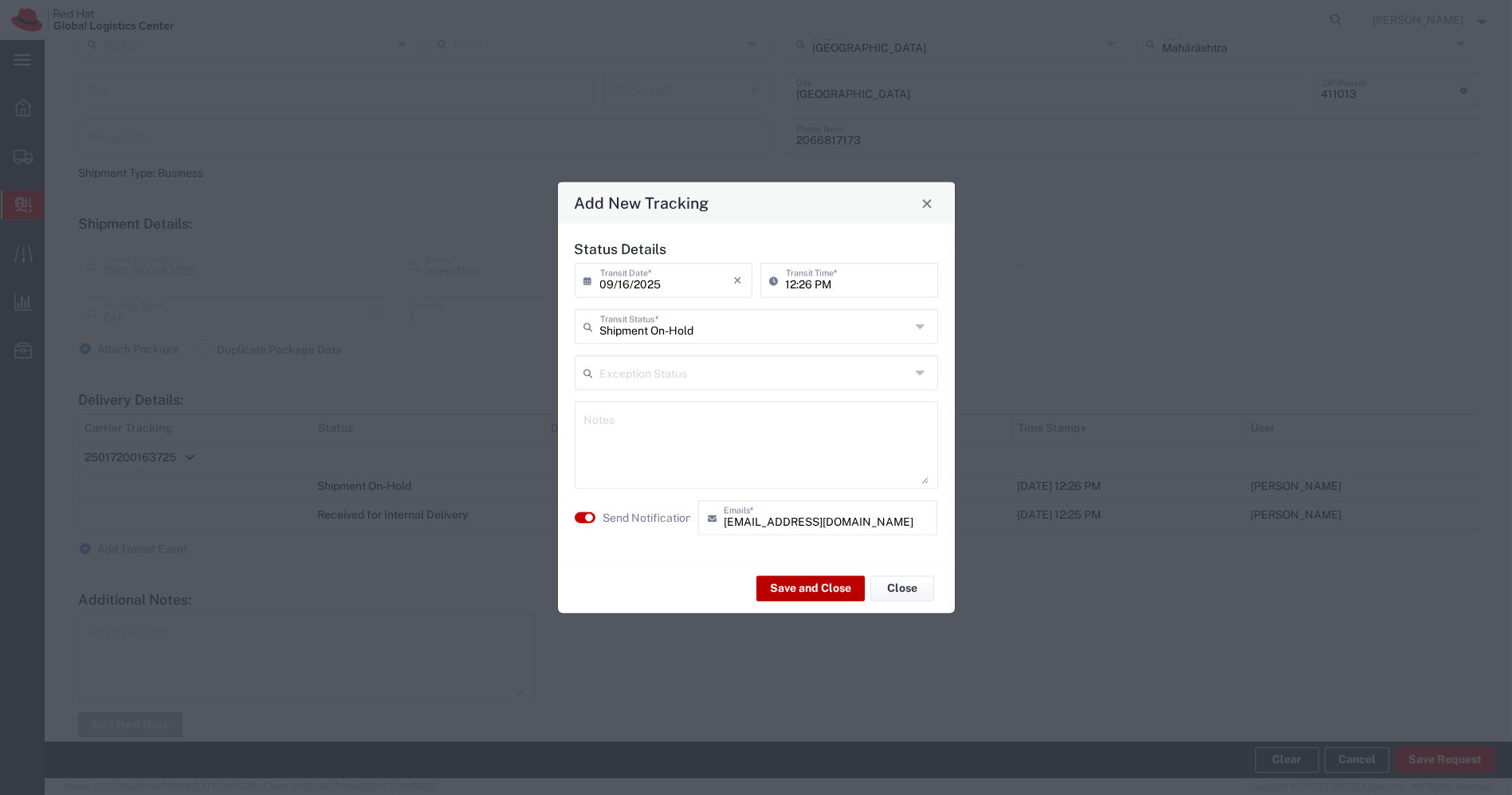
click at [779, 586] on button "Save and Close" at bounding box center [810, 588] width 109 height 25
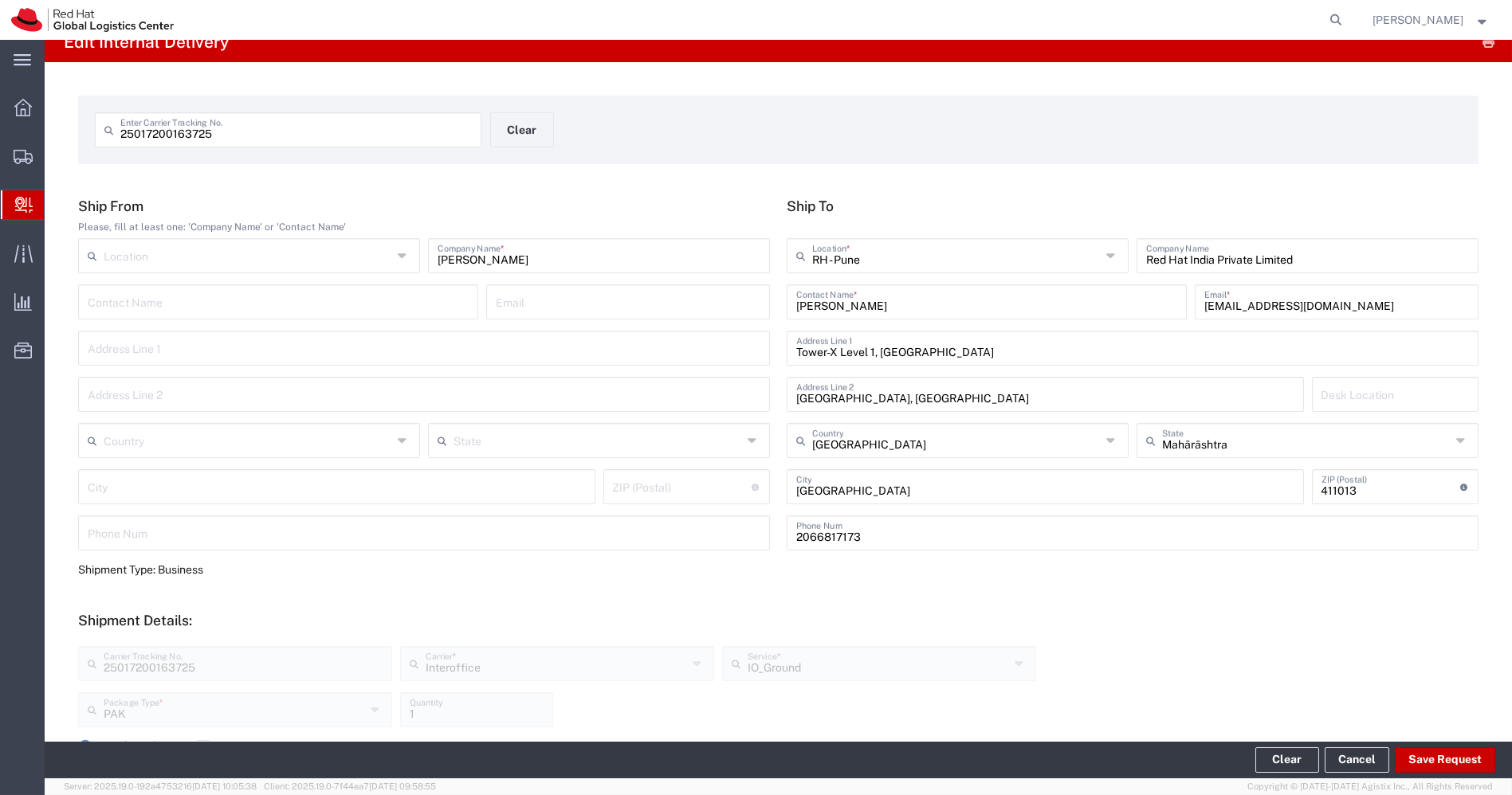
scroll to position [0, 0]
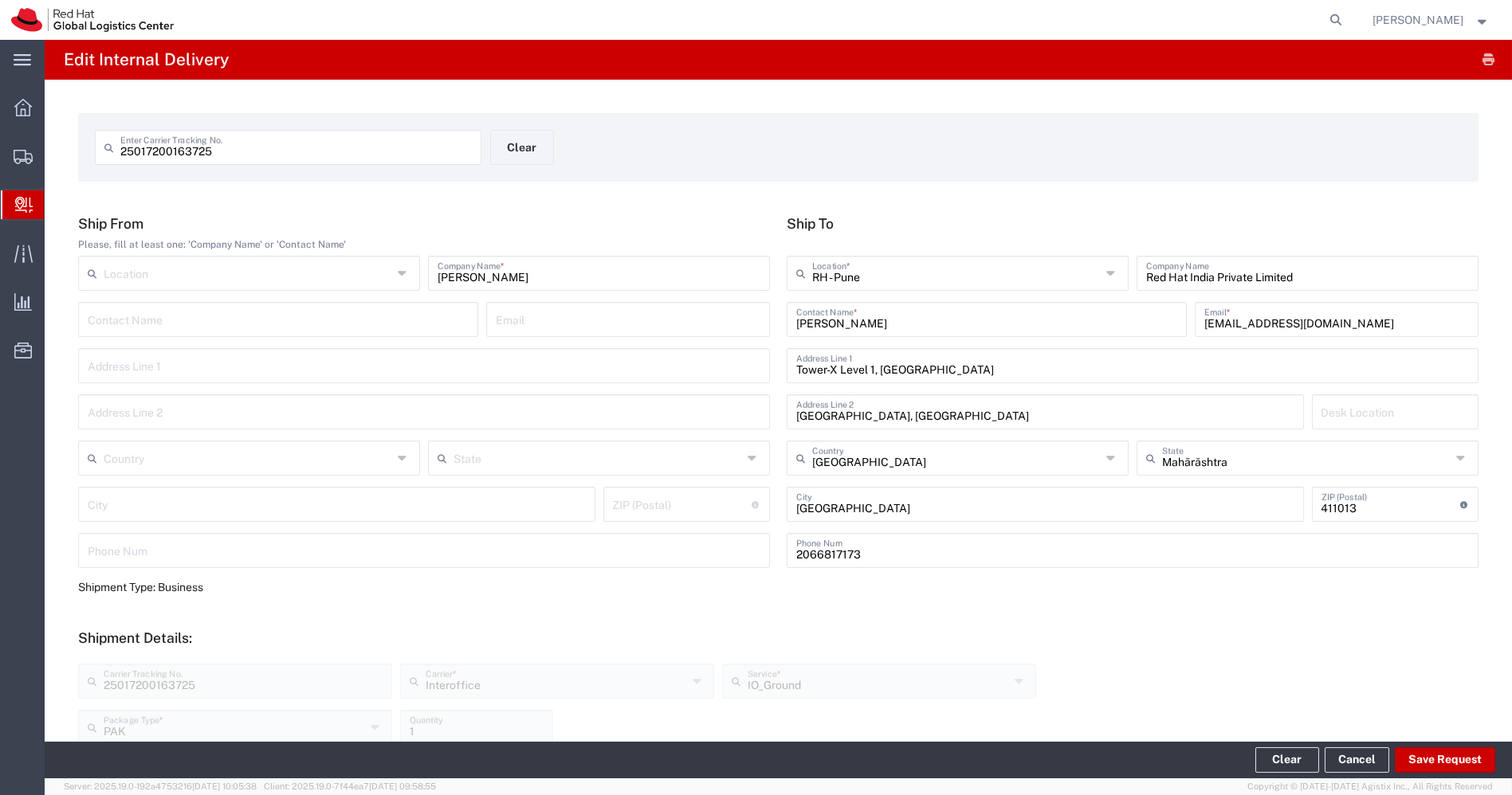
click at [0, 0] on span "Create Delivery" at bounding box center [0, 0] width 0 height 0
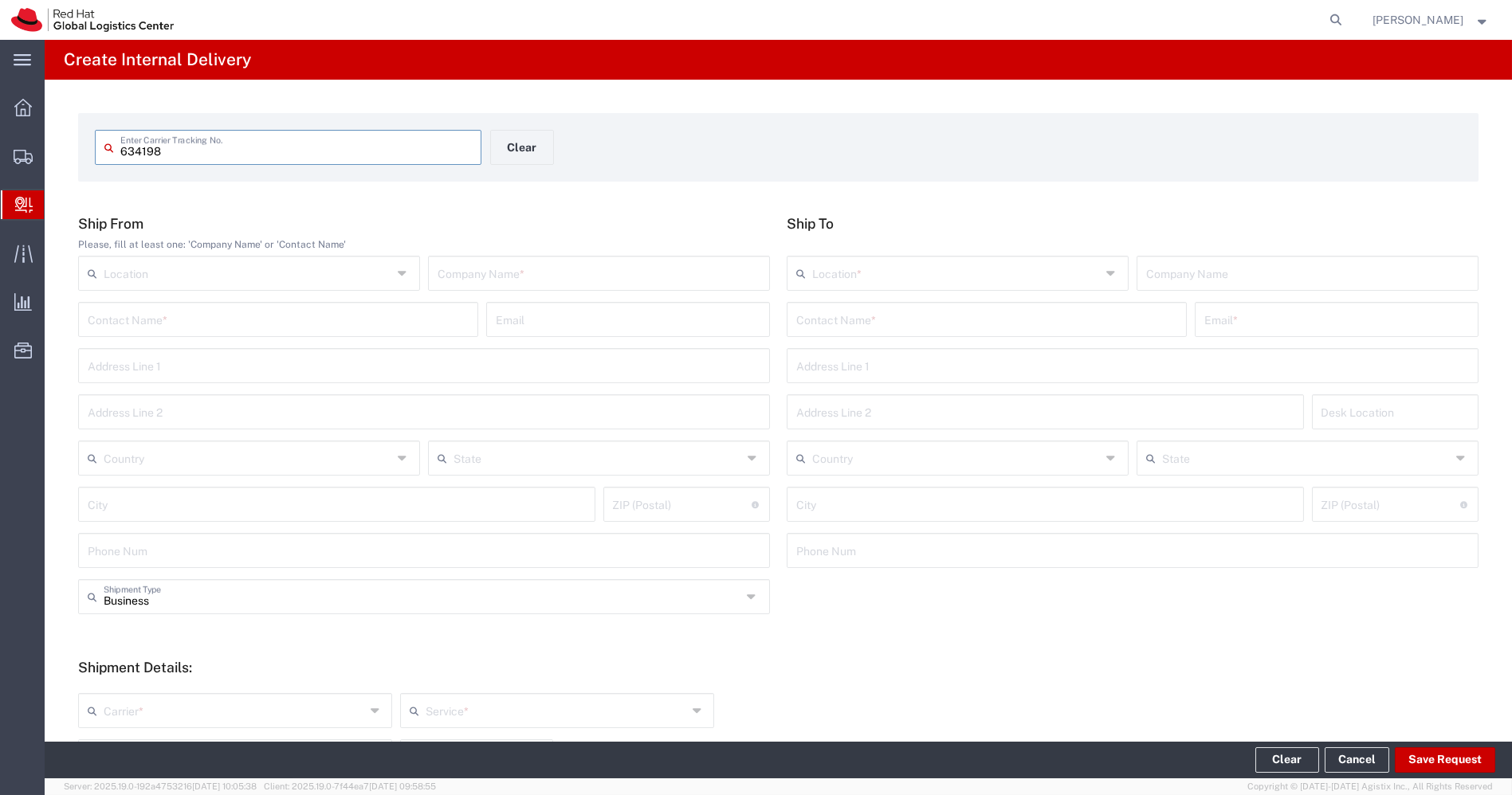
type input "634198"
click at [468, 273] on input "text" at bounding box center [599, 272] width 323 height 28
type input "Creation Magnifique"
click at [842, 323] on input "text" at bounding box center [987, 318] width 381 height 28
type input "p"
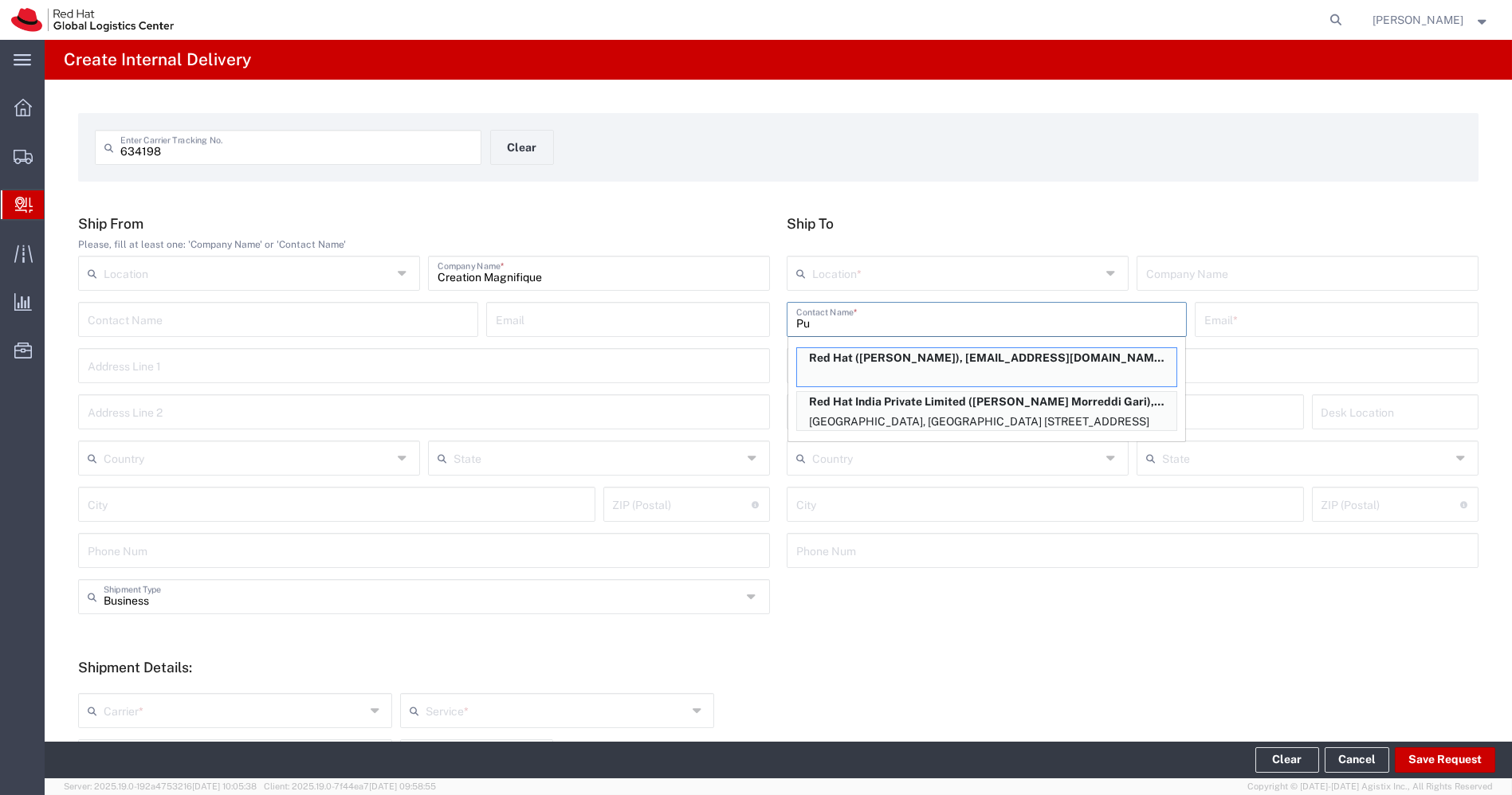
type input "P"
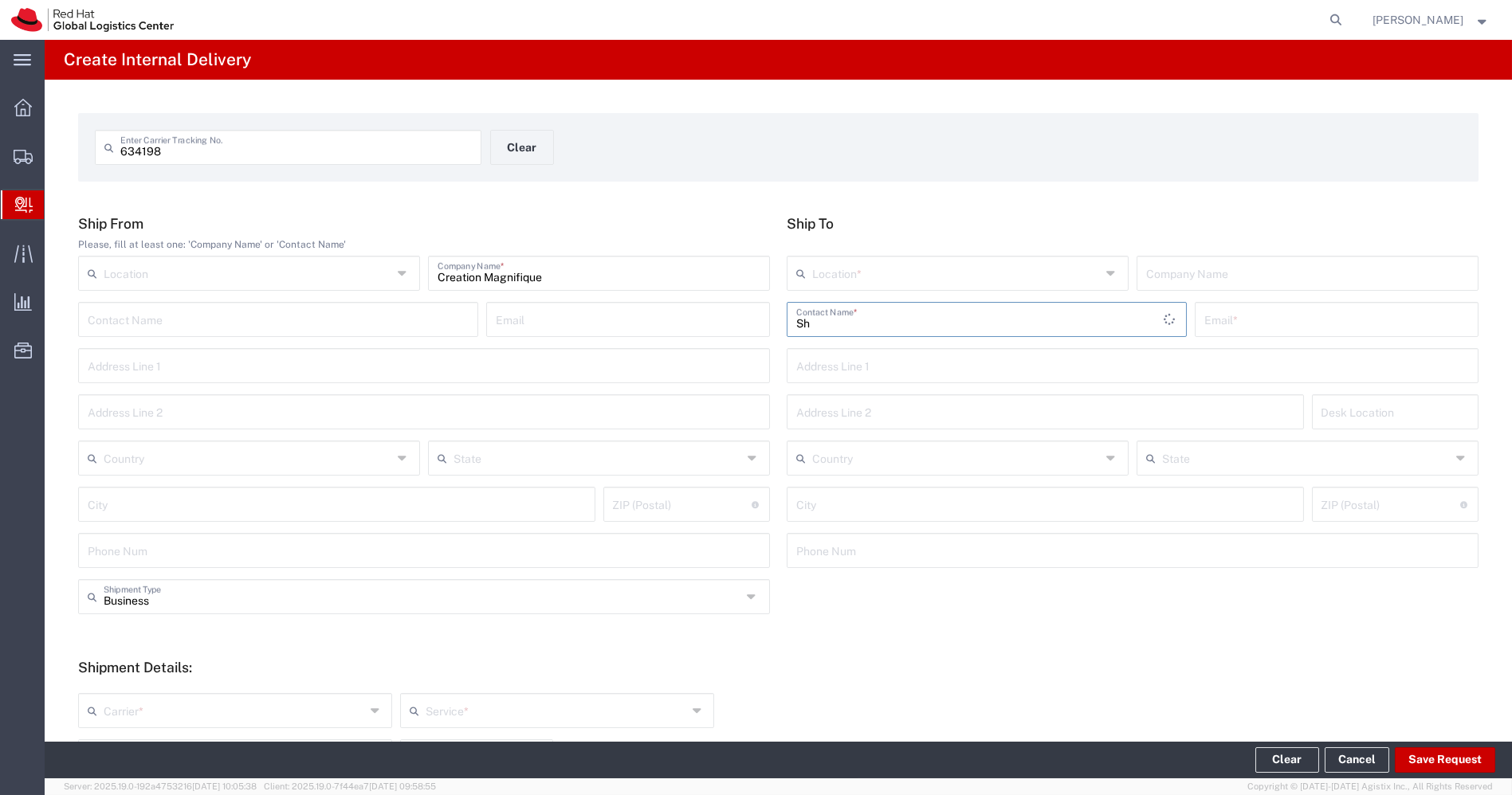
type input "S"
type input "P"
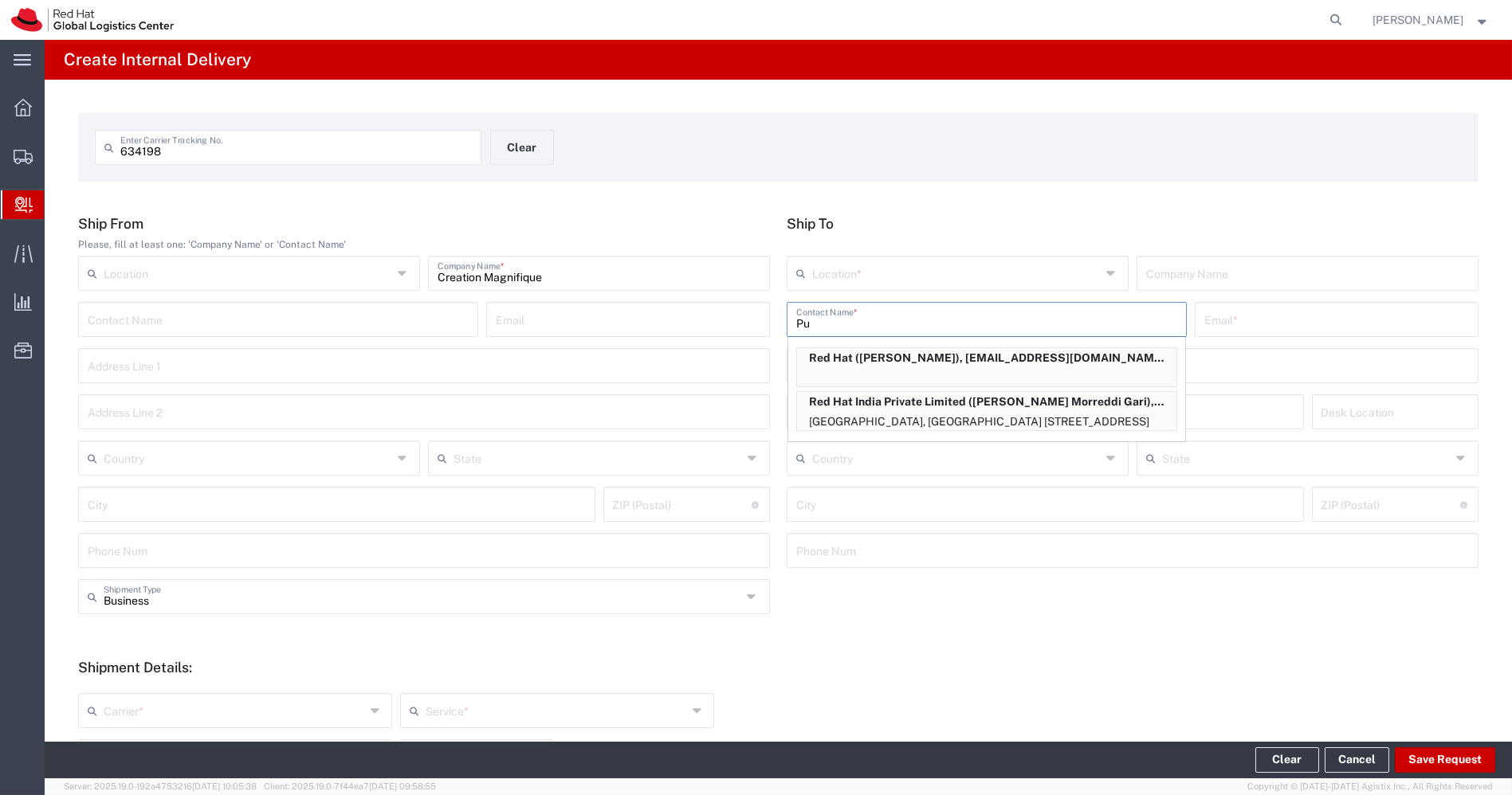
type input "P"
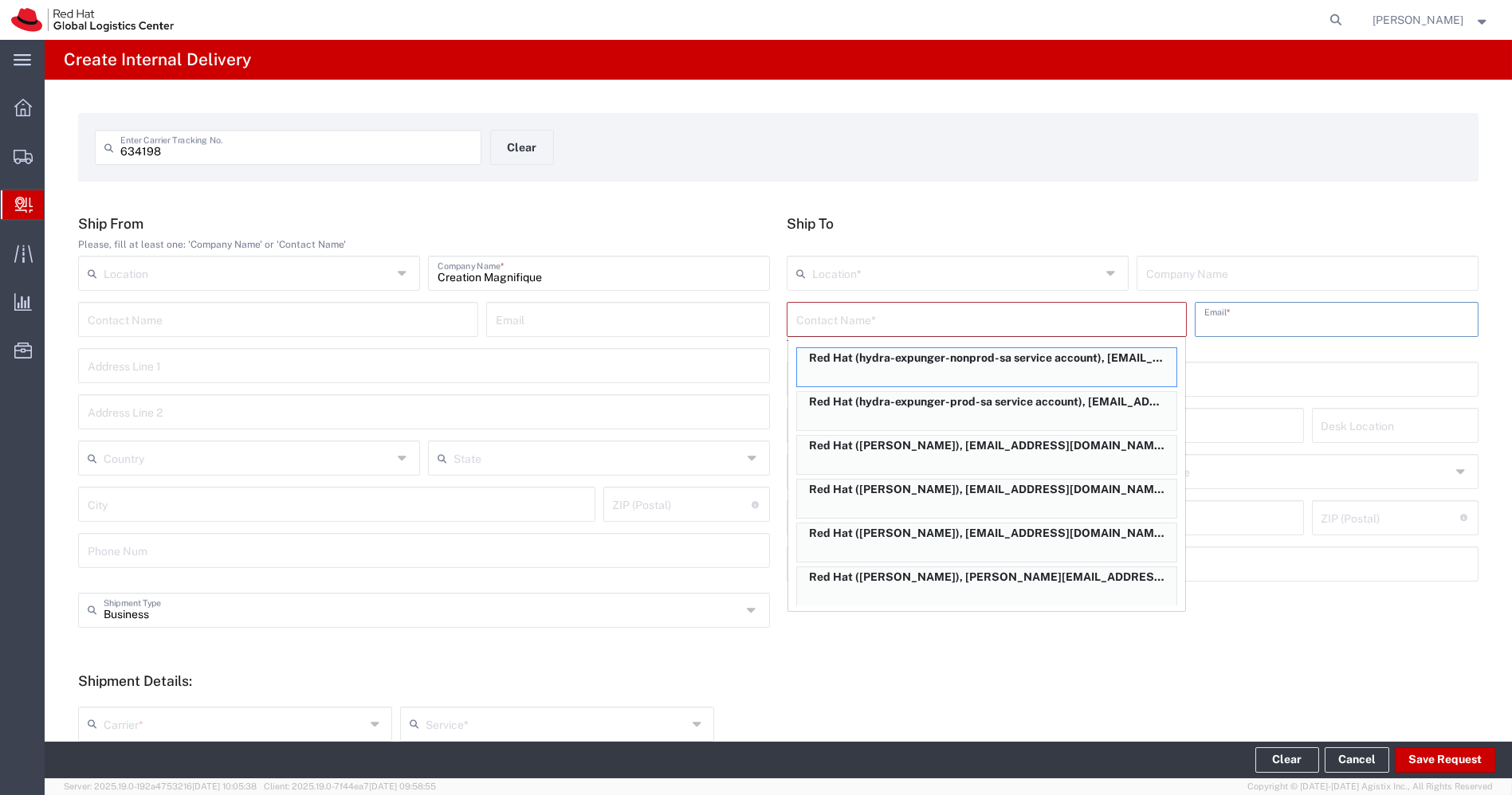
click at [1264, 319] on input "text" at bounding box center [1336, 318] width 264 height 28
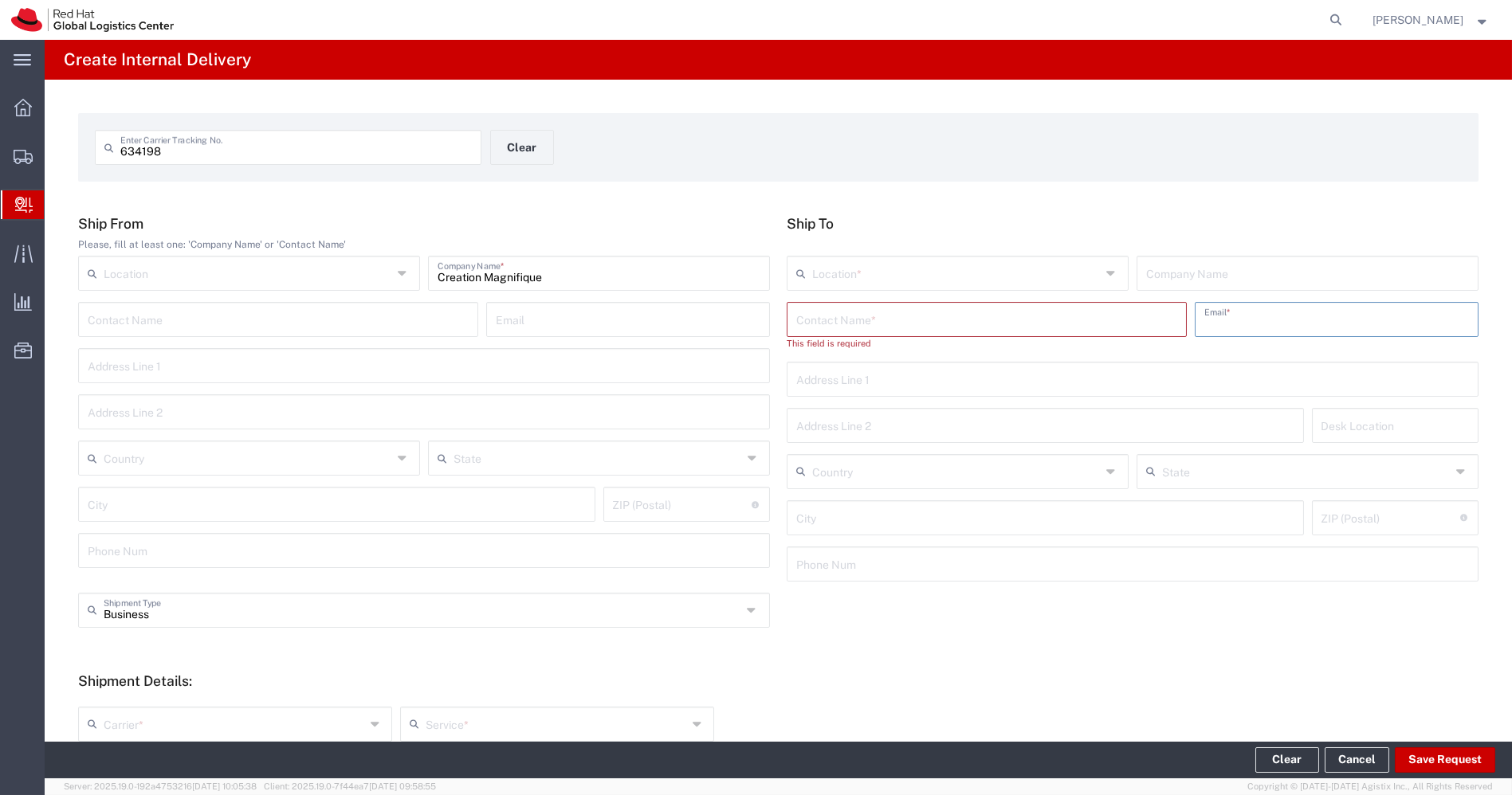
paste input "[EMAIL_ADDRESS][DOMAIN_NAME]"
type input "[EMAIL_ADDRESS][DOMAIN_NAME]"
click at [1047, 315] on input "text" at bounding box center [987, 318] width 381 height 28
paste input "[PERSON_NAME]"
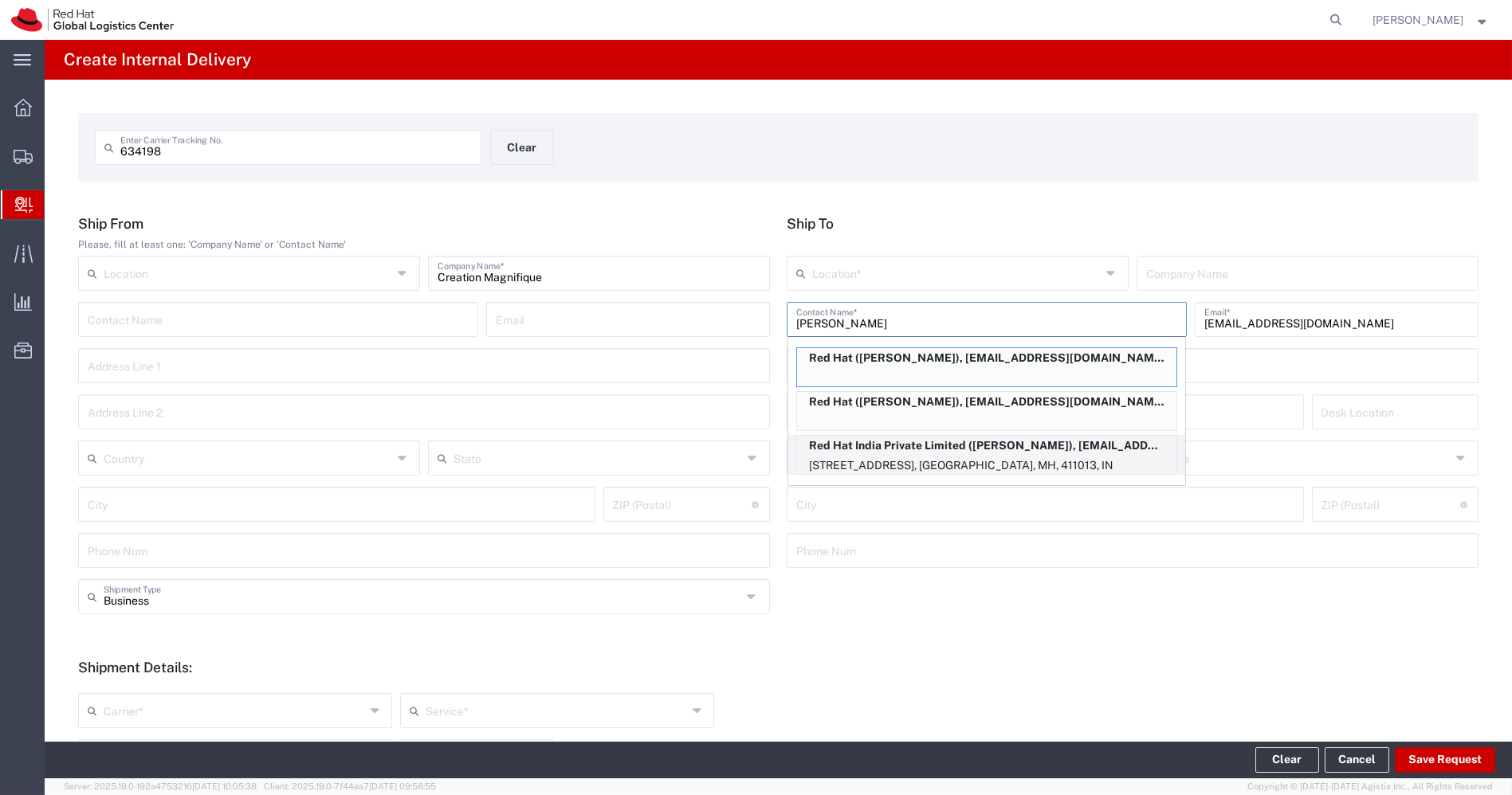
type input "[PERSON_NAME]"
click at [997, 461] on p "[STREET_ADDRESS], [GEOGRAPHIC_DATA], MH, 411013, IN" at bounding box center [987, 466] width 380 height 20
type input "RH - Pune - Tower 6"
type input "Red Hat India Private Limited"
type input "[STREET_ADDRESS]"
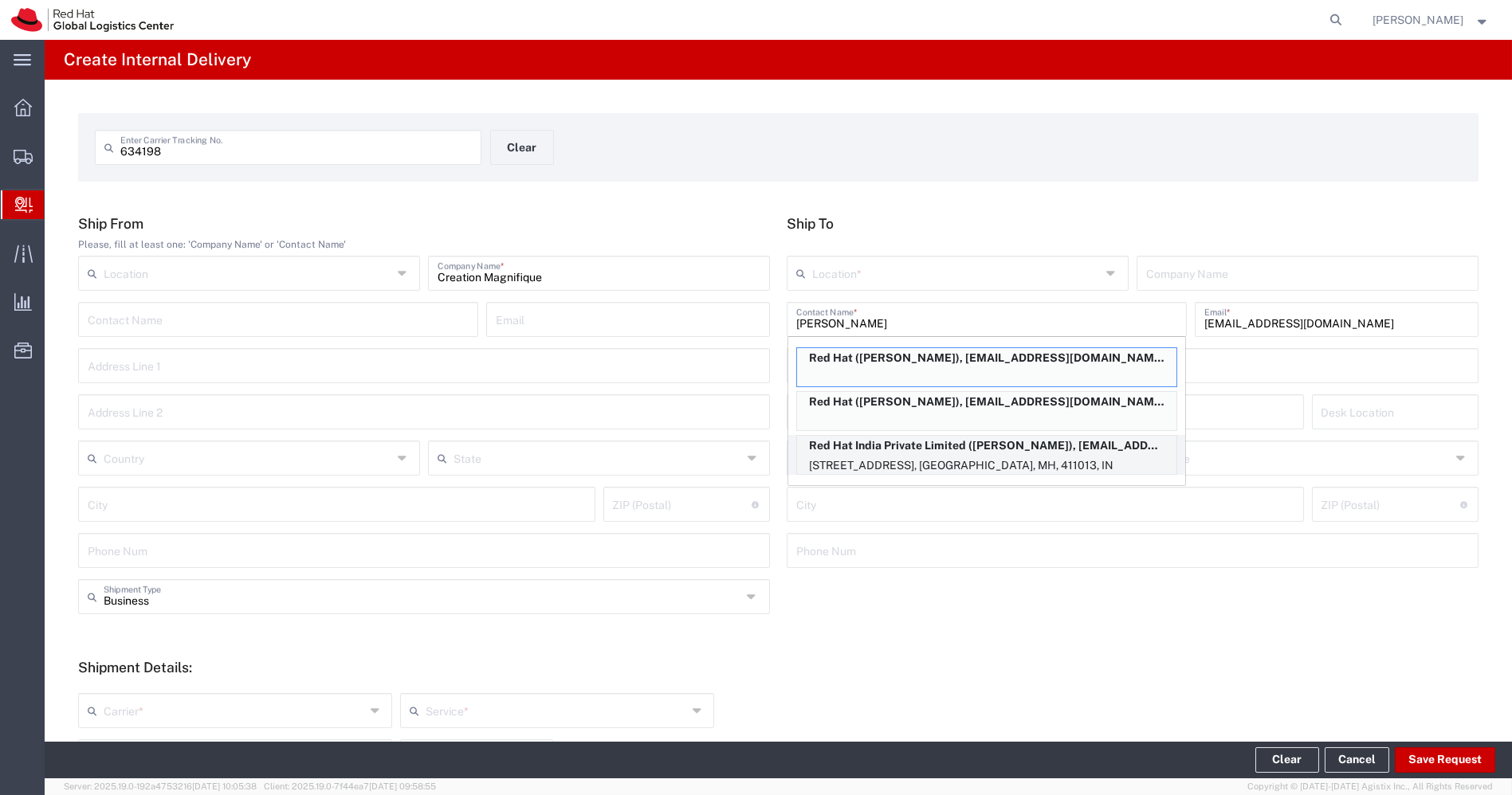
type input "[GEOGRAPHIC_DATA], [GEOGRAPHIC_DATA]"
type input "FLEX"
type input "[GEOGRAPHIC_DATA]"
type input "411013"
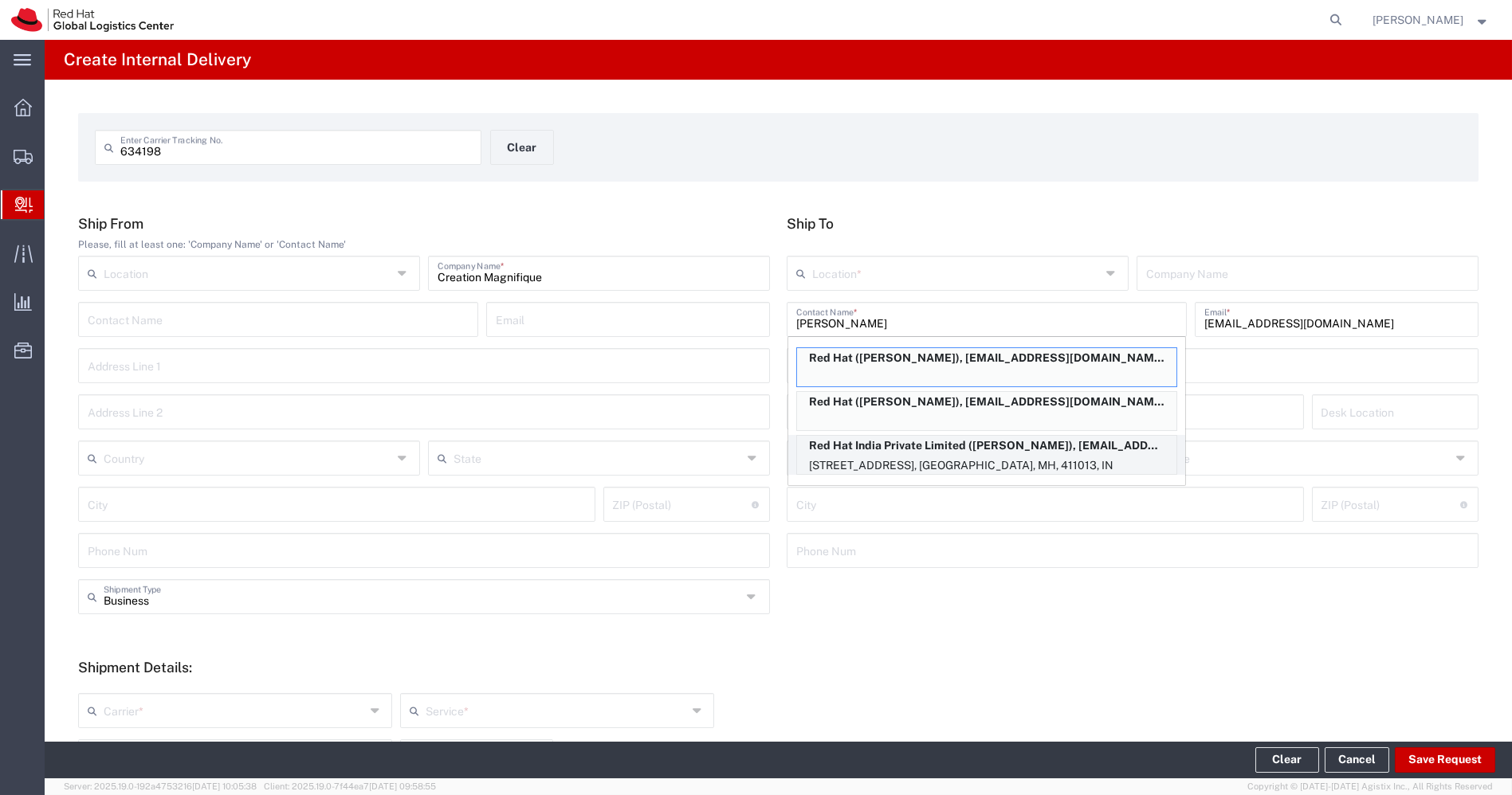
type input "912066817619"
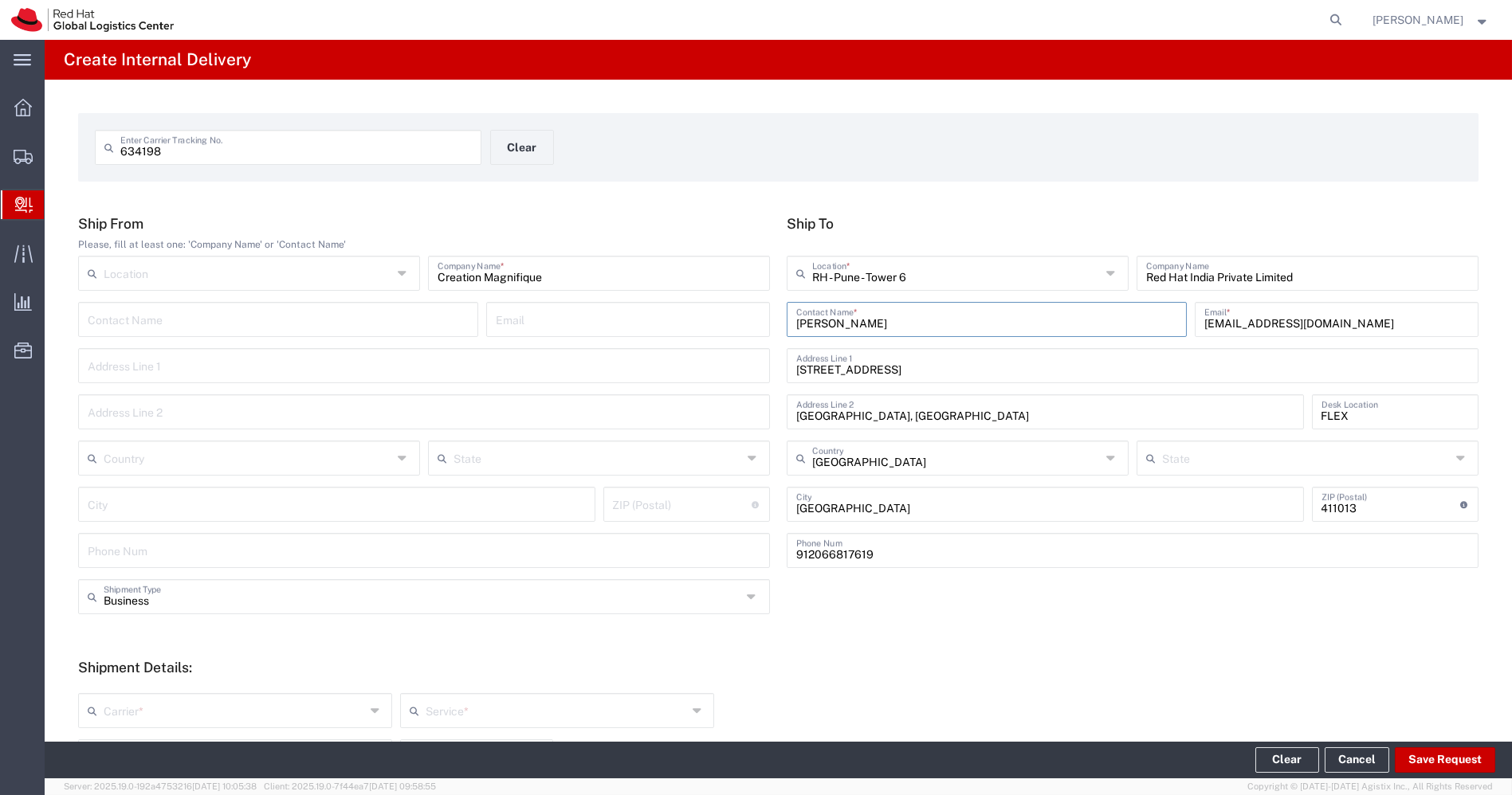
type input "Mahārāshtra"
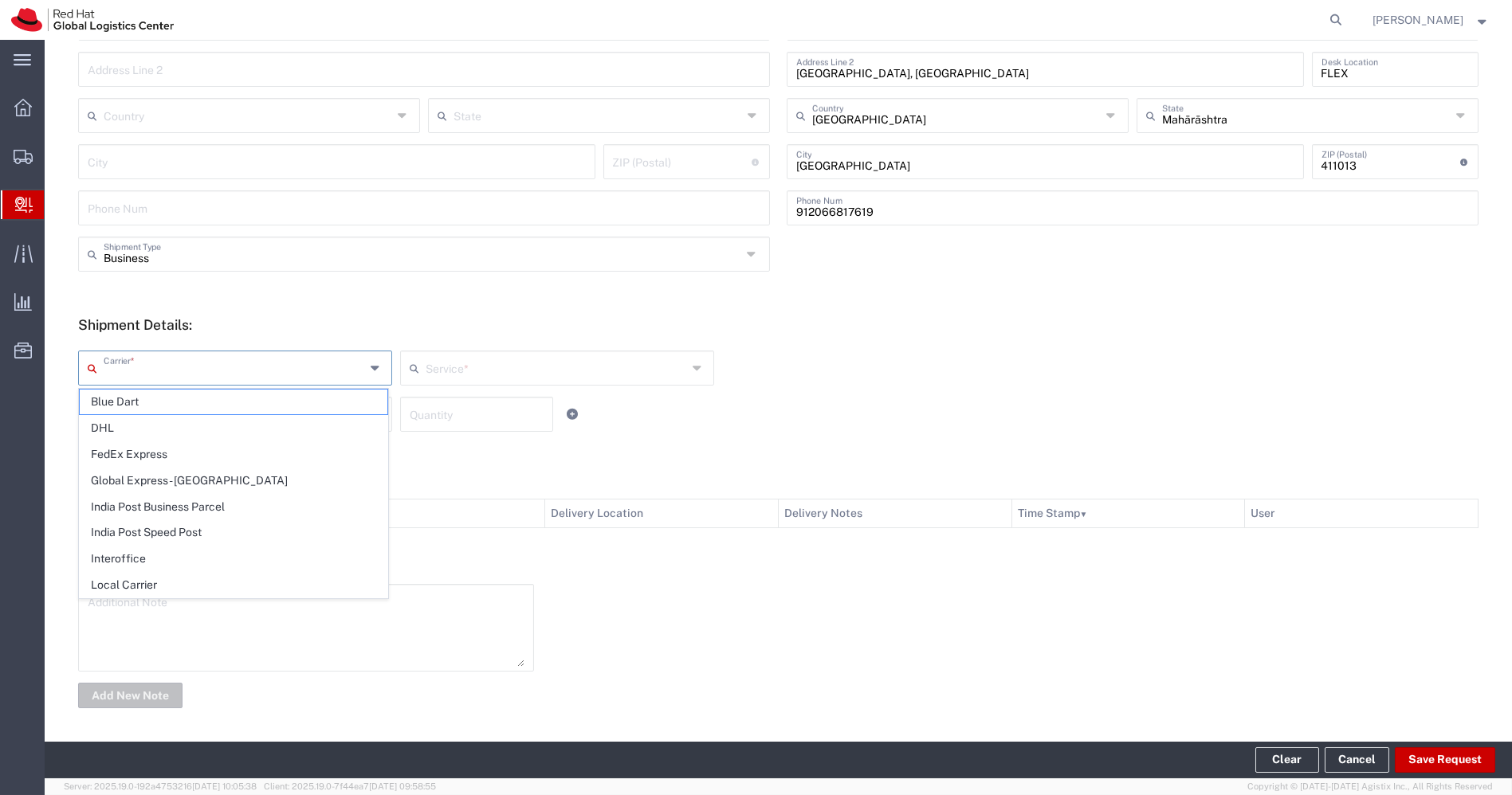
click at [350, 365] on input "text" at bounding box center [234, 366] width 262 height 28
click at [154, 577] on span "Local Carrier" at bounding box center [233, 585] width 308 height 25
type input "Local Carrier"
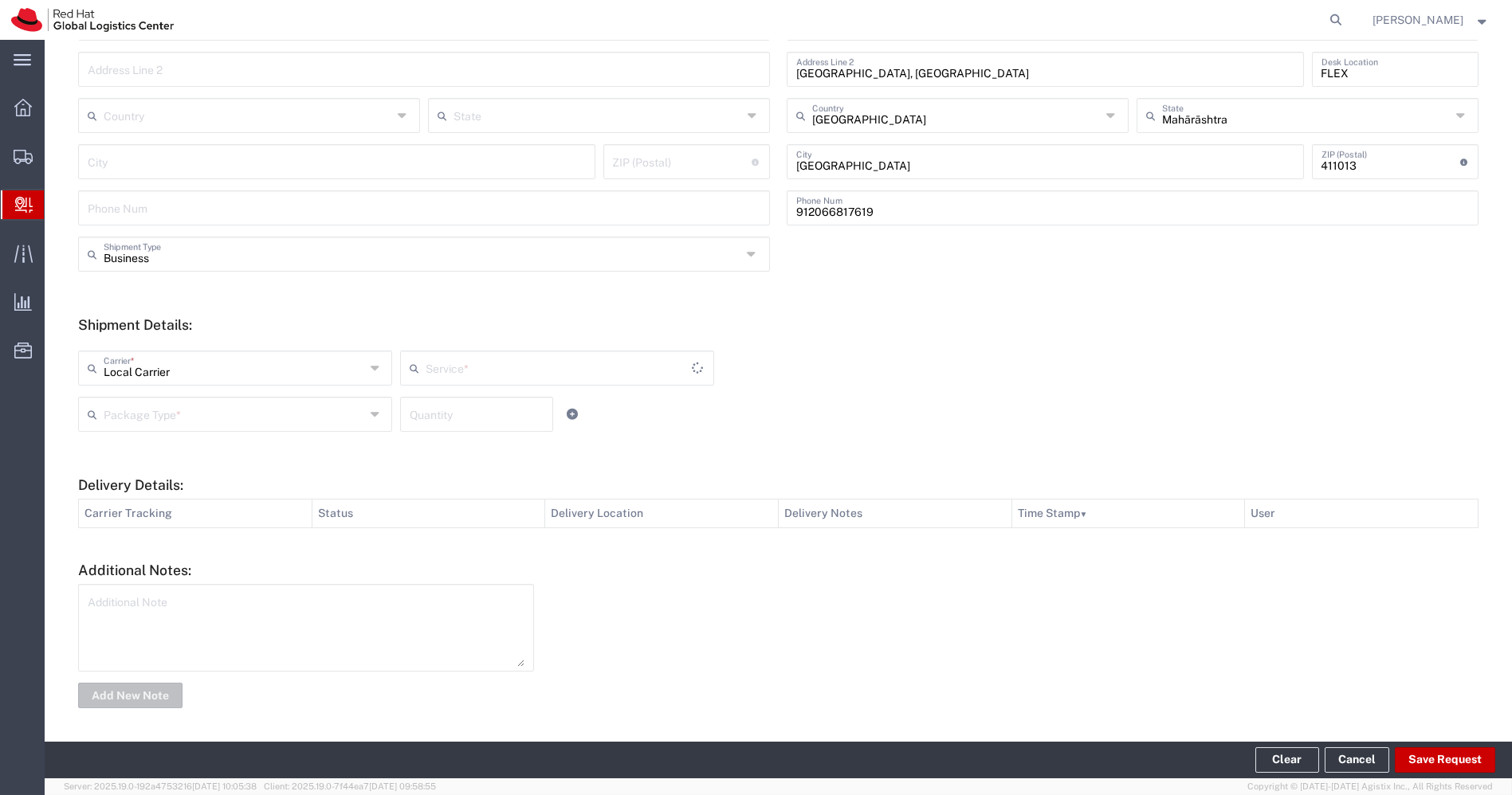
type input "Local_Ground"
click at [560, 375] on input "text" at bounding box center [556, 366] width 262 height 28
click at [509, 406] on span "Local_Ground" at bounding box center [553, 402] width 308 height 25
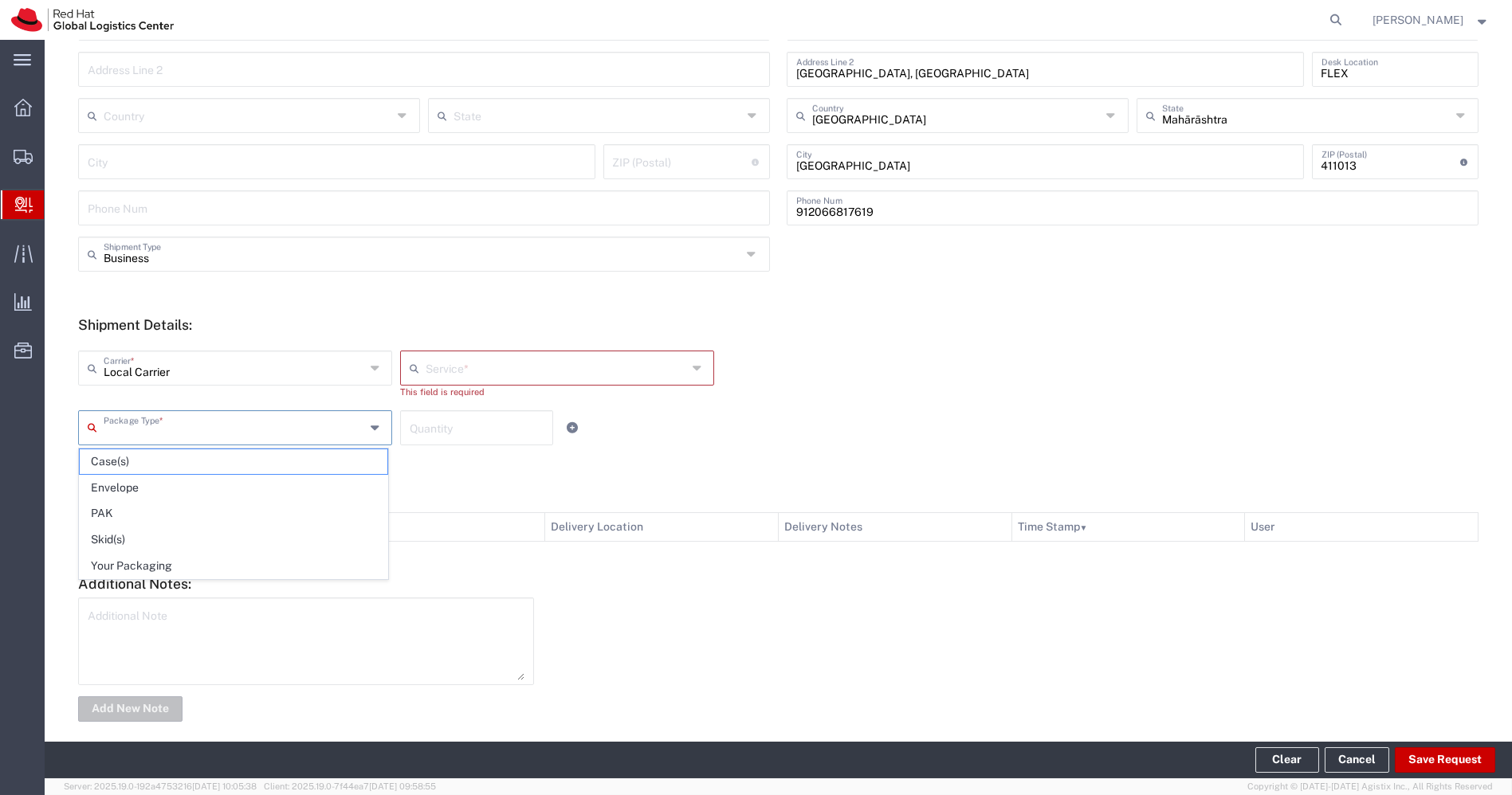
click at [337, 433] on input "text" at bounding box center [234, 426] width 262 height 28
click at [184, 522] on span "PAK" at bounding box center [233, 513] width 308 height 25
type input "PAK"
click at [457, 422] on input "number" at bounding box center [477, 426] width 134 height 28
type input "1"
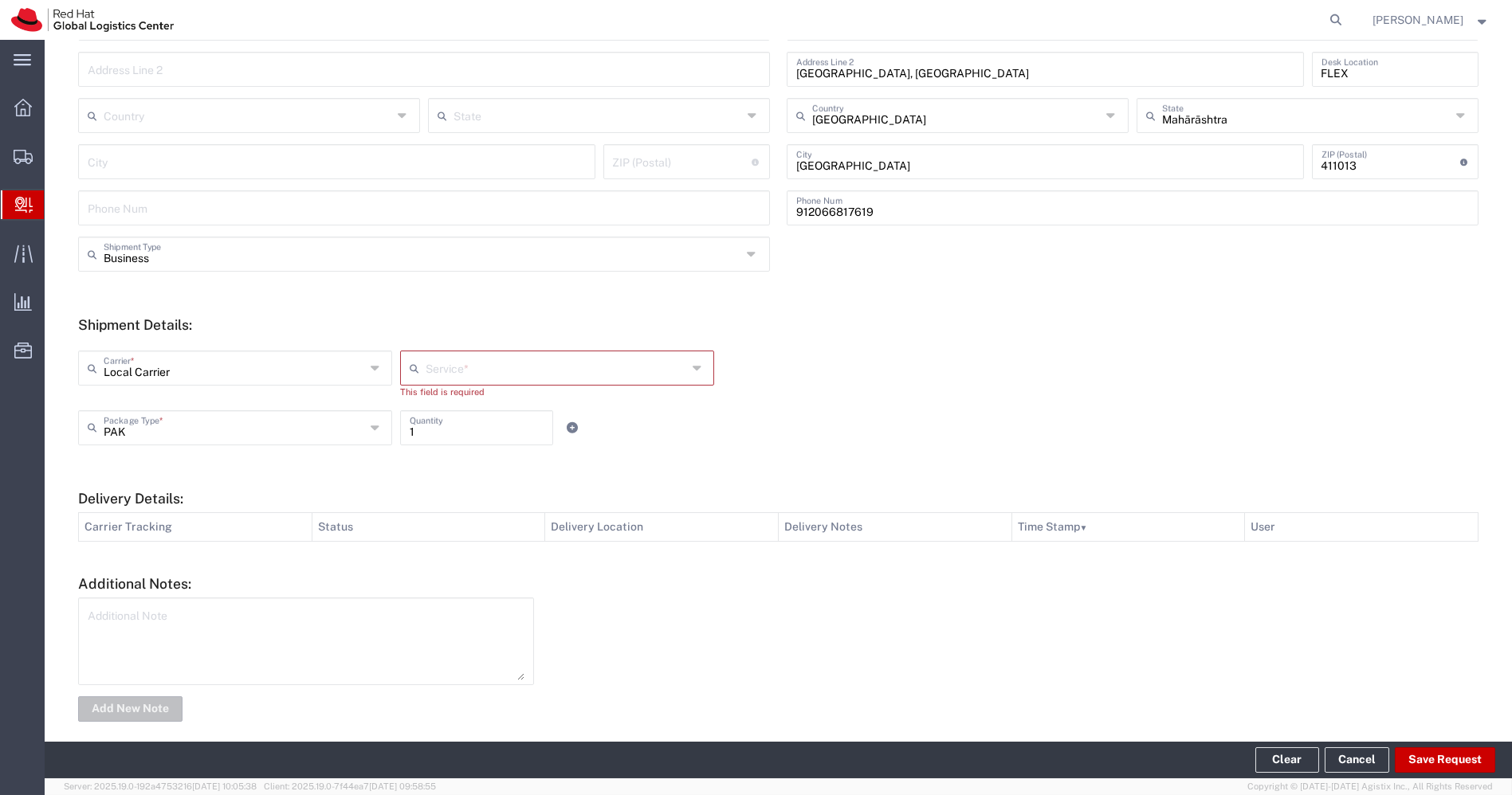
click at [717, 410] on div "PAK Package Type * Case(s) Envelope PAK Skid(s) Your Packaging 1 Quantity" at bounding box center [557, 433] width 966 height 46
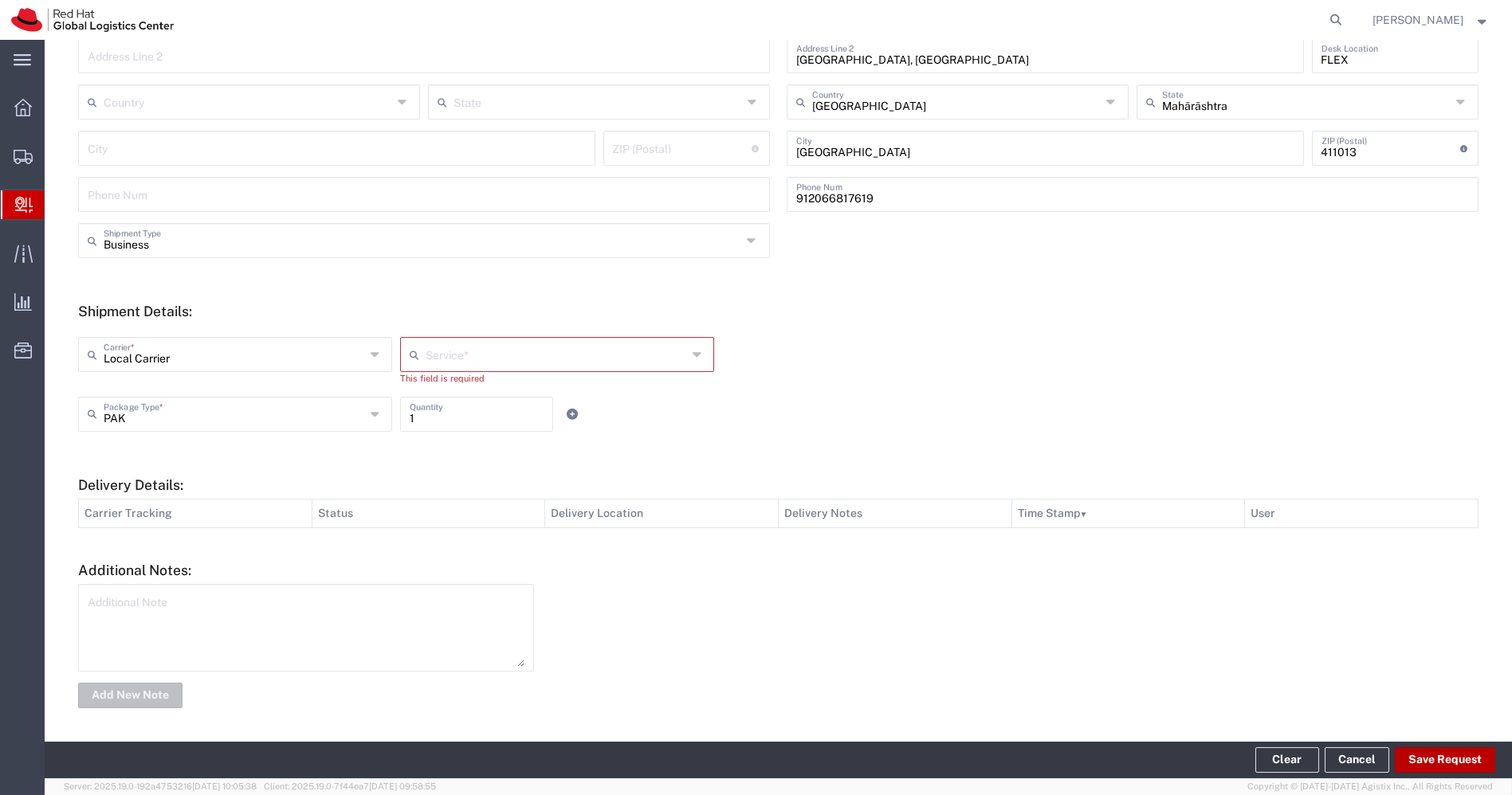
click at [1443, 762] on button "Save Request" at bounding box center [1445, 760] width 100 height 25
type input "Local_Ground"
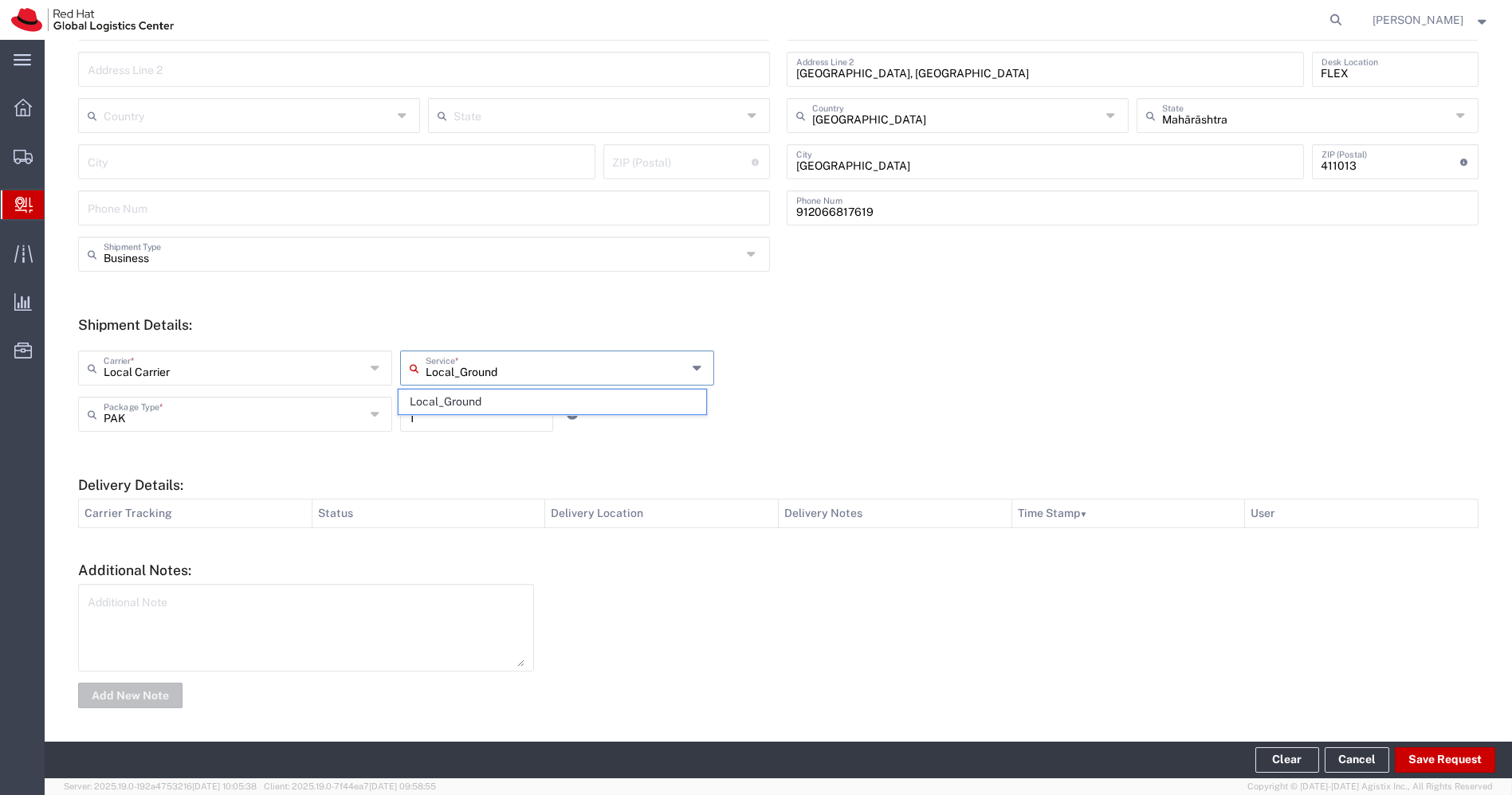
click at [658, 347] on div "Local Carrier Carrier * Blue Dart DHL FedEx Express Global Express - [GEOGRAPHI…" at bounding box center [779, 390] width 1418 height 104
click at [826, 422] on div "PAK Package Type * Case(s) Envelope PAK Skid(s) Your Packaging 1 Quantity" at bounding box center [557, 420] width 966 height 46
click at [1431, 758] on button "Save Request" at bounding box center [1445, 760] width 100 height 25
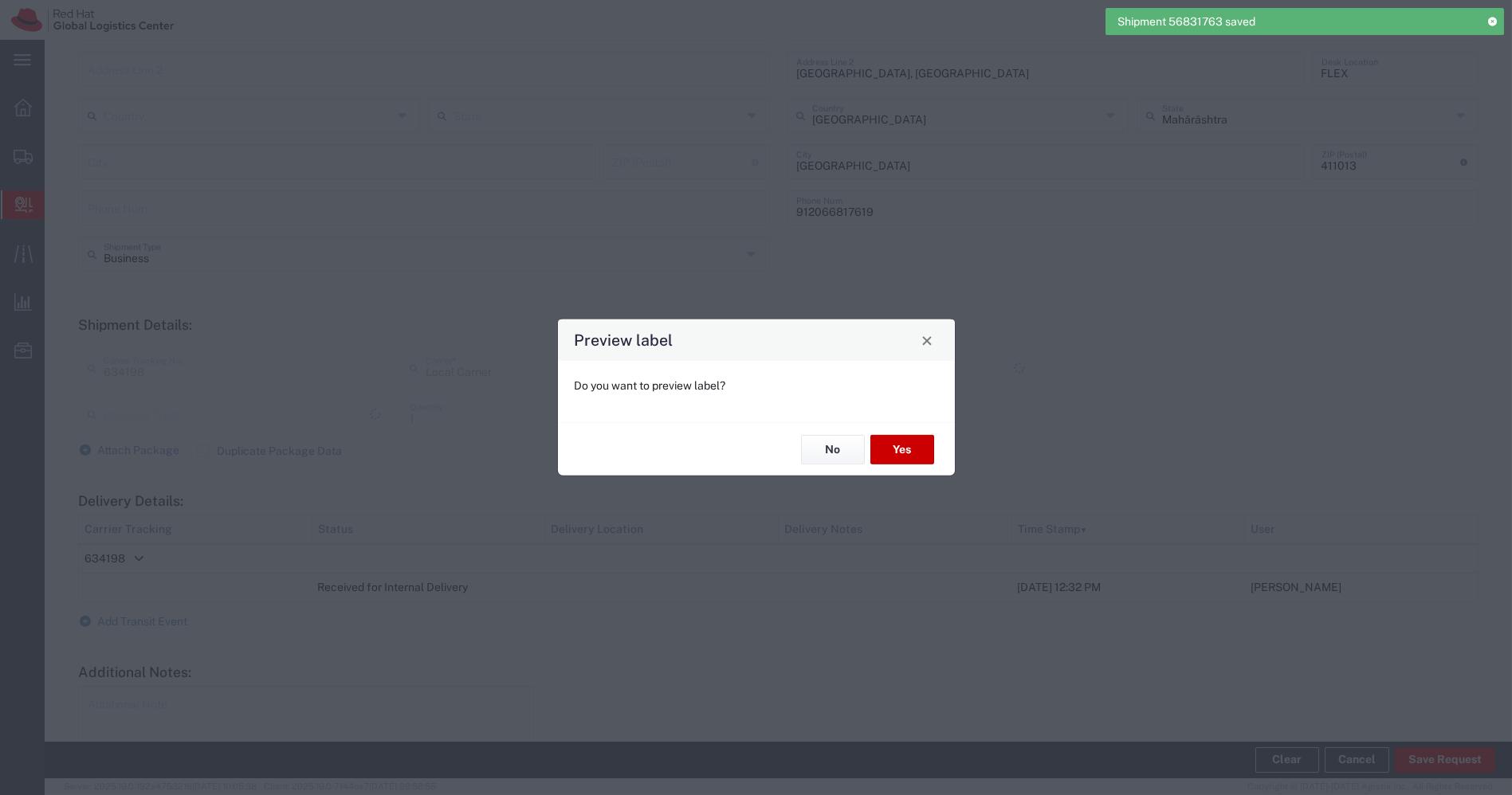
type input "Local_Ground"
type input "PAK"
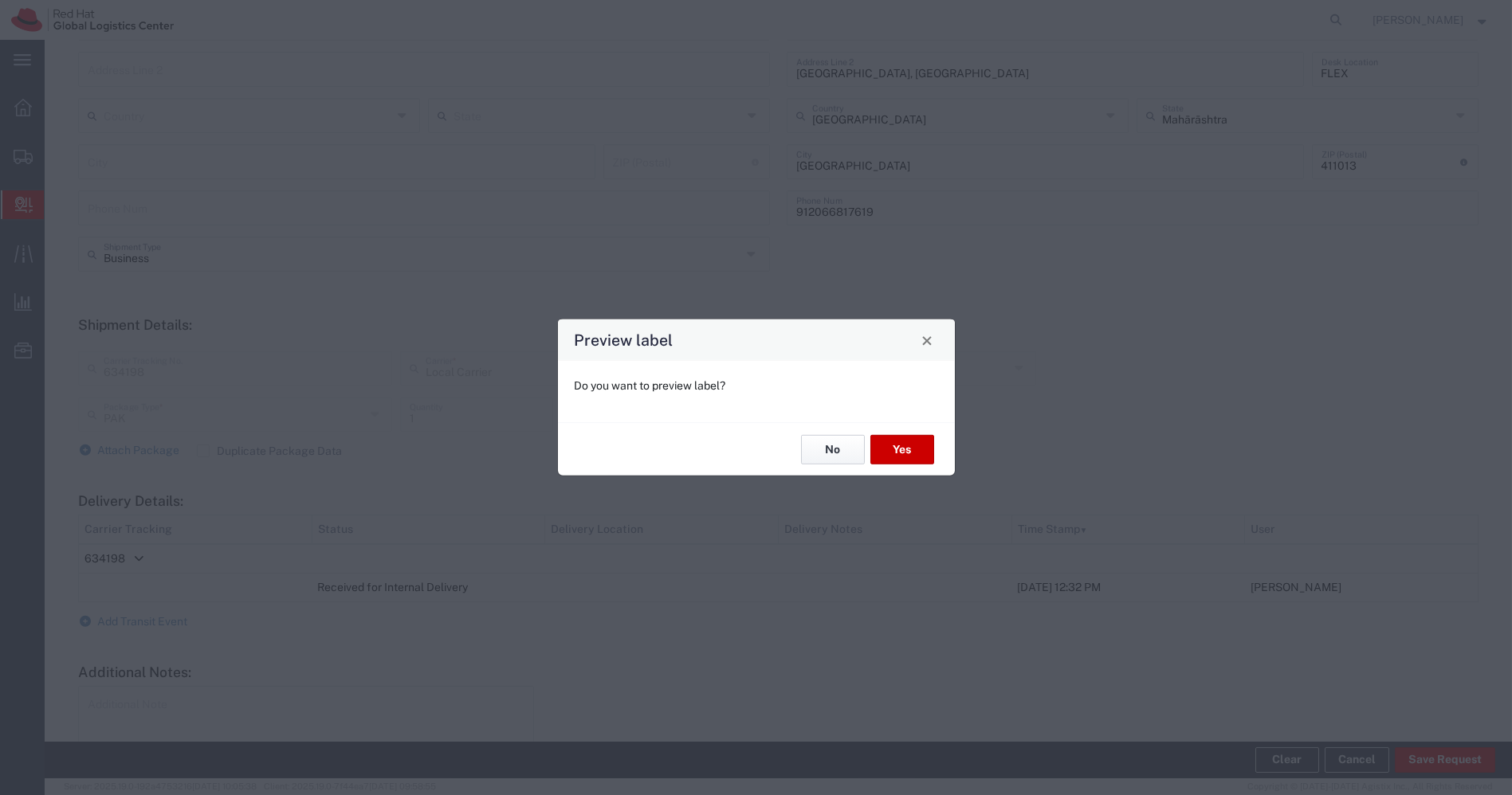
click at [824, 454] on button "No" at bounding box center [833, 449] width 64 height 29
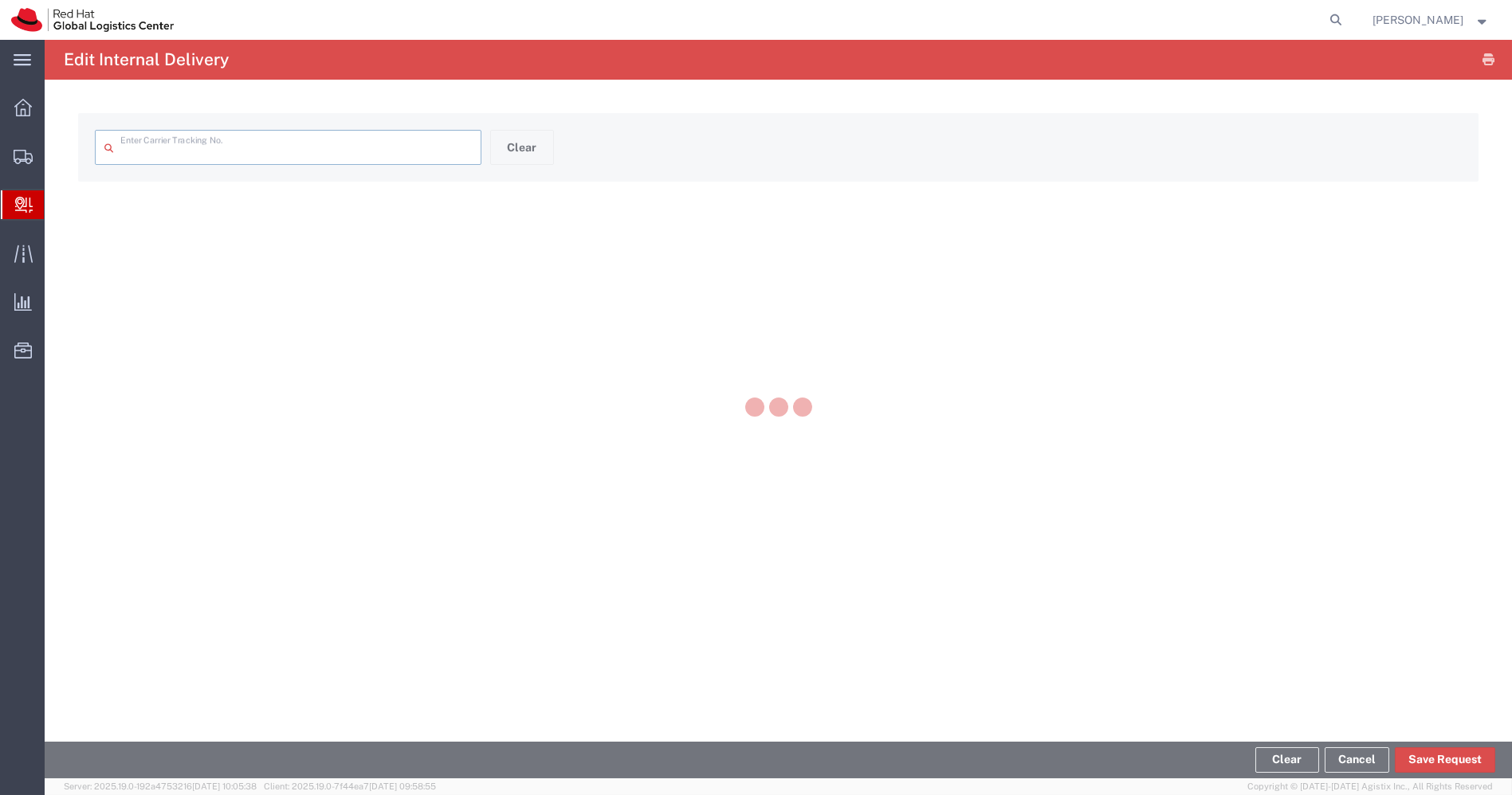
type input "634198"
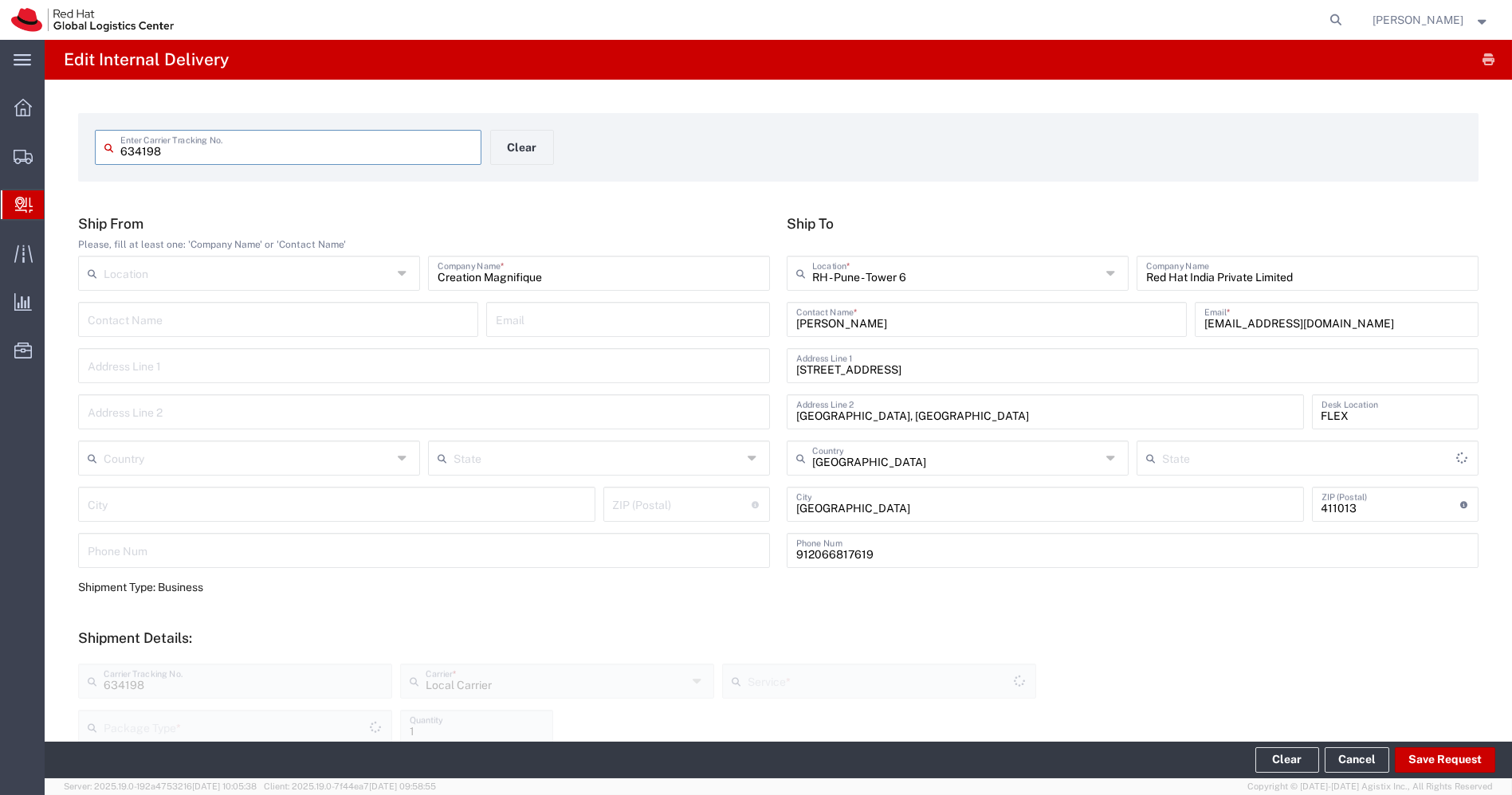
type input "PAK"
type input "Local_Ground"
type input "Mahārāshtra"
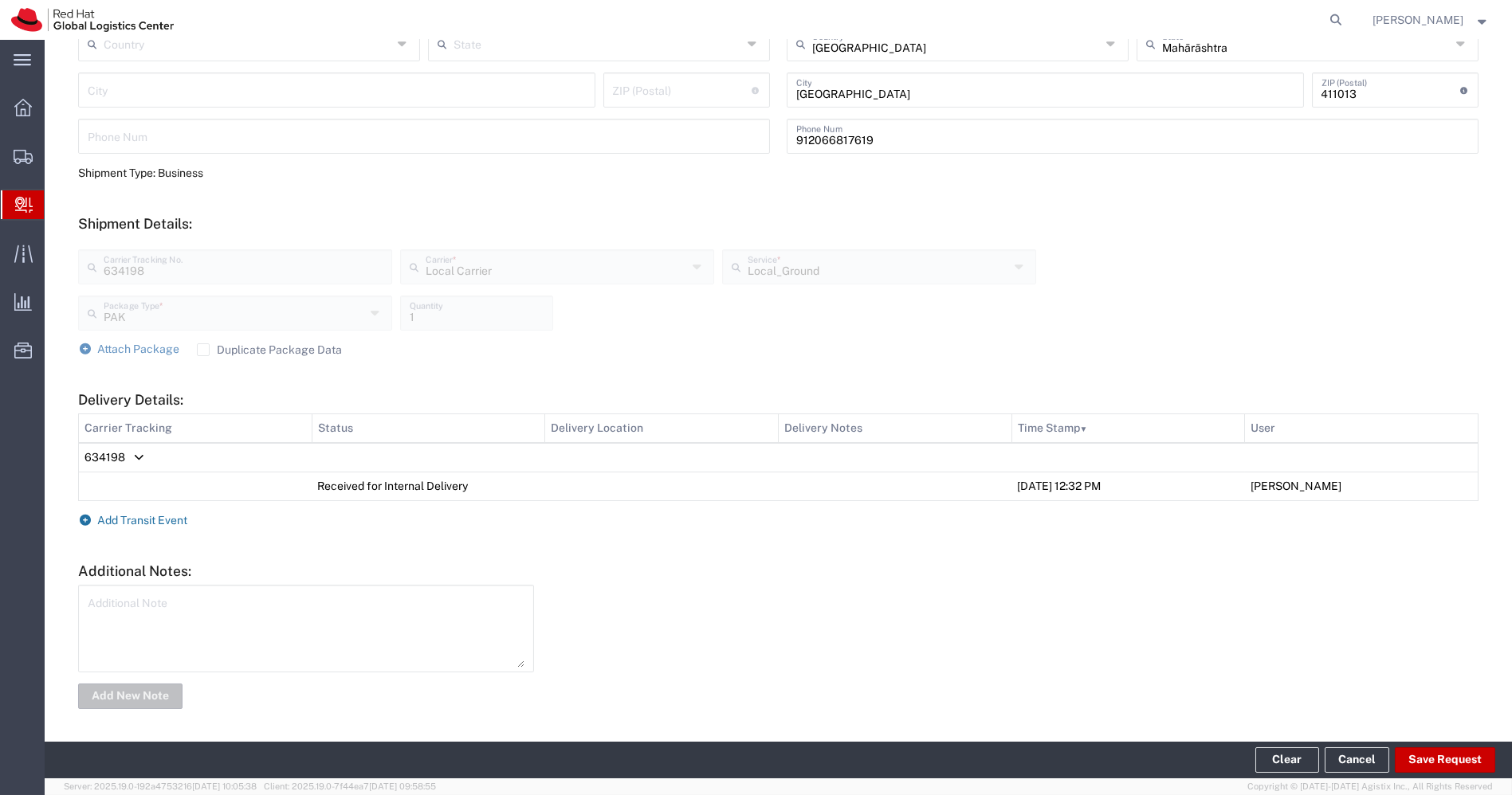
click at [176, 522] on span "Add Transit Event" at bounding box center [143, 520] width 90 height 13
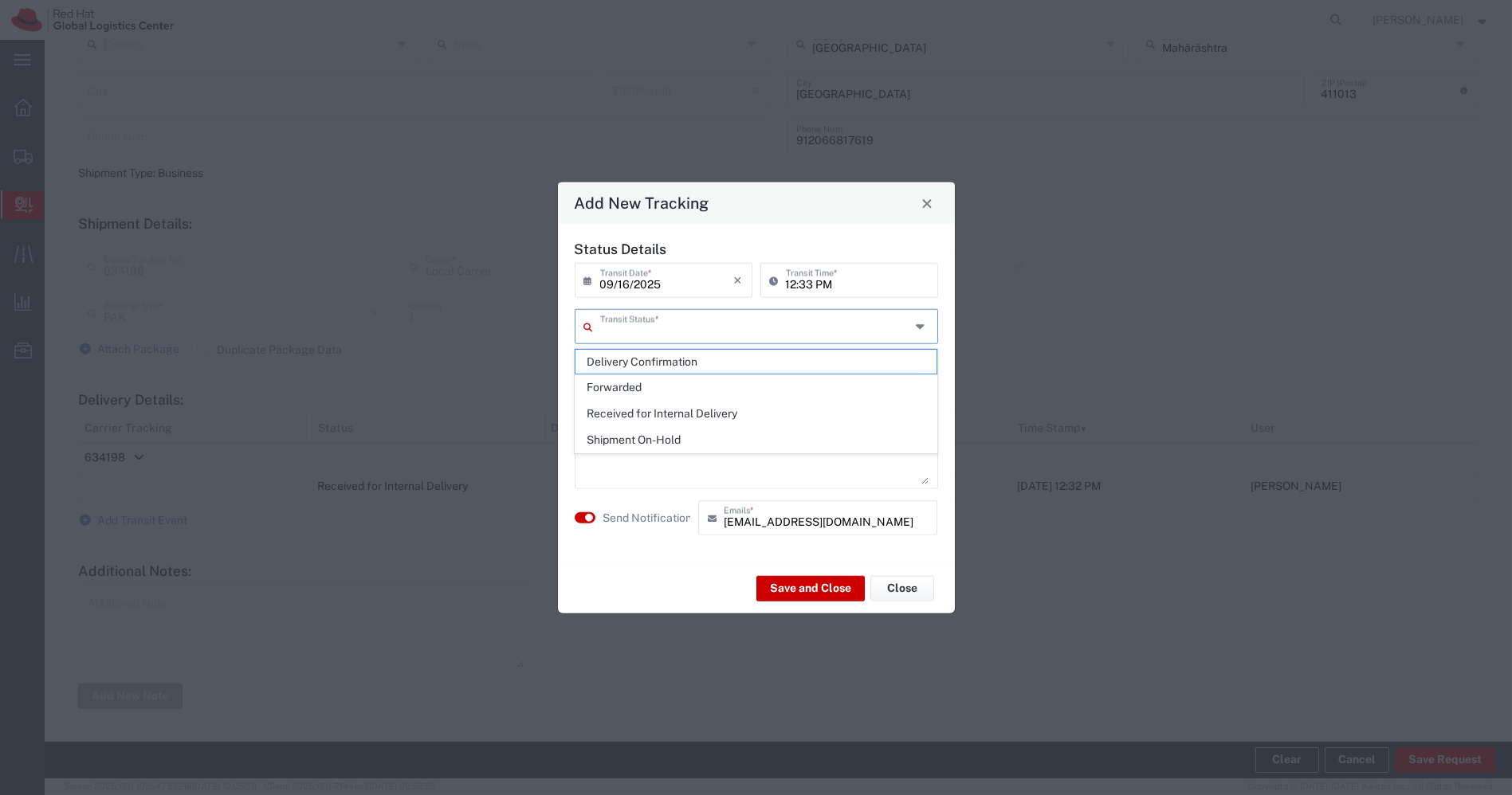
click at [789, 323] on input "text" at bounding box center [755, 325] width 310 height 28
click at [697, 433] on span "Shipment On-Hold" at bounding box center [756, 441] width 361 height 25
type input "Shipment On-Hold"
click at [578, 521] on button "button" at bounding box center [585, 517] width 21 height 11
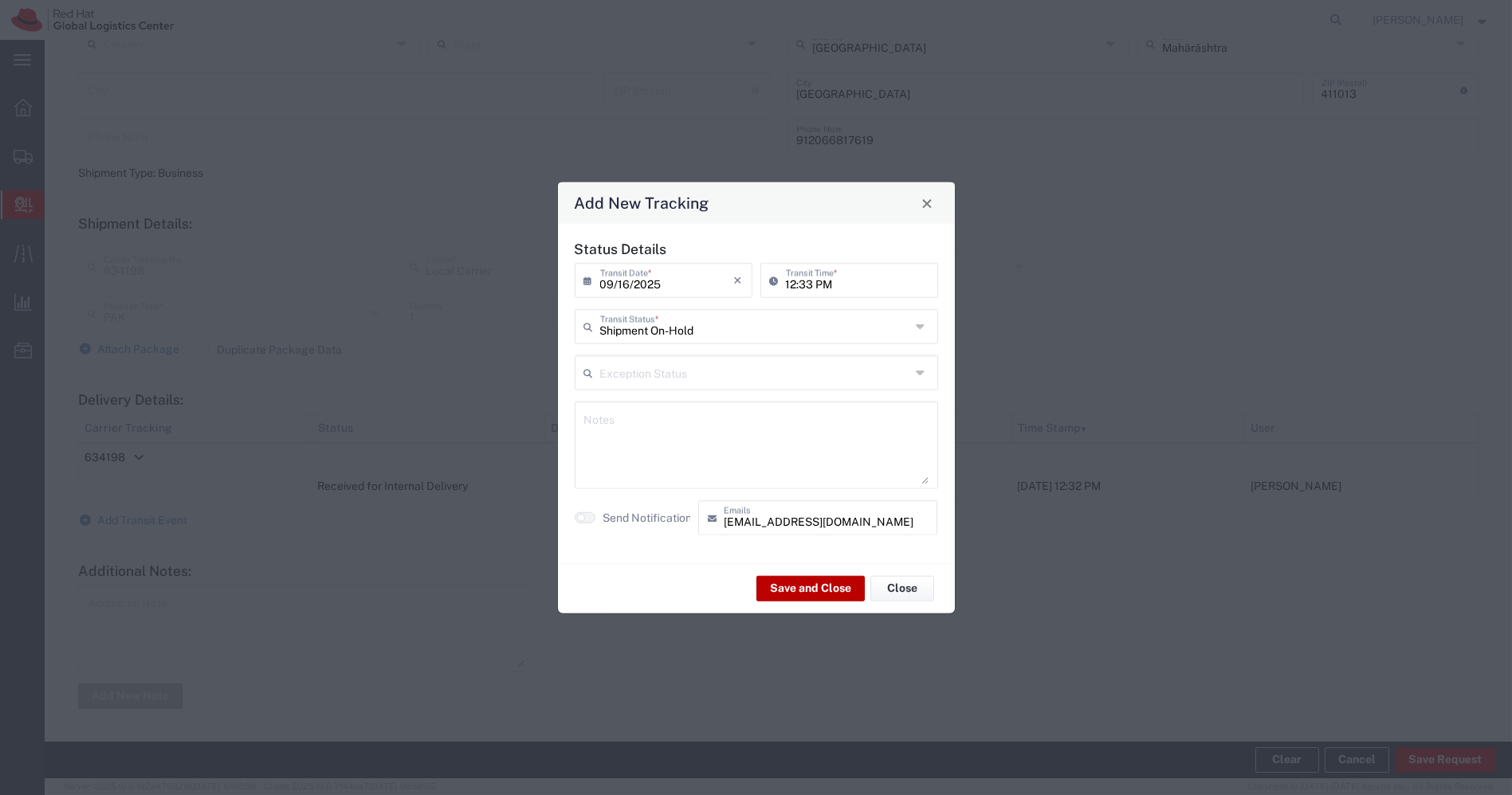
click at [776, 584] on button "Save and Close" at bounding box center [810, 588] width 109 height 25
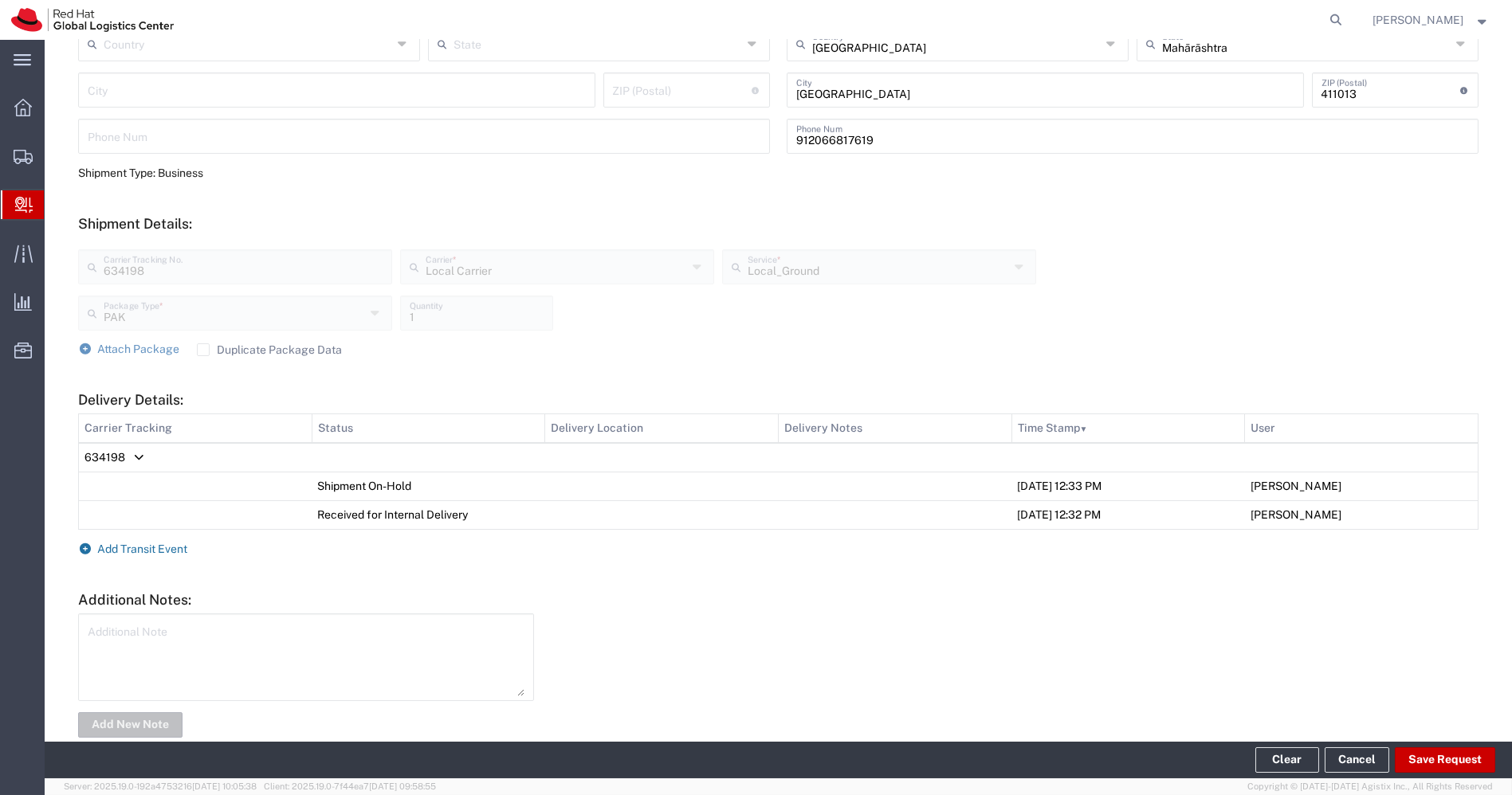
click at [148, 548] on span "Add Transit Event" at bounding box center [143, 548] width 90 height 13
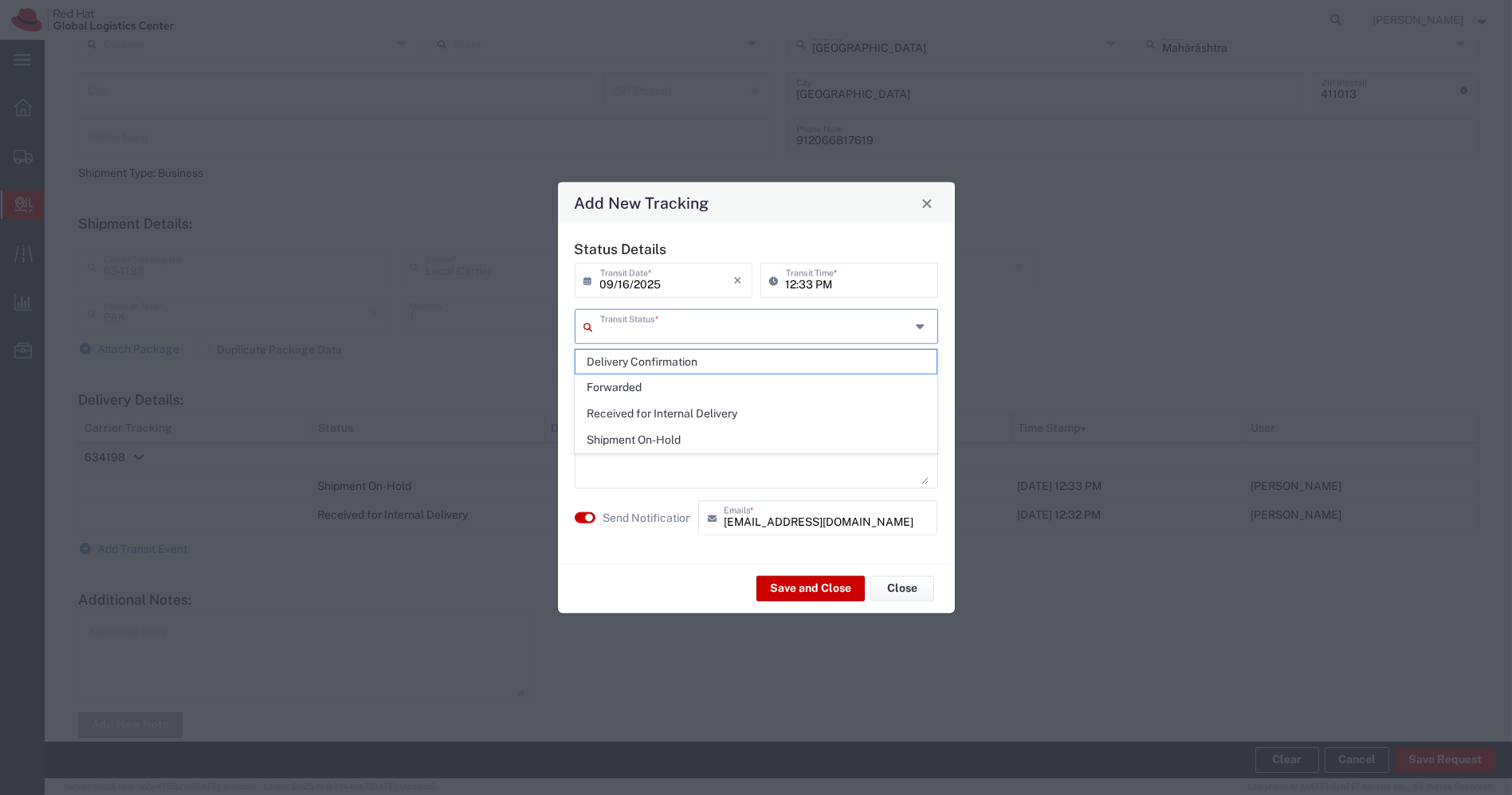
click at [654, 331] on input "text" at bounding box center [755, 325] width 310 height 28
click at [637, 356] on span "Delivery Confirmation" at bounding box center [756, 362] width 361 height 25
type input "Delivery Confirmation"
click at [578, 519] on button "button" at bounding box center [585, 517] width 21 height 11
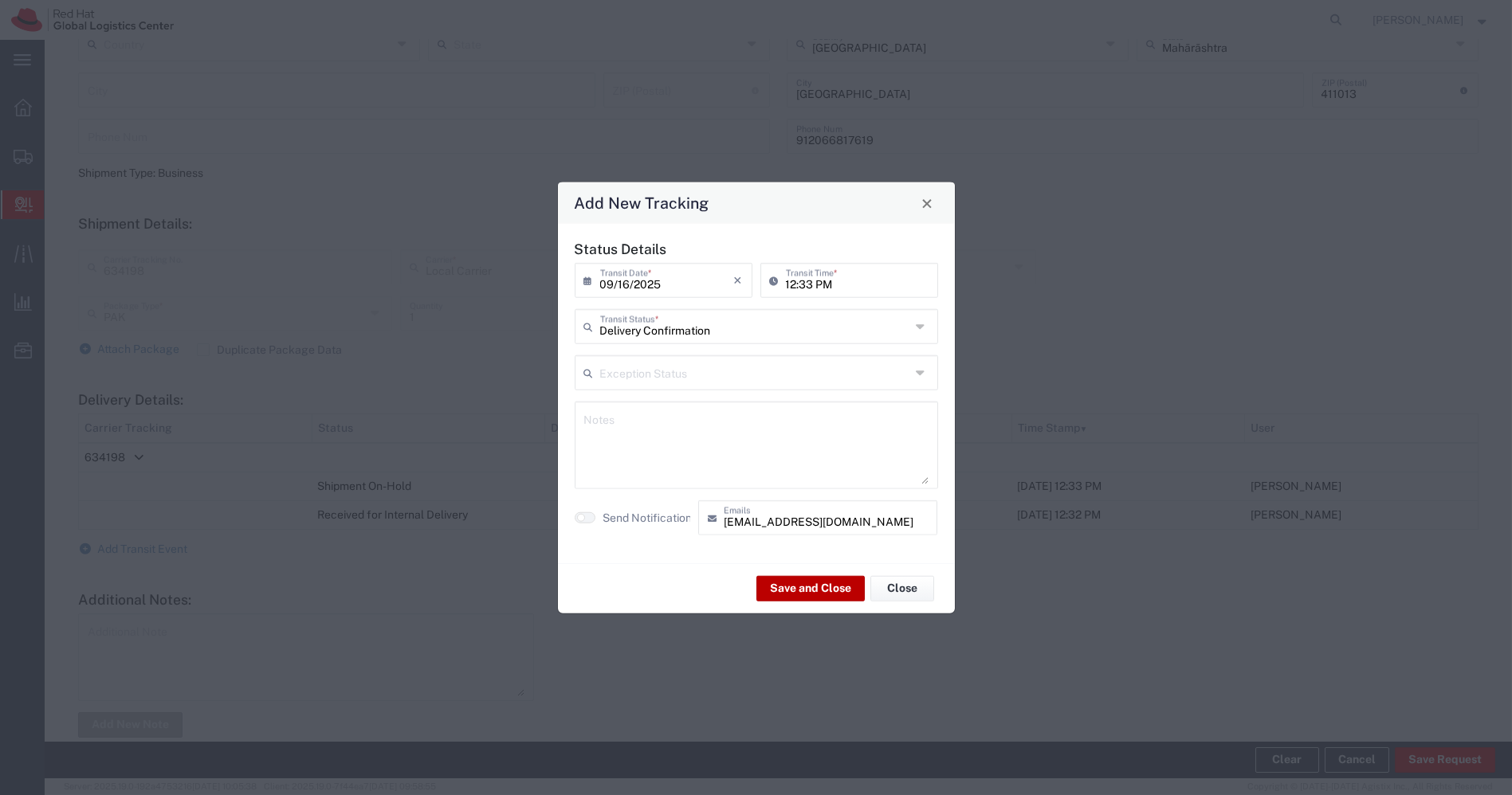
click at [826, 593] on button "Save and Close" at bounding box center [810, 588] width 109 height 25
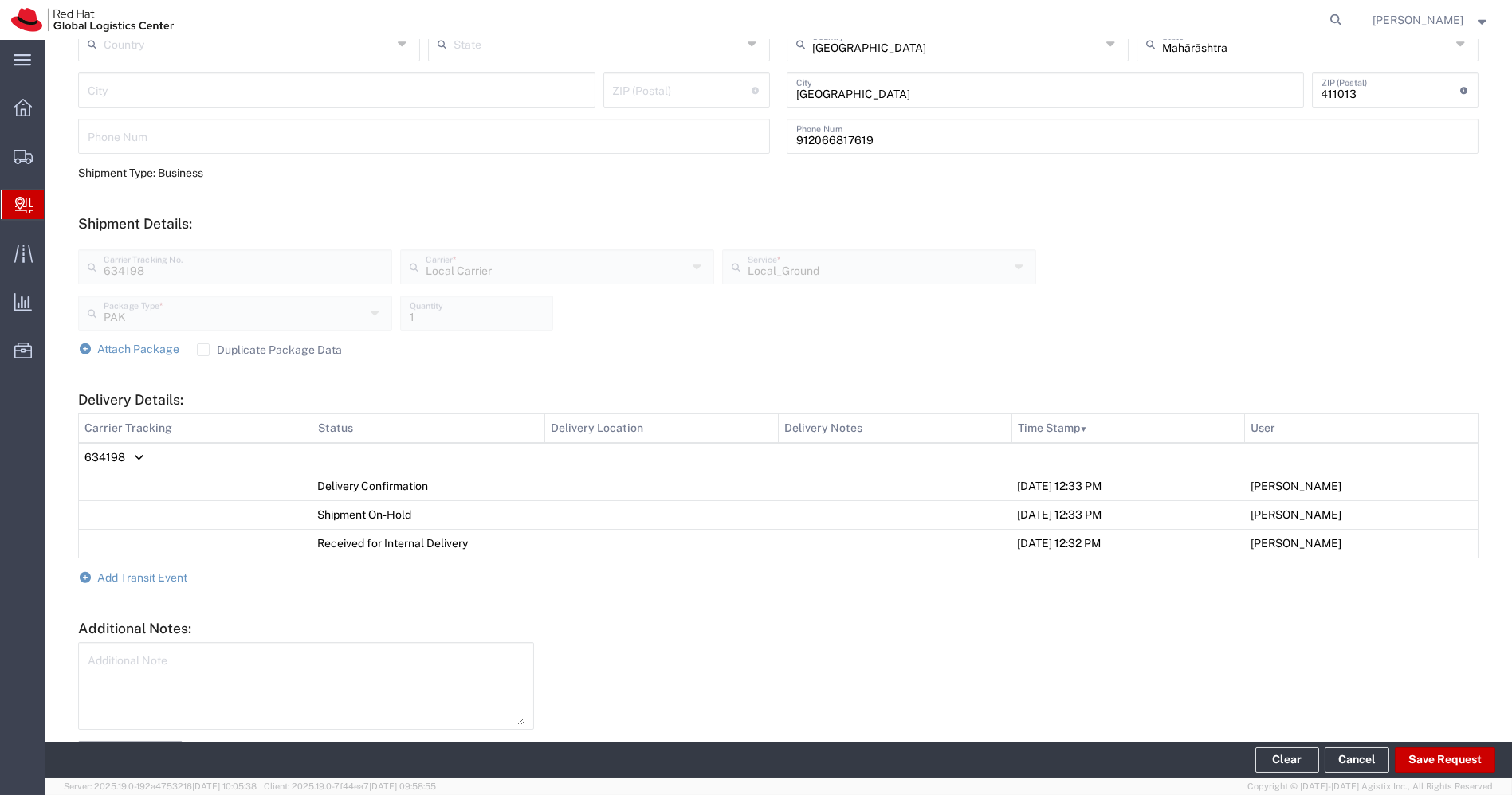
scroll to position [0, 0]
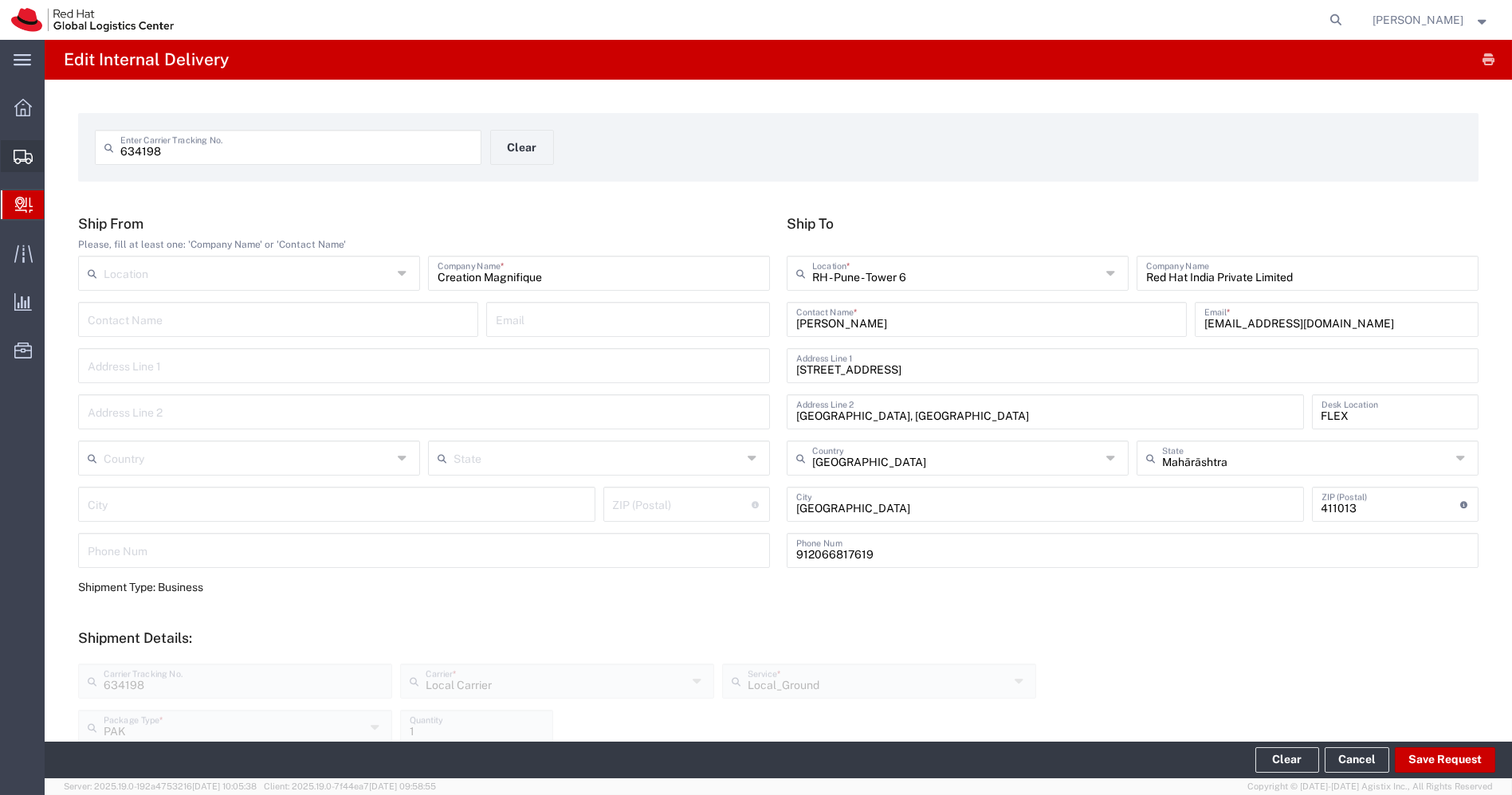
click at [55, 155] on span "Shipments" at bounding box center [49, 156] width 11 height 32
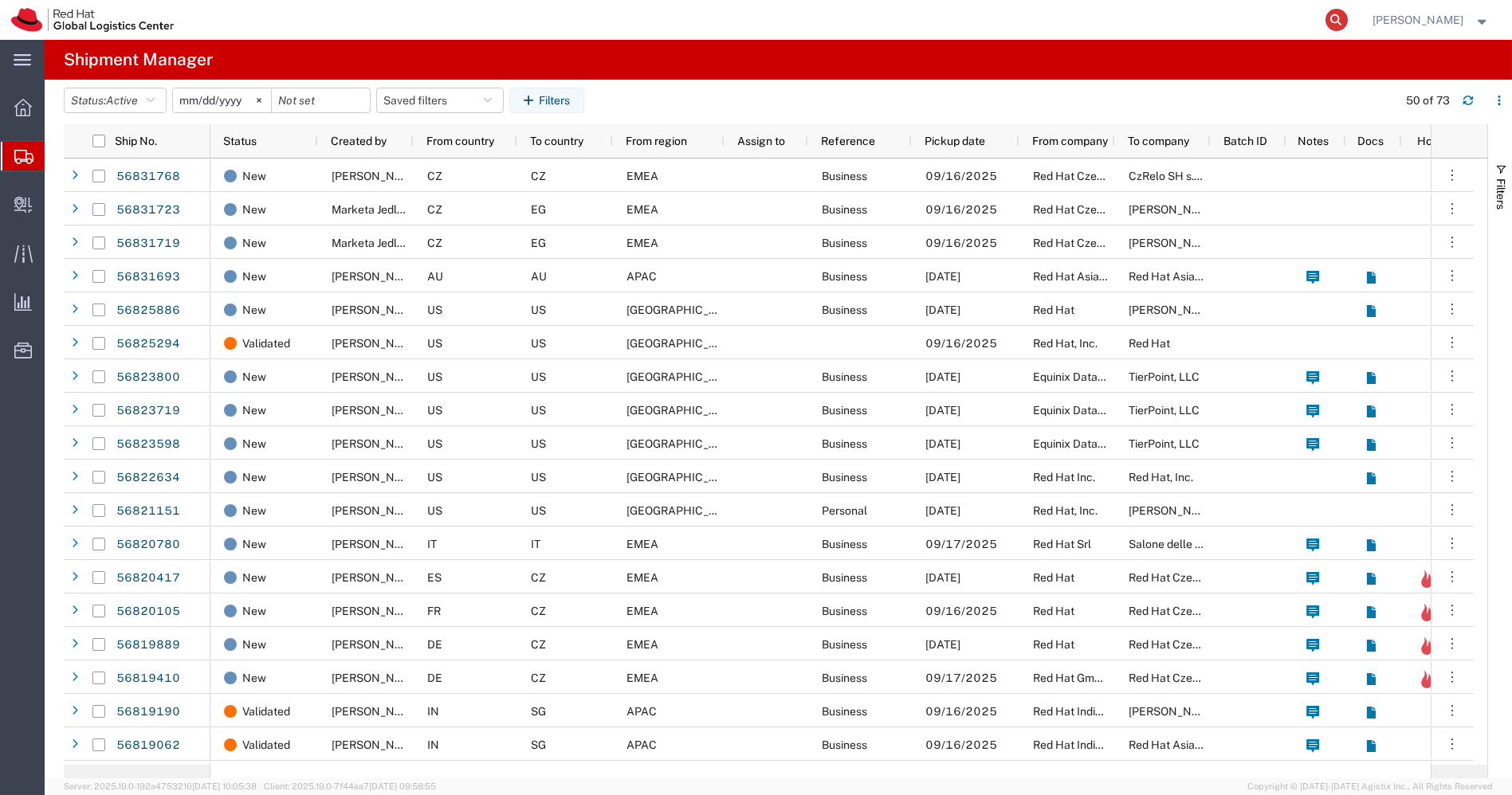
click at [1348, 13] on icon at bounding box center [1336, 19] width 23 height 23
paste input "EM38734480IN"
type input "EM38734480IN"
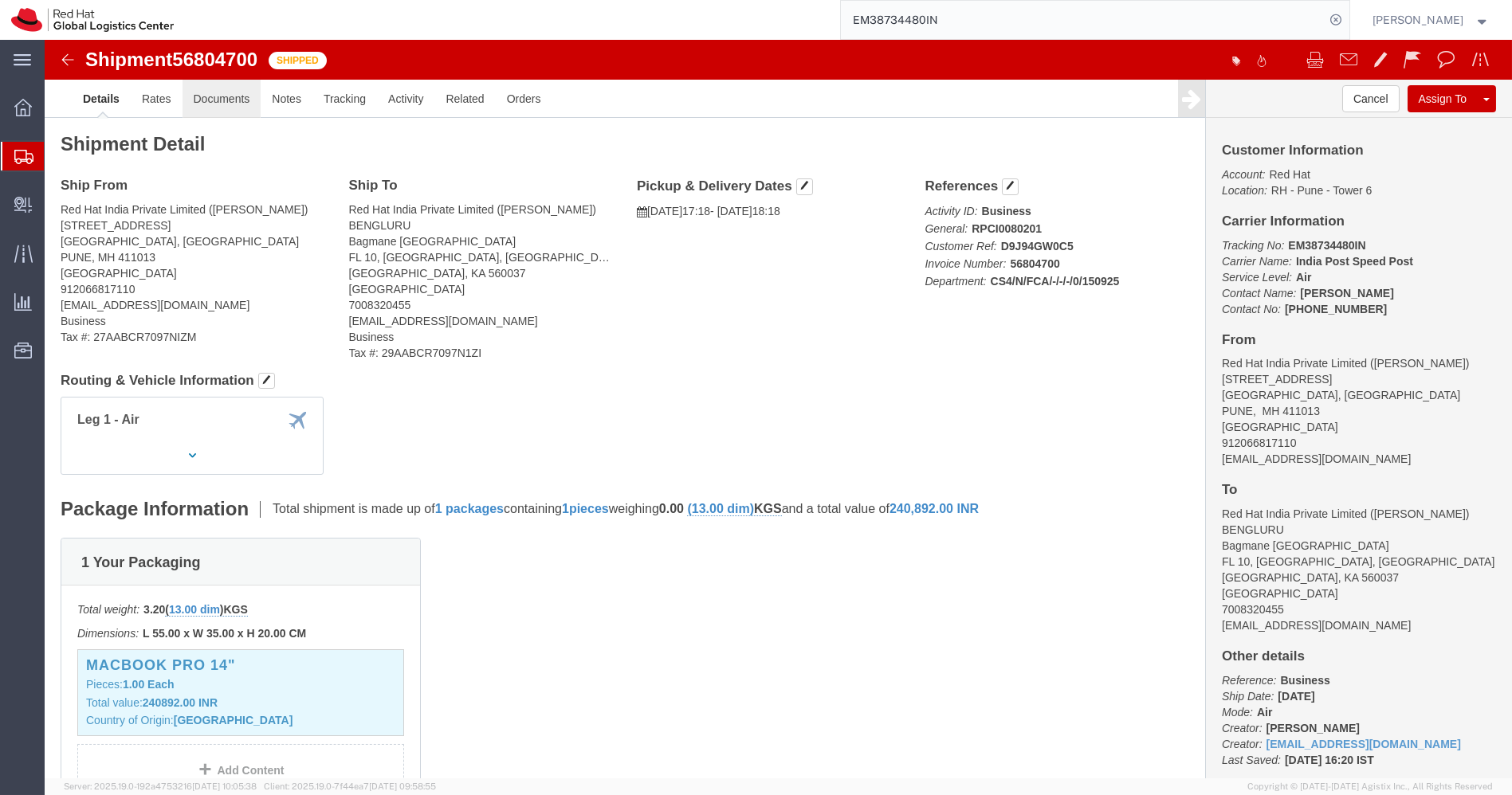
click link "Documents"
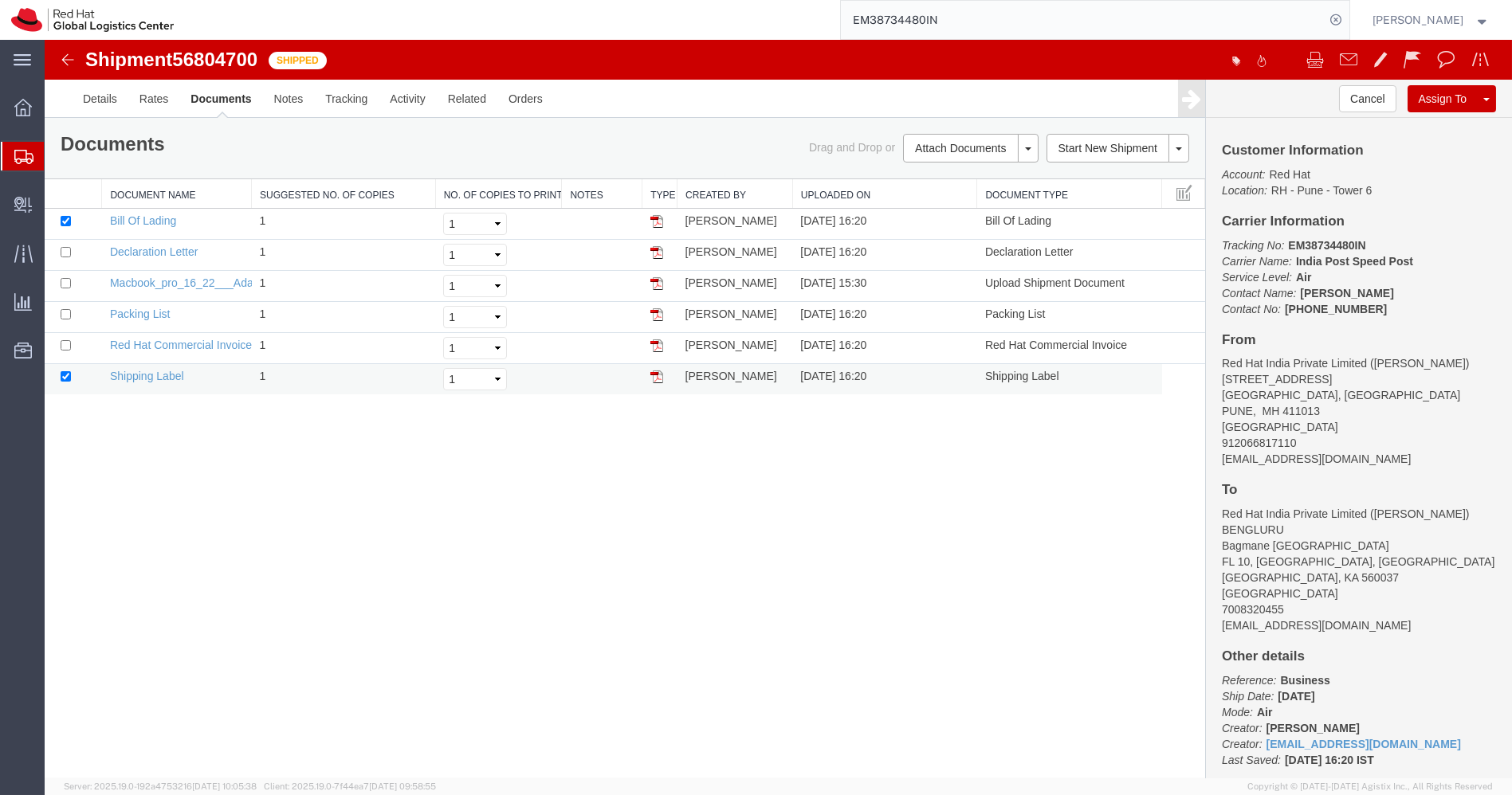
click at [658, 379] on img at bounding box center [656, 376] width 13 height 13
click at [0, 0] on span "Create Shipment" at bounding box center [0, 0] width 0 height 0
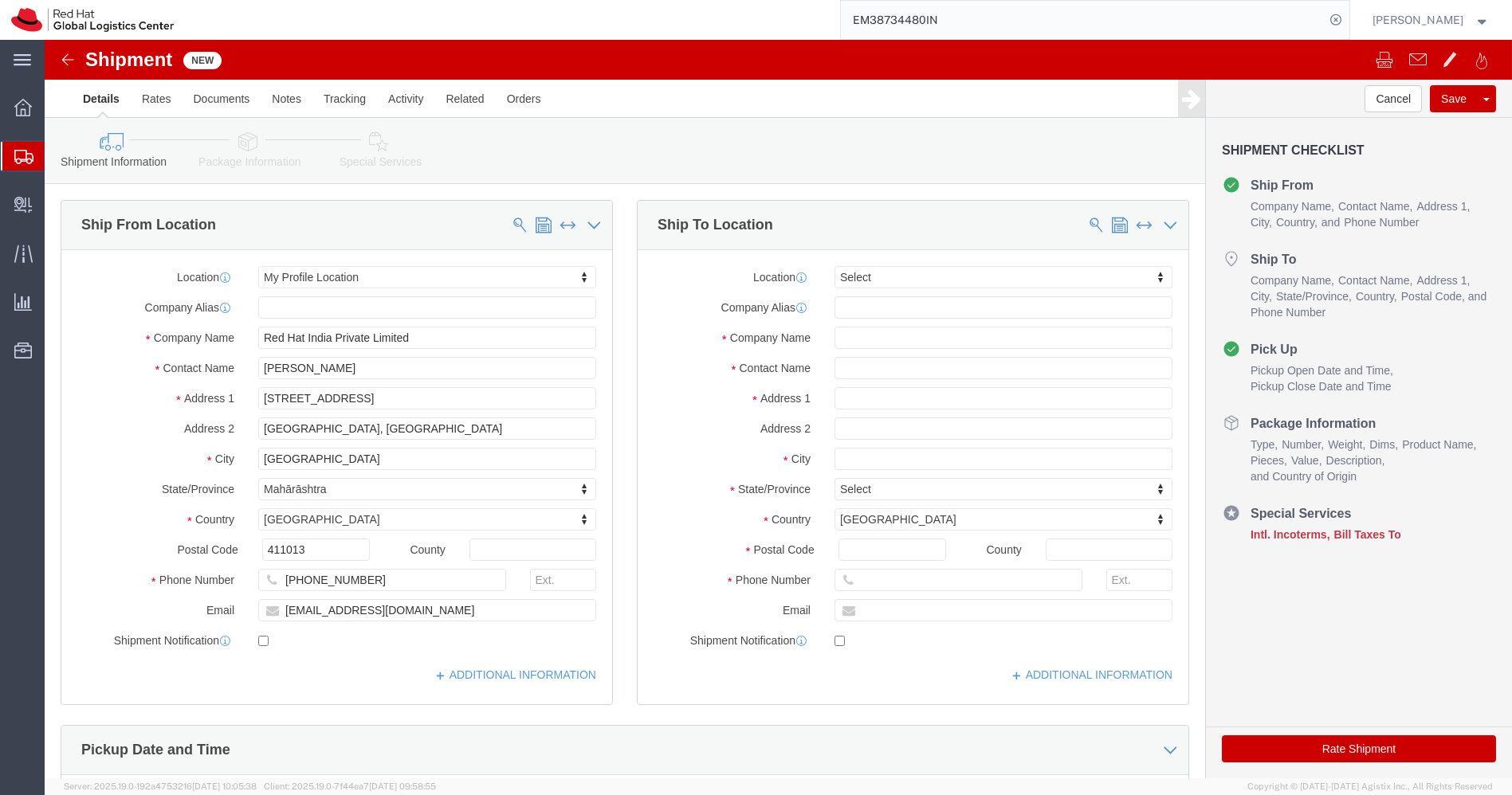
select select
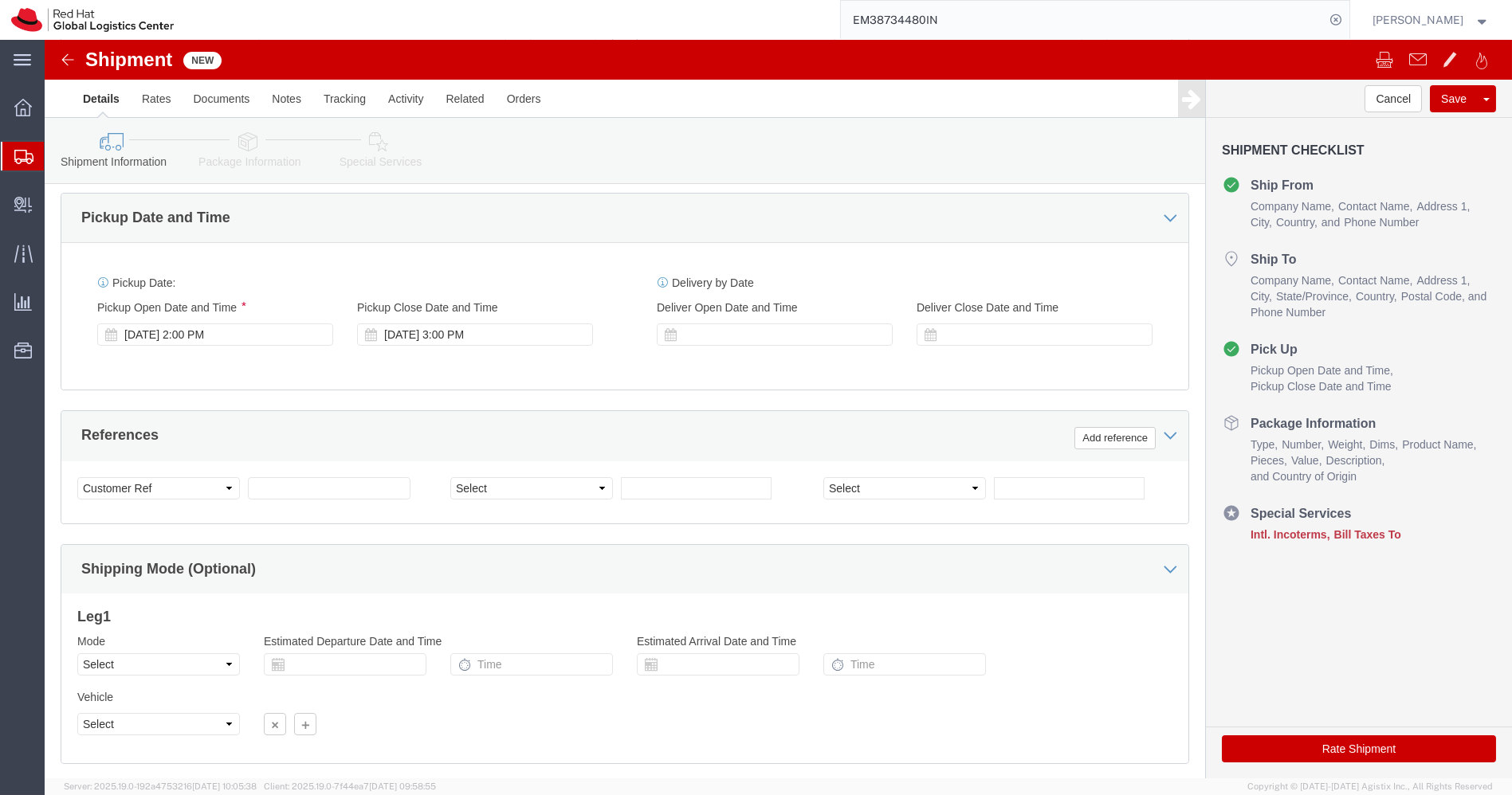
scroll to position [534, 0]
click select "Select Account Type Activity ID Airline Appointment Number ASN Batch Request # …"
select select "ACTYP"
click select "Select Account Type Activity ID Airline Appointment Number ASN Batch Request # …"
click input "text"
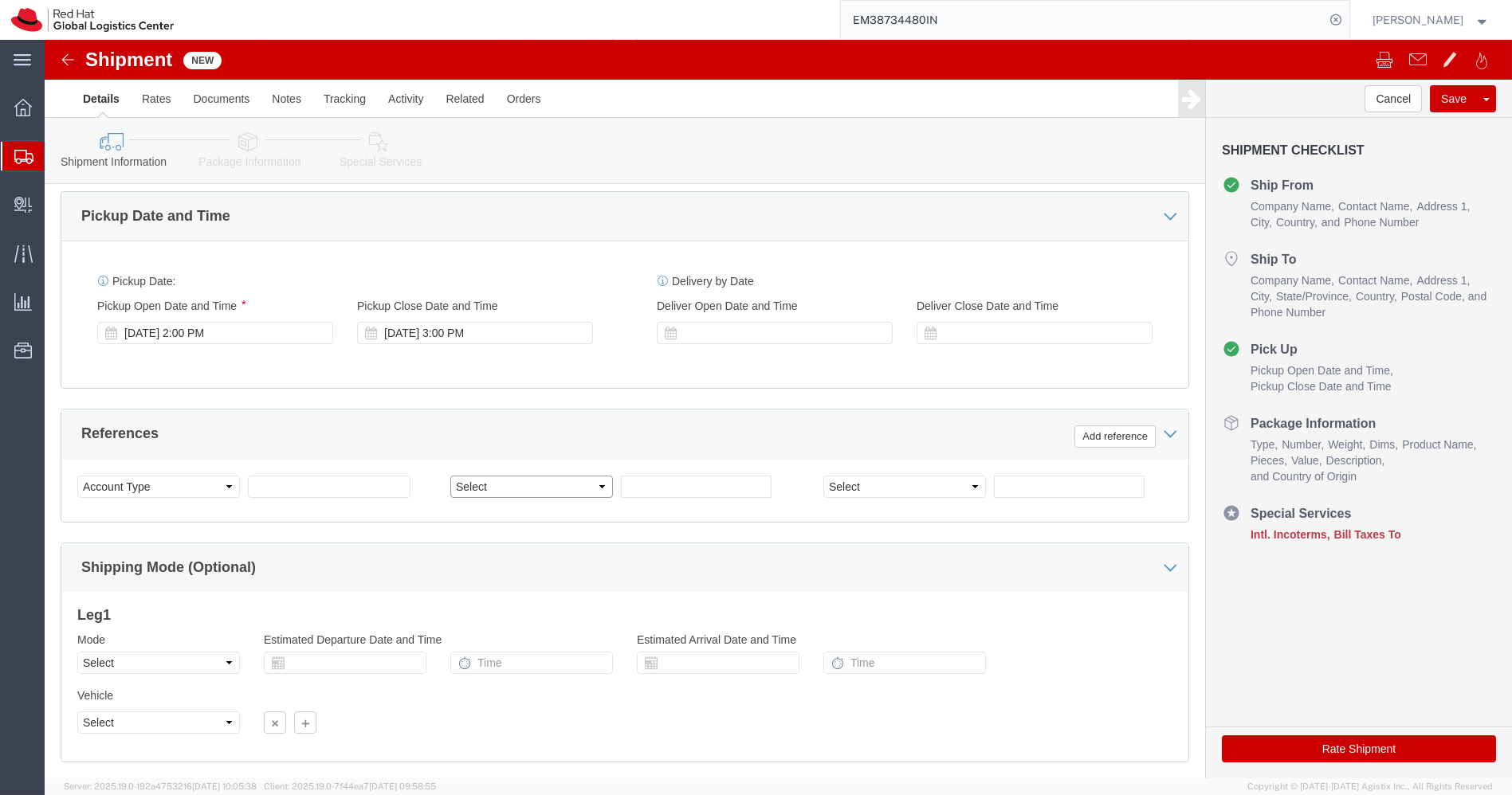
click select "Select Account Type Activity ID Airline Appointment Number ASN Batch Request # …"
select select "WORKORDR"
click div "References Add reference"
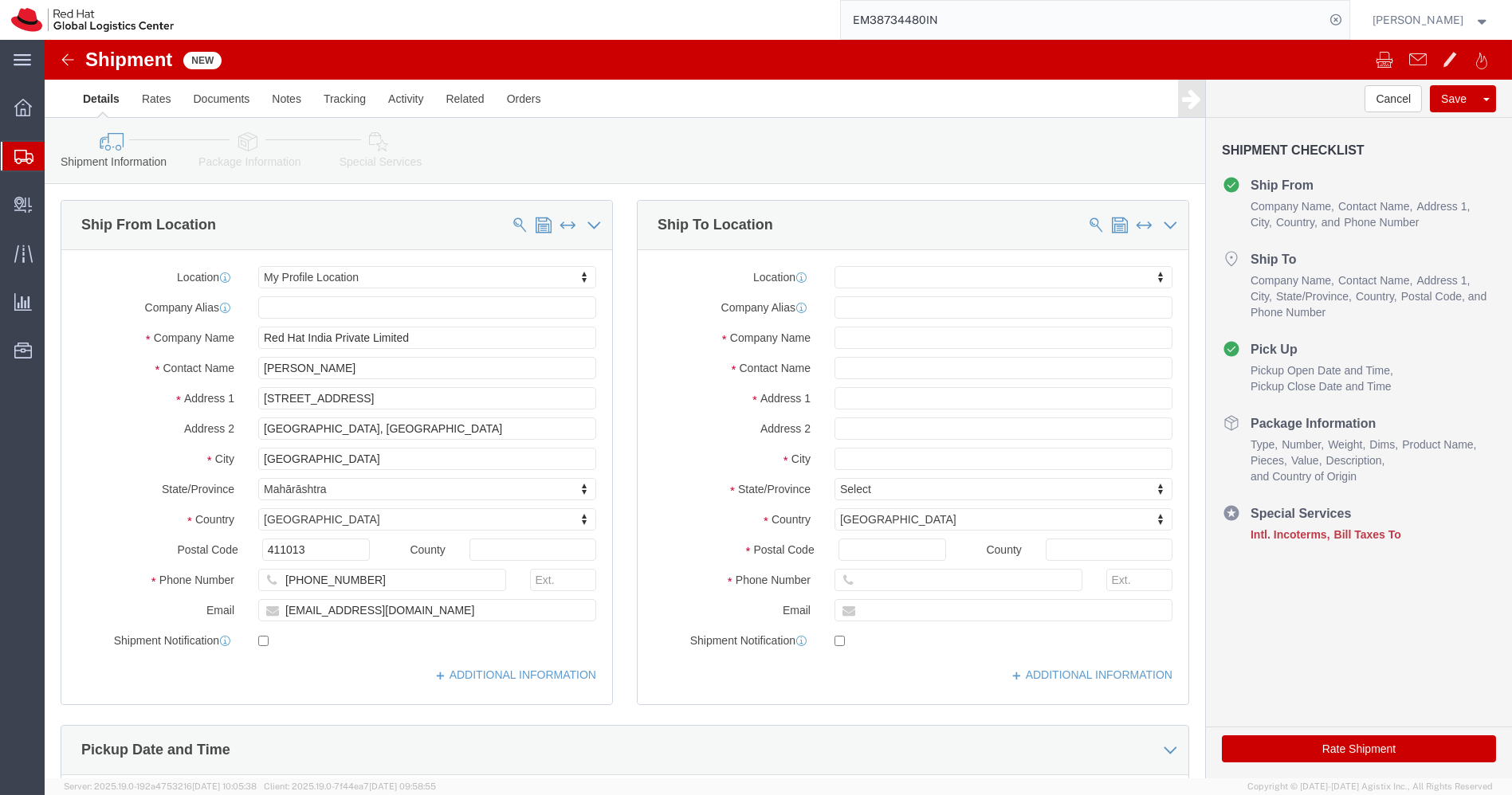
scroll to position [625, 0]
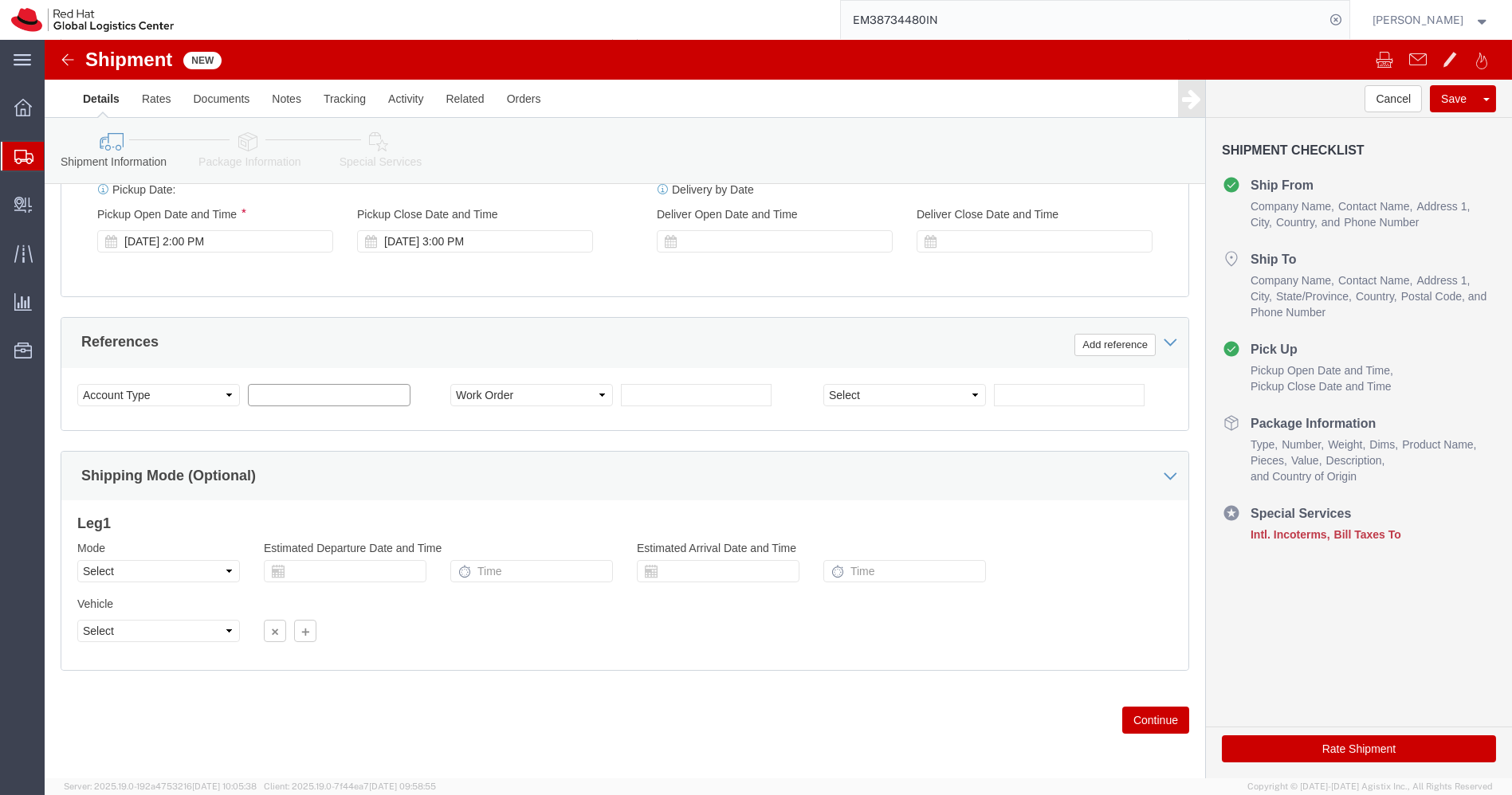
click input "text"
